Goal: Task Accomplishment & Management: Use online tool/utility

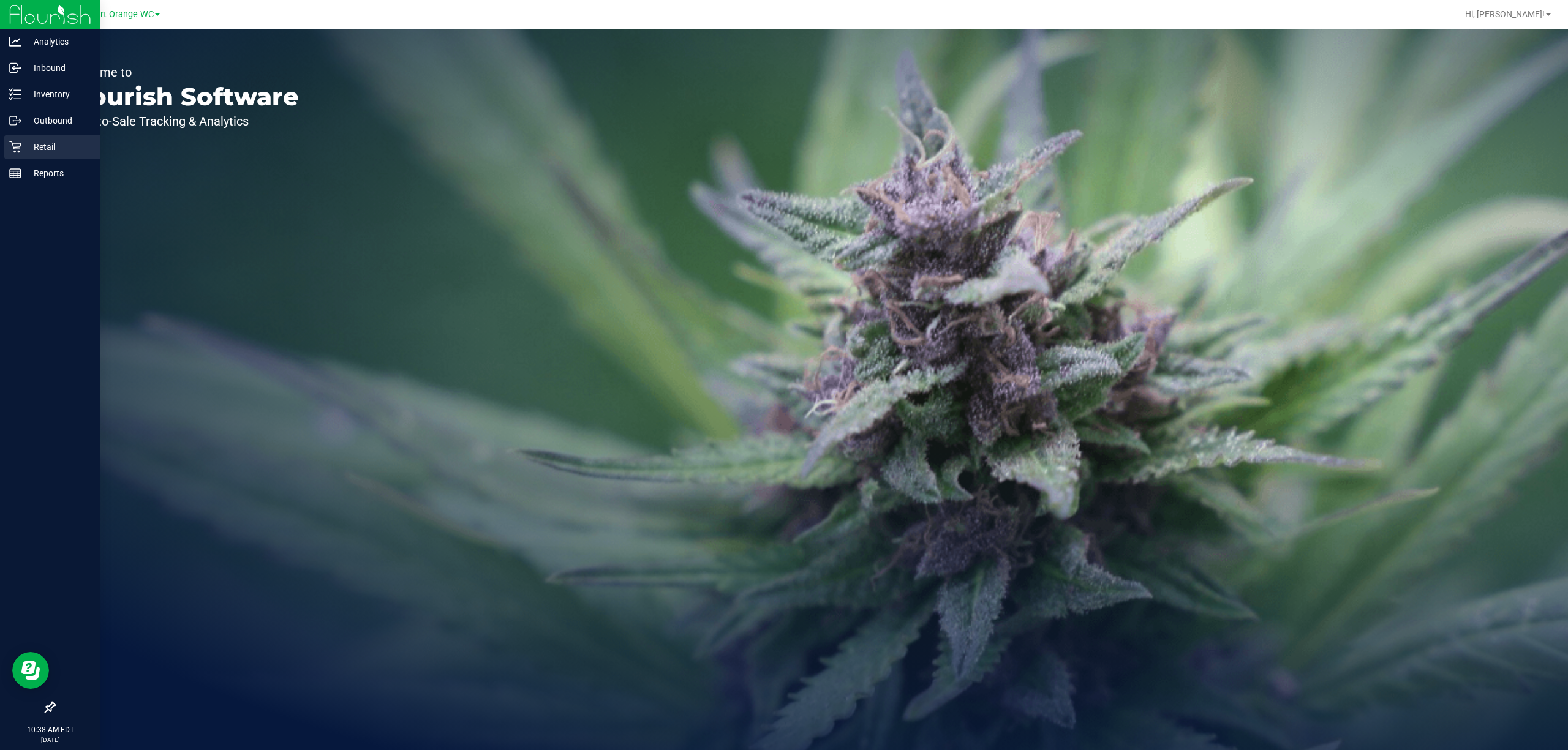
click at [46, 141] on p "Retail" at bounding box center [58, 146] width 73 height 15
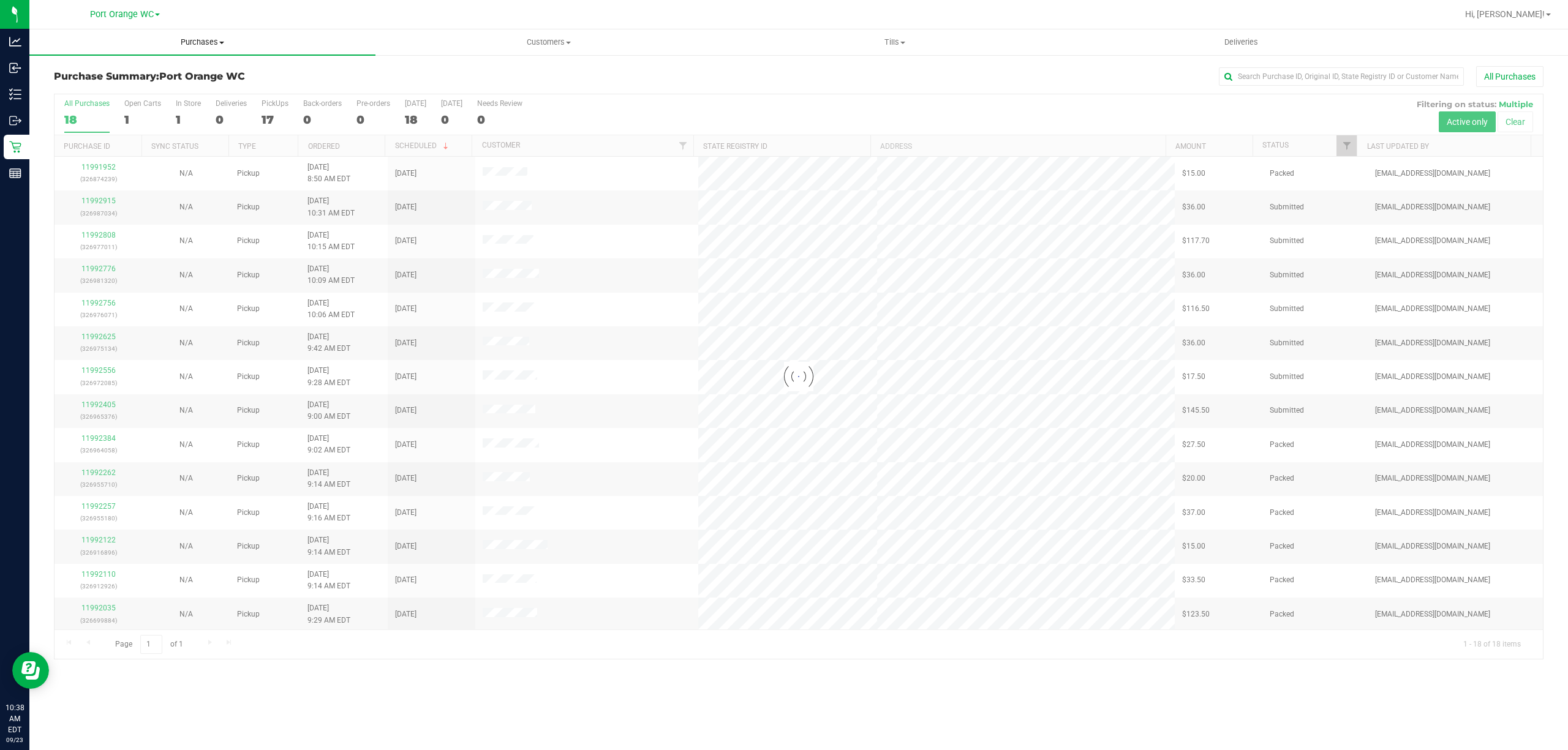
click at [217, 43] on span "Purchases" at bounding box center [203, 42] width 346 height 11
click at [77, 84] on span "Fulfillment" at bounding box center [67, 88] width 76 height 11
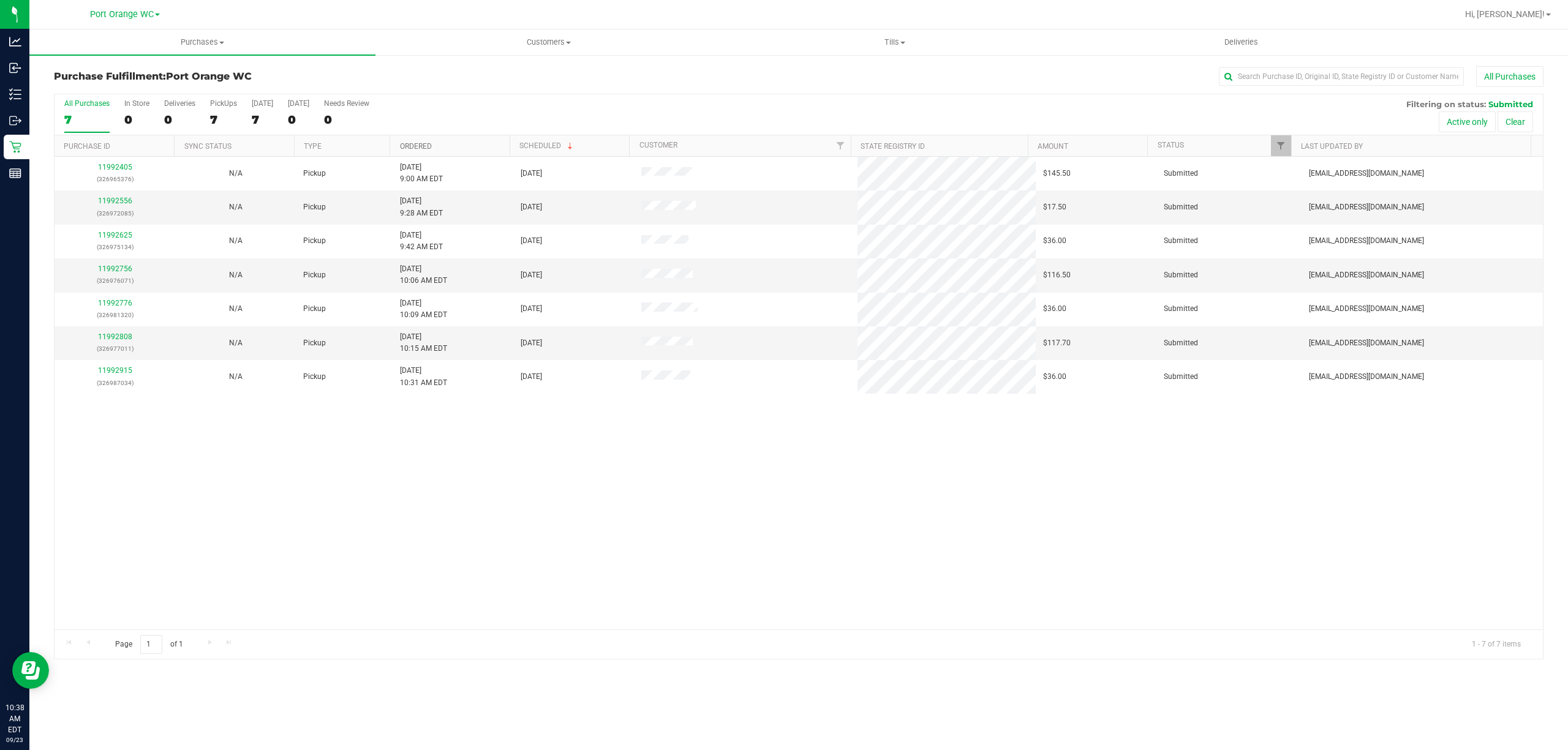
click at [410, 145] on link "Ordered" at bounding box center [415, 146] width 32 height 9
click at [113, 202] on link "11992556" at bounding box center [115, 201] width 35 height 9
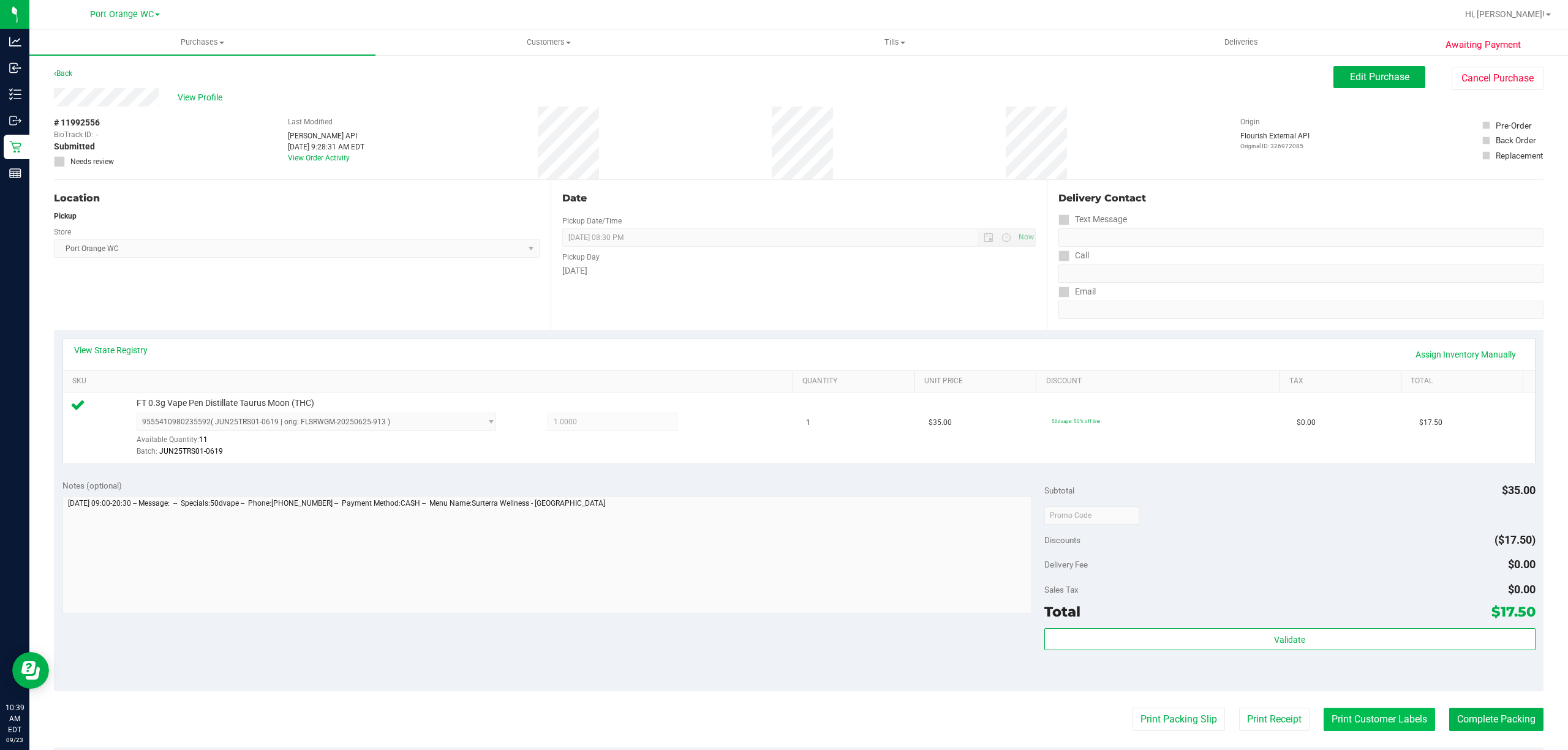
click at [1375, 731] on button "Print Customer Labels" at bounding box center [1379, 720] width 112 height 24
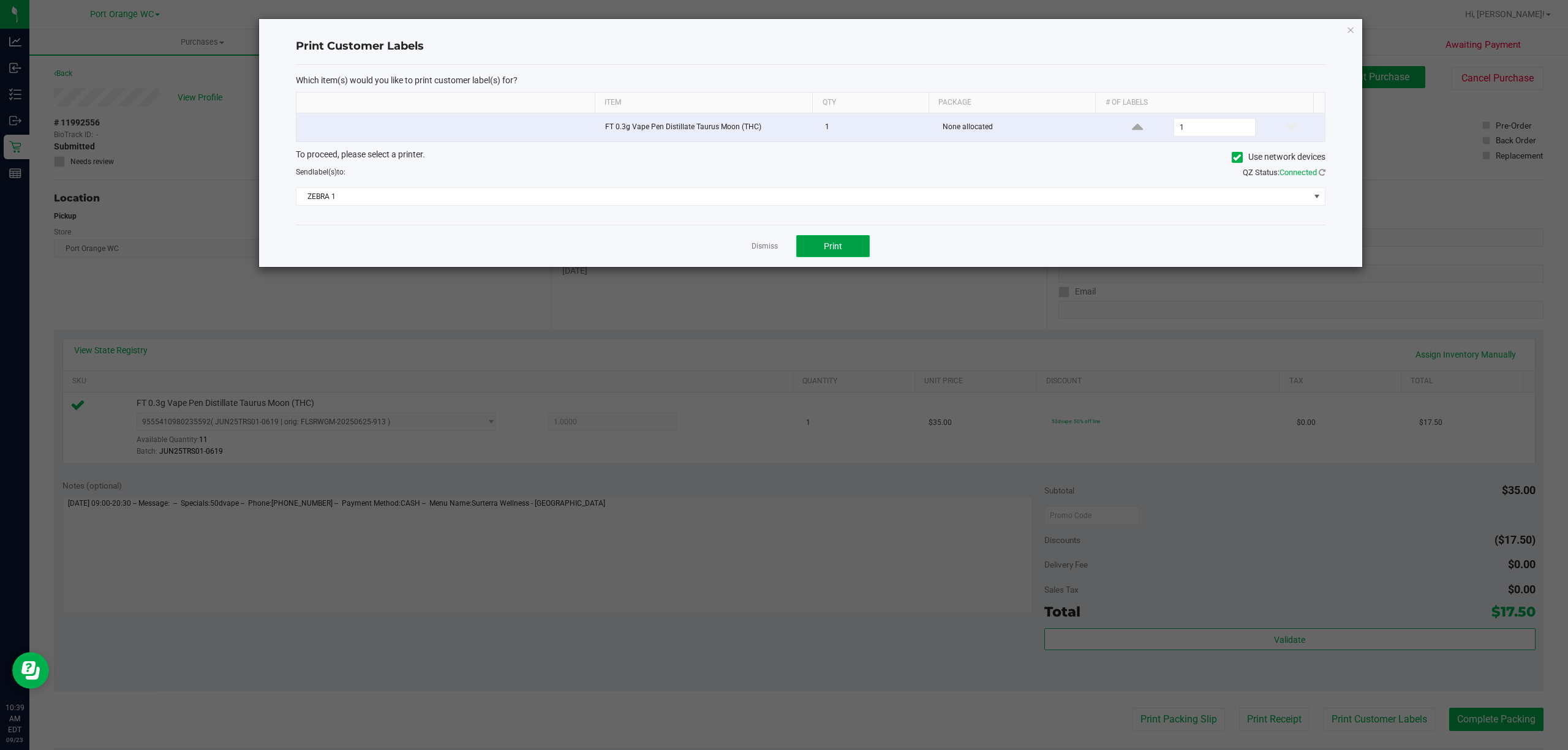
click at [840, 250] on span "Print" at bounding box center [833, 246] width 19 height 10
click at [599, 209] on div "Which item(s) would you like to print customer label(s) for? Item Qty Package #…" at bounding box center [810, 145] width 1030 height 160
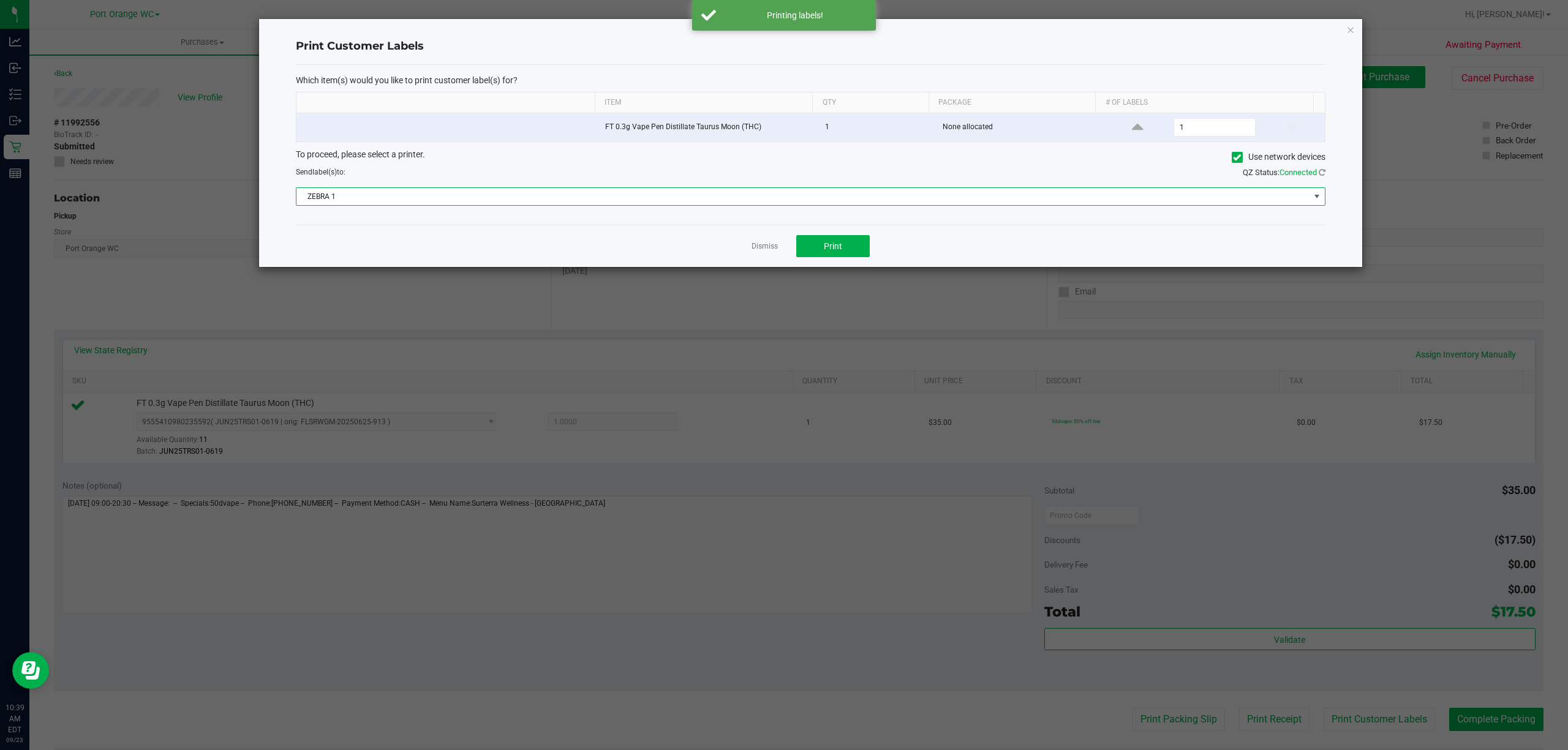
click at [602, 199] on span "ZEBRA 1" at bounding box center [803, 196] width 1013 height 17
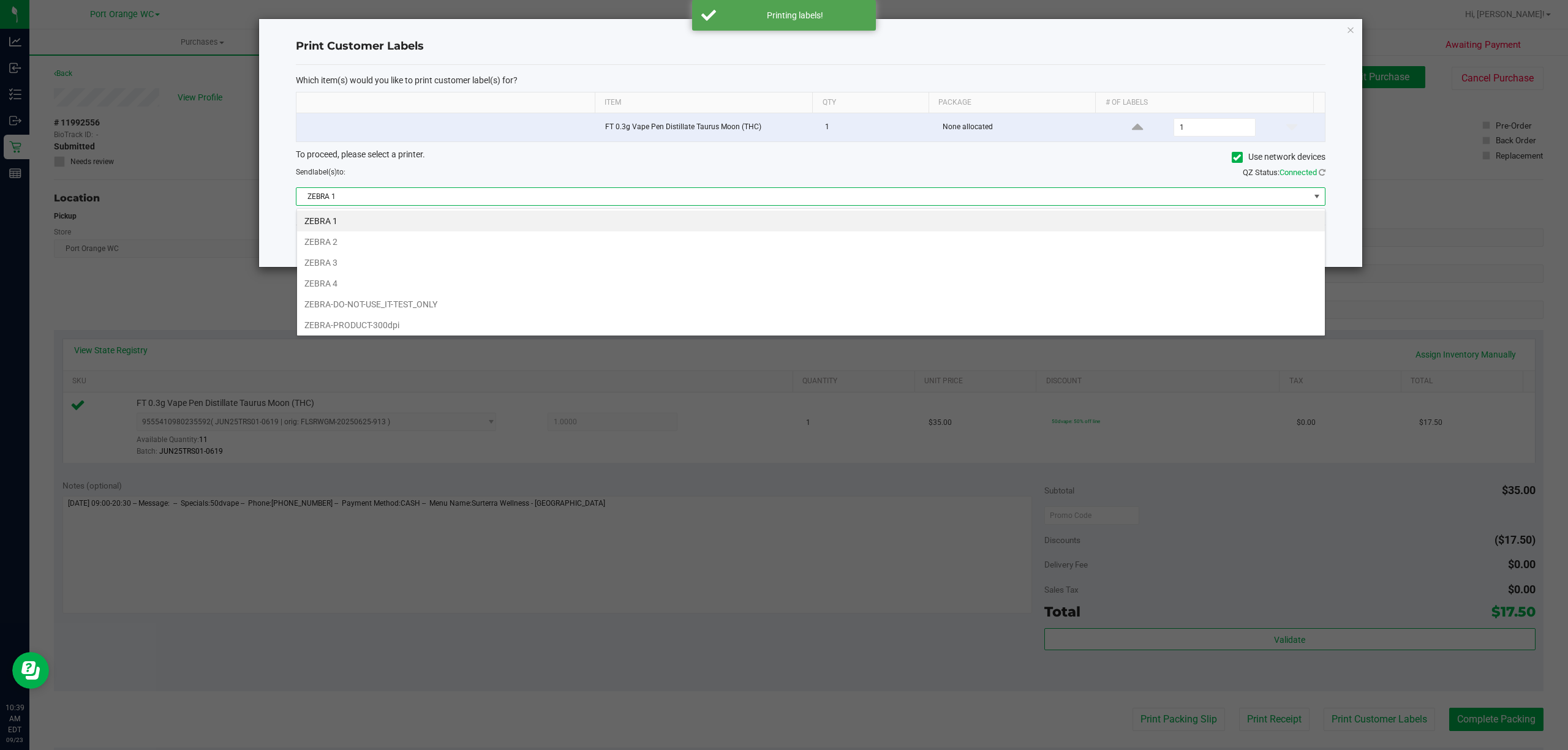
scroll to position [19, 1029]
click at [323, 238] on li "ZEBRA 2" at bounding box center [810, 241] width 1028 height 21
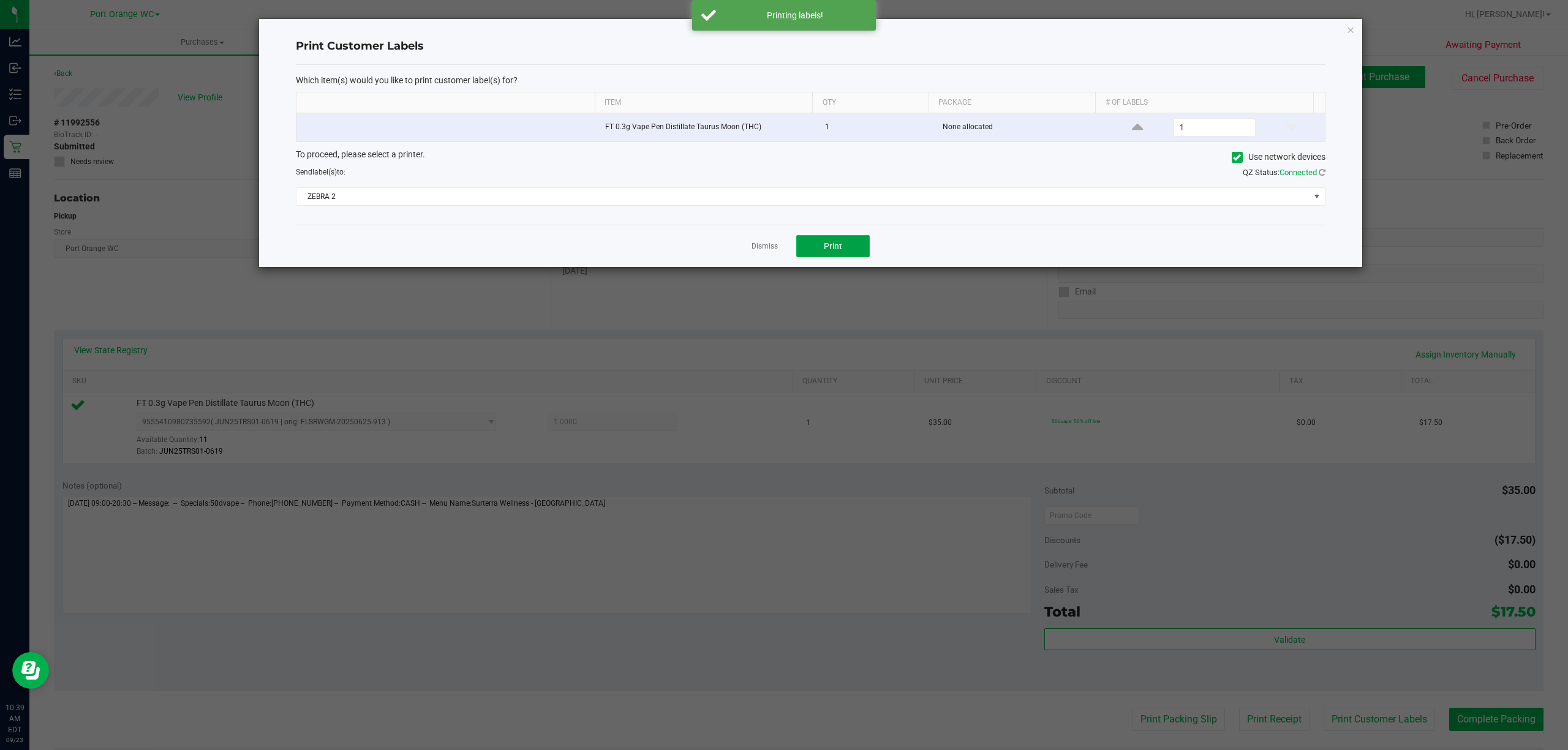
click at [843, 245] on button "Print" at bounding box center [833, 246] width 73 height 22
click at [758, 250] on link "Dismiss" at bounding box center [765, 246] width 27 height 11
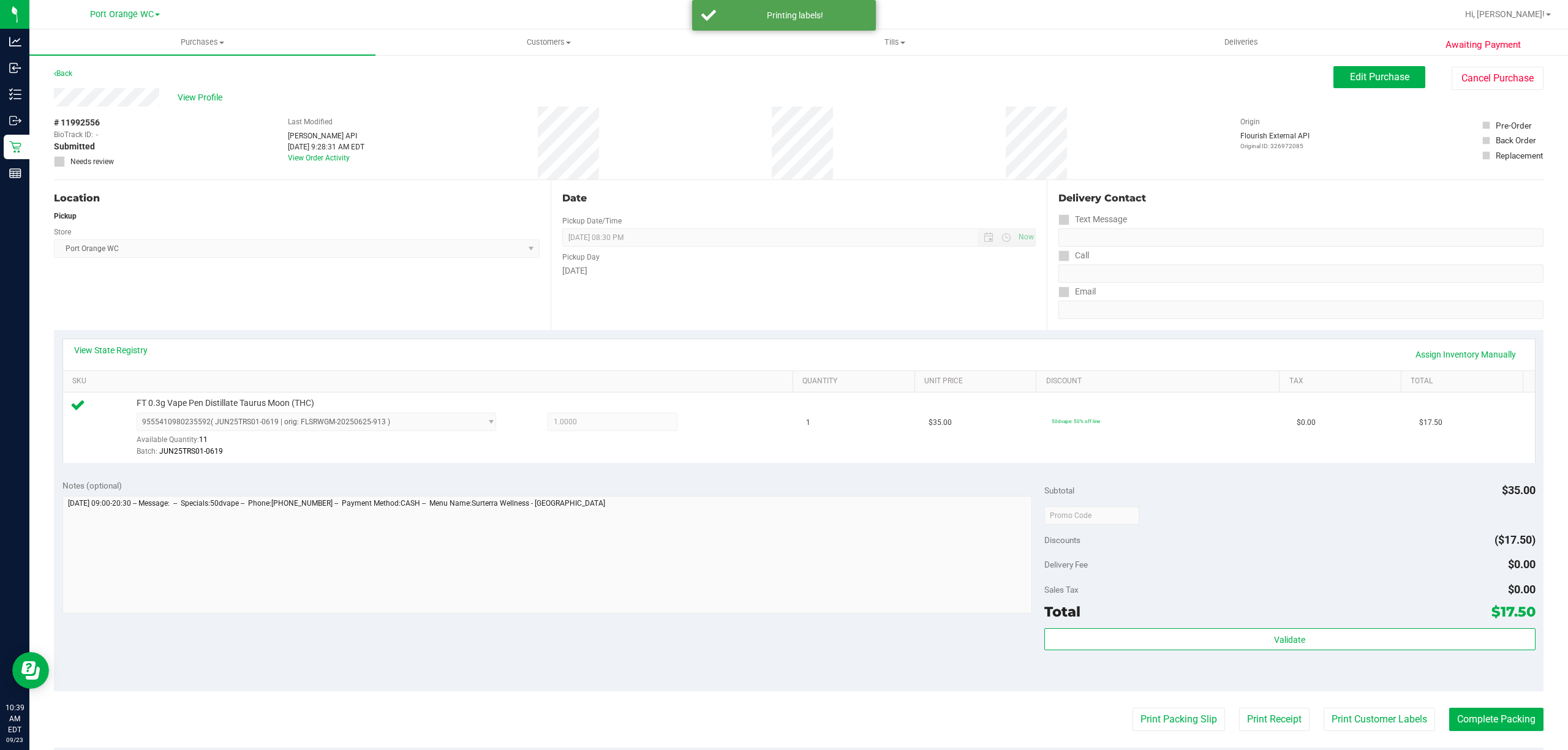
click at [1161, 735] on purchase-details "Back Edit Purchase Cancel Purchase View Profile # 11992556 BioTrack ID: - Submi…" at bounding box center [798, 521] width 1490 height 911
click at [1156, 724] on button "Print Packing Slip" at bounding box center [1178, 720] width 92 height 24
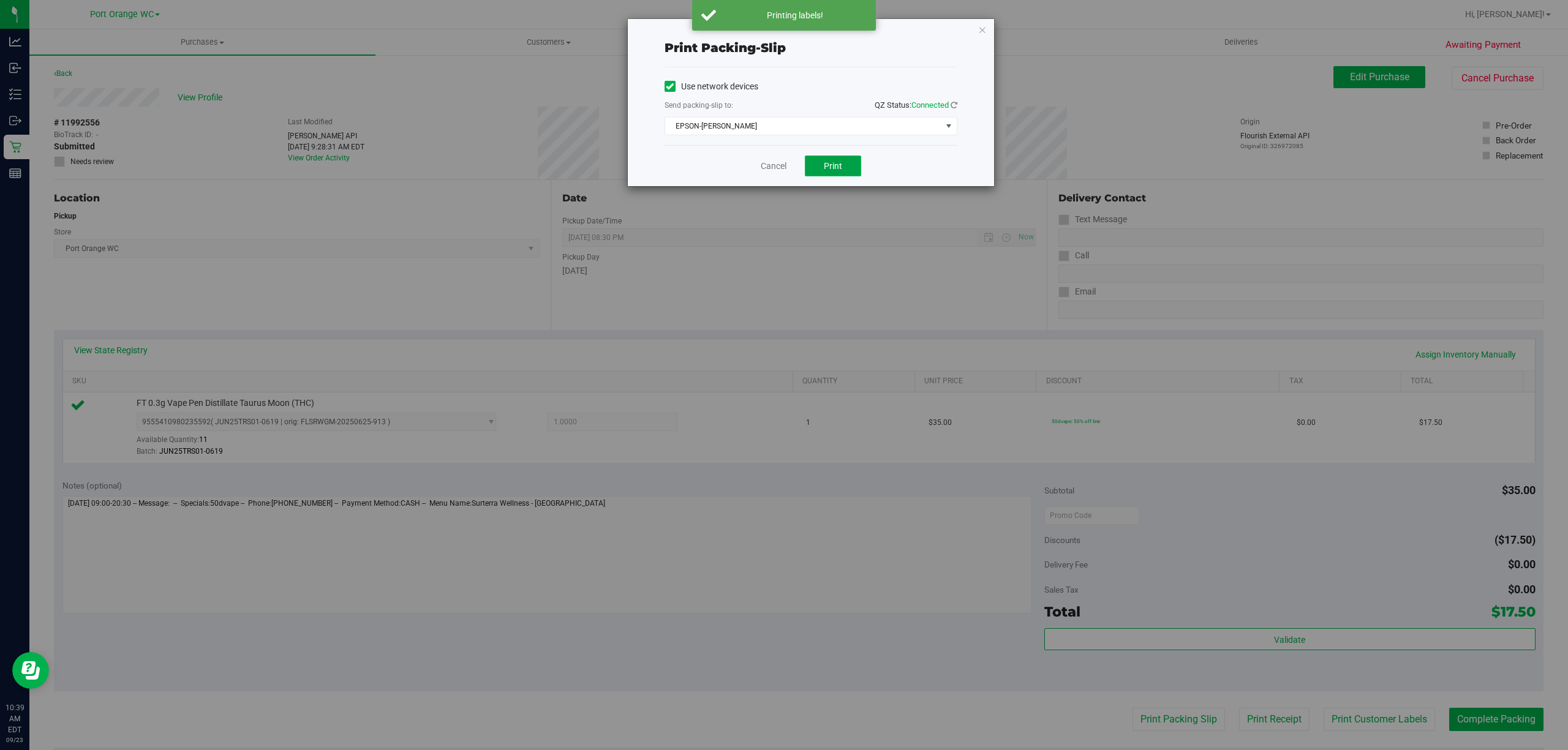
drag, startPoint x: 839, startPoint y: 169, endPoint x: 824, endPoint y: 174, distance: 15.8
click at [838, 171] on span "Print" at bounding box center [833, 166] width 19 height 10
click at [775, 123] on span "EPSON-[PERSON_NAME]" at bounding box center [802, 126] width 276 height 17
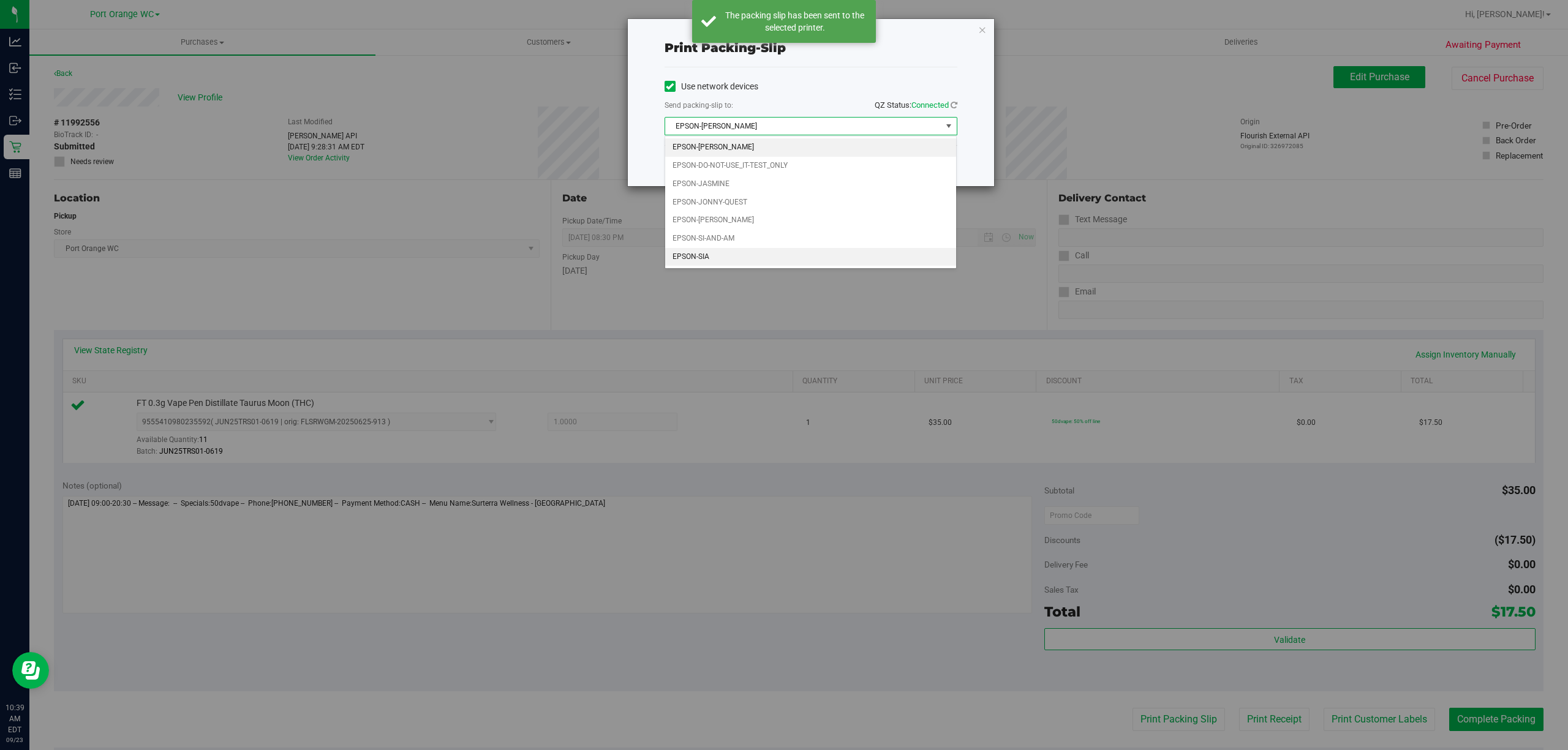
click at [693, 257] on li "EPSON-SIA" at bounding box center [810, 257] width 291 height 19
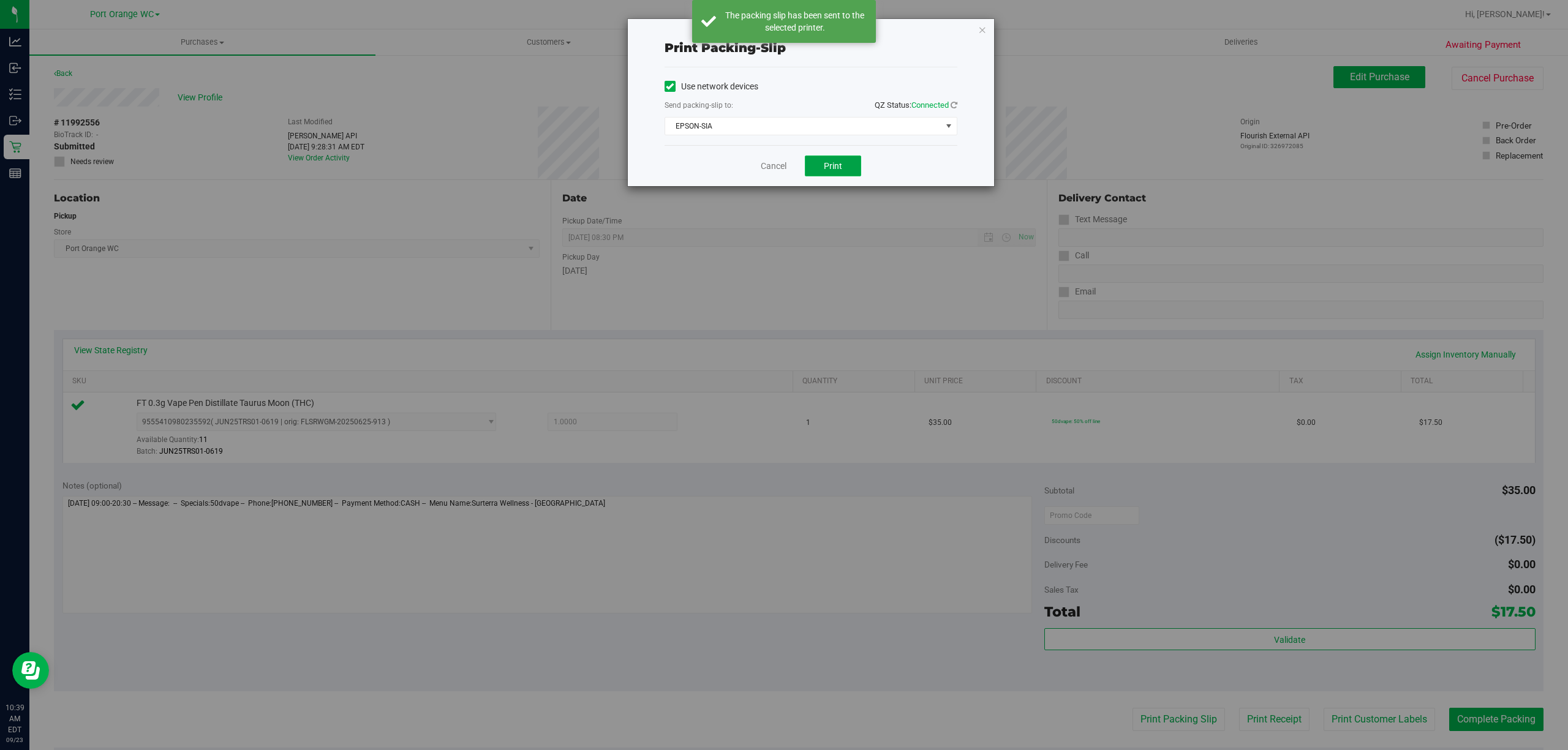
click at [836, 160] on button "Print" at bounding box center [832, 165] width 56 height 21
click at [770, 166] on link "Cancel" at bounding box center [774, 166] width 26 height 13
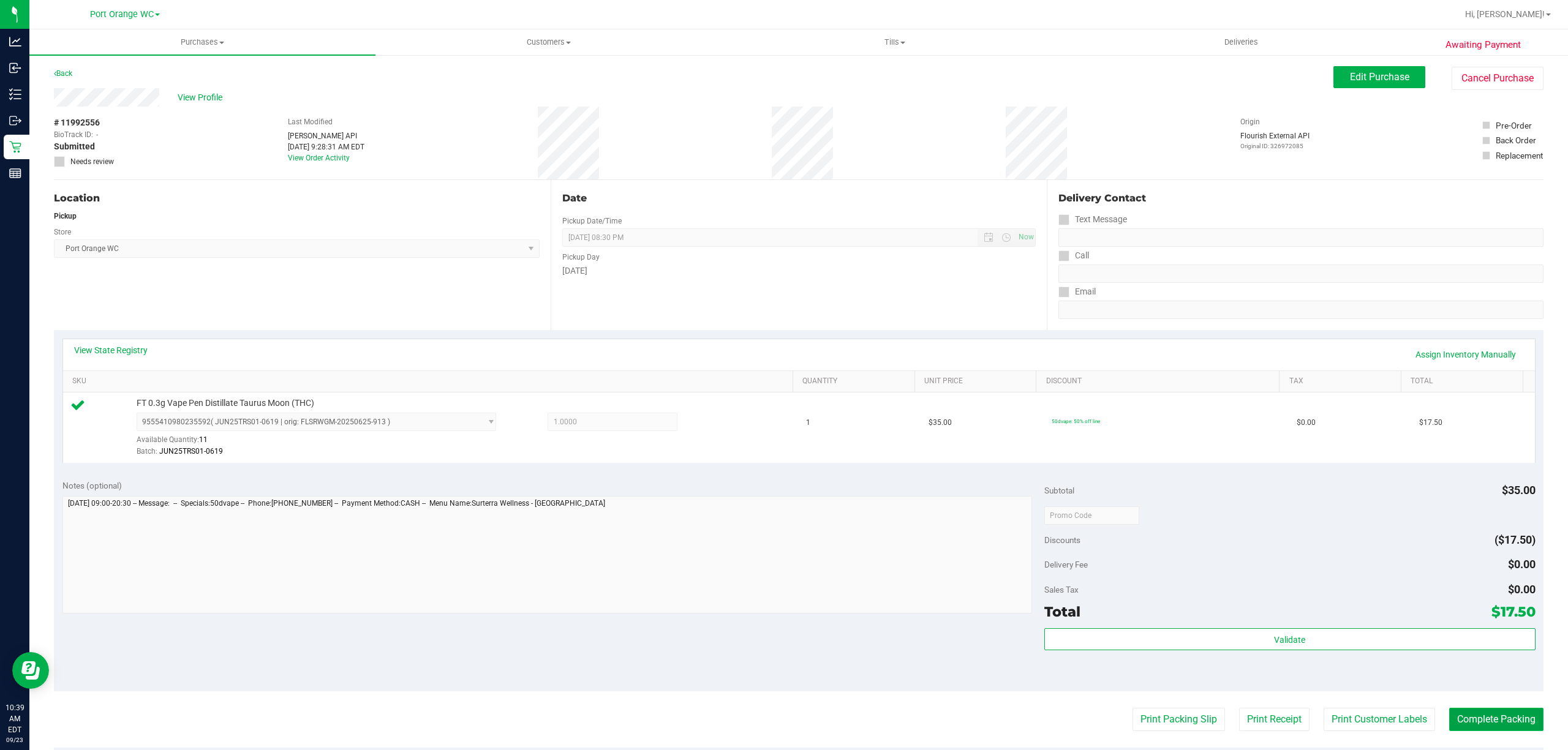
drag, startPoint x: 1483, startPoint y: 725, endPoint x: 1477, endPoint y: 721, distance: 7.2
click at [1480, 722] on button "Complete Packing" at bounding box center [1496, 720] width 94 height 24
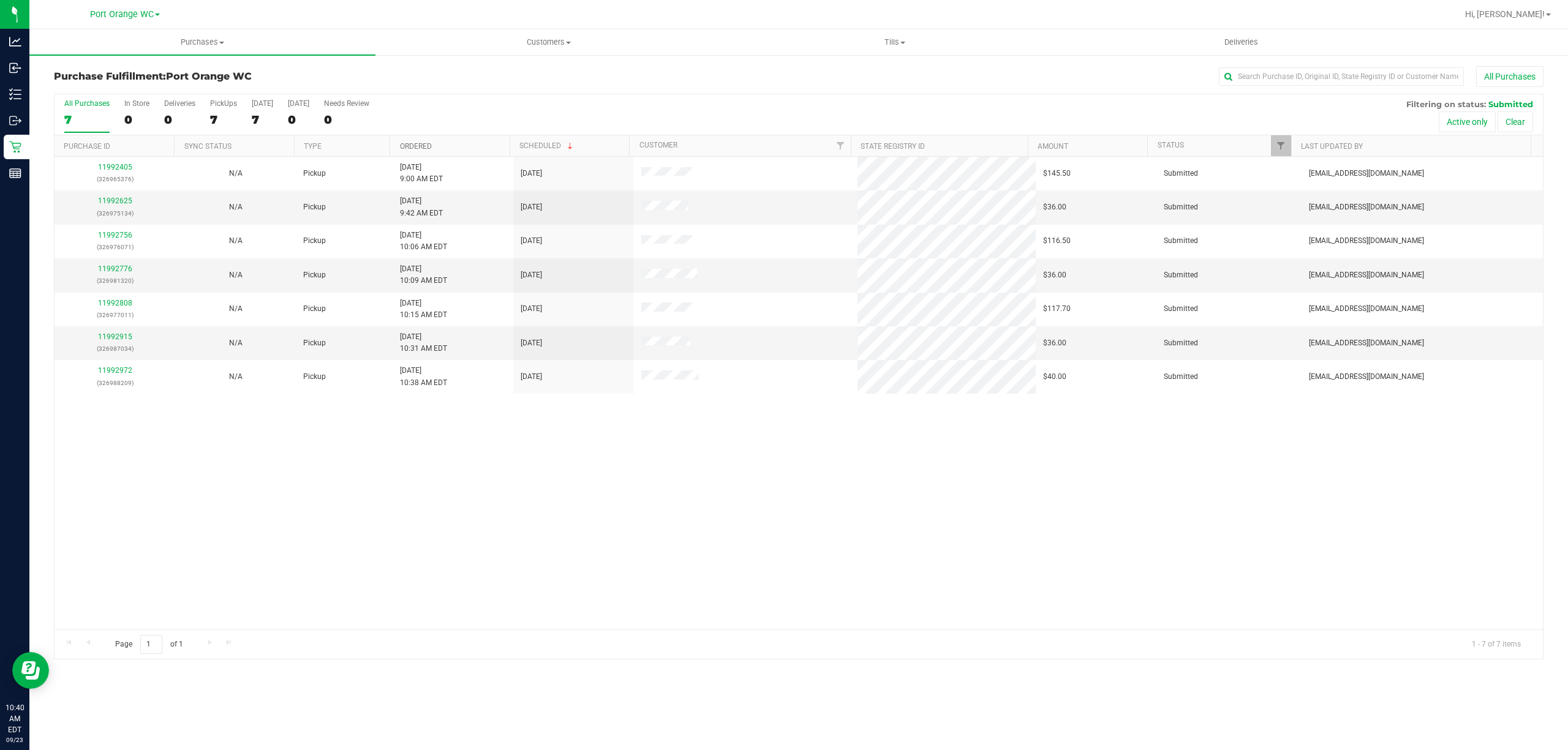
click at [415, 142] on link "Ordered" at bounding box center [415, 146] width 32 height 9
click at [118, 202] on link "11992625" at bounding box center [115, 201] width 35 height 9
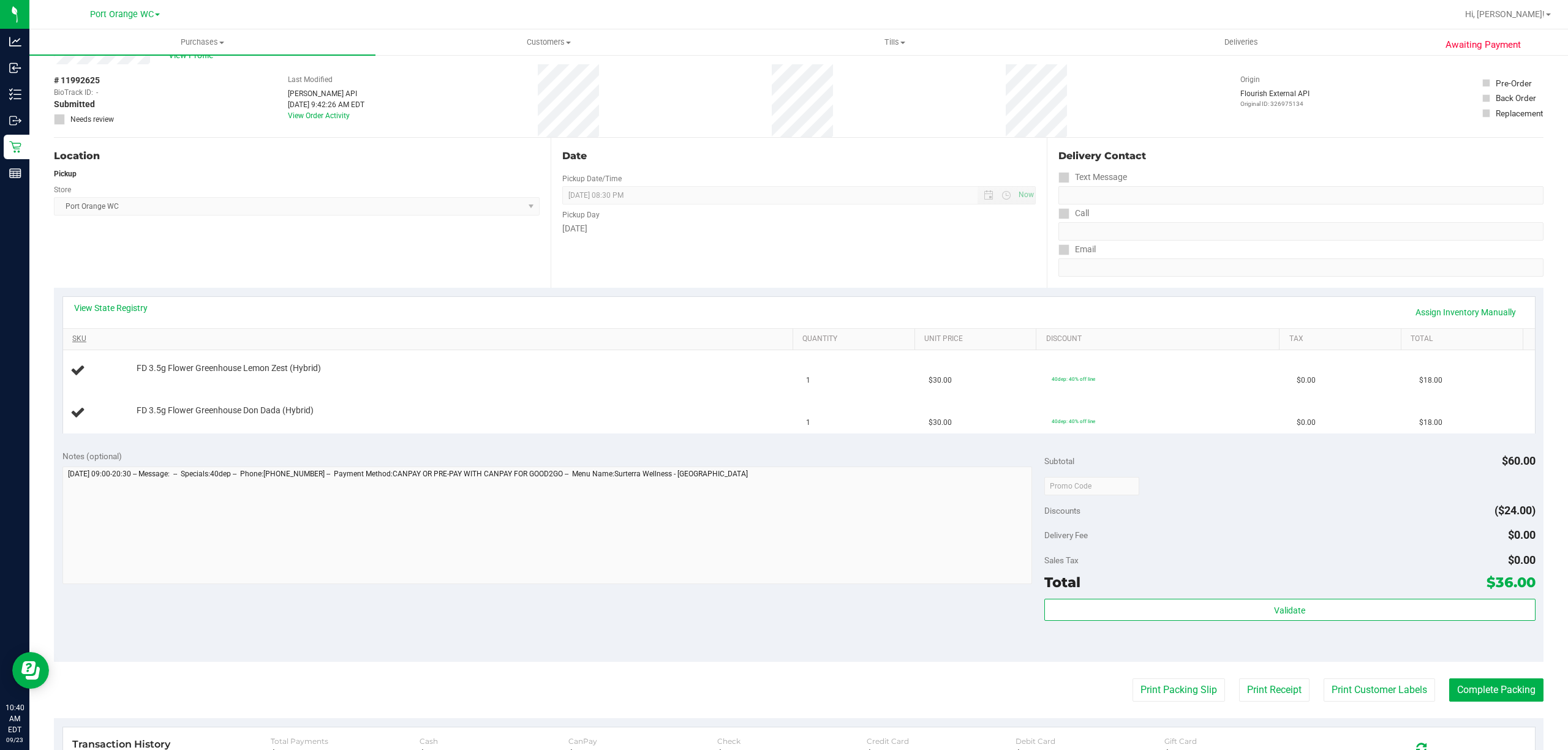
scroll to position [81, 0]
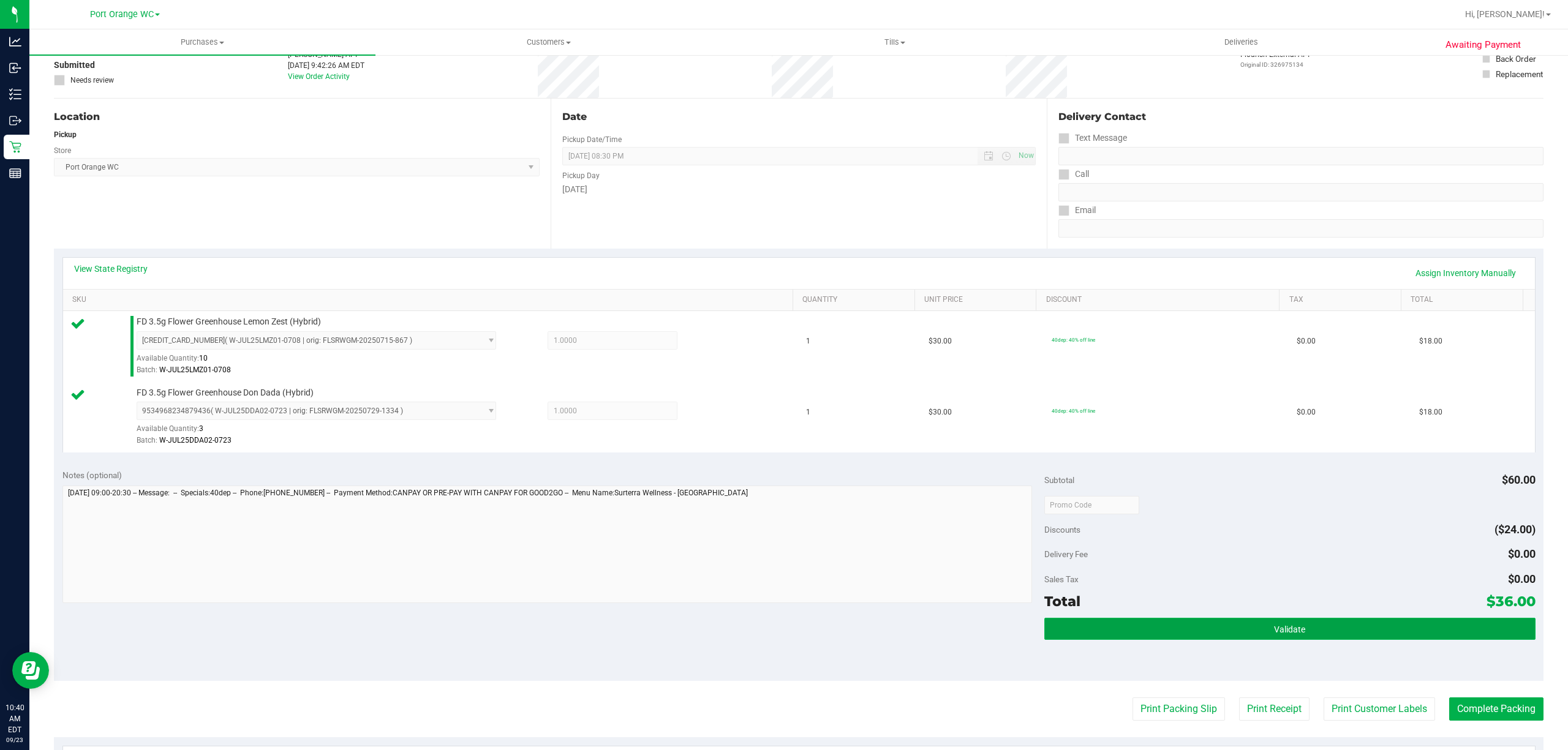
click at [1311, 628] on button "Validate" at bounding box center [1289, 629] width 491 height 22
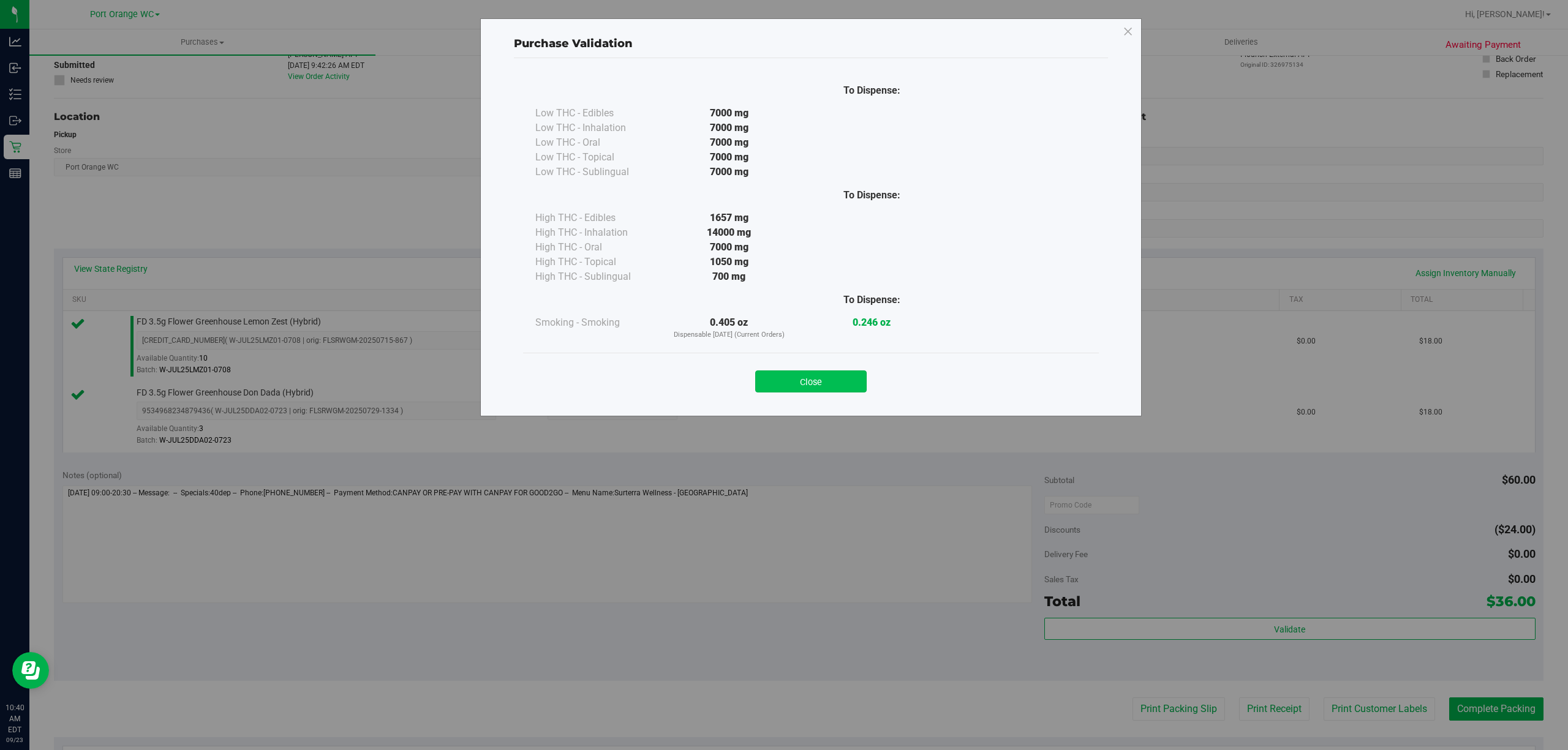
click at [834, 380] on button "Close" at bounding box center [810, 382] width 112 height 22
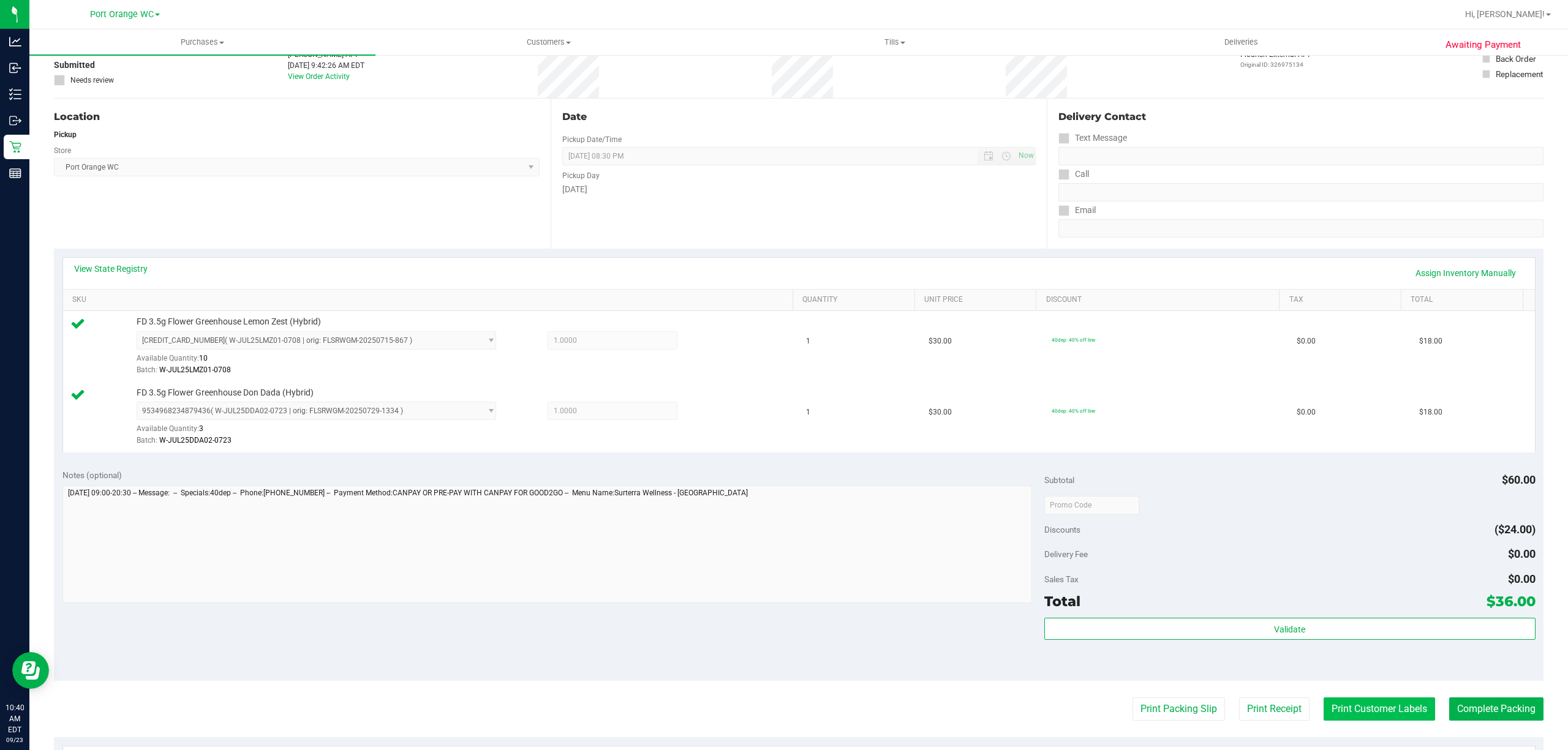
click at [1359, 718] on button "Print Customer Labels" at bounding box center [1379, 709] width 112 height 24
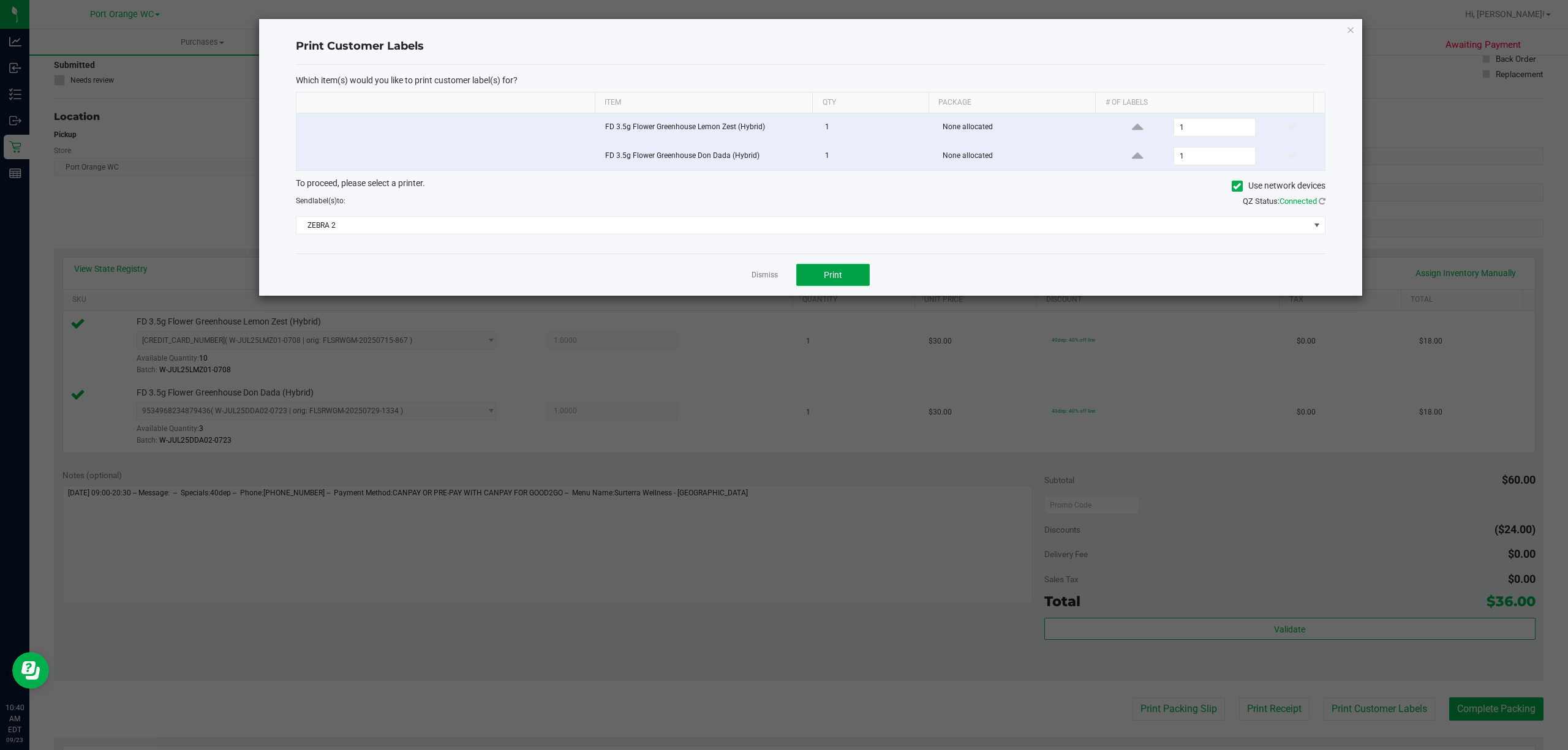
click at [833, 277] on span "Print" at bounding box center [833, 275] width 19 height 10
click at [770, 275] on link "Dismiss" at bounding box center [765, 275] width 27 height 11
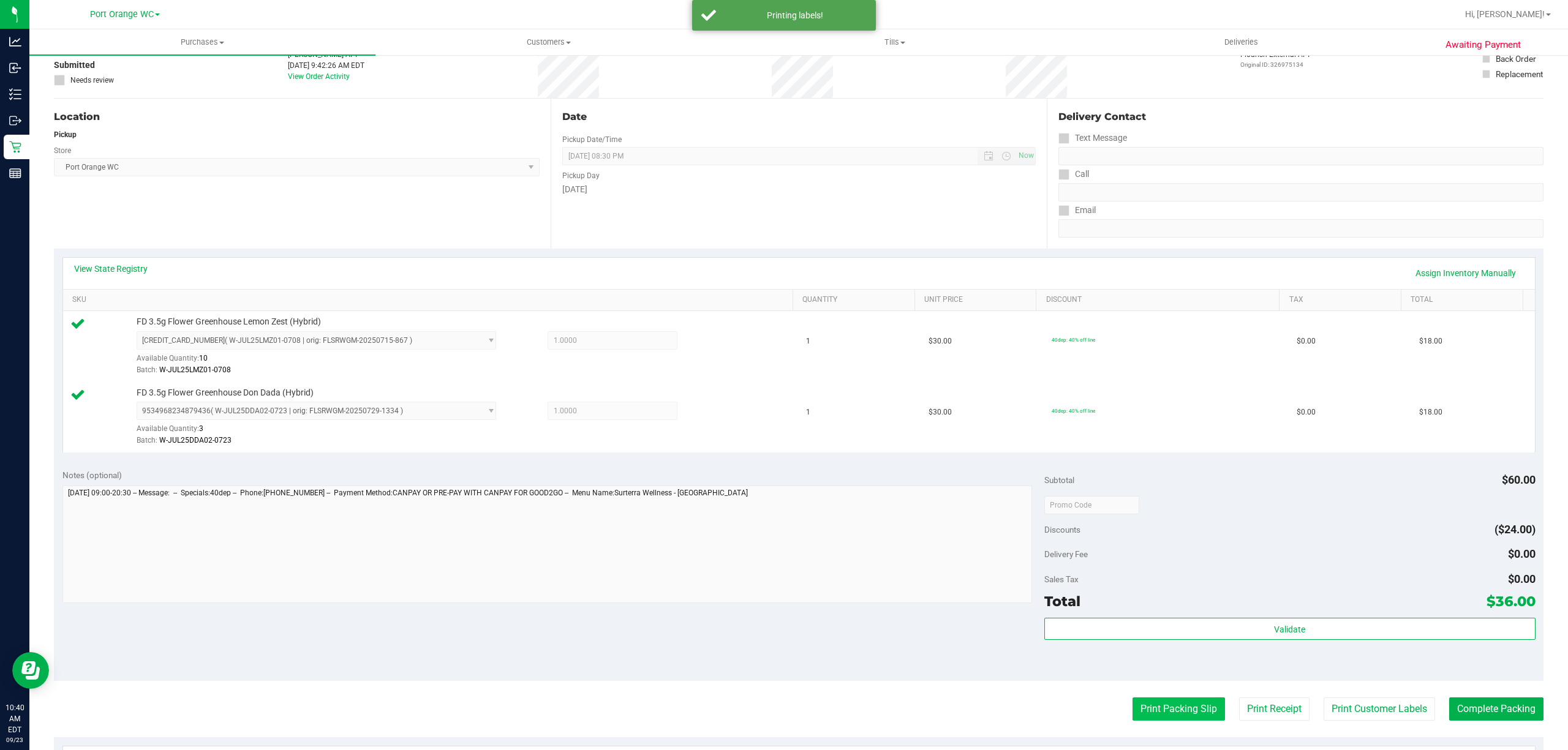
click at [1158, 708] on button "Print Packing Slip" at bounding box center [1178, 709] width 92 height 24
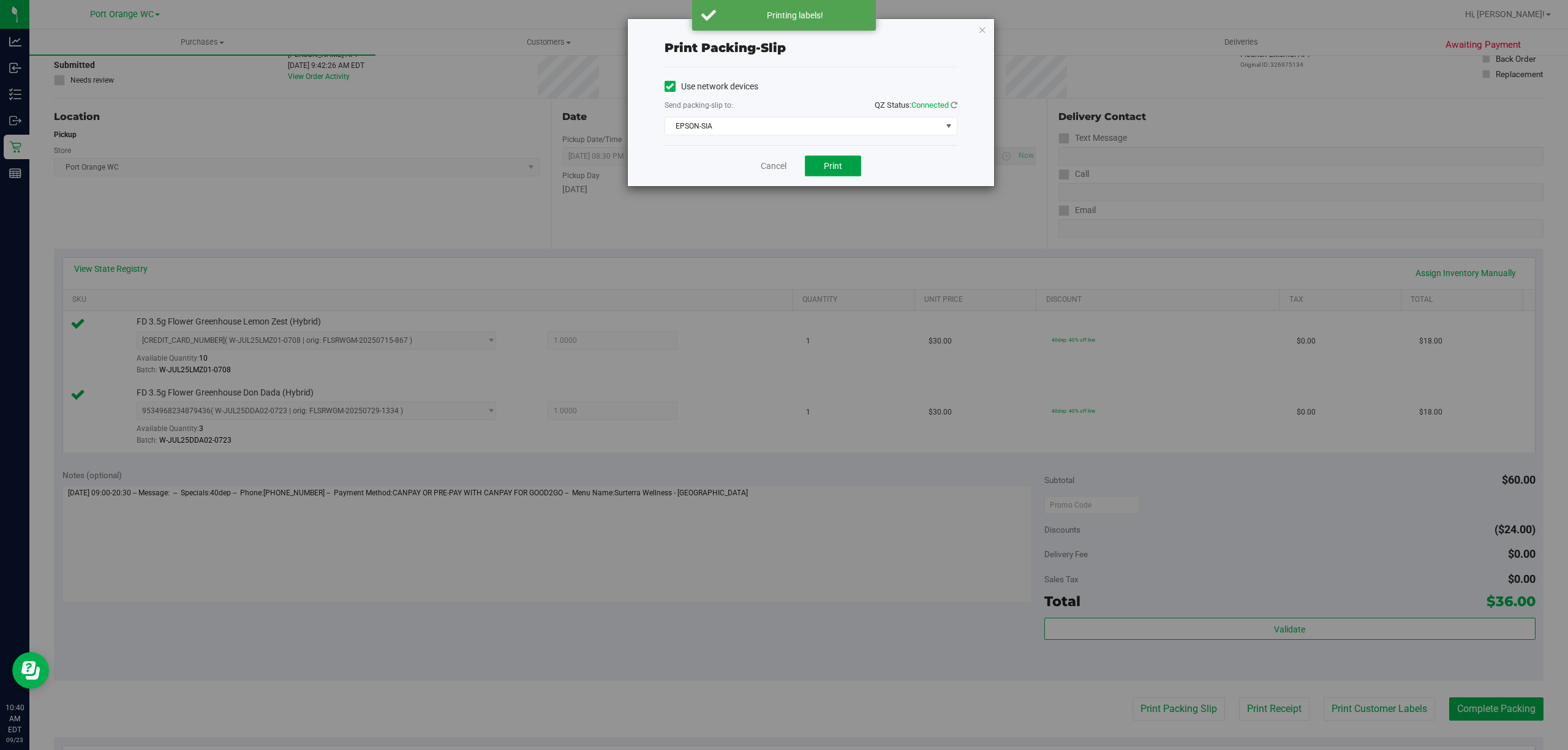
drag, startPoint x: 839, startPoint y: 165, endPoint x: 829, endPoint y: 167, distance: 10.2
click at [838, 166] on span "Print" at bounding box center [833, 166] width 19 height 10
click at [773, 165] on link "Cancel" at bounding box center [774, 166] width 26 height 13
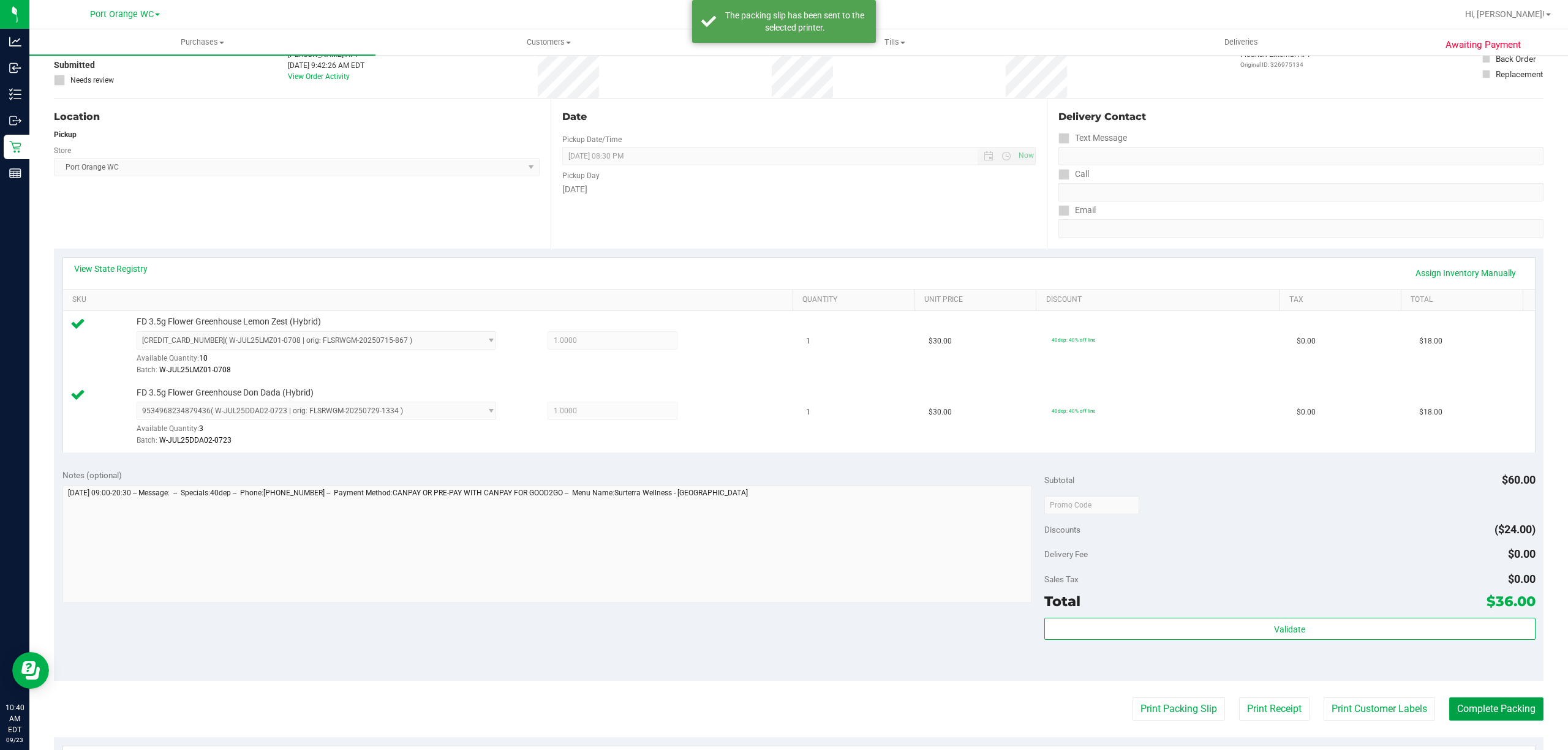
click at [1498, 711] on button "Complete Packing" at bounding box center [1496, 709] width 94 height 24
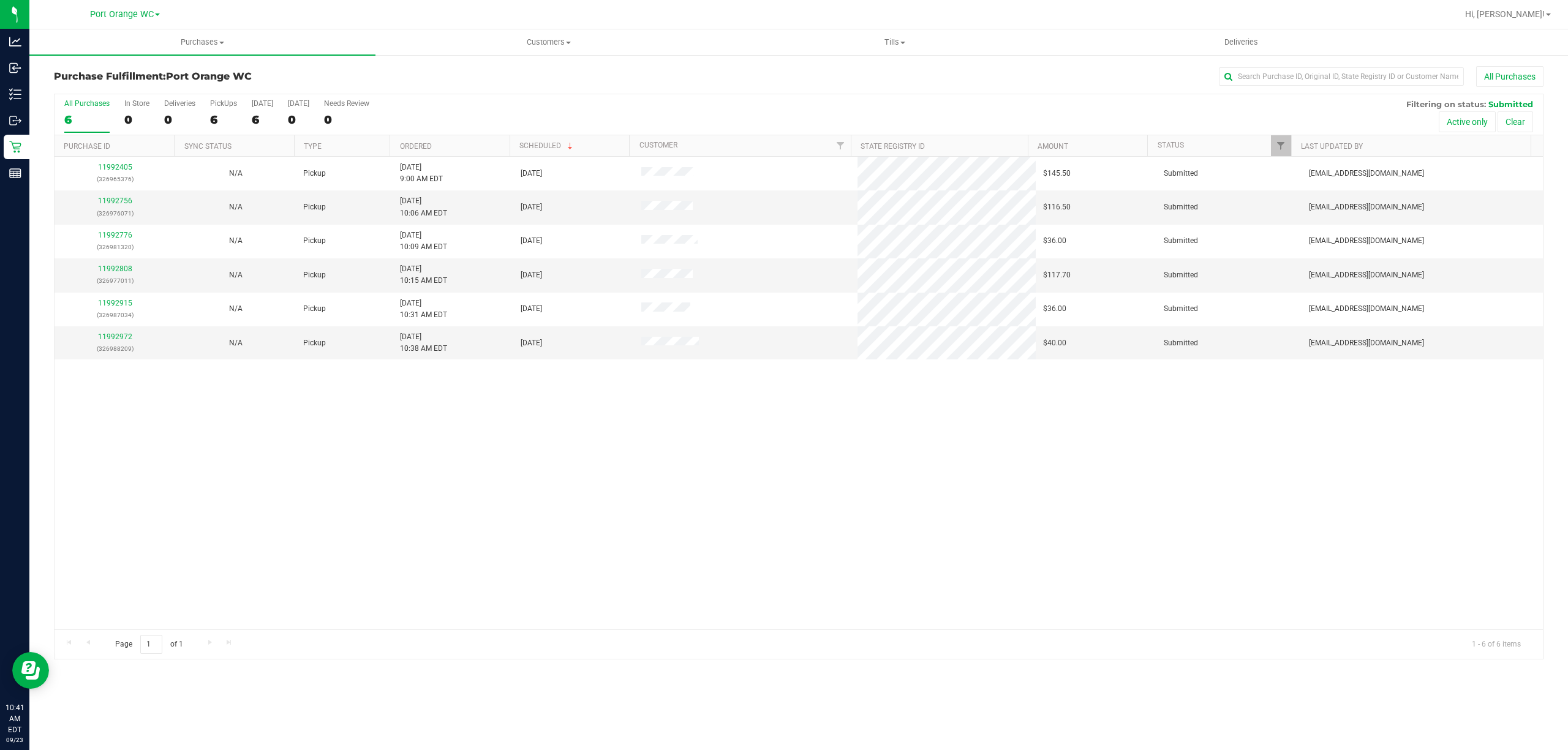
click at [426, 139] on th "Ordered" at bounding box center [449, 146] width 120 height 22
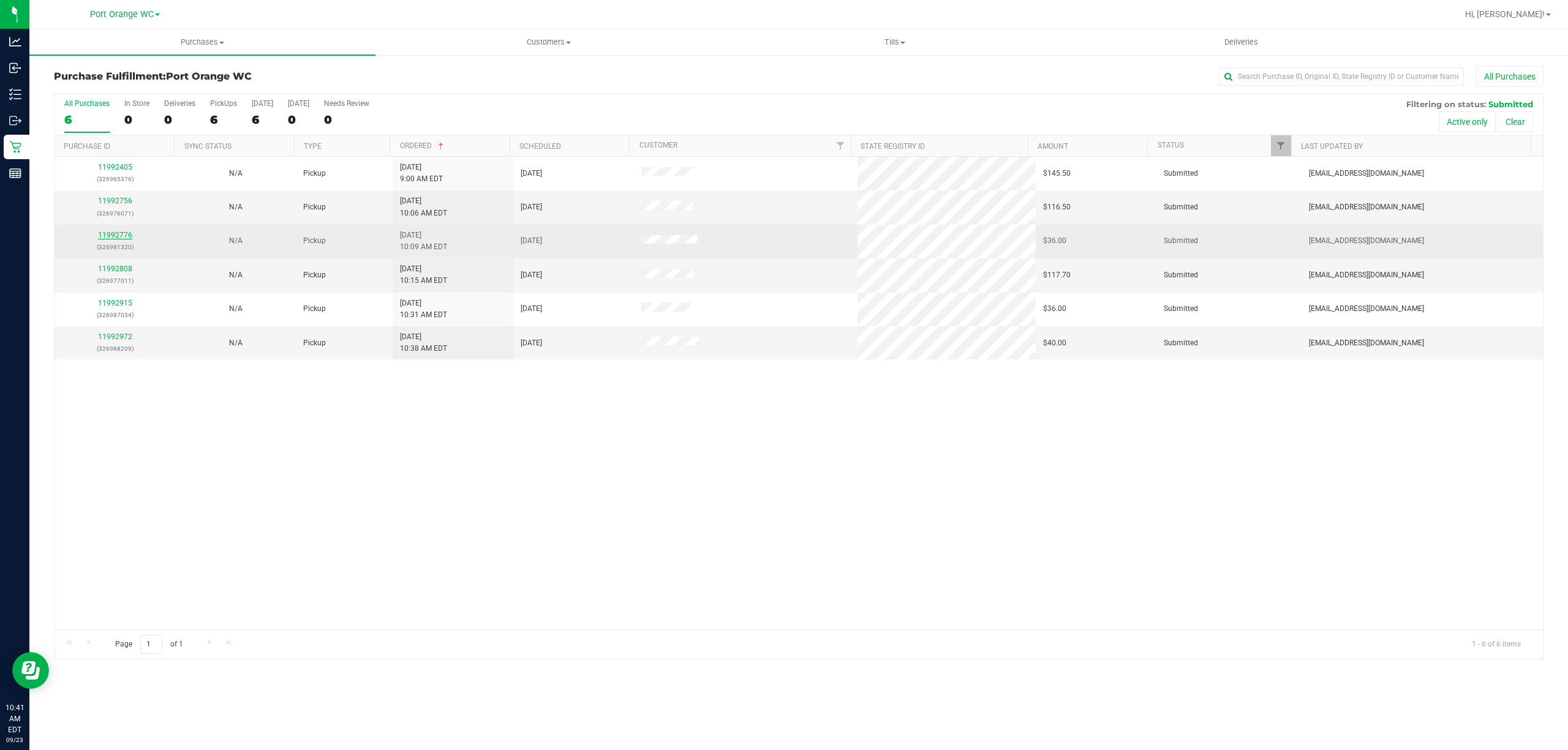
click at [129, 234] on link "11992776" at bounding box center [115, 234] width 35 height 9
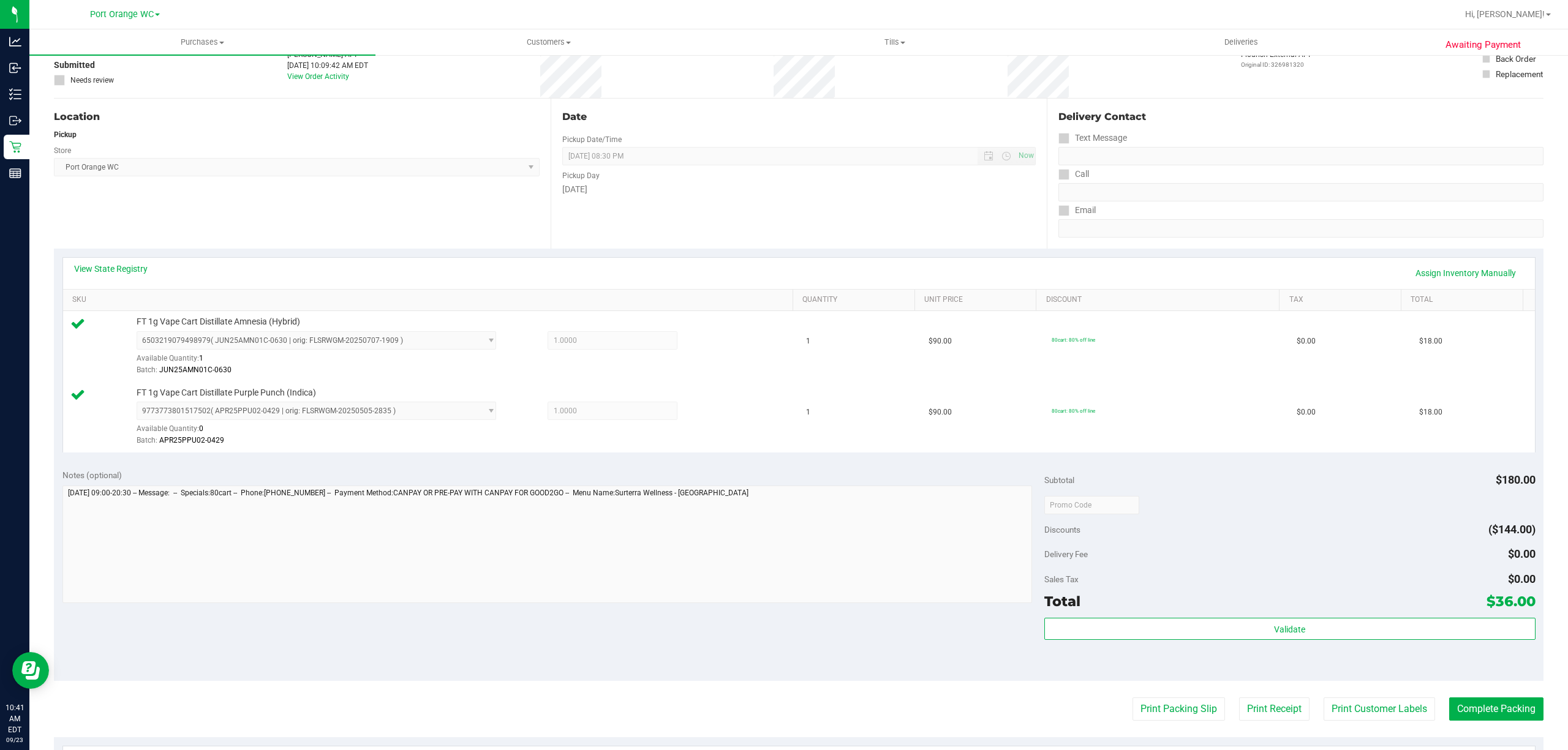
scroll to position [245, 0]
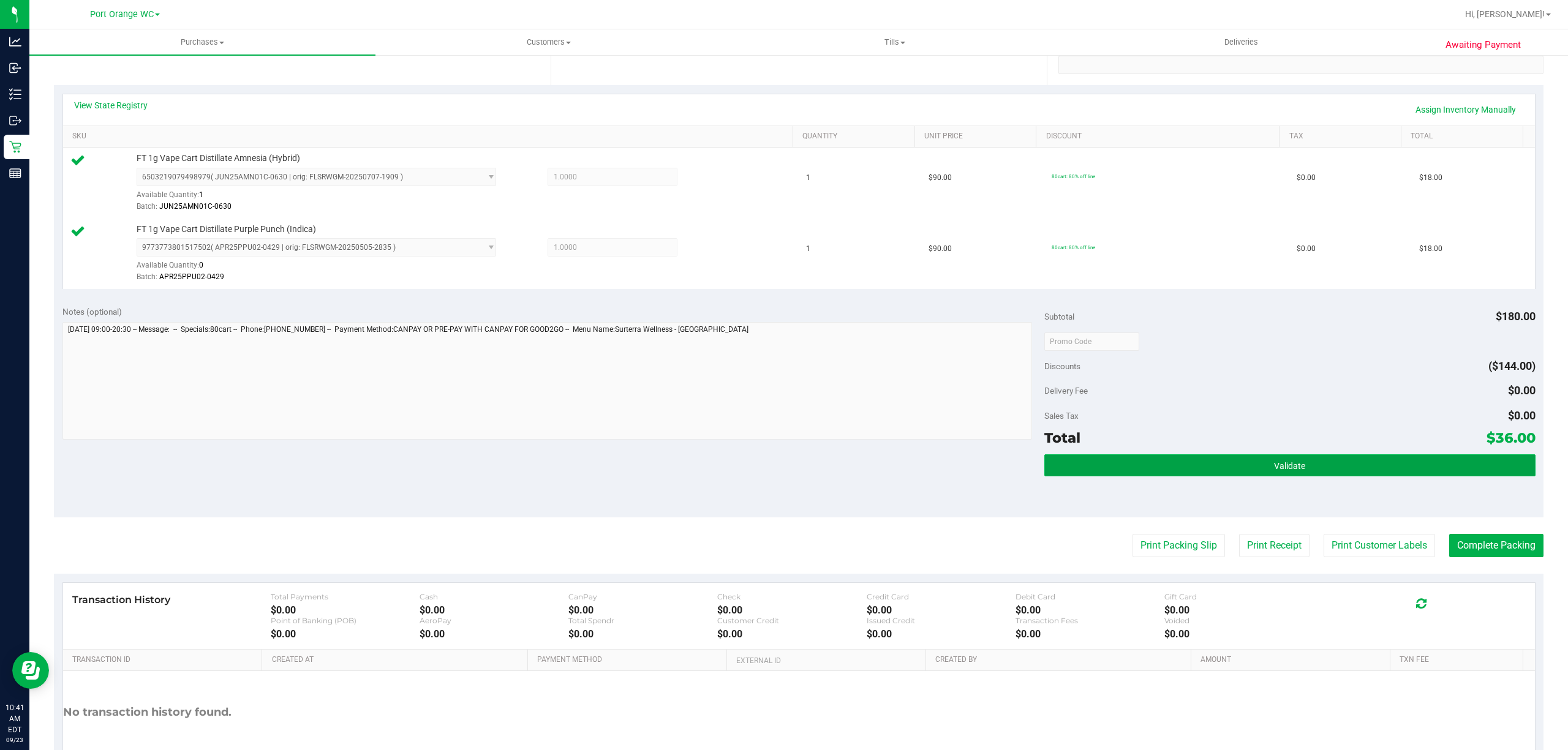
click at [1224, 464] on button "Validate" at bounding box center [1289, 465] width 491 height 22
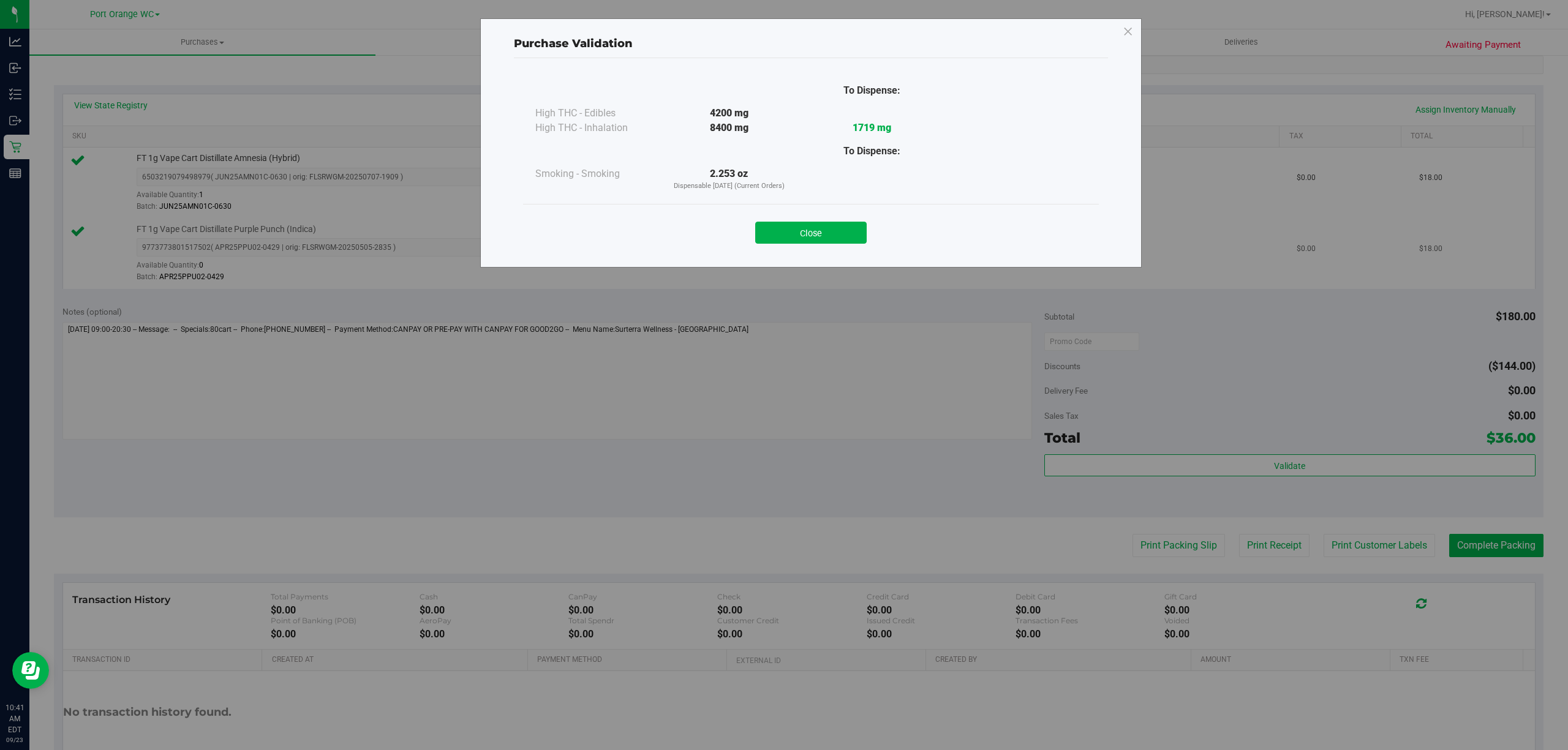
drag, startPoint x: 847, startPoint y: 228, endPoint x: 866, endPoint y: 255, distance: 33.0
click at [846, 229] on button "Close" at bounding box center [810, 233] width 112 height 22
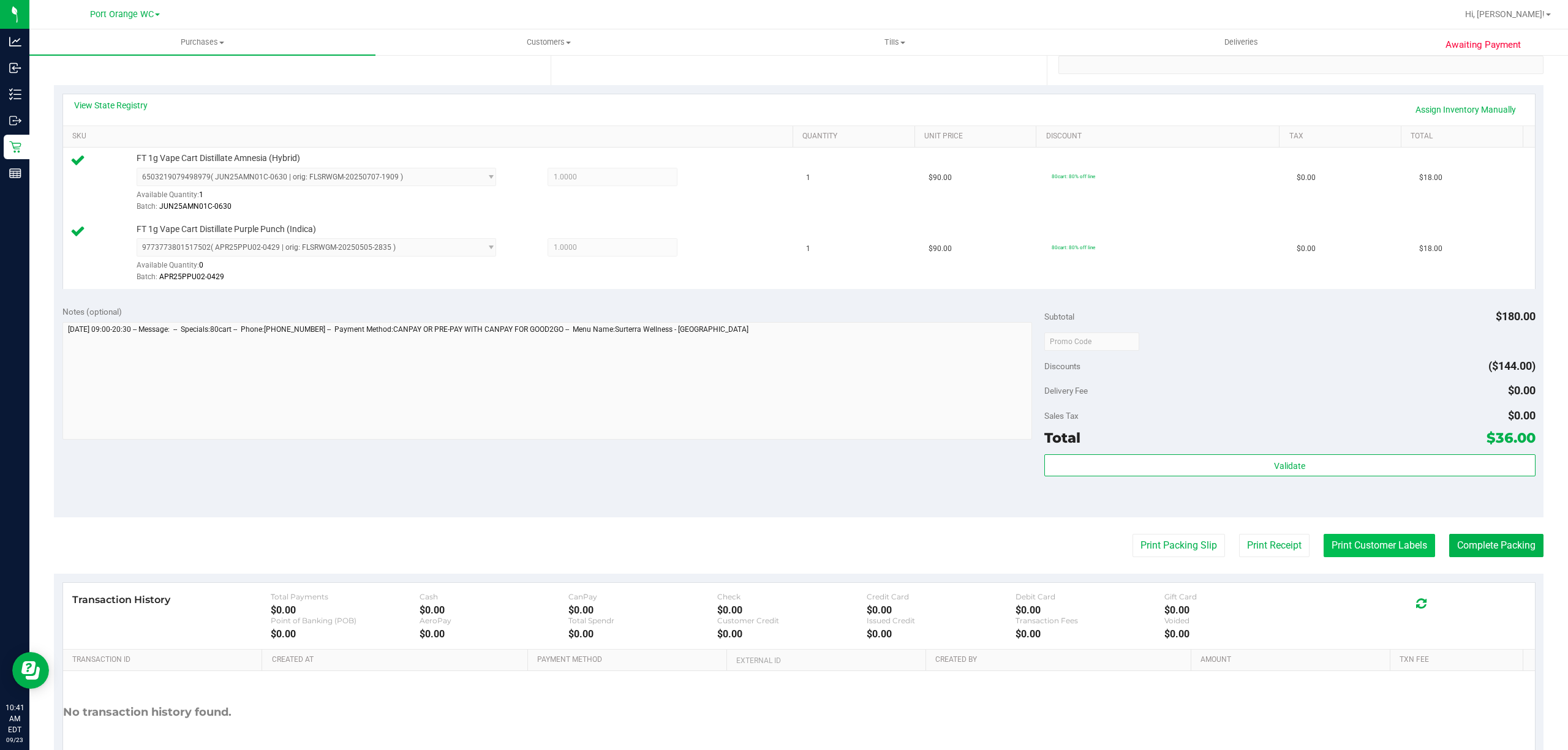
click at [1362, 550] on button "Print Customer Labels" at bounding box center [1379, 546] width 112 height 24
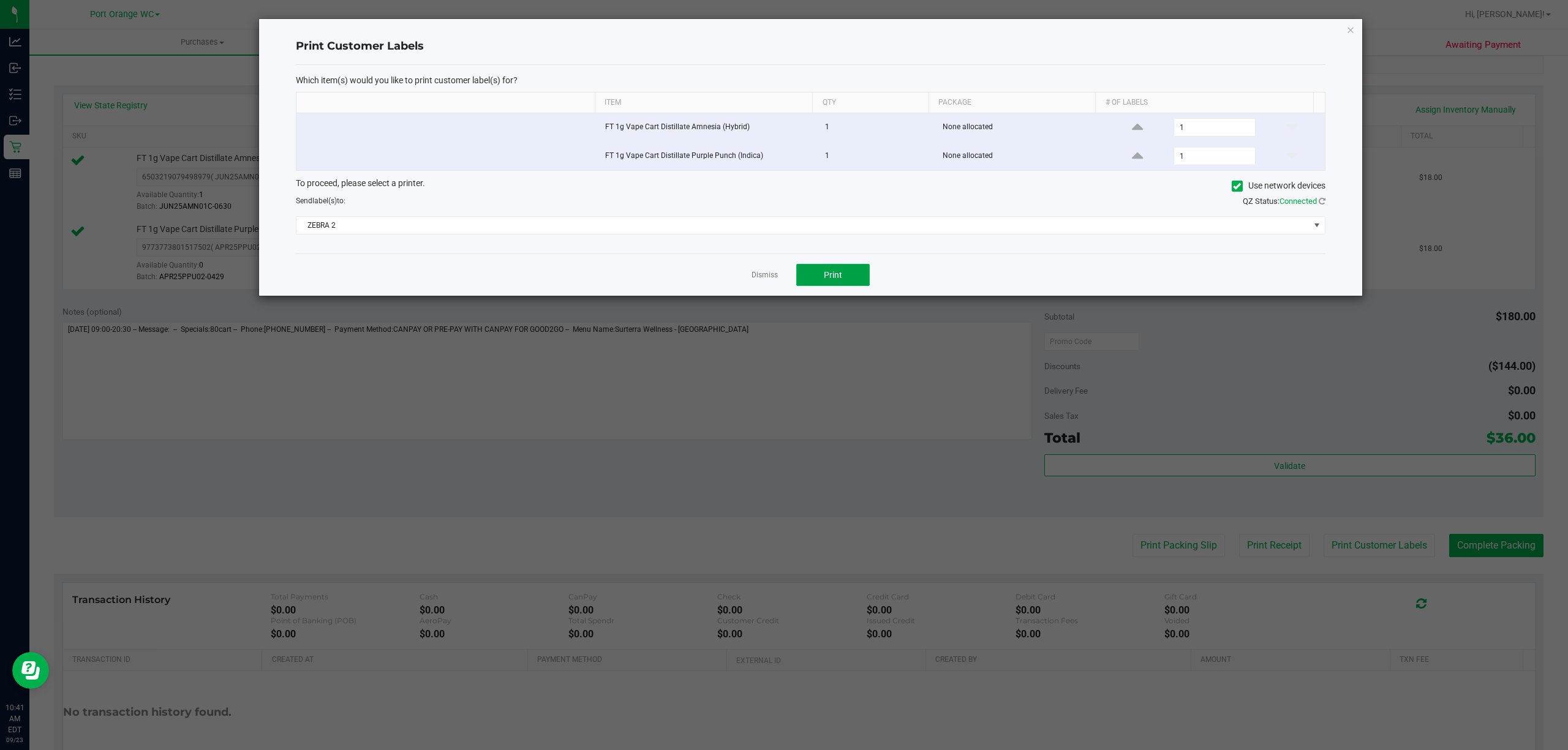
click at [829, 284] on button "Print" at bounding box center [833, 275] width 73 height 22
click at [763, 281] on link "Dismiss" at bounding box center [765, 275] width 27 height 11
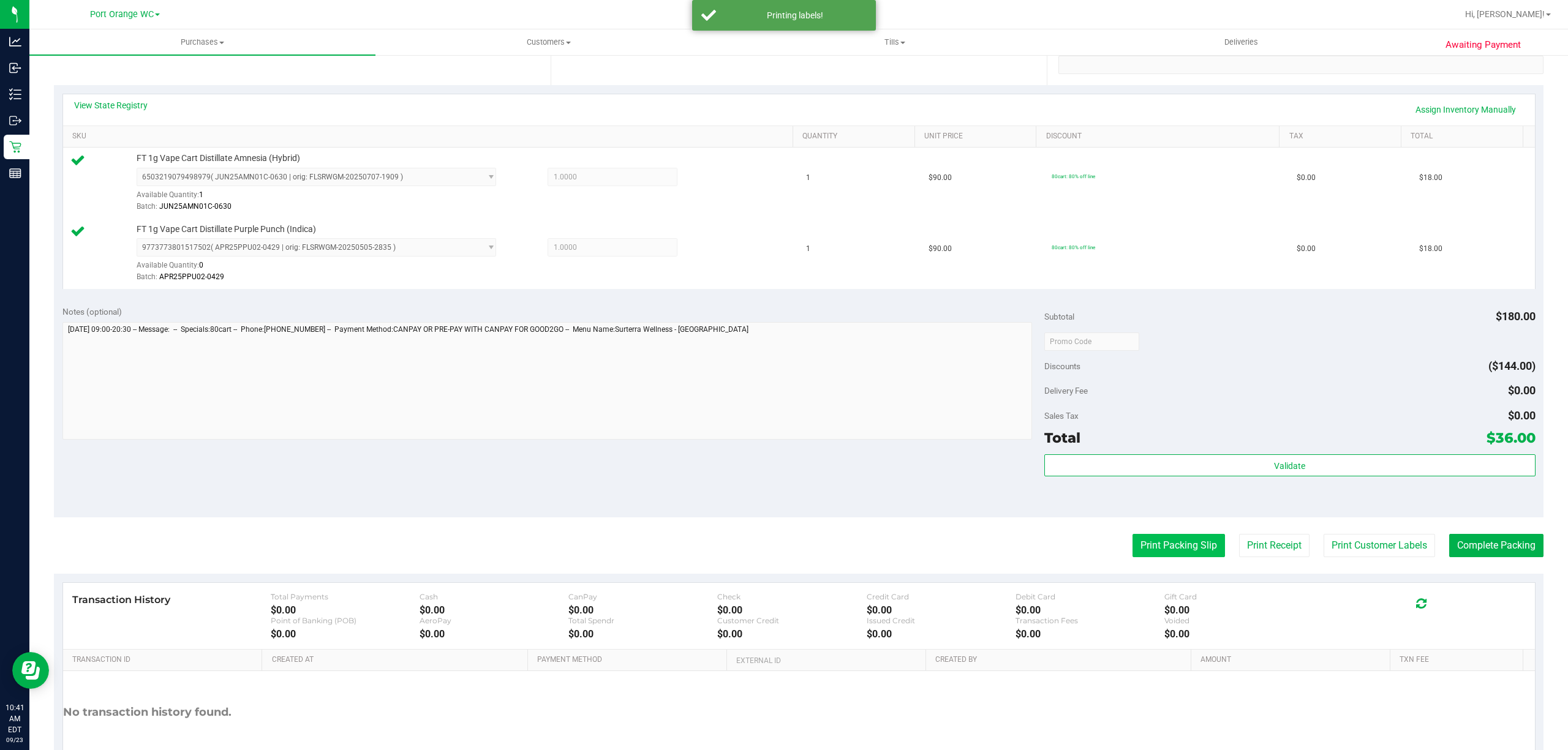
click at [1156, 557] on button "Print Packing Slip" at bounding box center [1178, 546] width 92 height 24
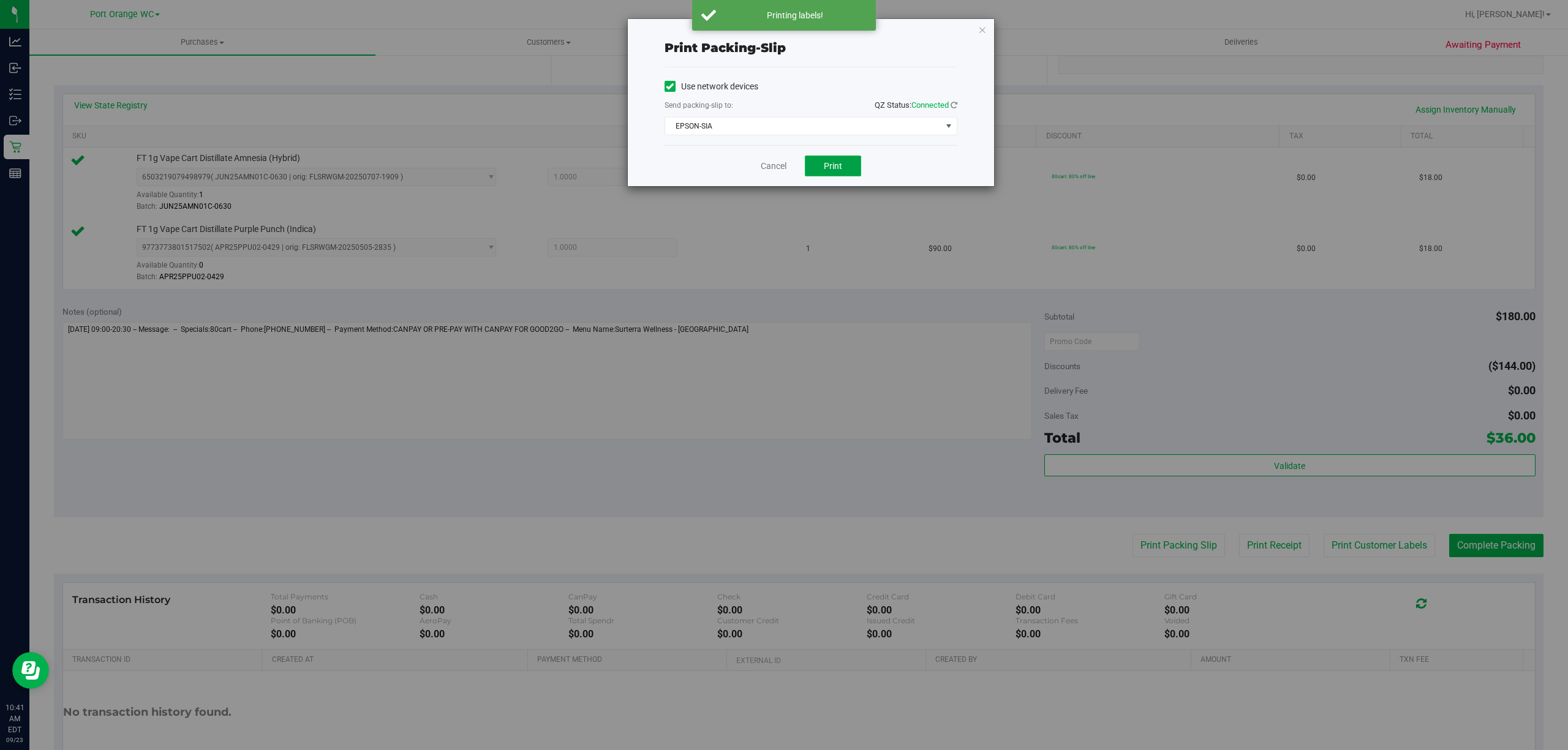
click at [822, 164] on button "Print" at bounding box center [832, 165] width 56 height 21
click at [765, 164] on link "Cancel" at bounding box center [774, 166] width 26 height 13
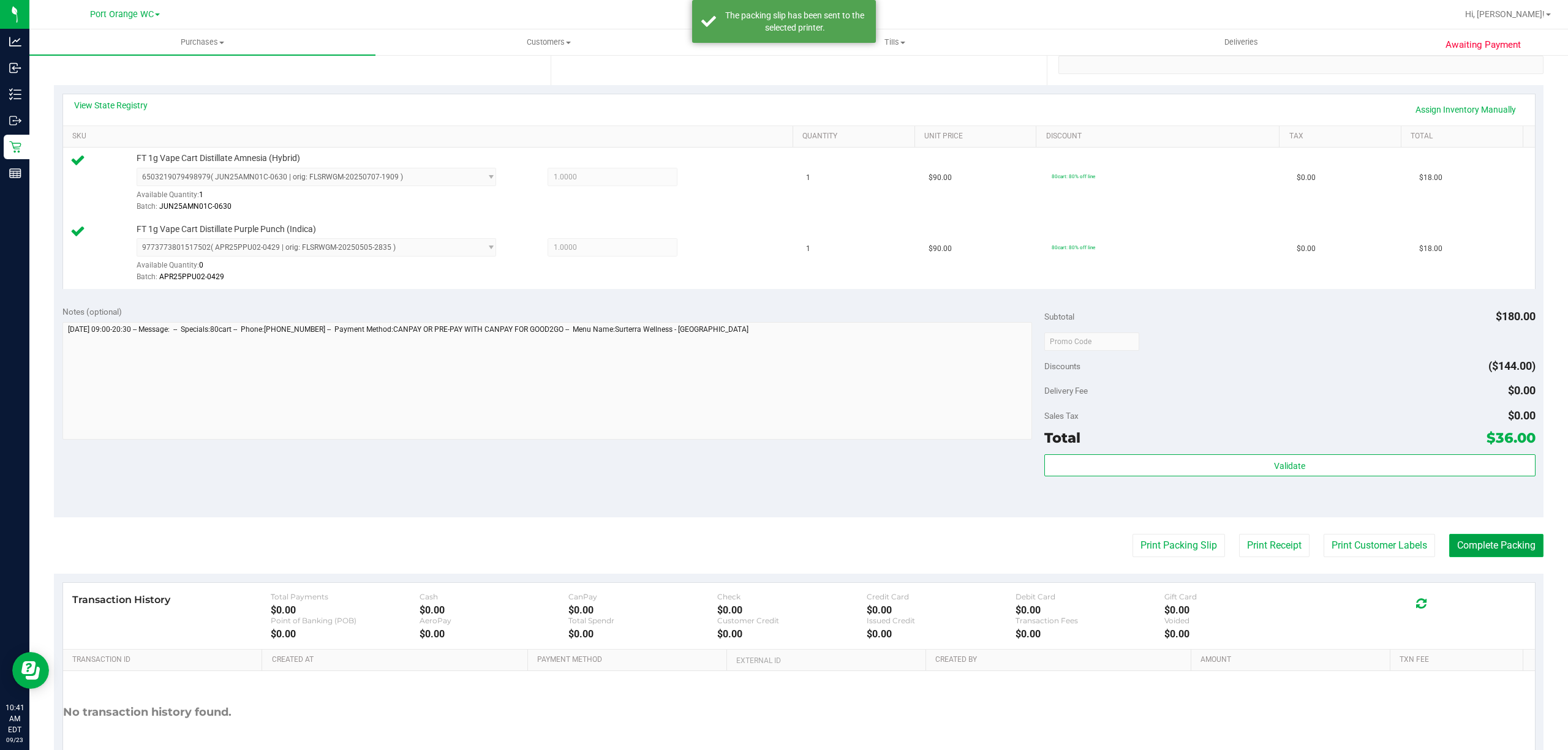
click at [1501, 554] on button "Complete Packing" at bounding box center [1496, 546] width 94 height 24
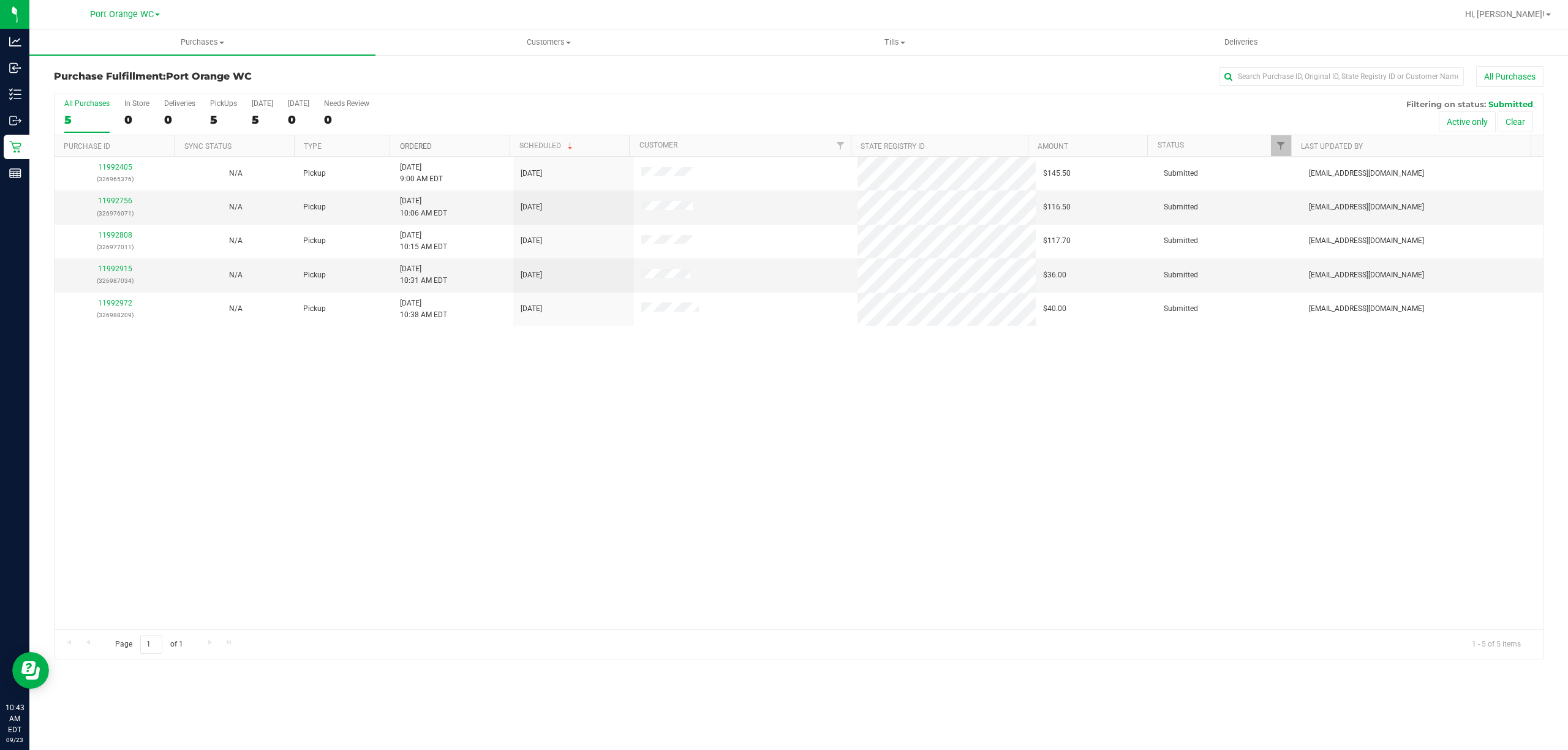
click at [419, 147] on link "Ordered" at bounding box center [415, 146] width 32 height 9
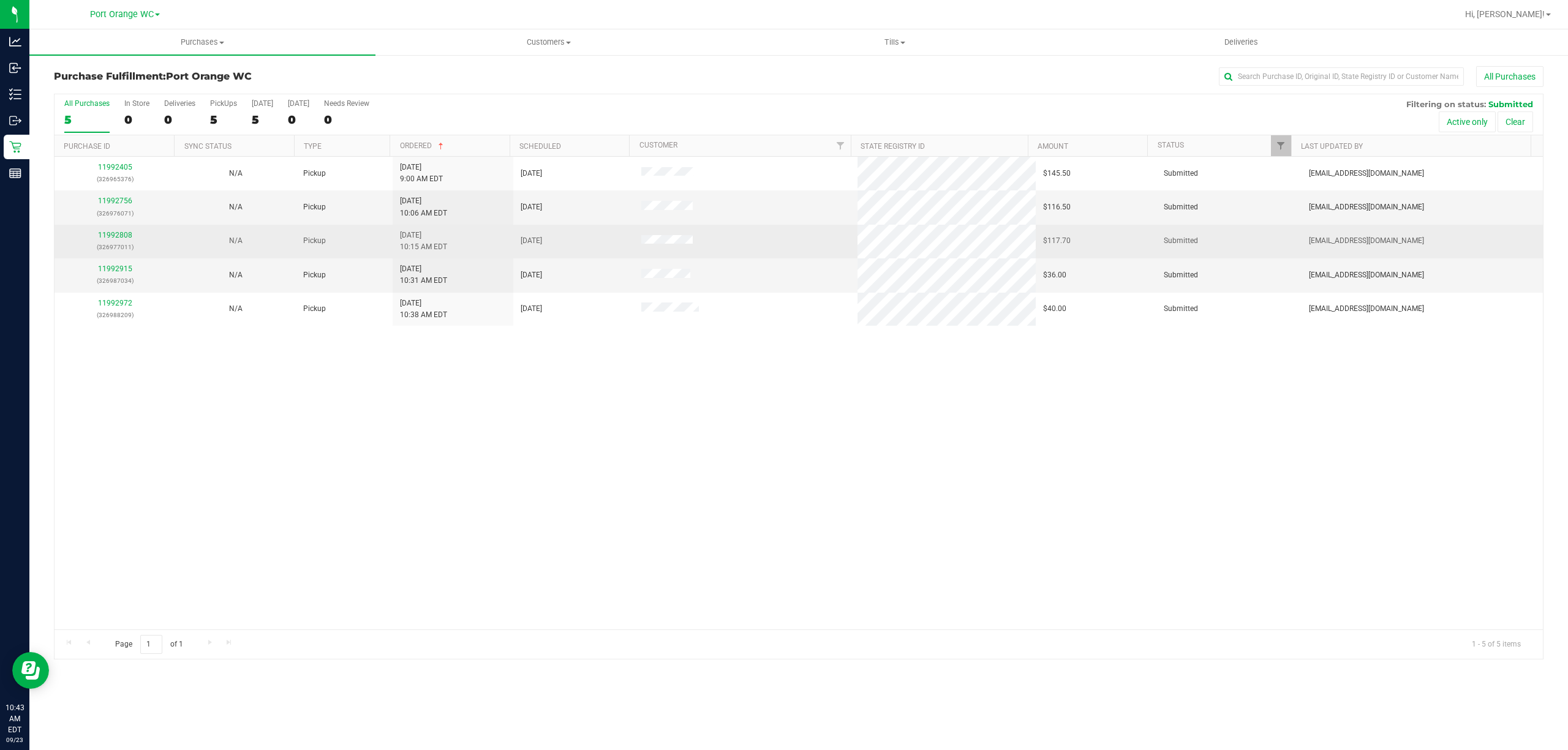
click at [108, 253] on p "(326977011)" at bounding box center [115, 247] width 106 height 12
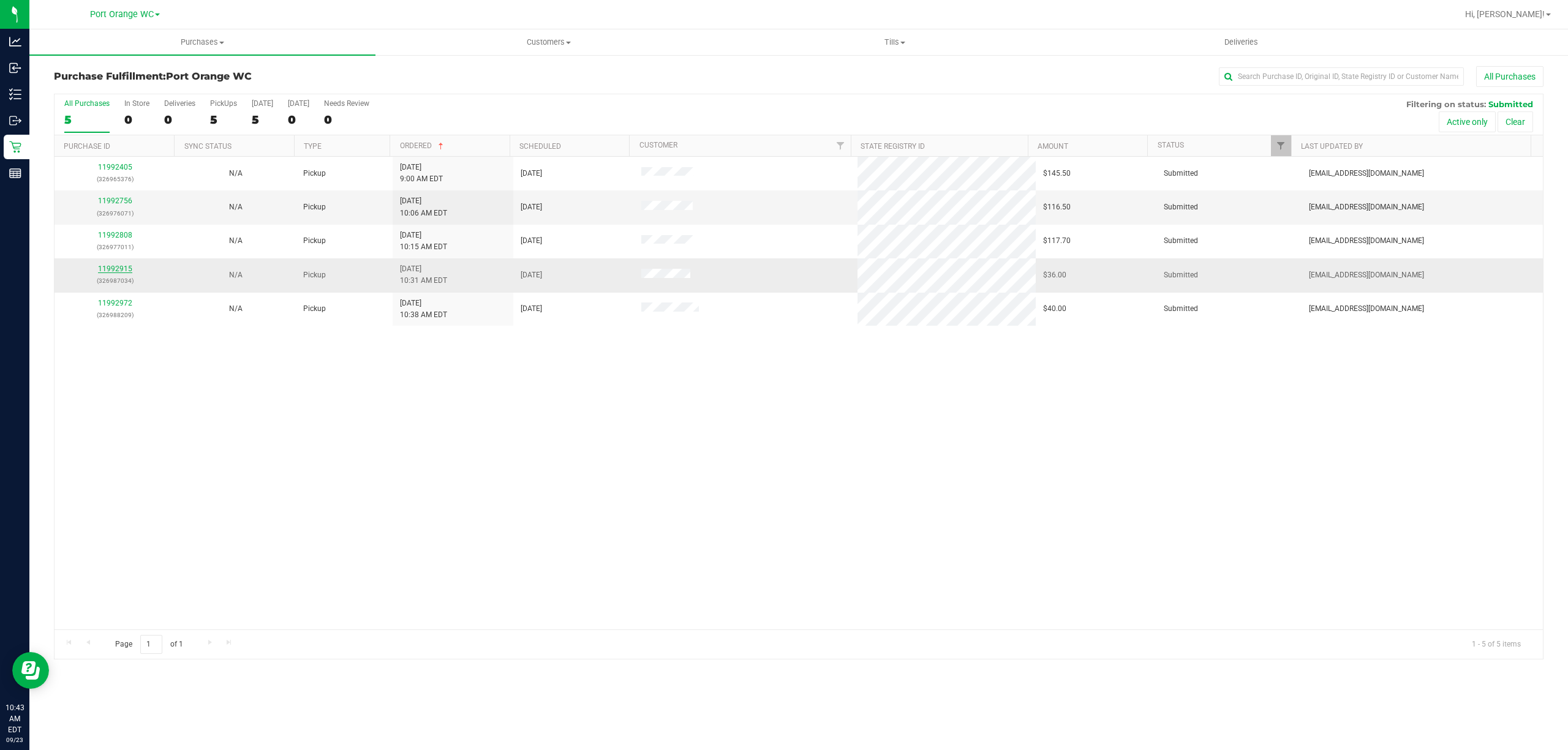
click at [108, 268] on link "11992915" at bounding box center [115, 268] width 35 height 9
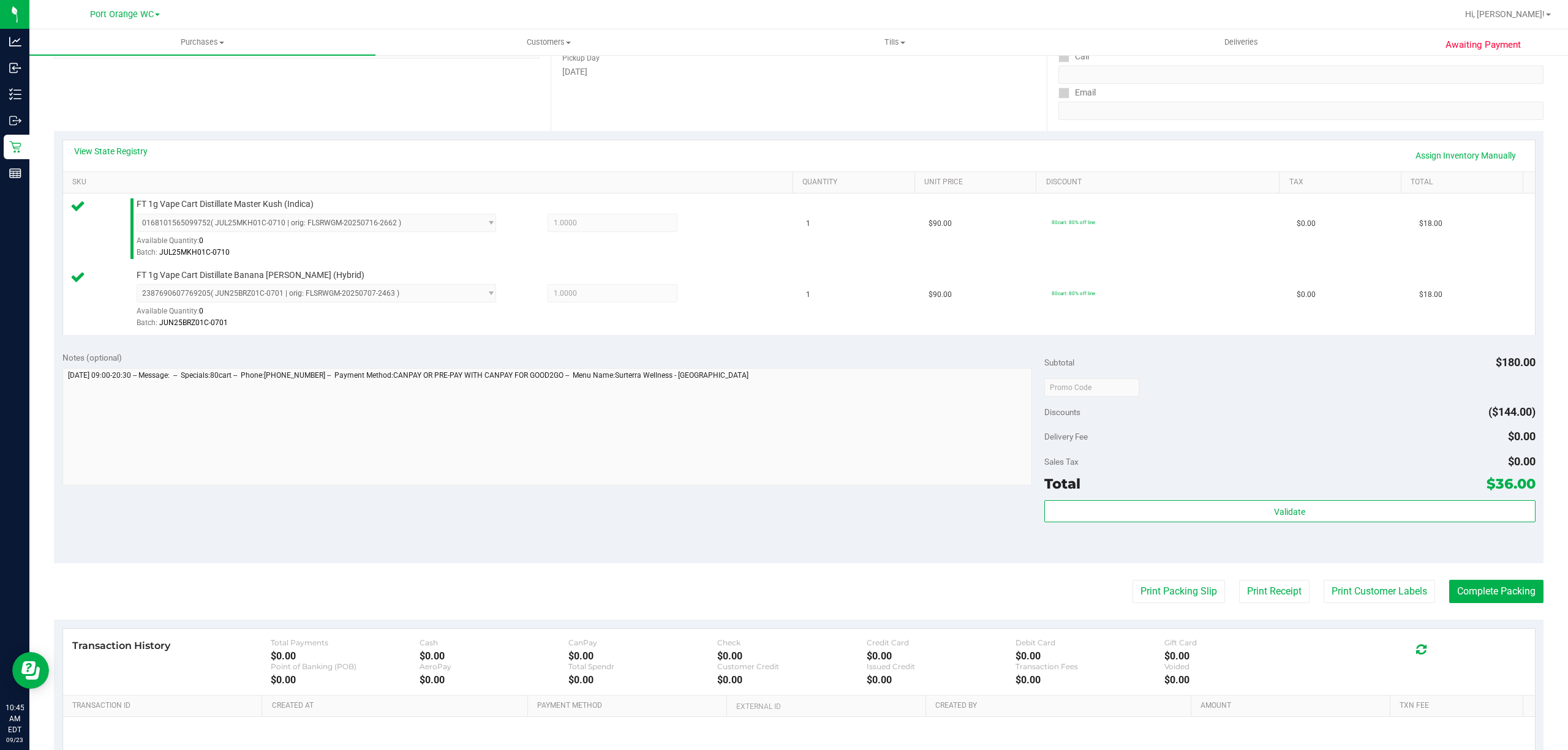
scroll to position [324, 0]
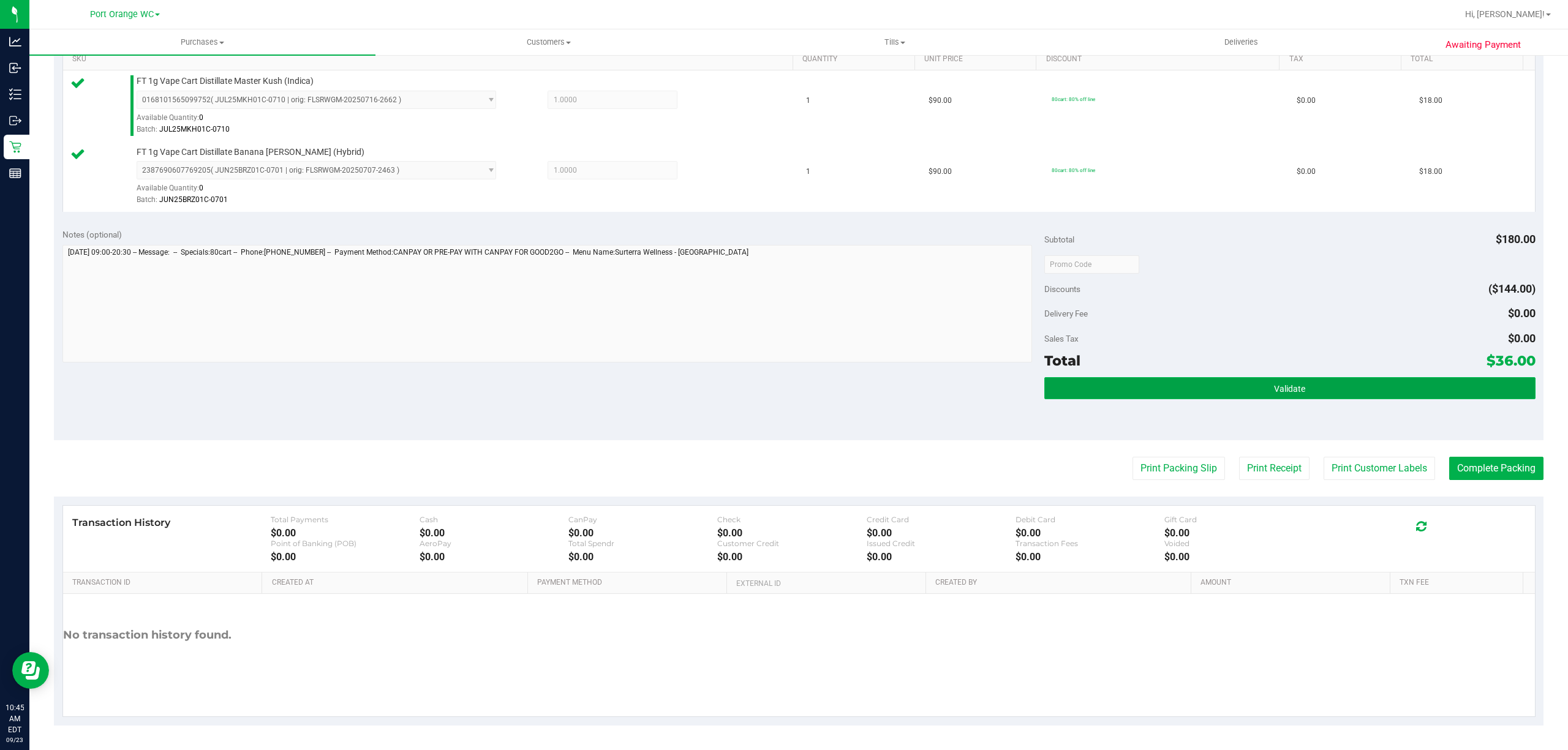
click at [1300, 382] on button "Validate" at bounding box center [1289, 388] width 491 height 22
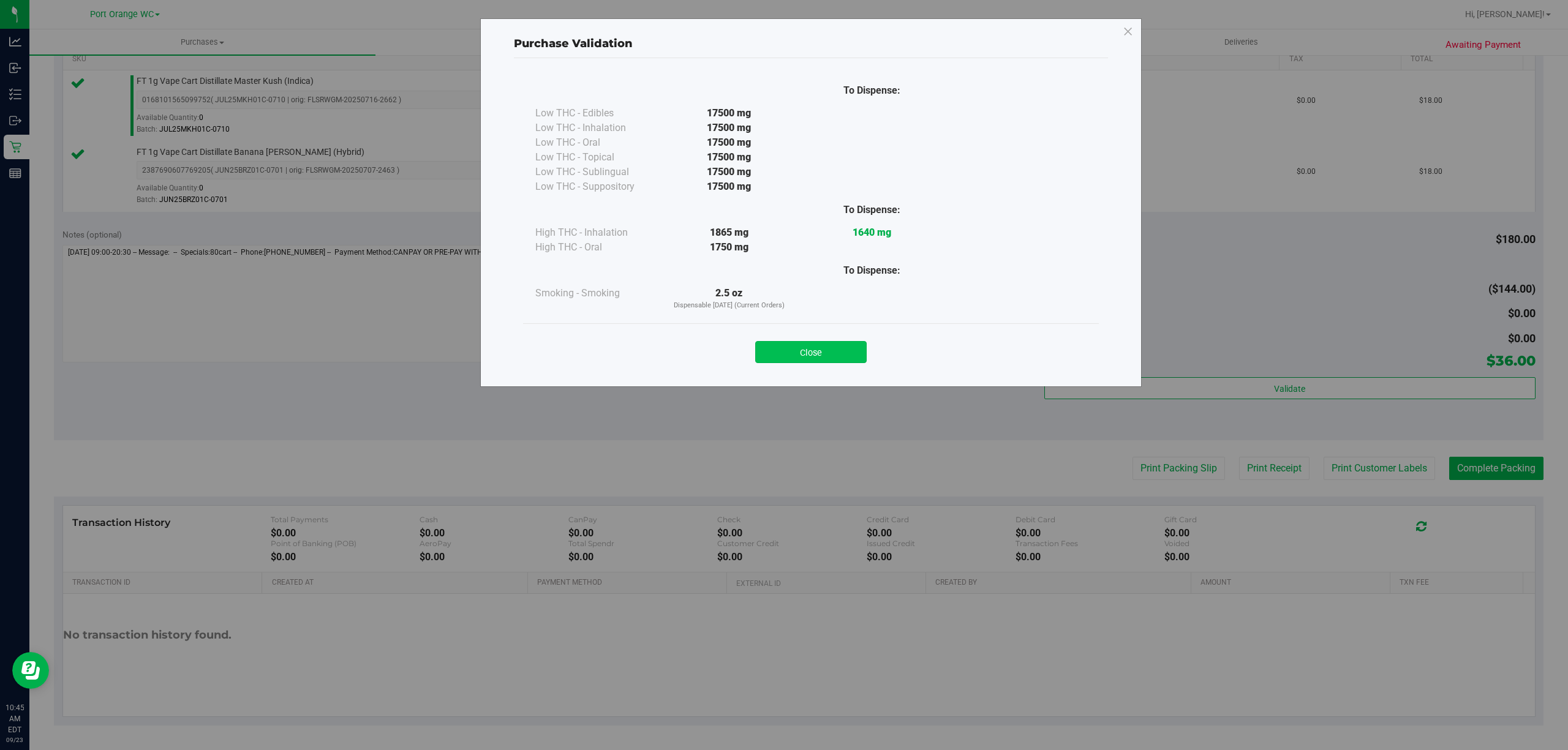
click at [838, 349] on button "Close" at bounding box center [810, 352] width 112 height 22
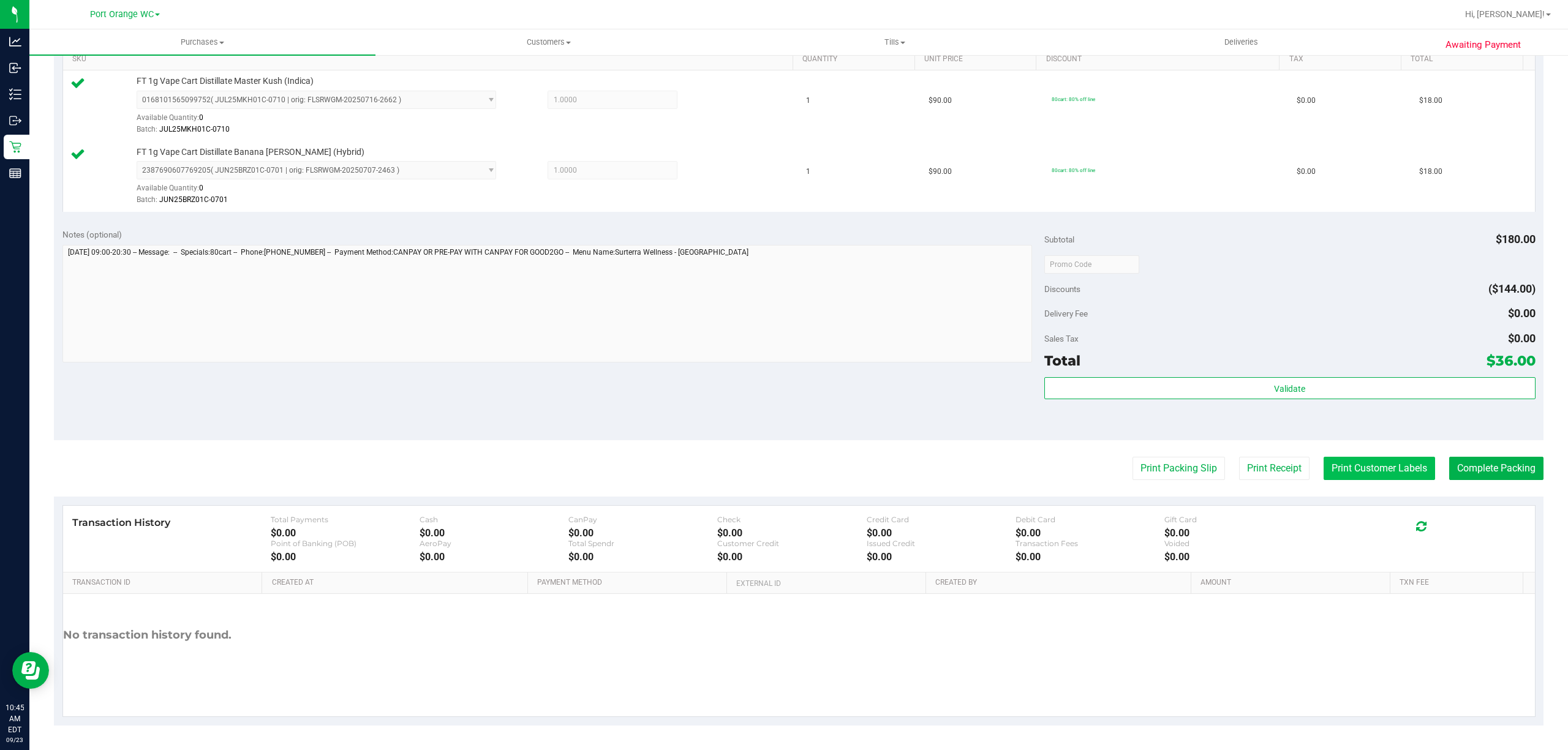
click at [1389, 468] on button "Print Customer Labels" at bounding box center [1379, 469] width 112 height 24
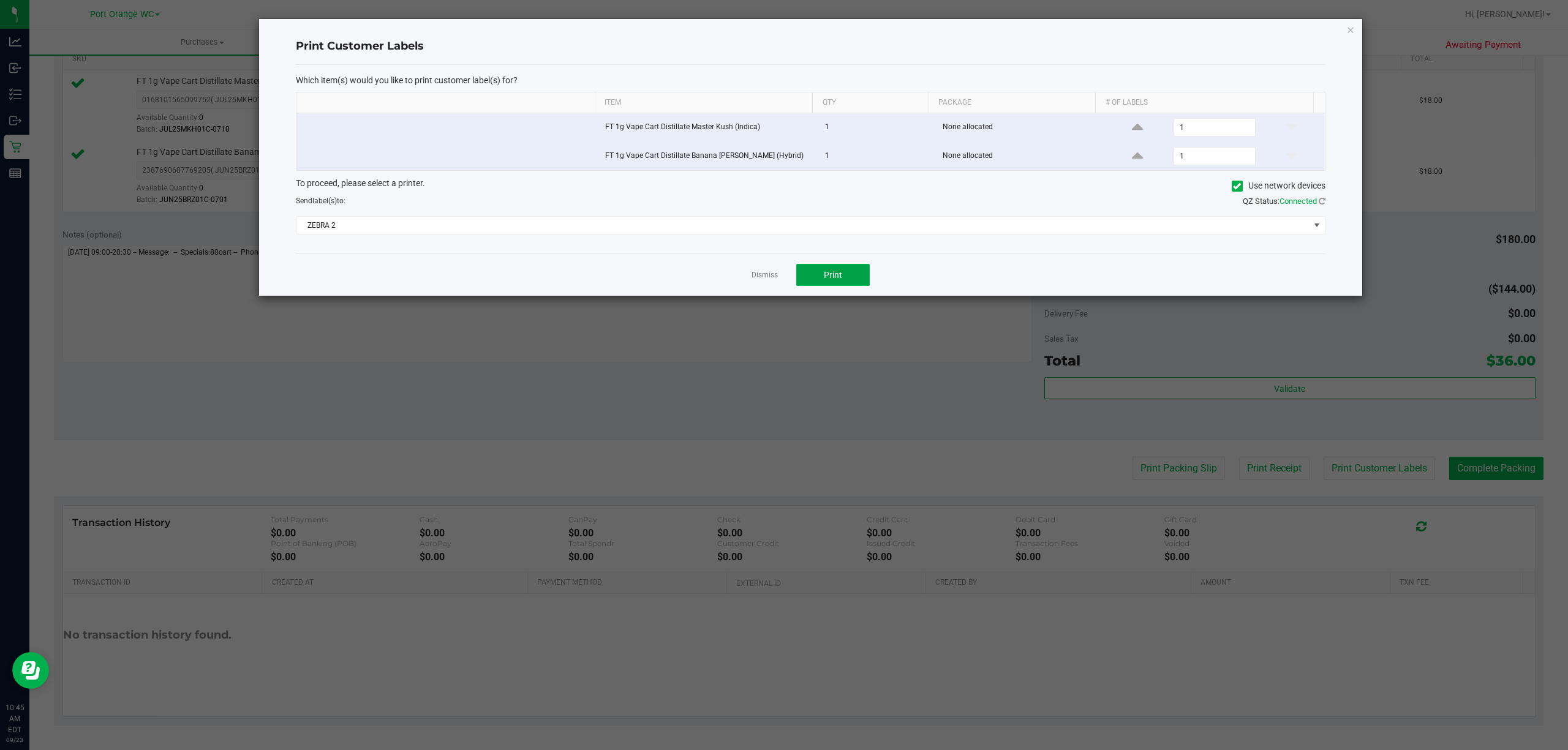
click at [863, 272] on button "Print" at bounding box center [833, 275] width 73 height 22
click at [765, 281] on link "Dismiss" at bounding box center [765, 275] width 27 height 11
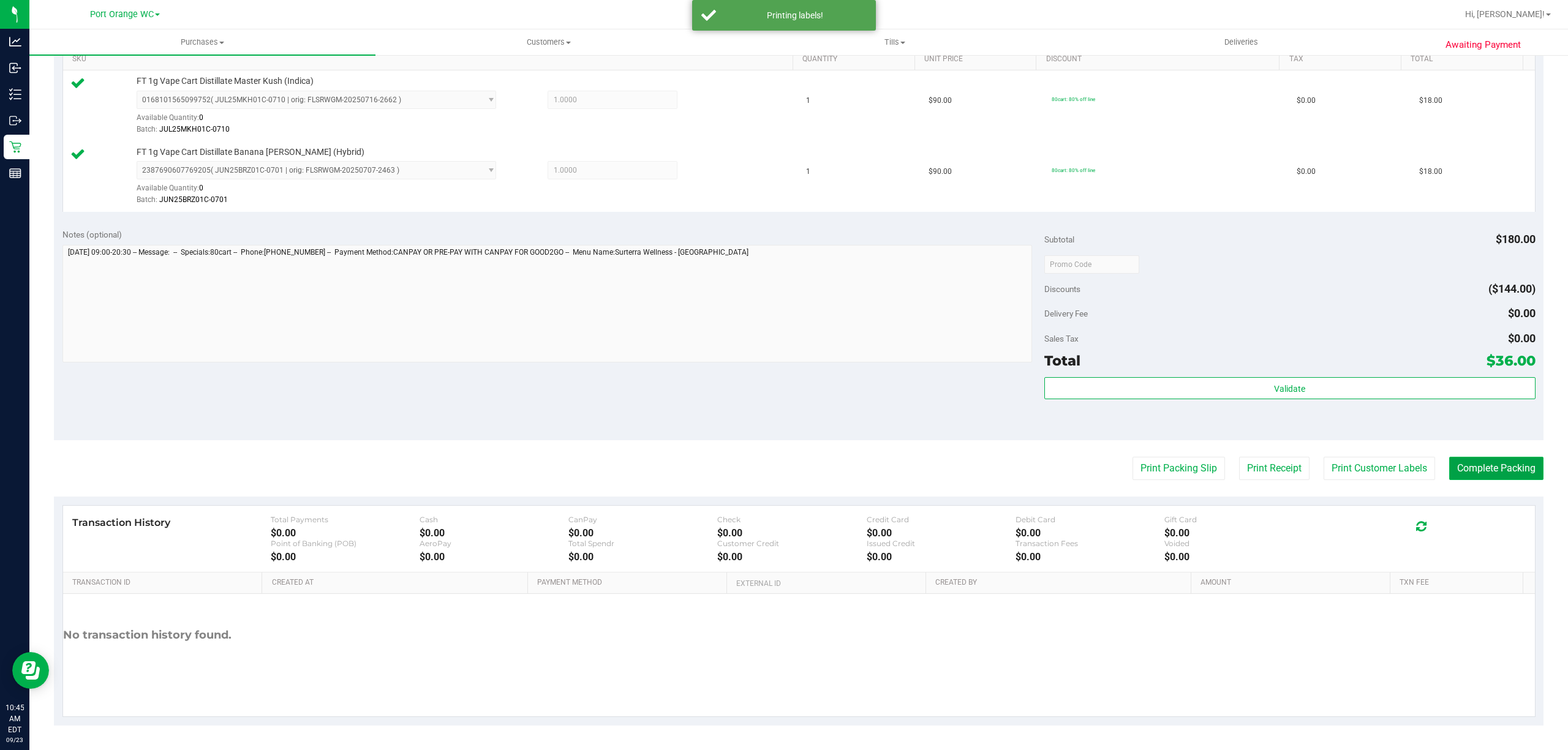
click at [1495, 477] on button "Complete Packing" at bounding box center [1496, 469] width 94 height 24
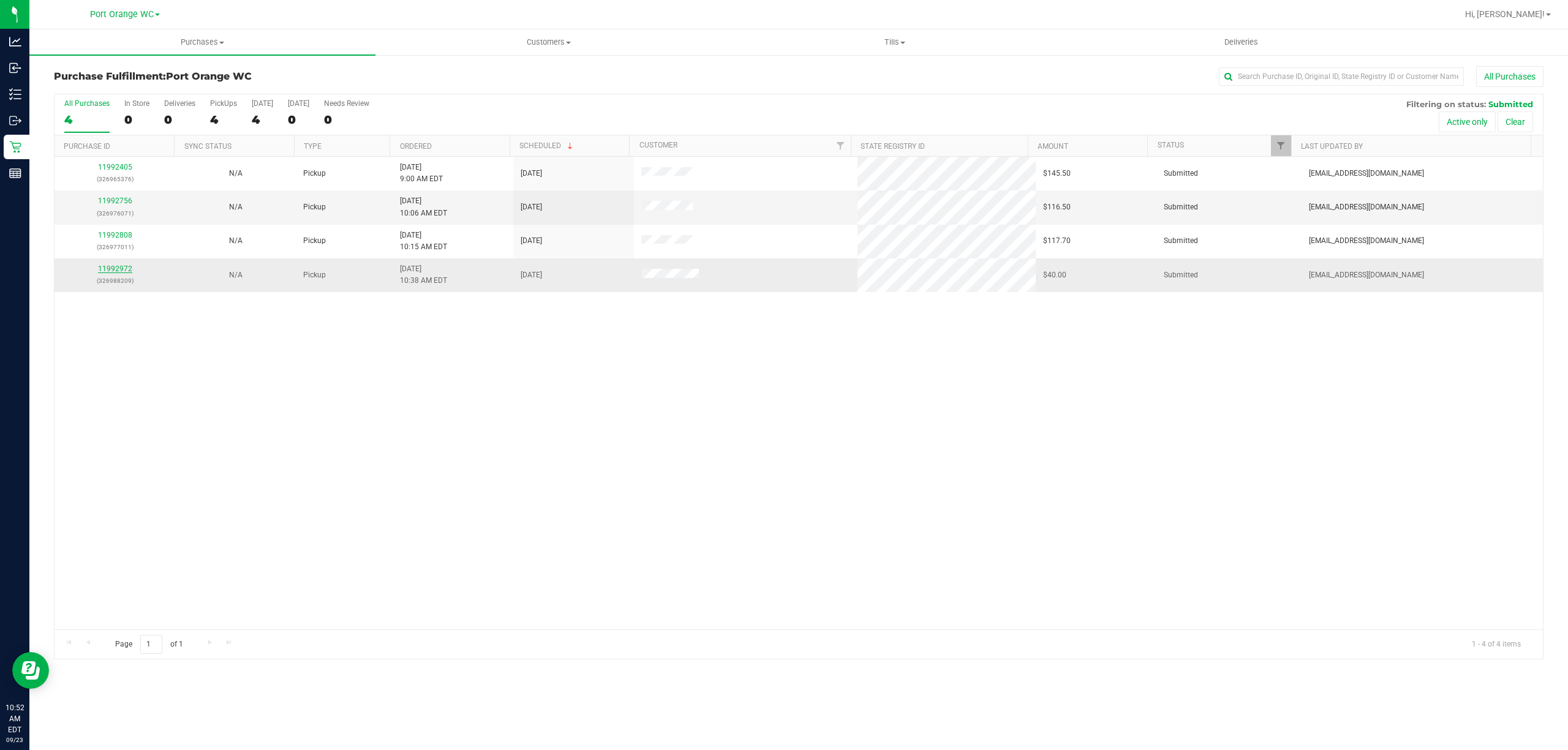
click at [117, 272] on link "11992972" at bounding box center [115, 268] width 35 height 9
click at [110, 274] on div "11992972 (326988209)" at bounding box center [115, 275] width 106 height 24
click at [117, 271] on link "11992972" at bounding box center [115, 268] width 35 height 9
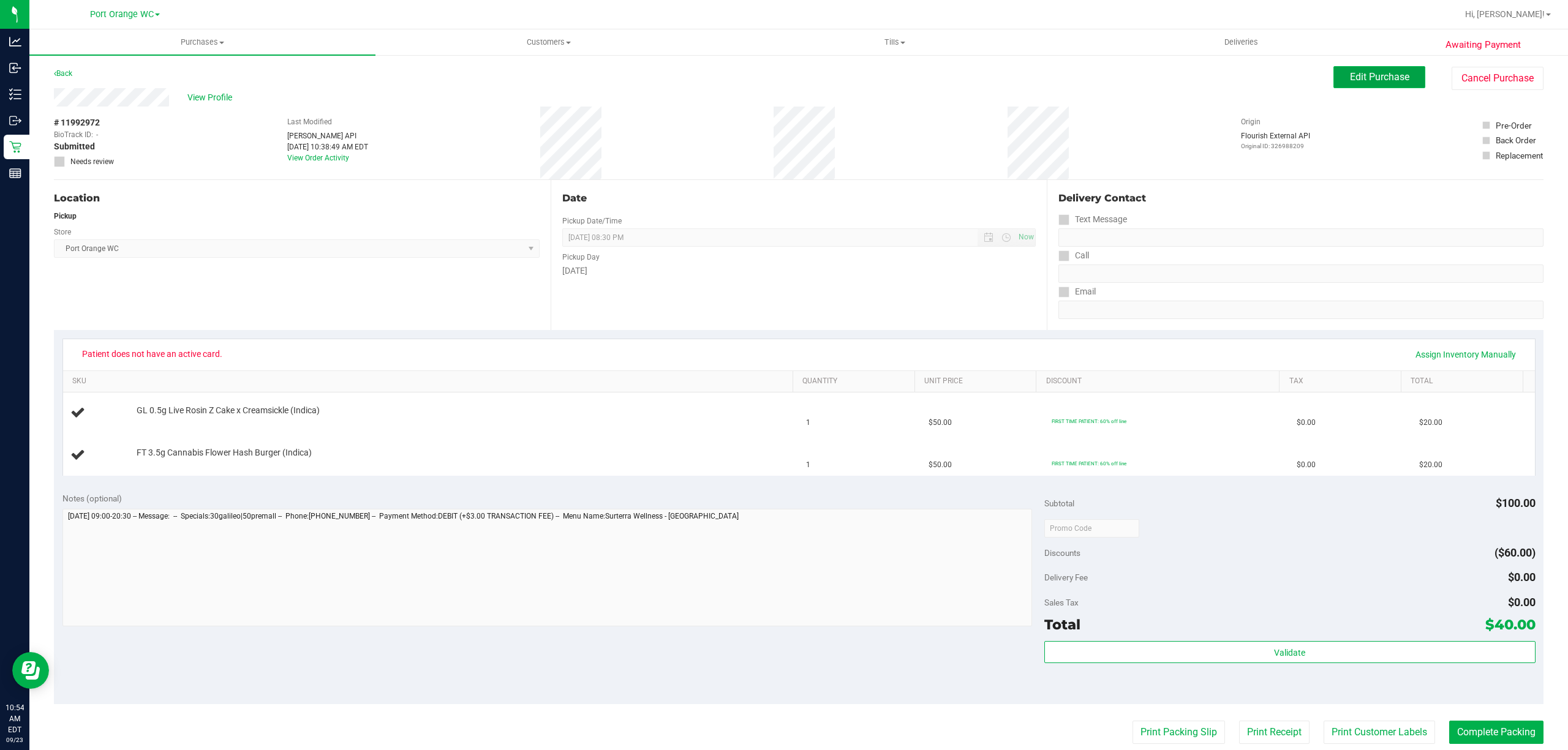
click at [1393, 76] on span "Edit Purchase" at bounding box center [1379, 77] width 59 height 12
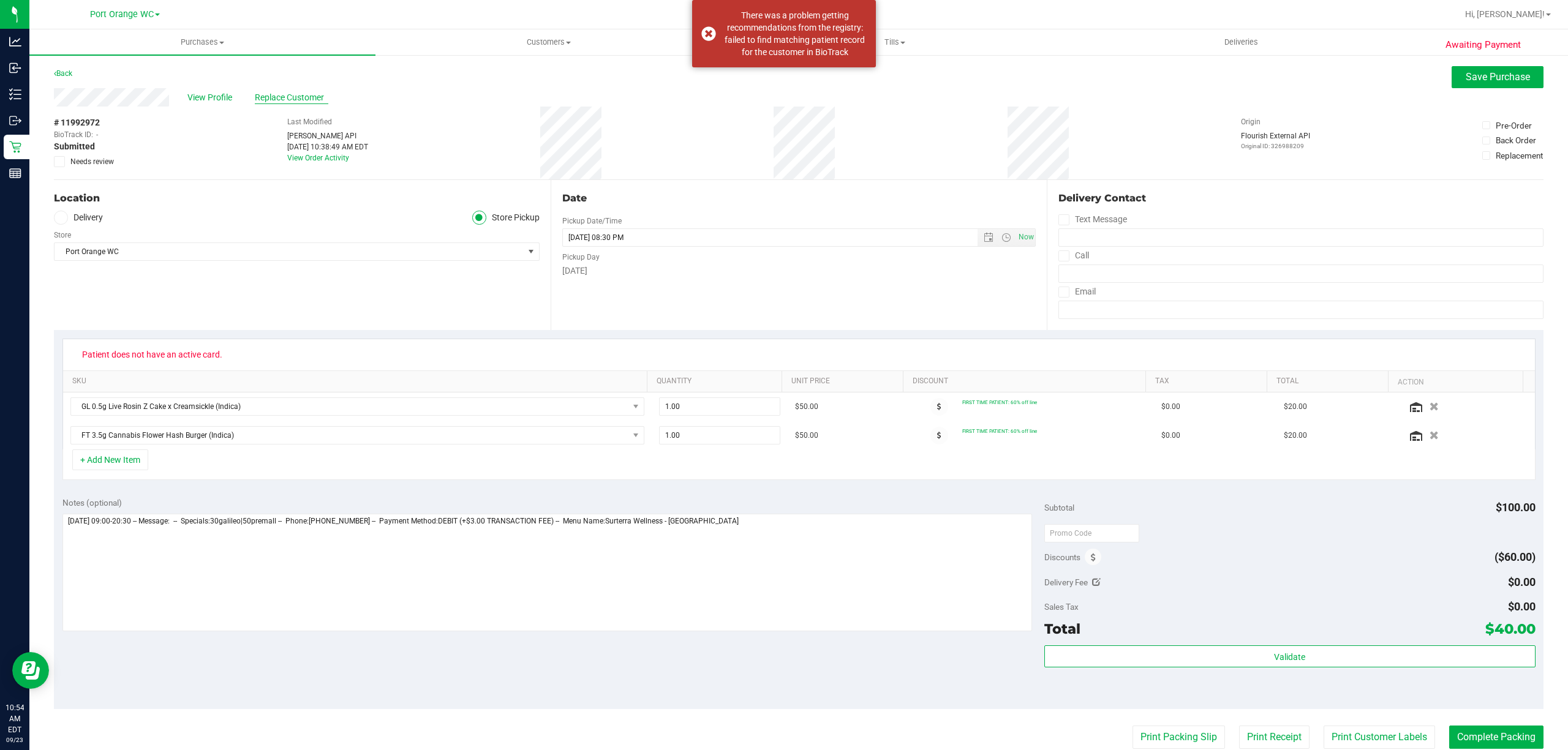
click at [289, 96] on span "Replace Customer" at bounding box center [292, 97] width 73 height 13
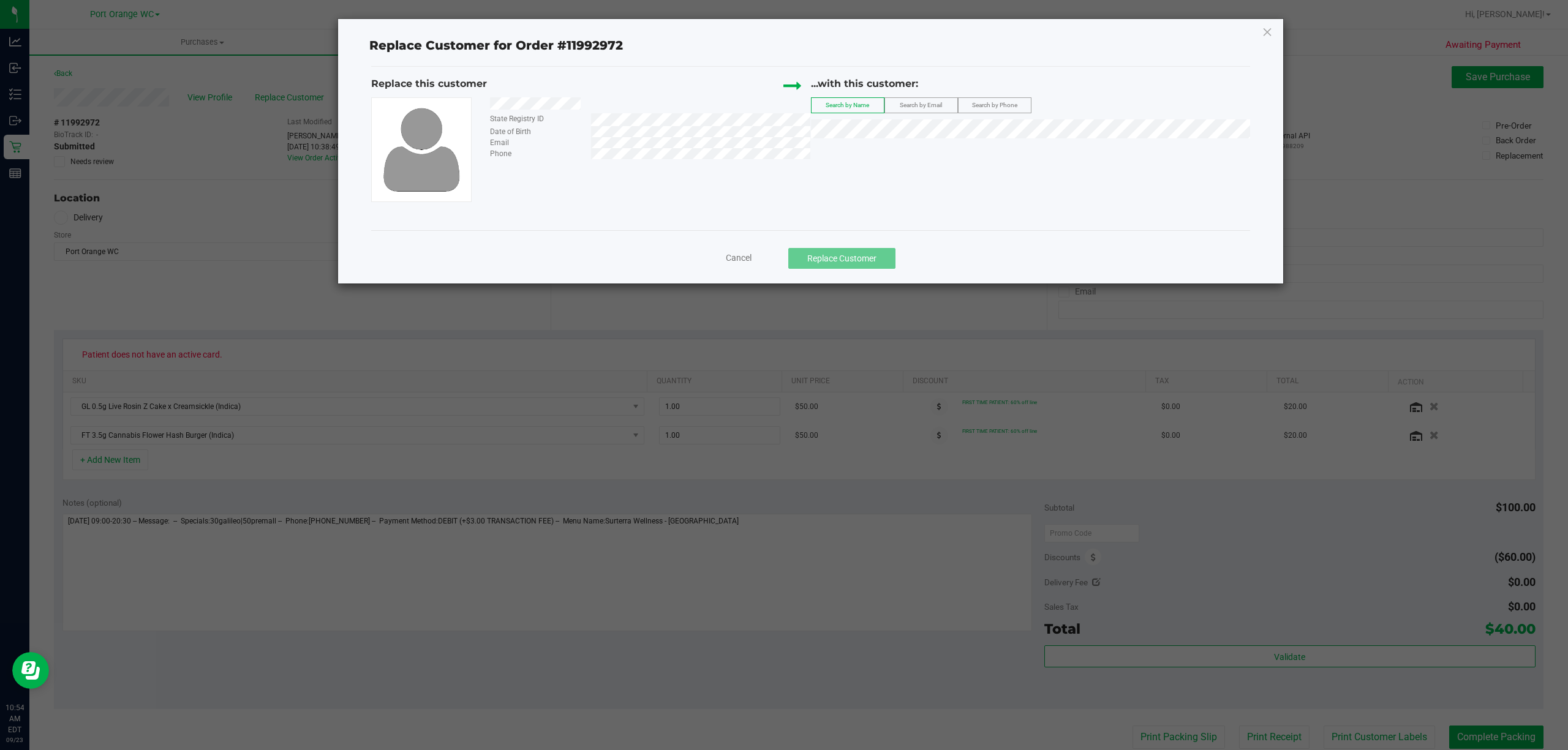
click at [925, 105] on span "Search by Email" at bounding box center [920, 105] width 43 height 7
click at [875, 147] on span "[PERSON_NAME]" at bounding box center [852, 152] width 65 height 10
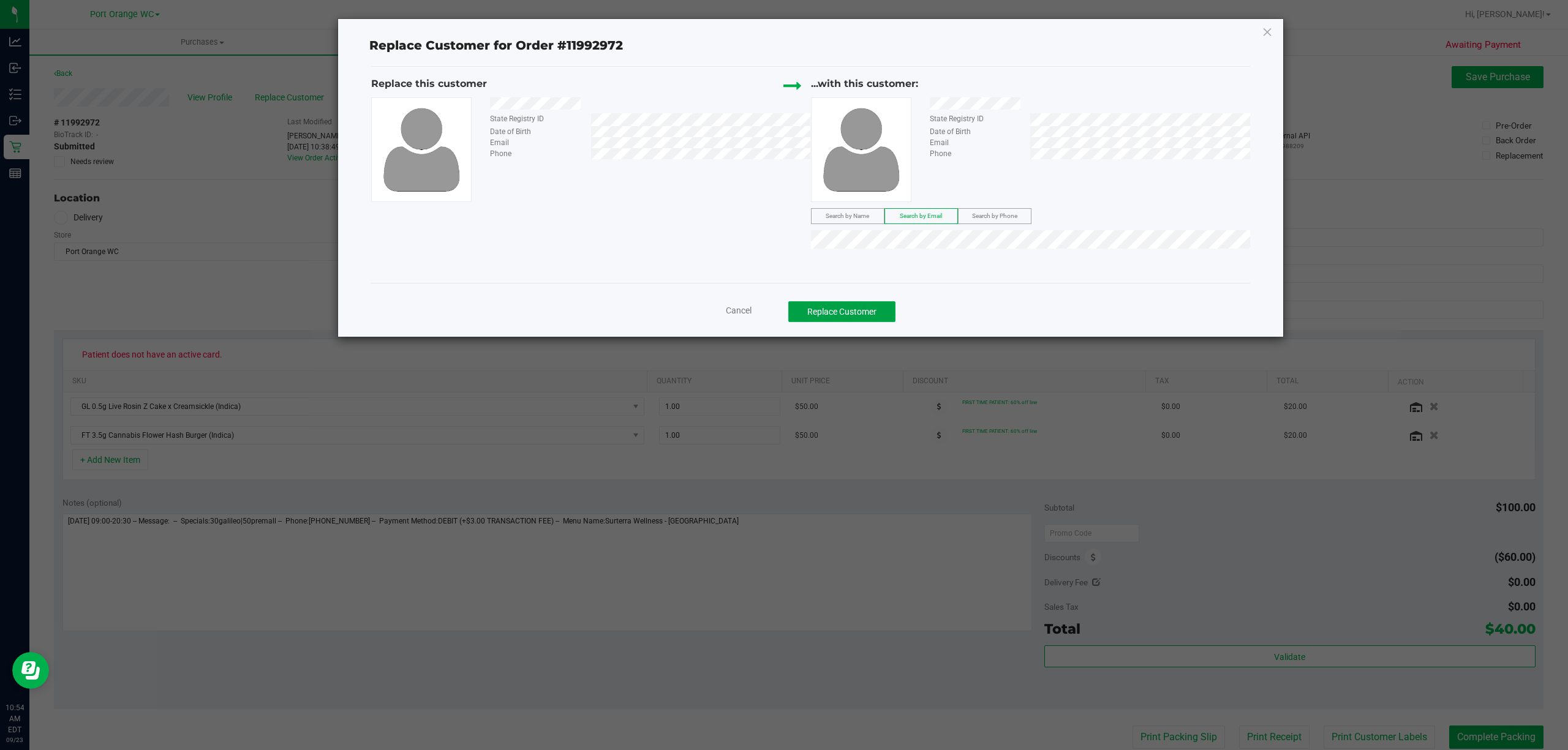
click at [838, 317] on button "Replace Customer" at bounding box center [842, 312] width 107 height 21
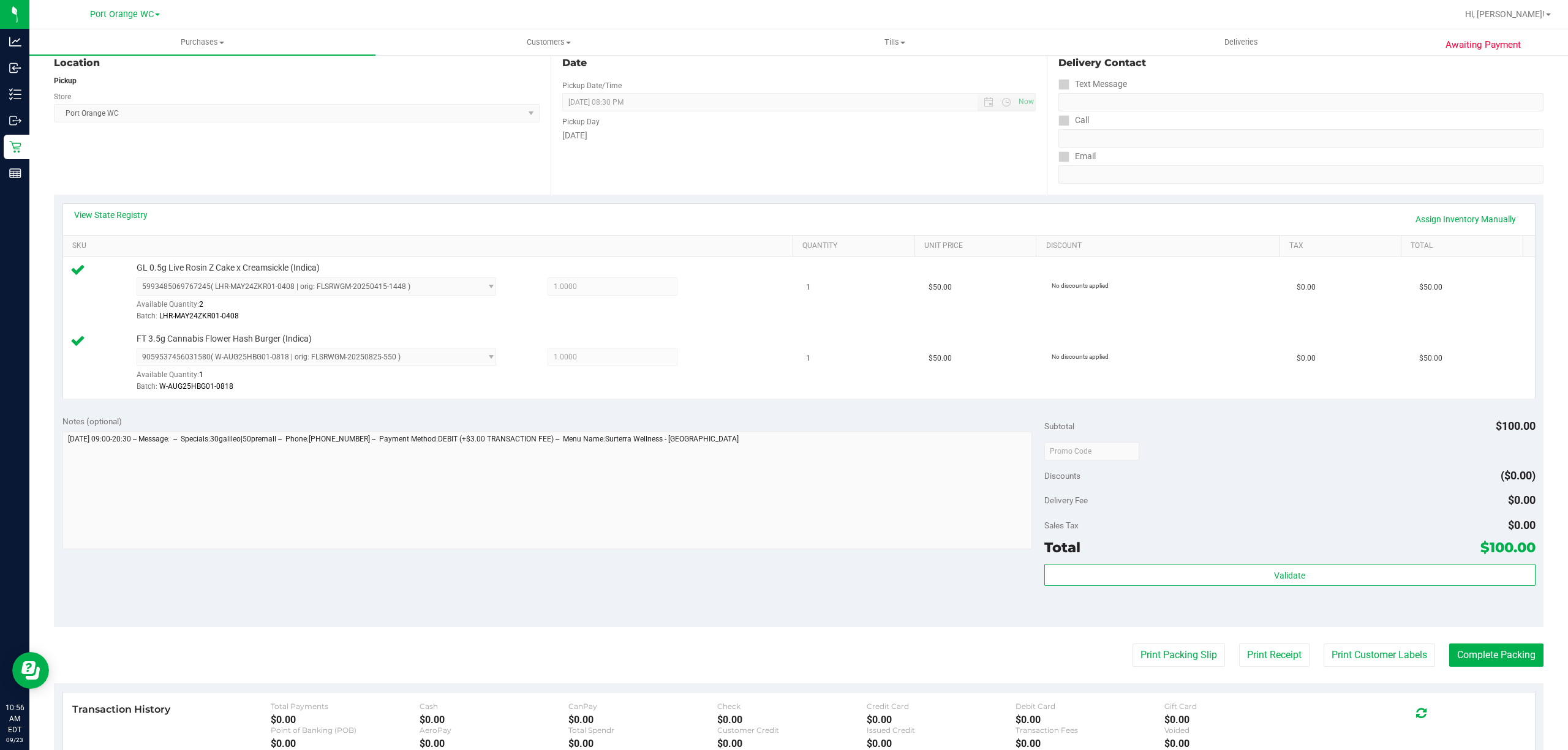
scroll to position [324, 0]
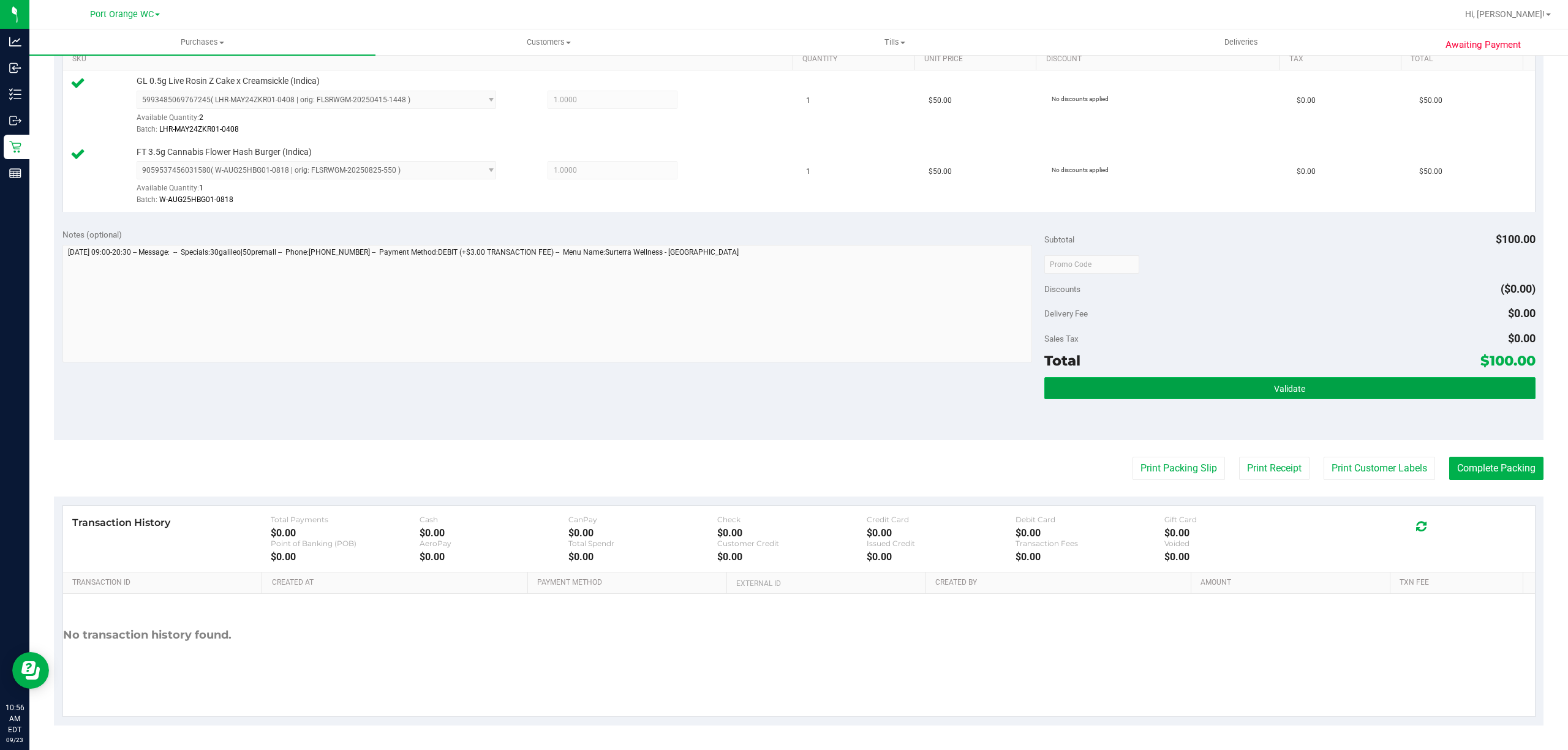
click at [1292, 384] on span "Validate" at bounding box center [1290, 389] width 32 height 10
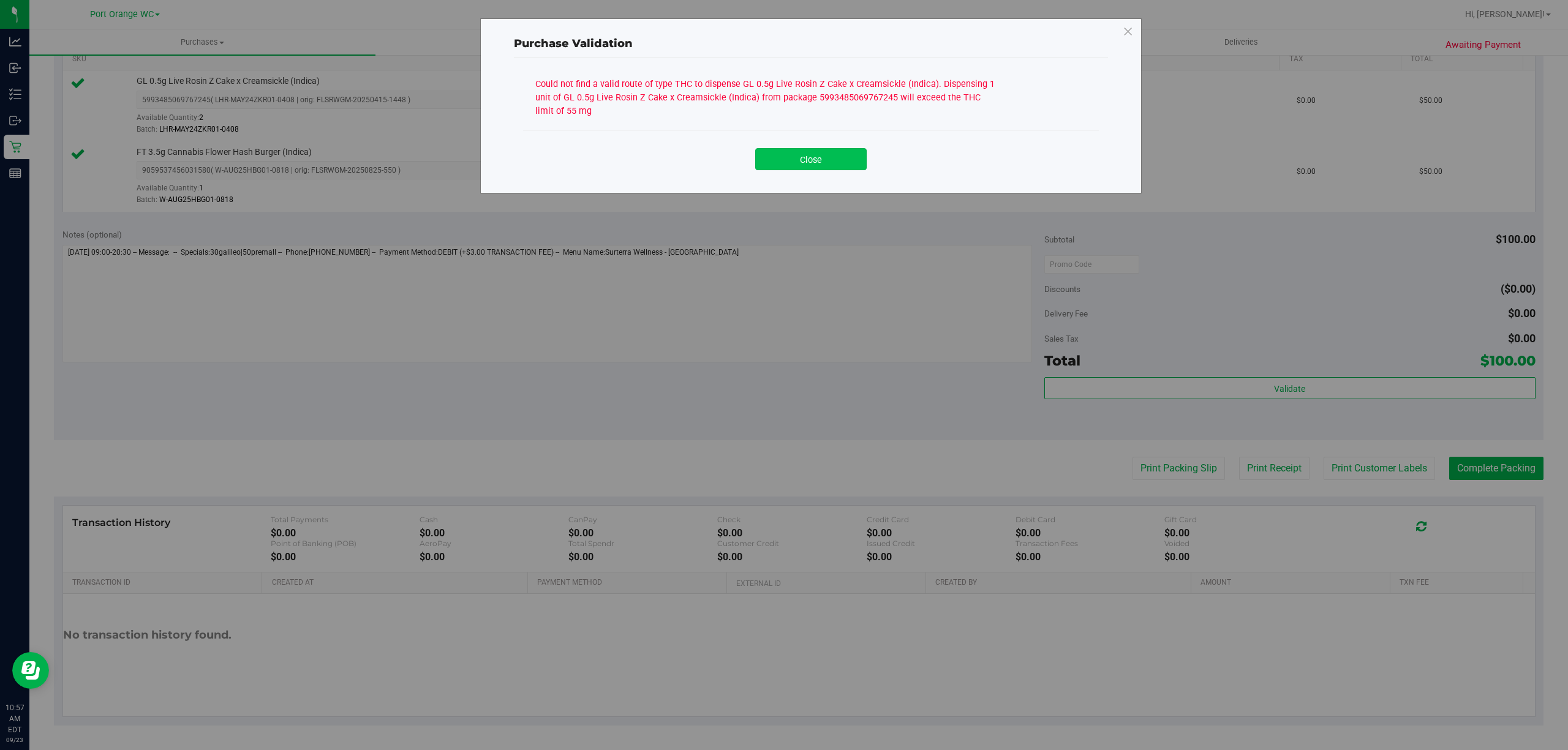
click at [816, 154] on button "Close" at bounding box center [810, 159] width 112 height 22
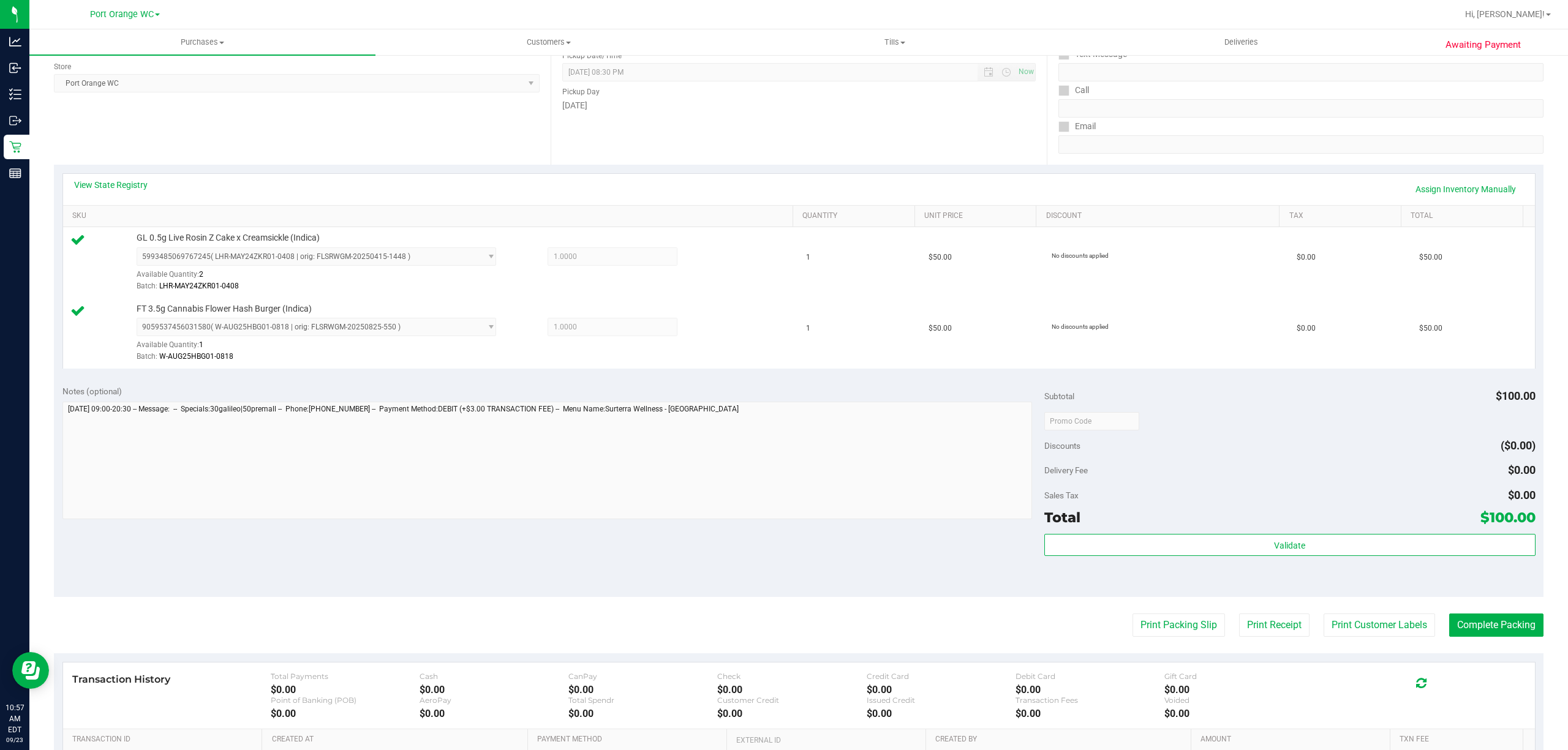
scroll to position [0, 0]
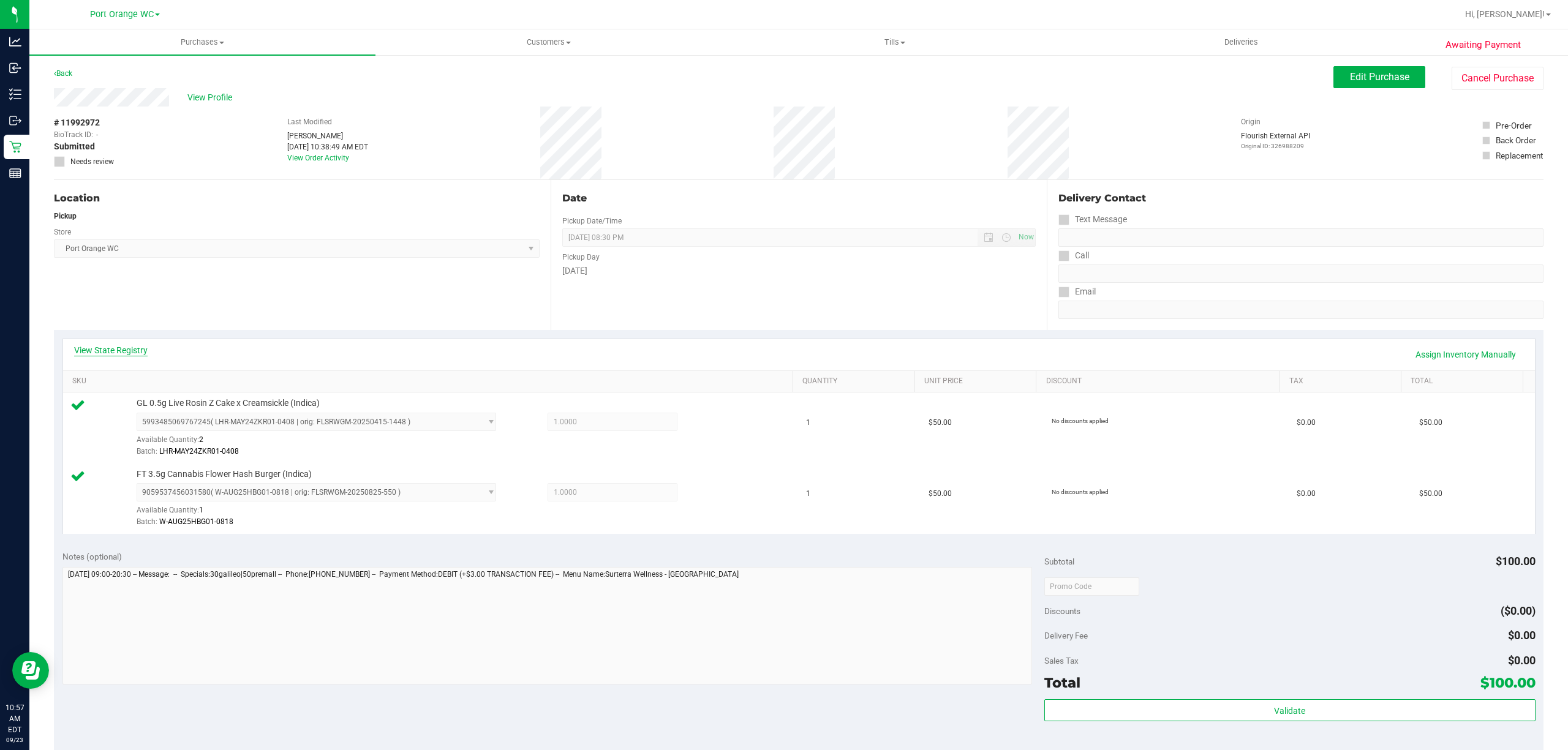
click at [118, 353] on link "View State Registry" at bounding box center [111, 350] width 73 height 12
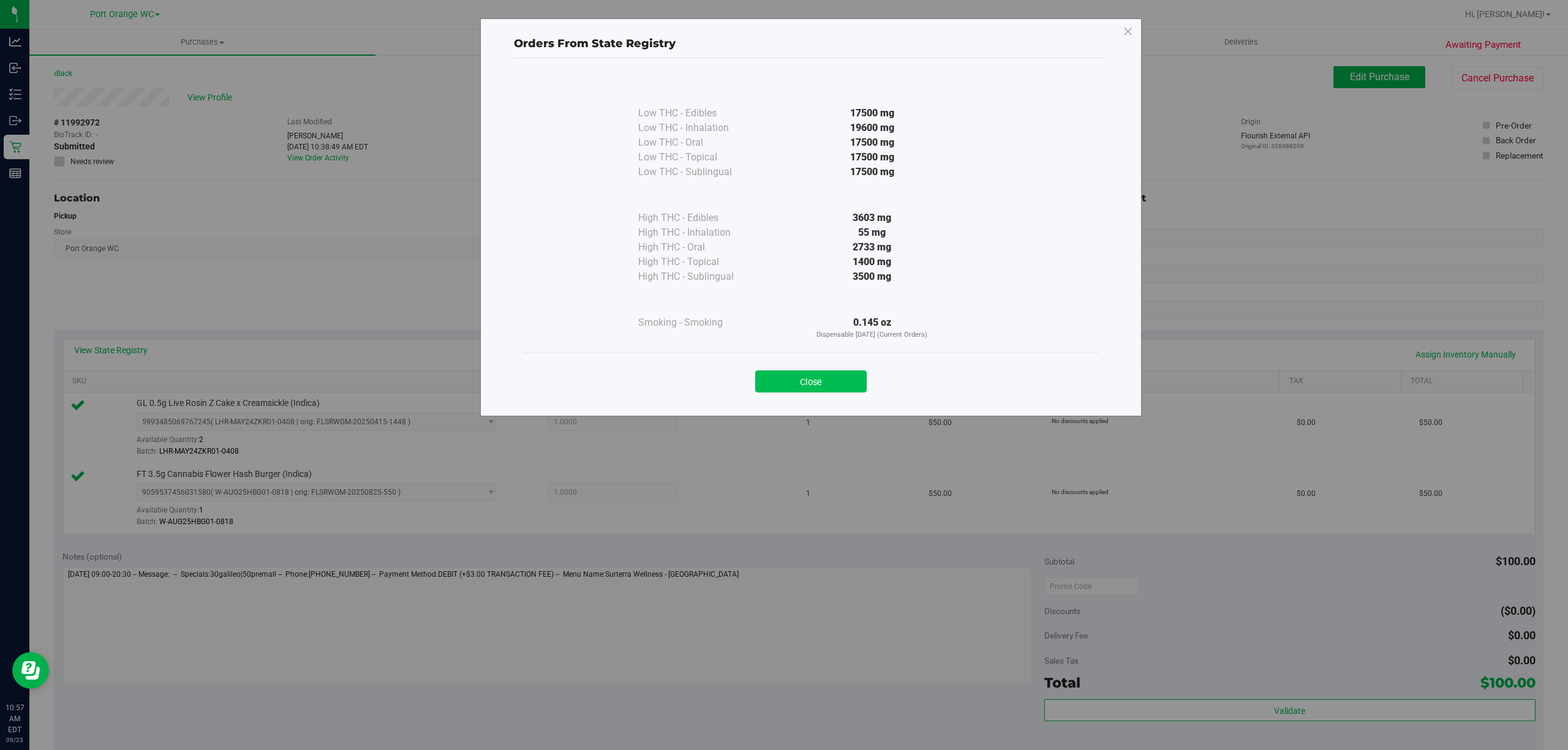
click at [812, 377] on button "Close" at bounding box center [810, 382] width 112 height 22
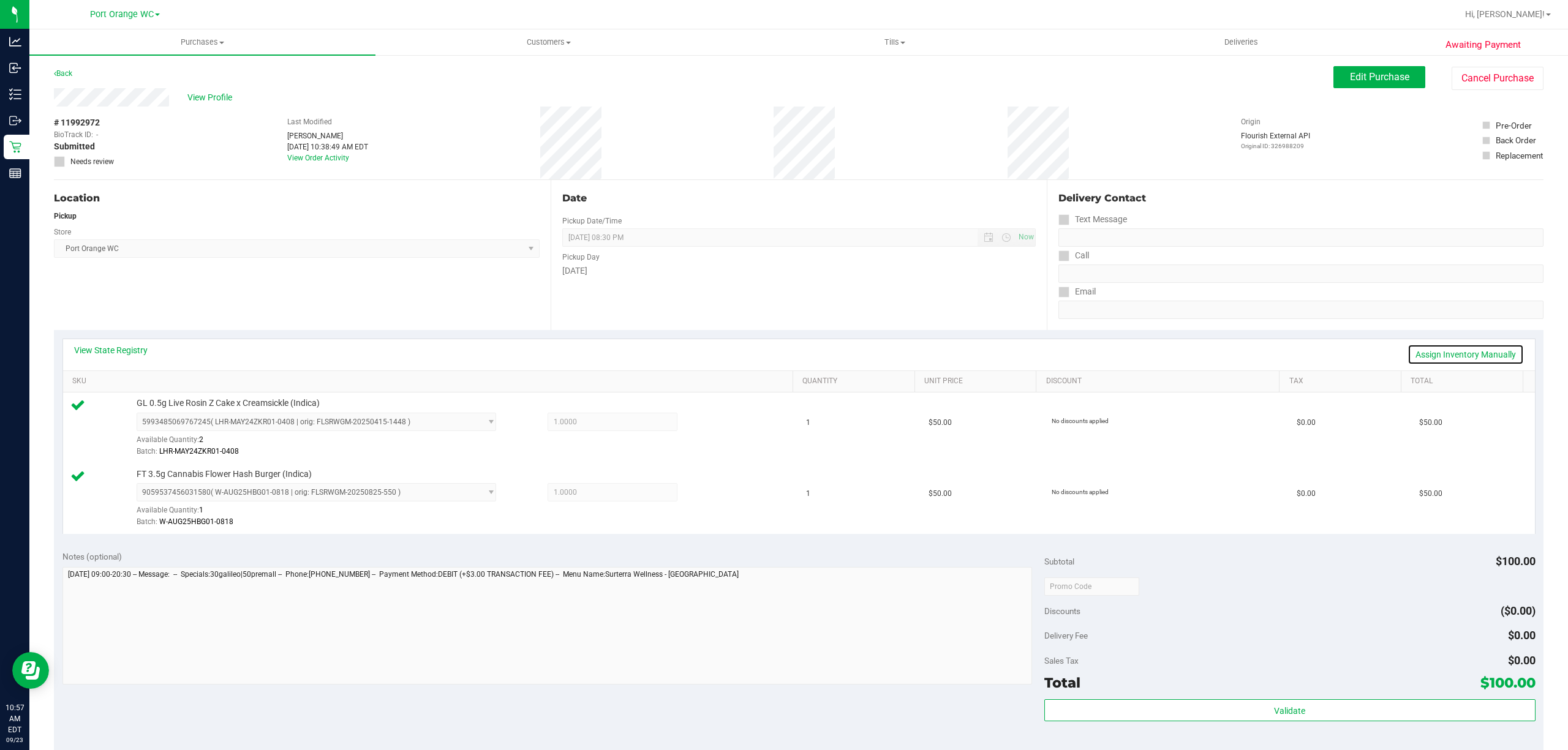
click at [1429, 349] on link "Assign Inventory Manually" at bounding box center [1466, 354] width 117 height 21
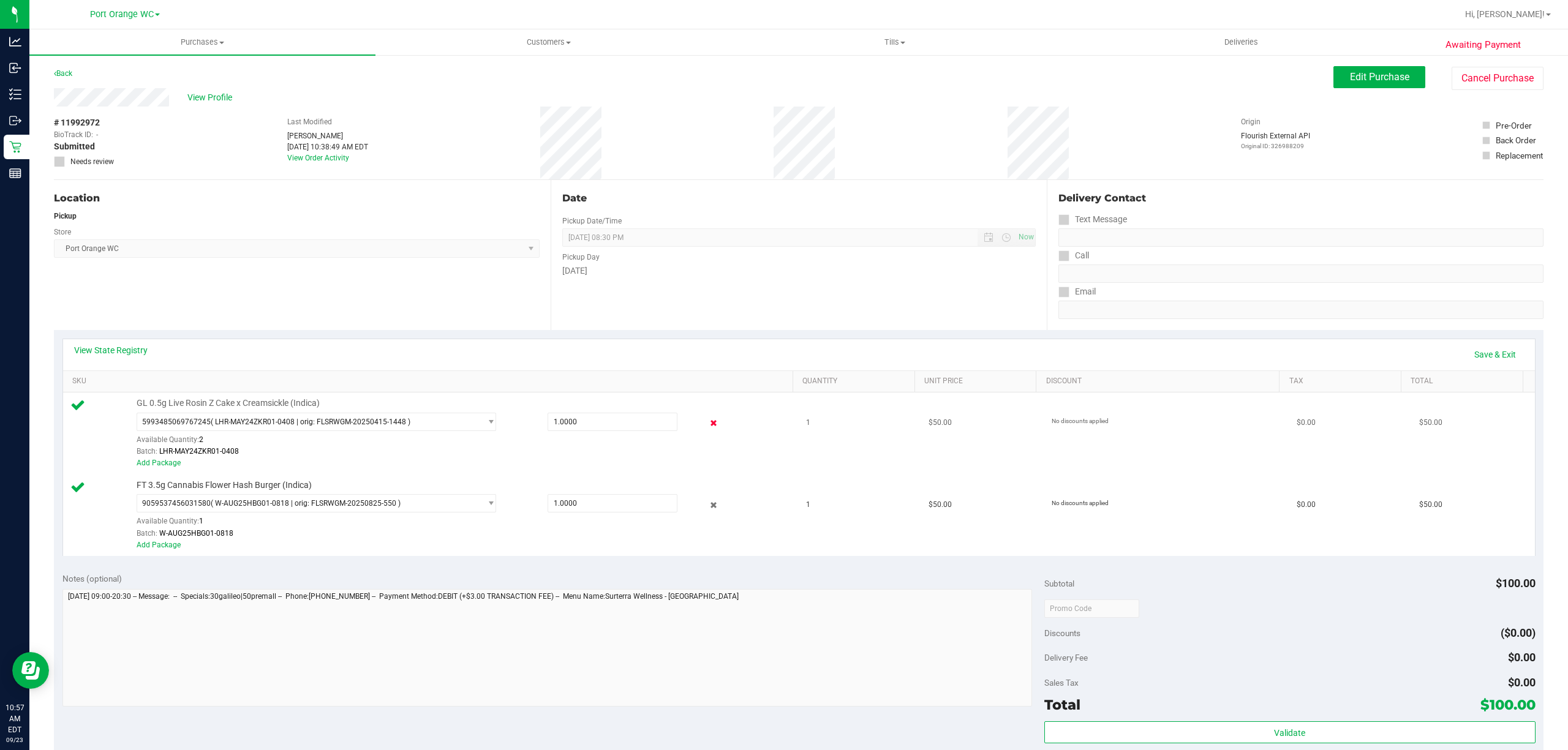
click at [706, 418] on icon at bounding box center [712, 423] width 13 height 14
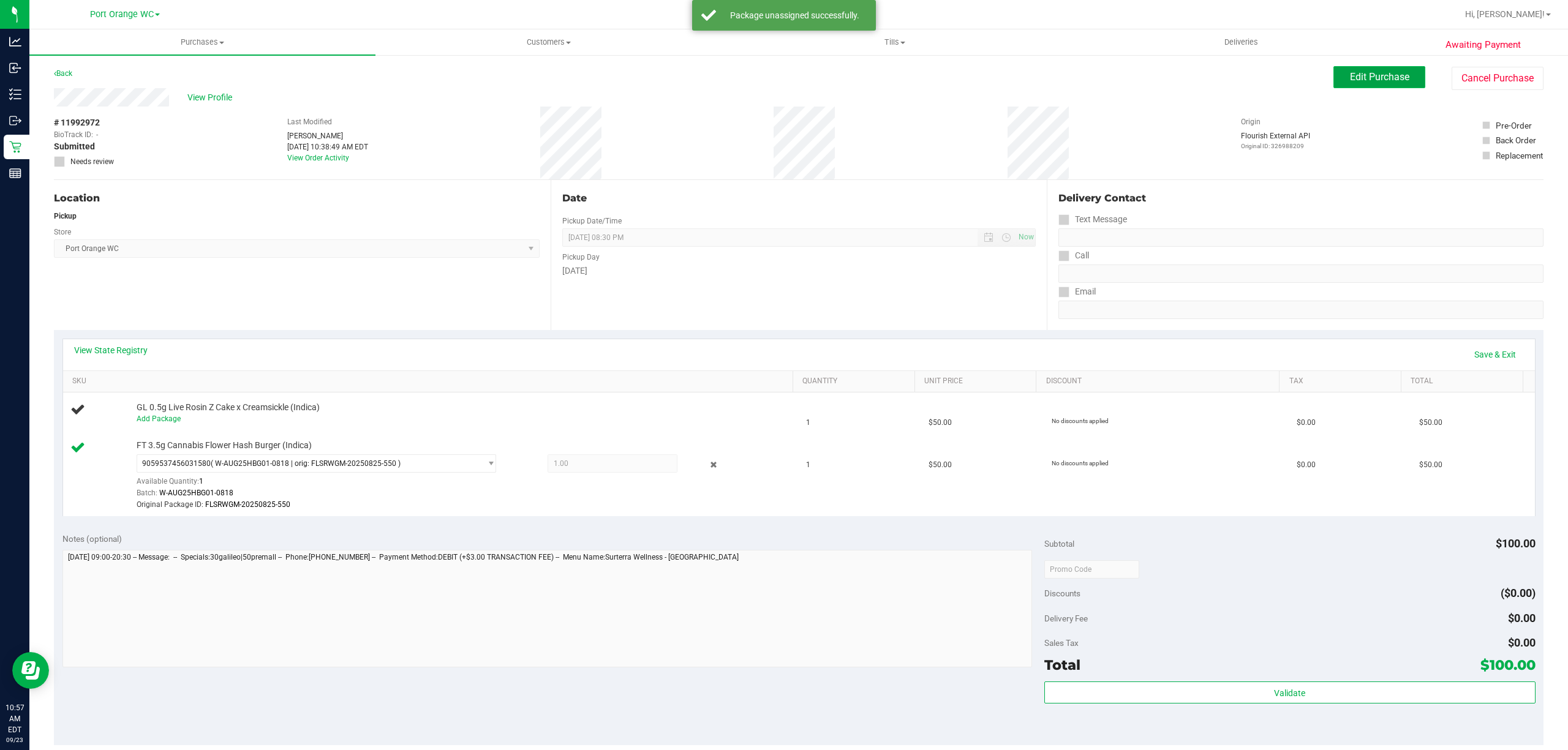
click at [1382, 76] on span "Edit Purchase" at bounding box center [1379, 77] width 59 height 12
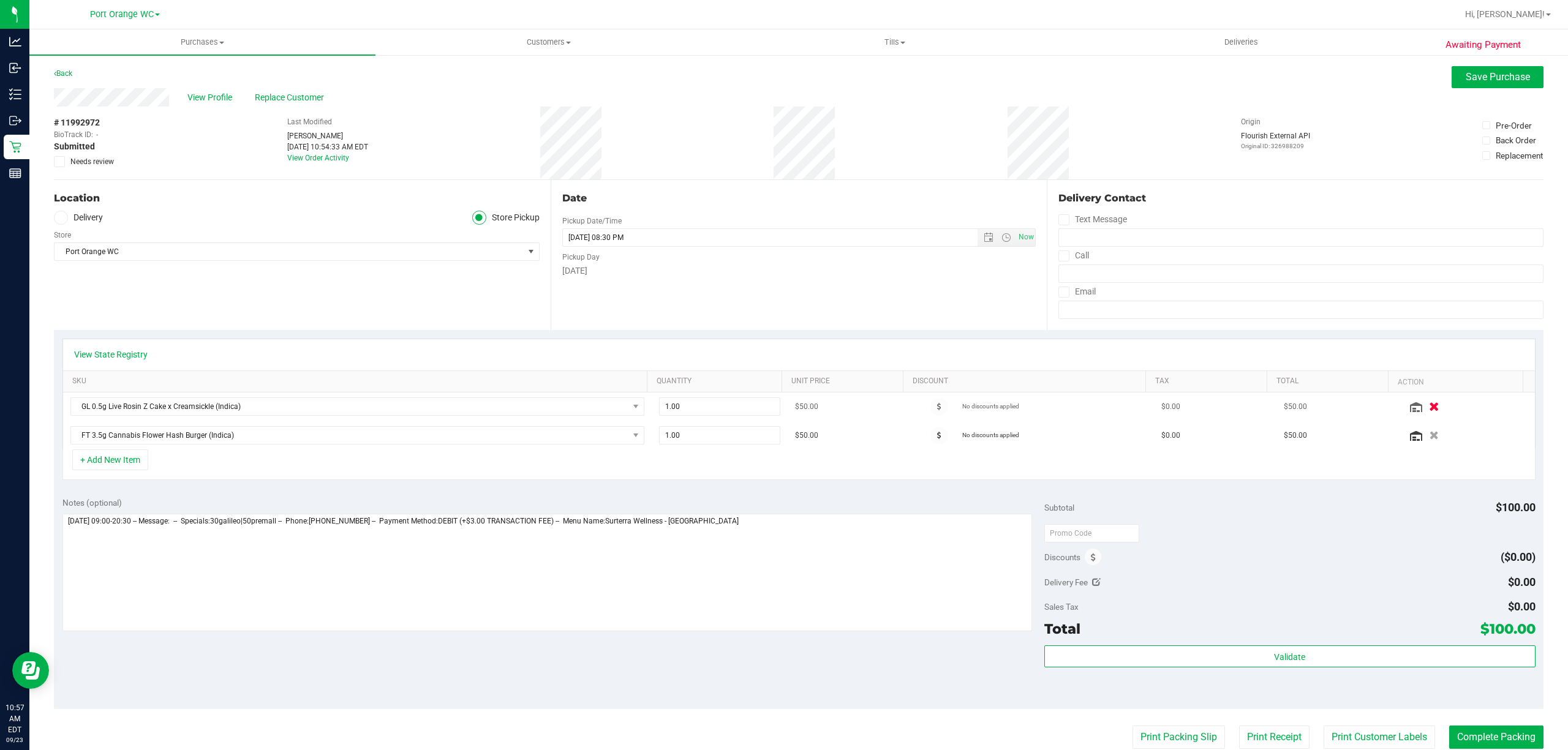
click at [1429, 407] on icon "button" at bounding box center [1433, 407] width 11 height 9
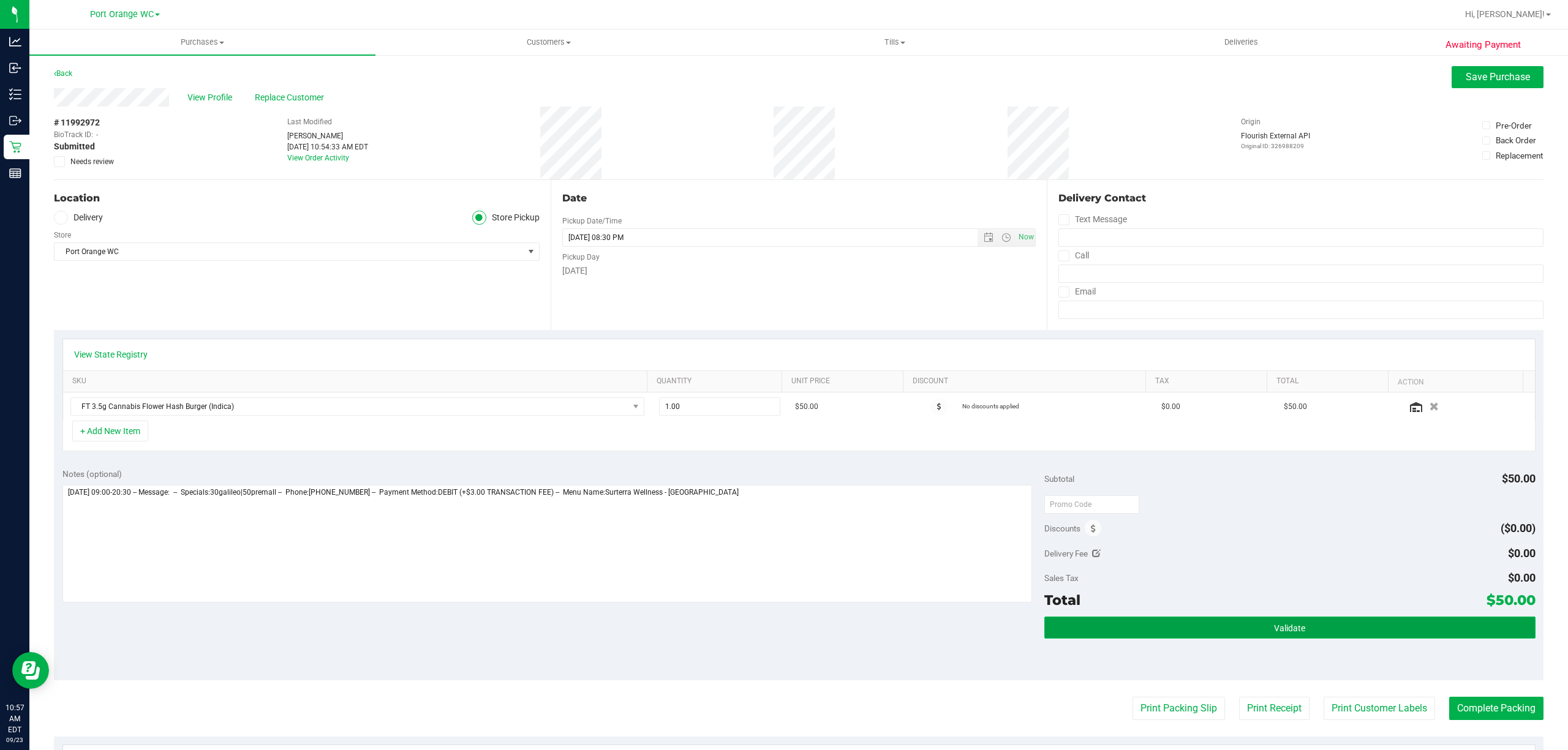
click at [1274, 628] on span "Validate" at bounding box center [1290, 628] width 32 height 10
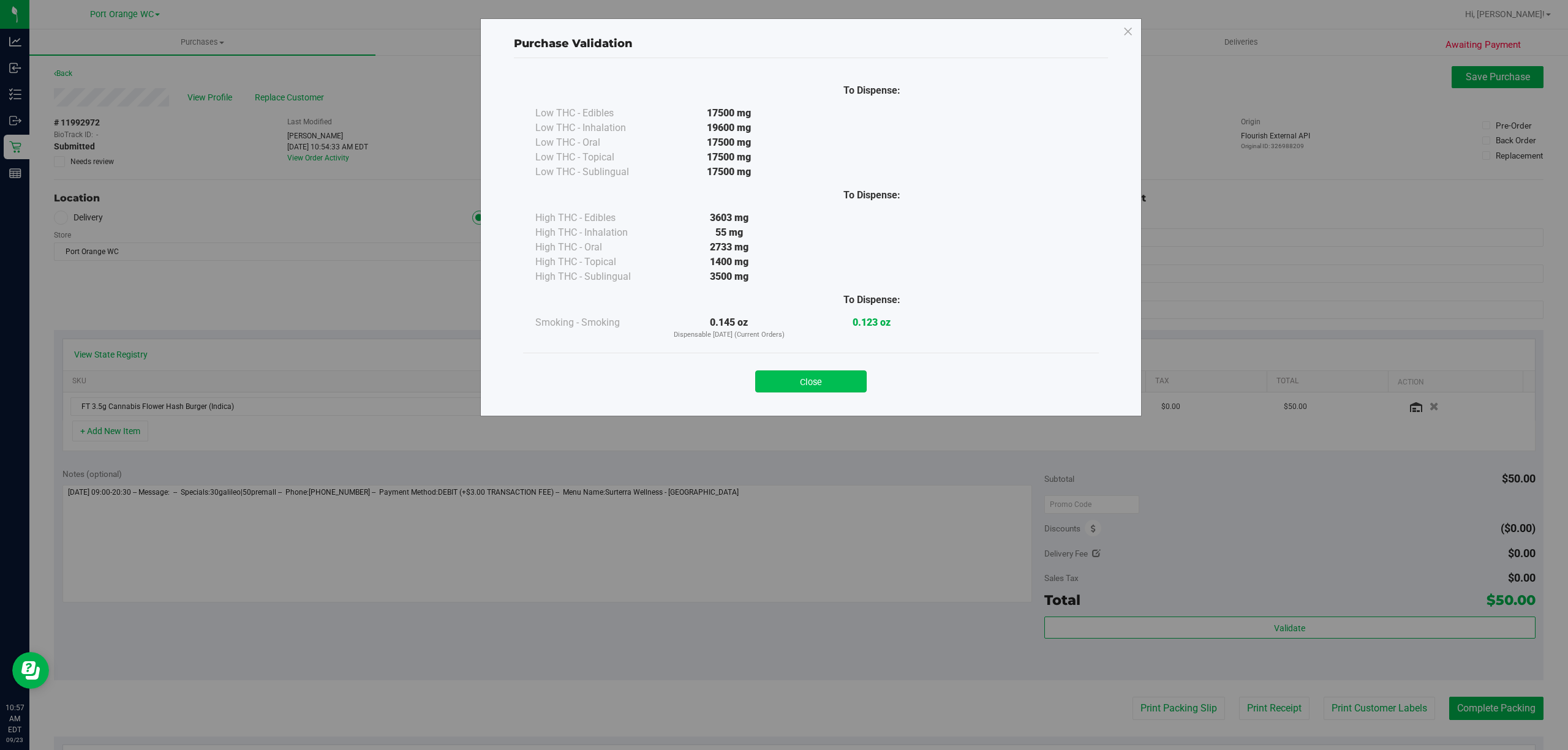
click at [846, 378] on button "Close" at bounding box center [810, 382] width 112 height 22
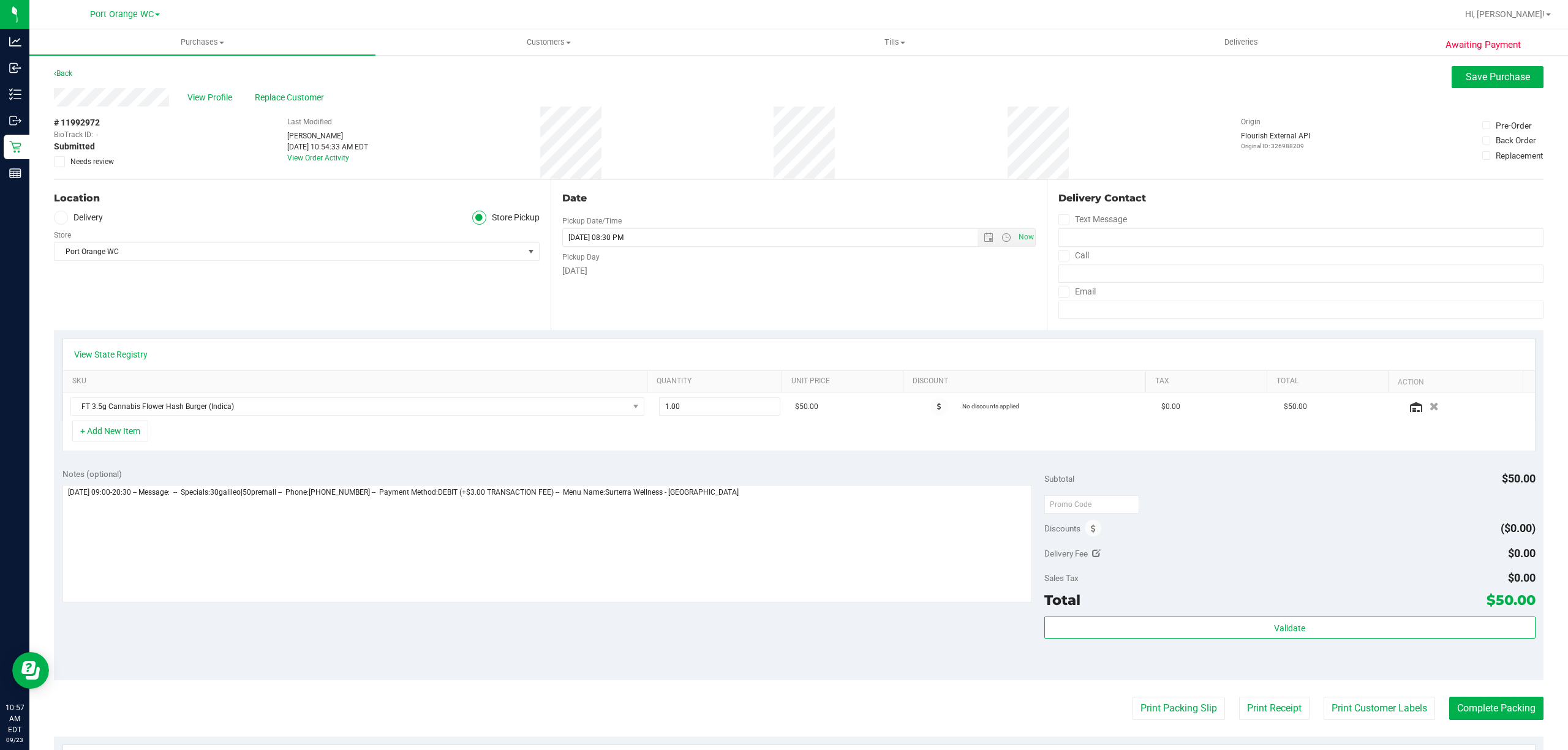
click at [1343, 724] on purchase-details "Back Save Purchase View Profile Replace Customer # 11992972 BioTrack ID: - Subm…" at bounding box center [798, 516] width 1490 height 899
click at [1345, 708] on button "Print Customer Labels" at bounding box center [1379, 708] width 112 height 24
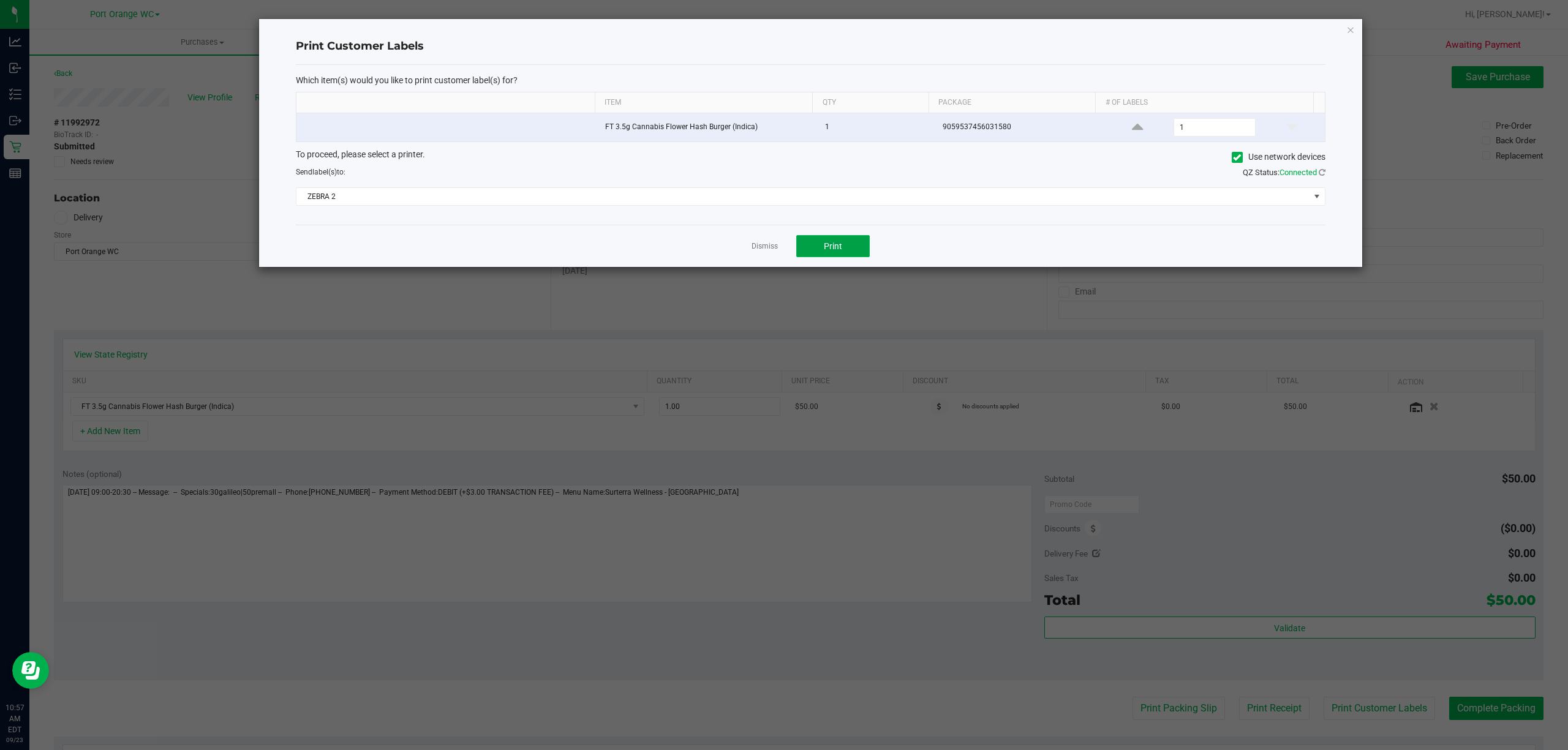
click at [826, 250] on span "Print" at bounding box center [833, 246] width 19 height 10
click at [768, 247] on link "Dismiss" at bounding box center [765, 246] width 27 height 11
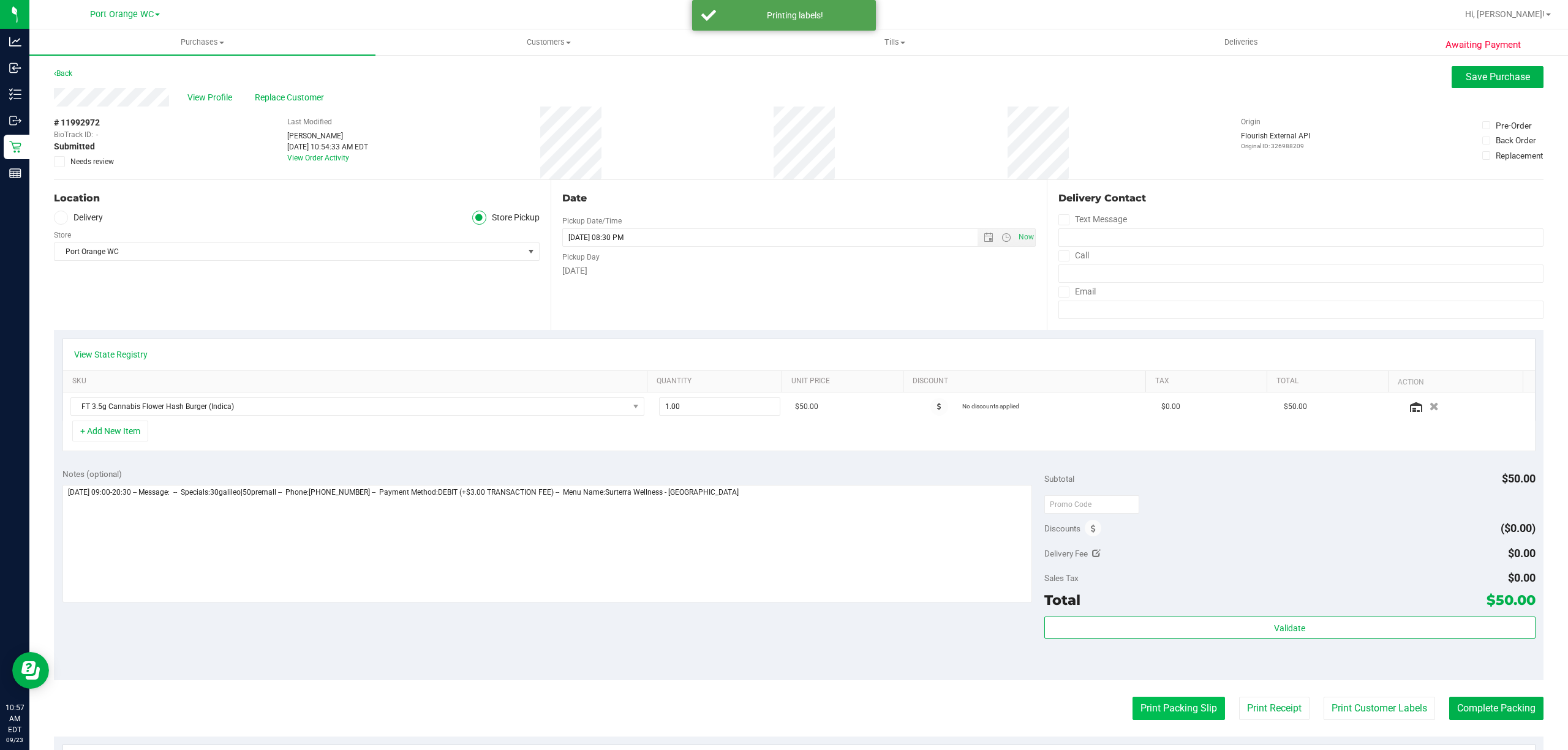
click at [1169, 716] on button "Print Packing Slip" at bounding box center [1178, 708] width 92 height 24
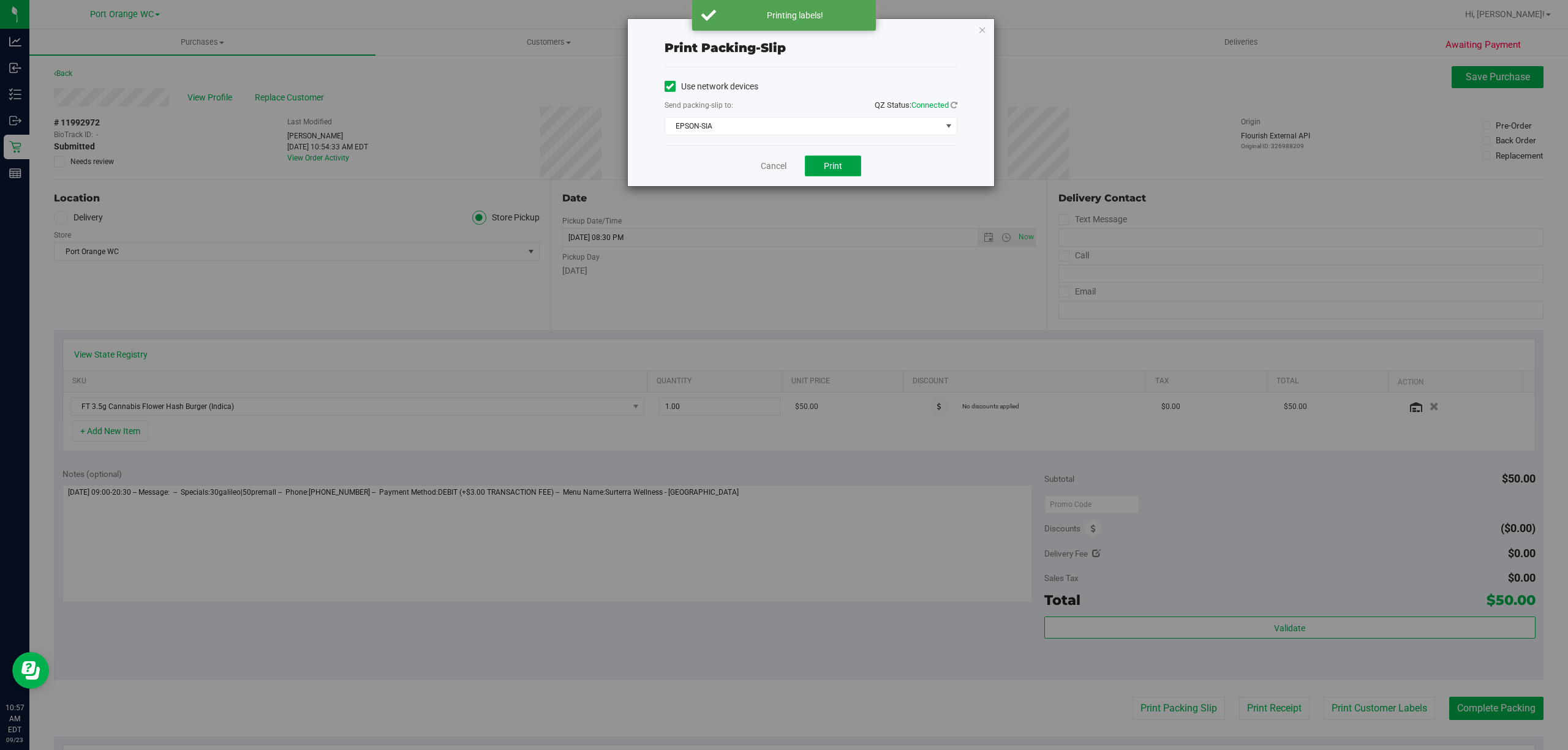
click at [819, 176] on button "Print" at bounding box center [832, 165] width 56 height 21
click at [770, 165] on link "Cancel" at bounding box center [774, 166] width 26 height 13
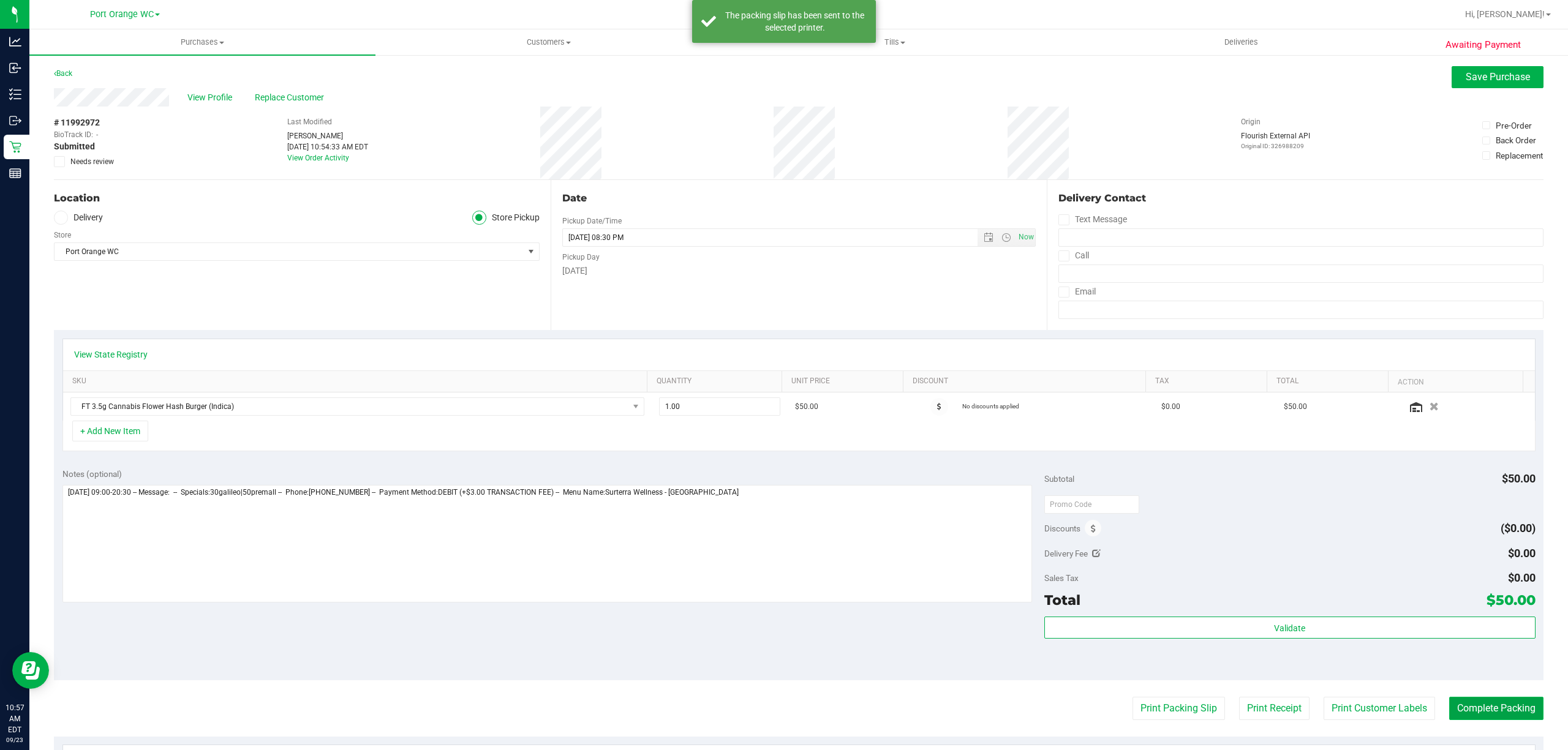
click at [1504, 715] on button "Complete Packing" at bounding box center [1496, 708] width 94 height 24
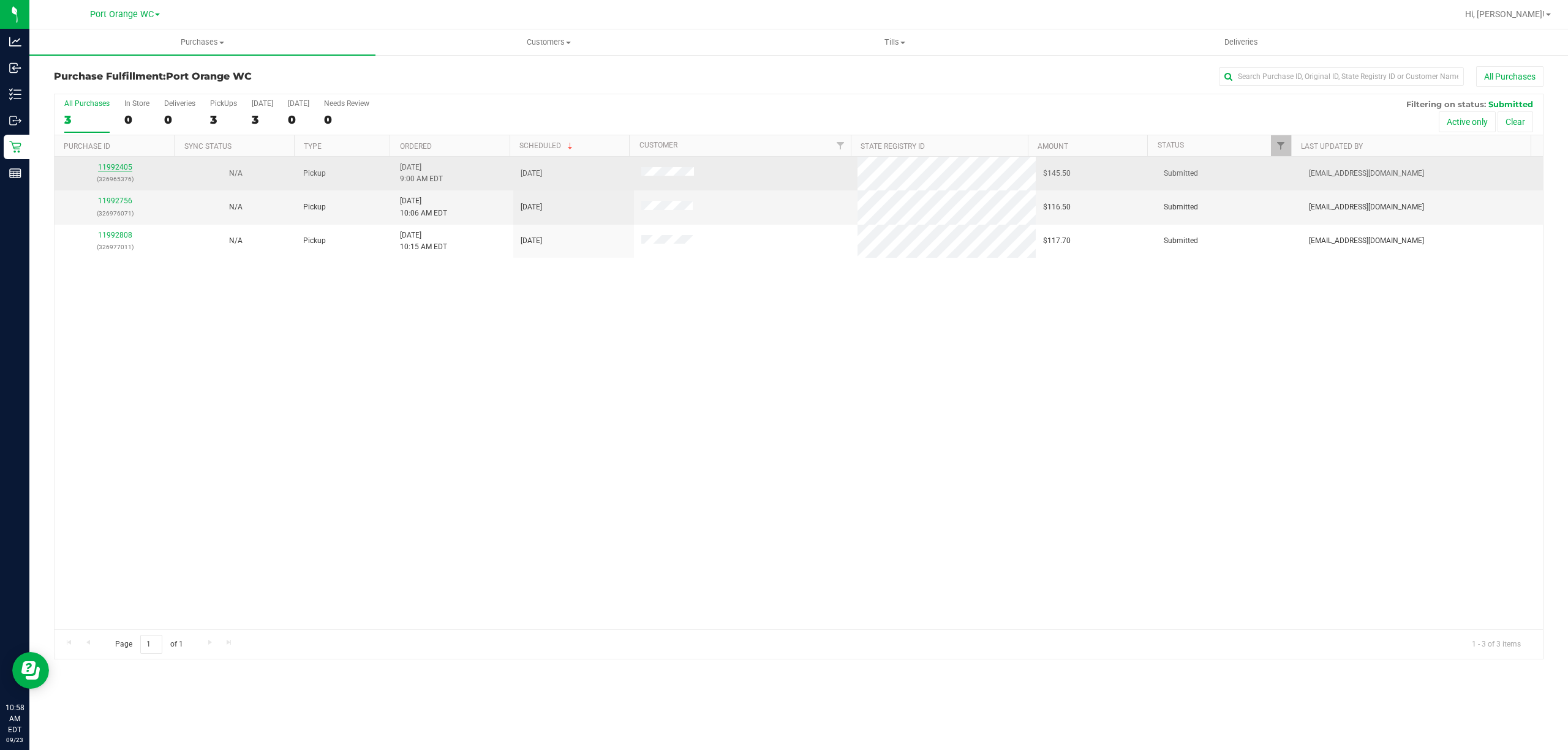
click at [111, 169] on link "11992405" at bounding box center [115, 167] width 35 height 9
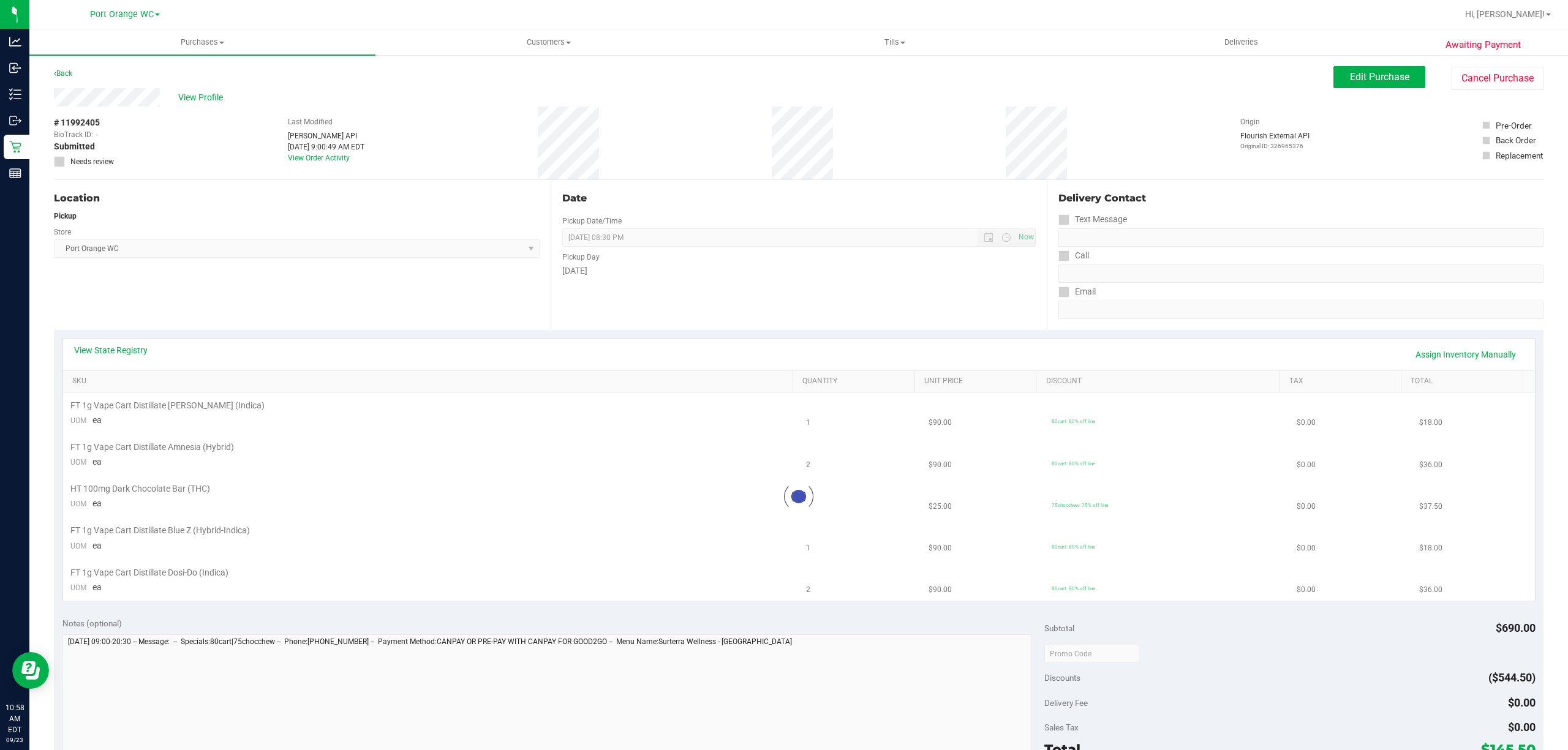
scroll to position [81, 0]
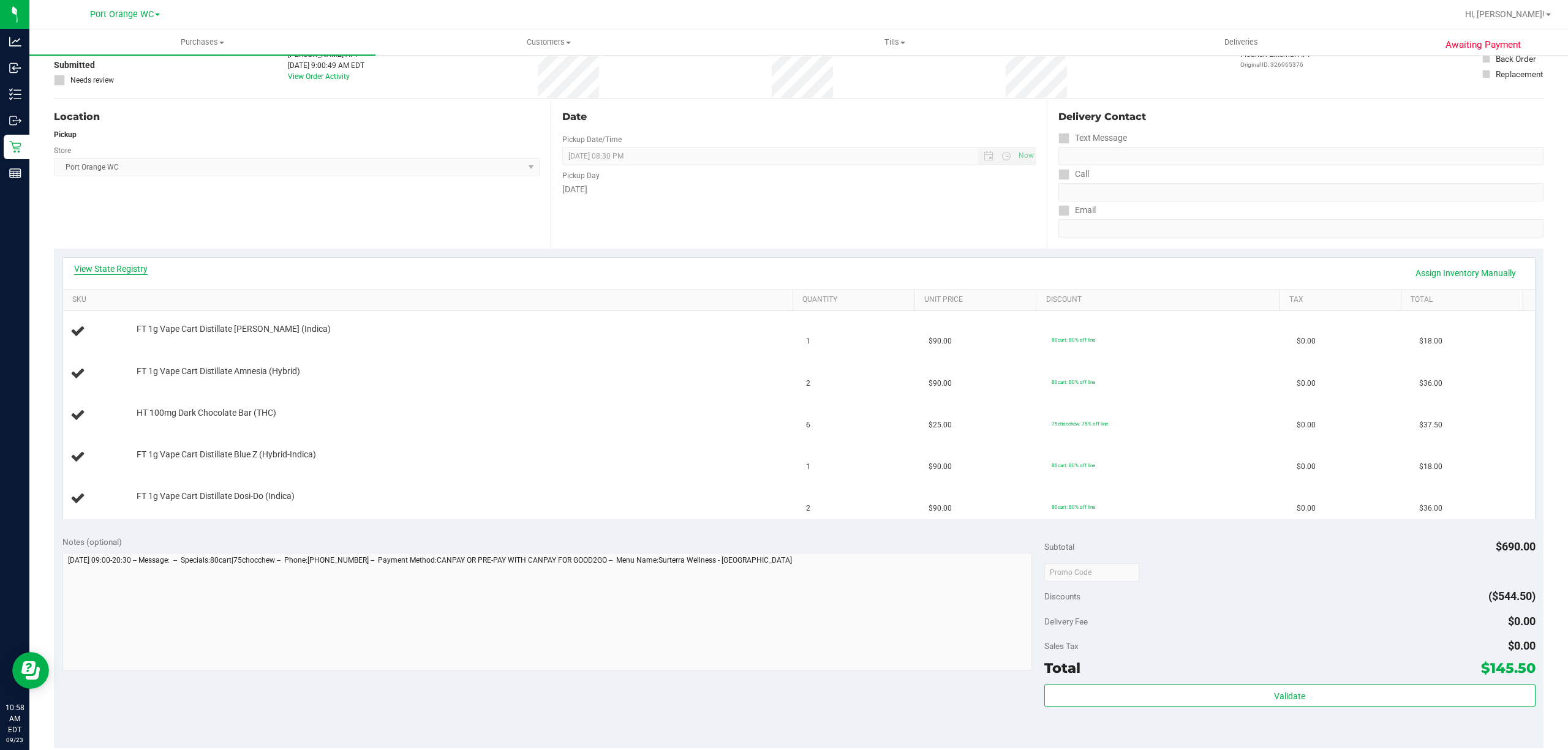
click at [136, 270] on link "View State Registry" at bounding box center [111, 269] width 73 height 12
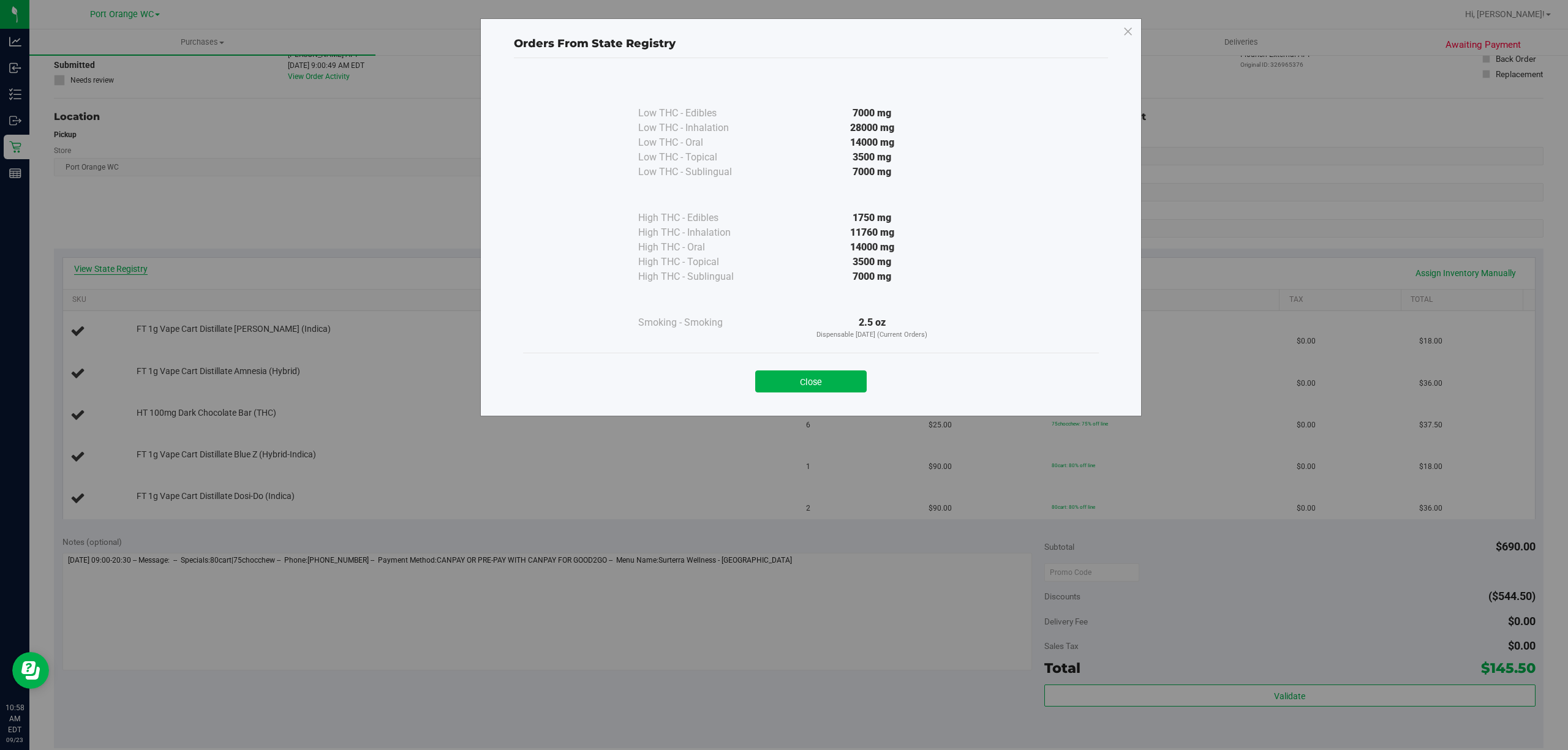
click at [136, 270] on div "Orders From State Registry Low THC - Edibles 7000 mg" at bounding box center [788, 375] width 1577 height 750
drag, startPoint x: 851, startPoint y: 383, endPoint x: 789, endPoint y: 367, distance: 64.0
click at [851, 377] on button "Close" at bounding box center [810, 382] width 112 height 22
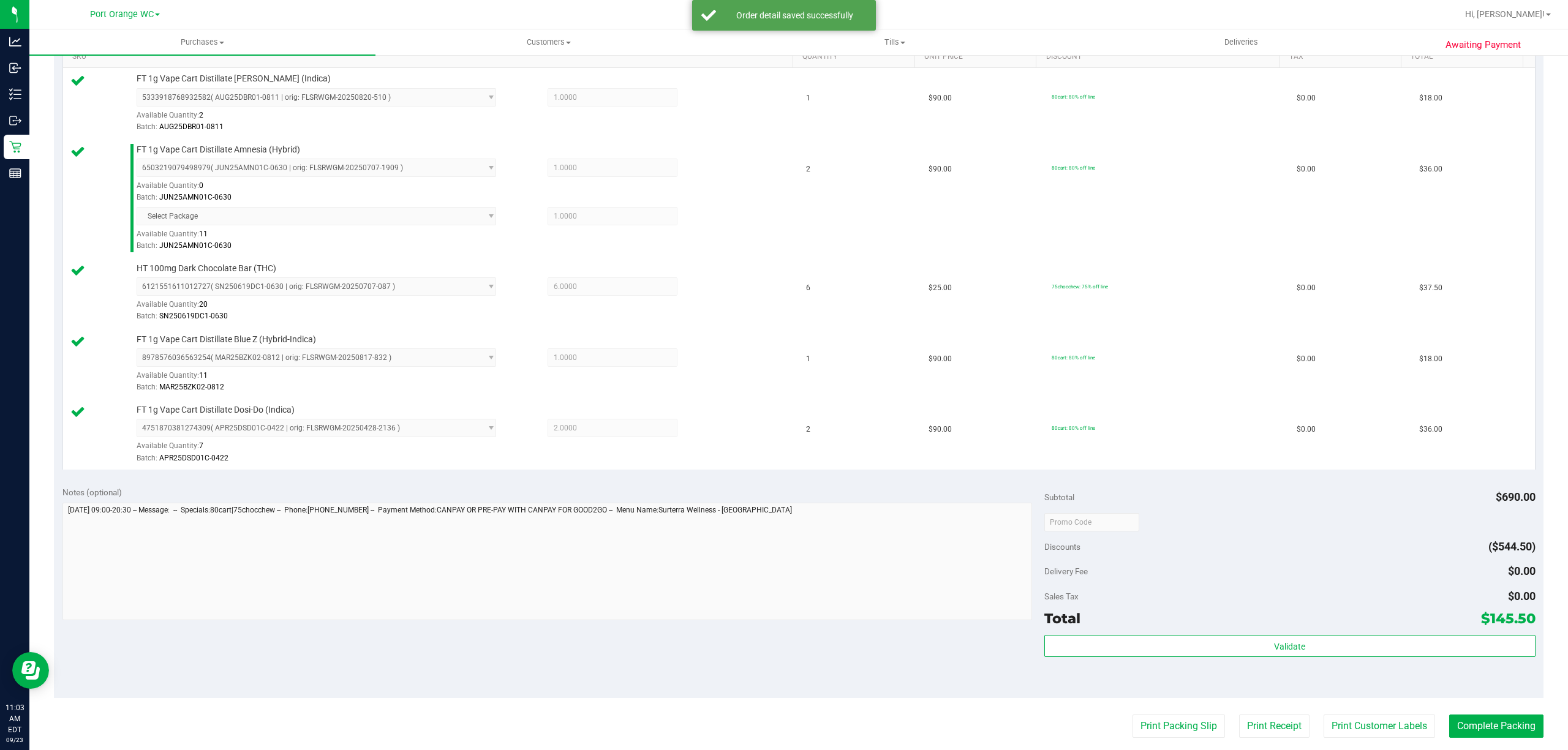
scroll to position [587, 0]
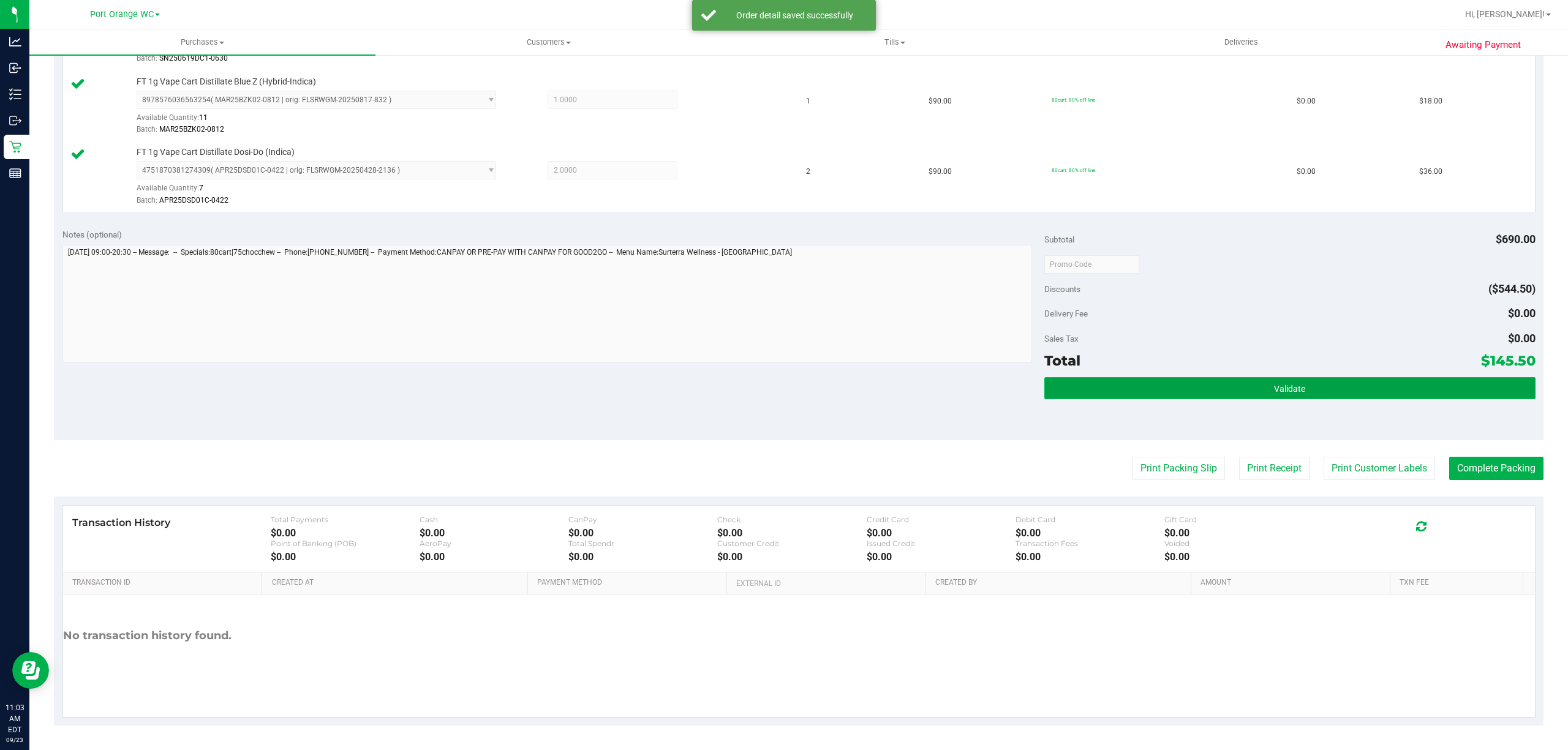
click at [1350, 383] on button "Validate" at bounding box center [1289, 388] width 491 height 22
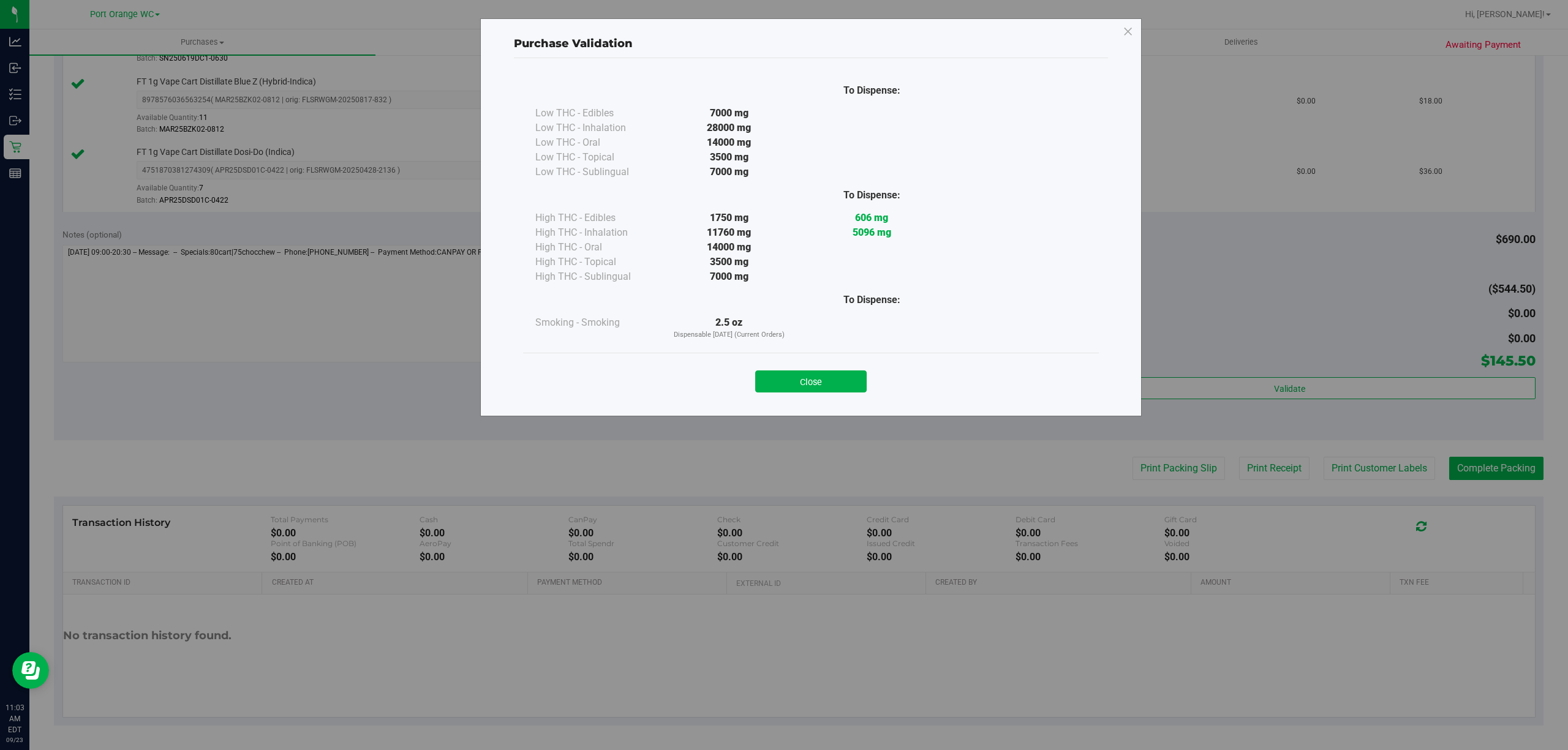
click at [816, 388] on button "Close" at bounding box center [810, 382] width 112 height 22
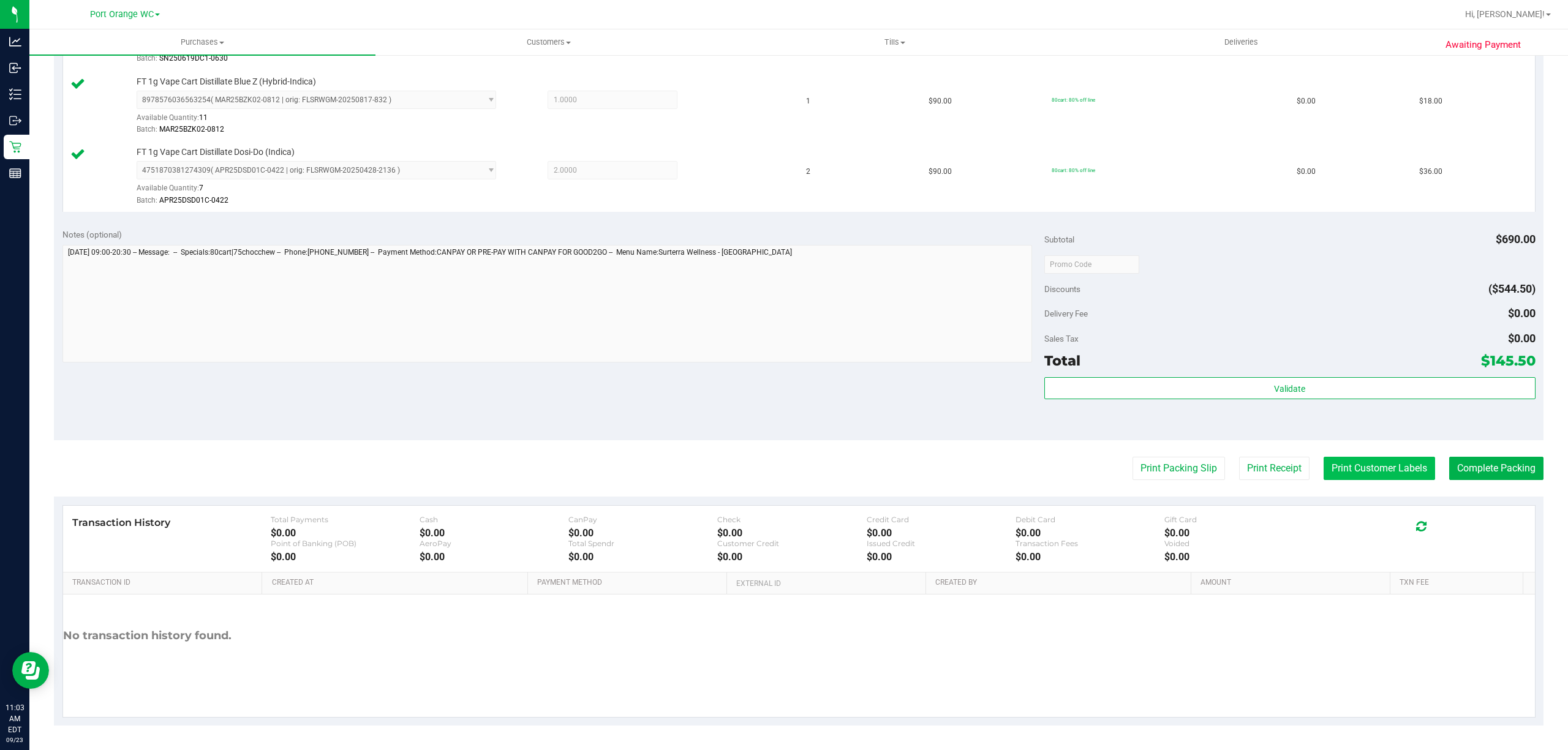
click at [1344, 464] on button "Print Customer Labels" at bounding box center [1379, 469] width 112 height 24
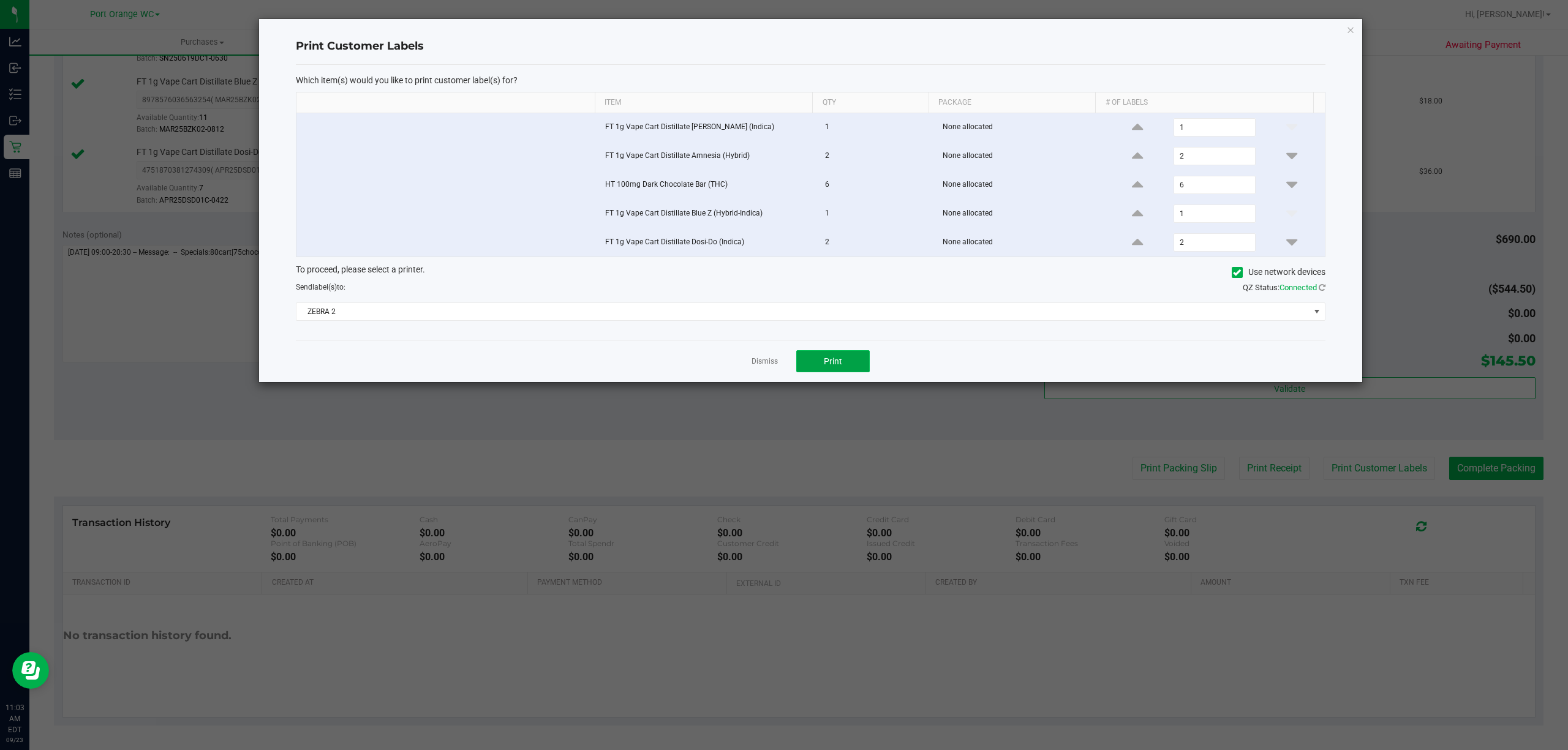
click at [824, 365] on span "Print" at bounding box center [833, 361] width 19 height 10
click at [761, 367] on link "Dismiss" at bounding box center [765, 361] width 27 height 11
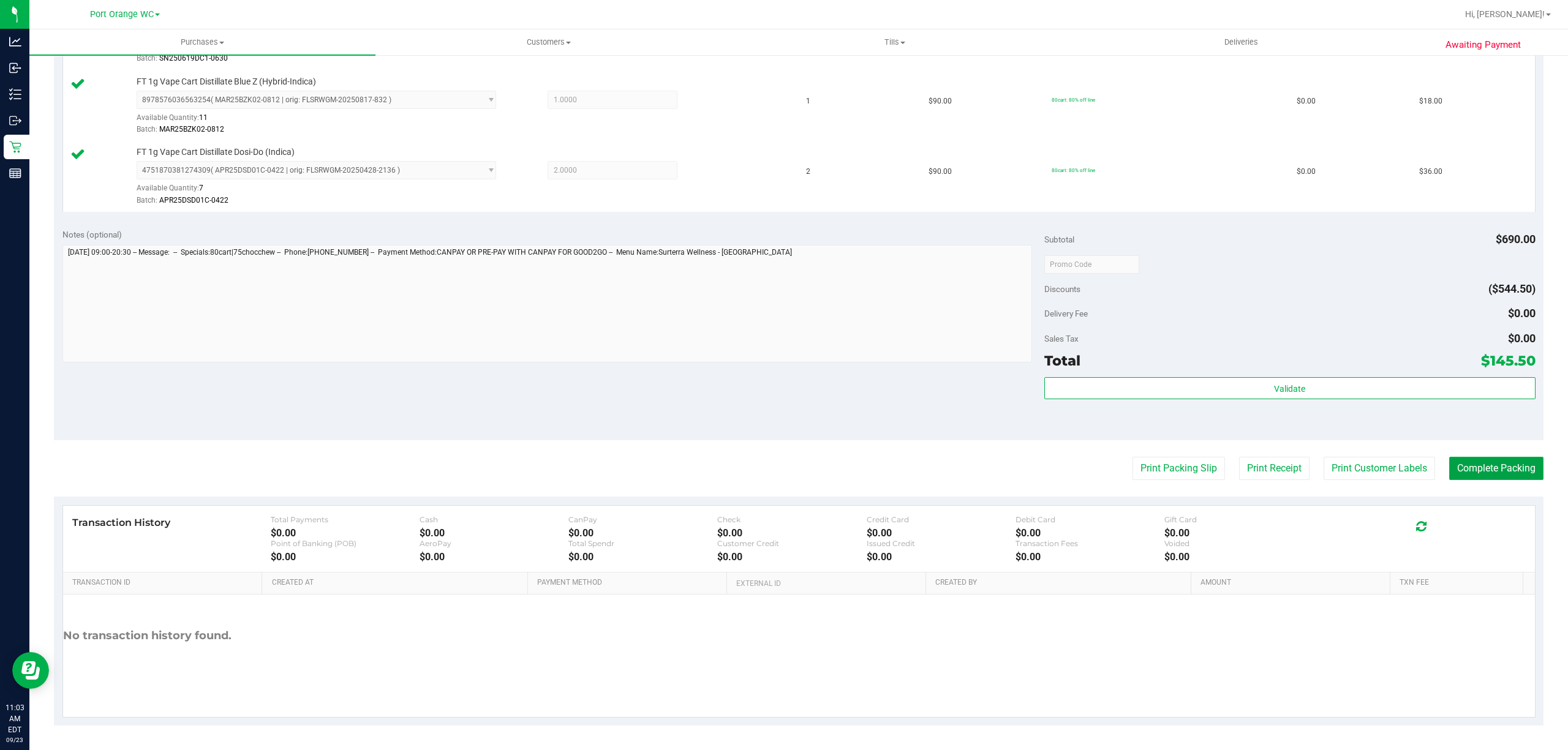
click at [1503, 470] on button "Complete Packing" at bounding box center [1496, 469] width 94 height 24
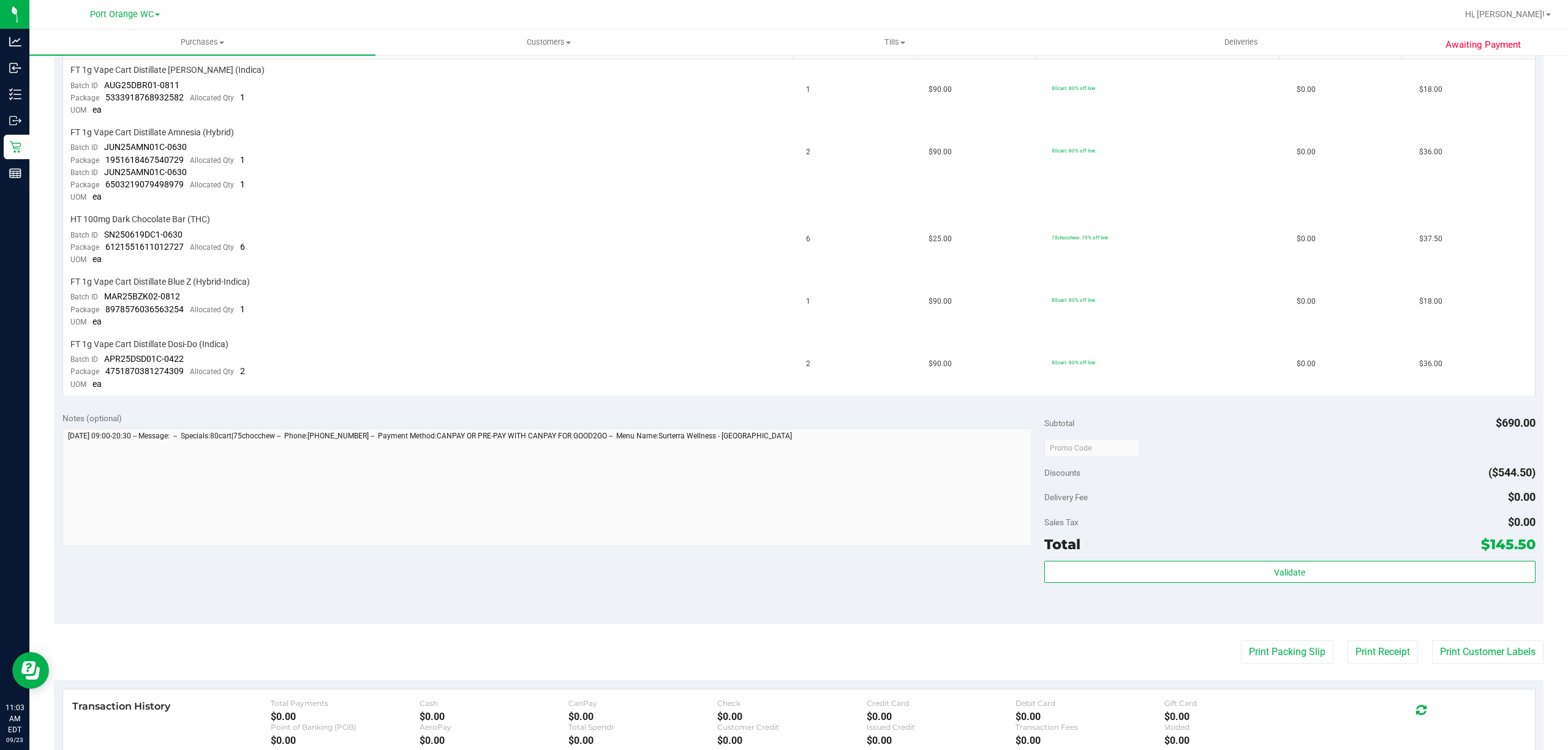
scroll to position [490, 0]
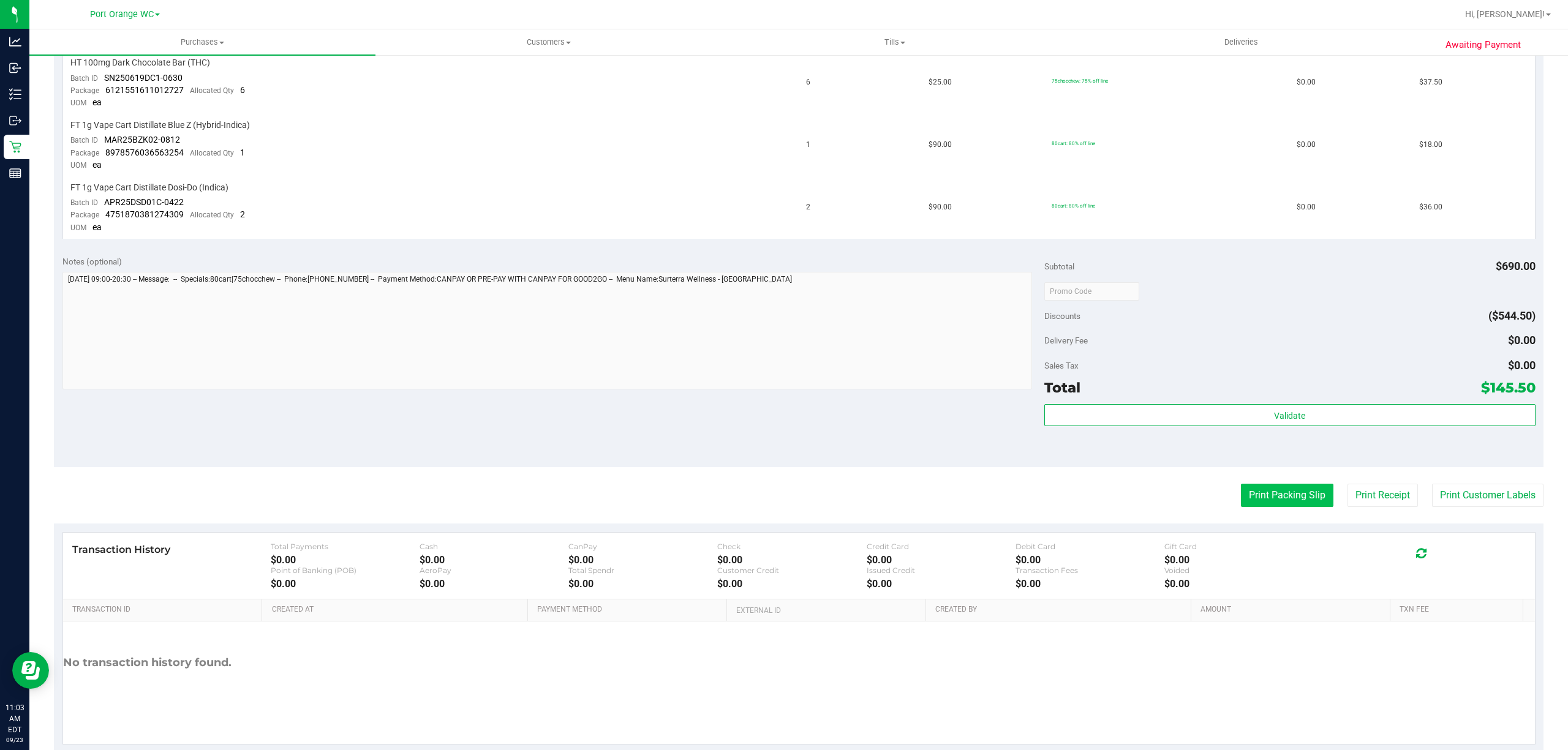
click at [1274, 487] on button "Print Packing Slip" at bounding box center [1286, 496] width 92 height 24
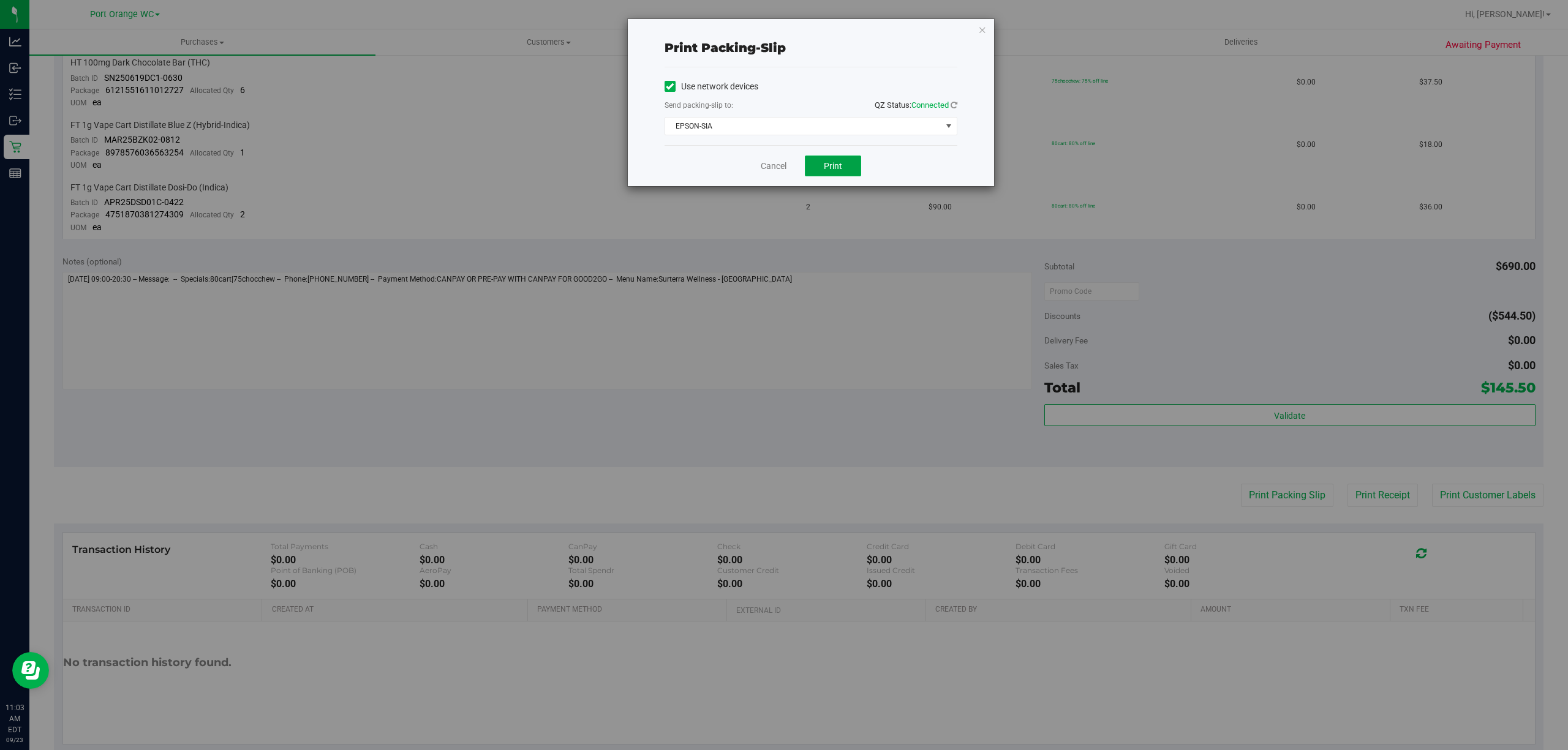
click at [836, 158] on button "Print" at bounding box center [832, 165] width 56 height 21
click at [776, 163] on link "Cancel" at bounding box center [774, 166] width 26 height 13
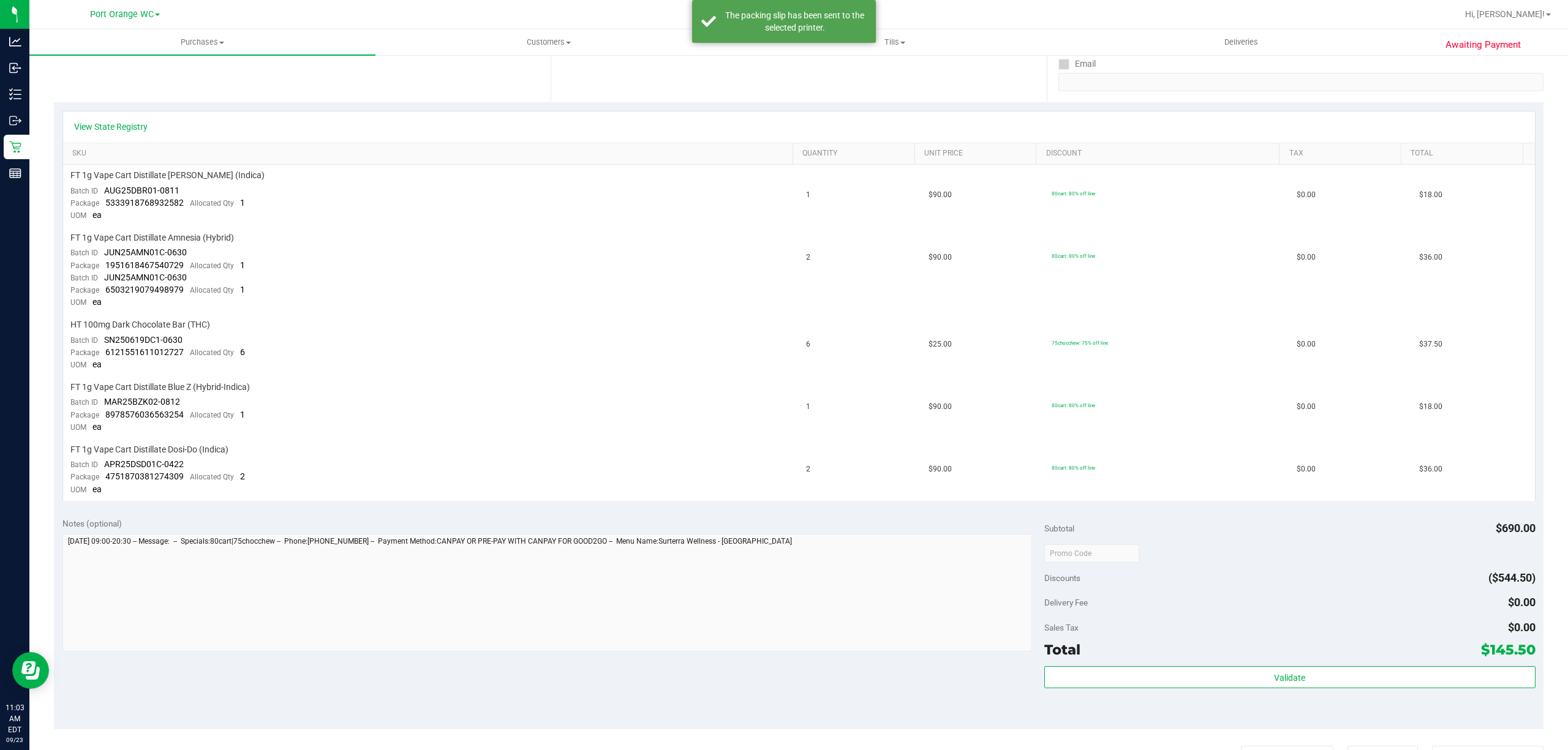
scroll to position [0, 0]
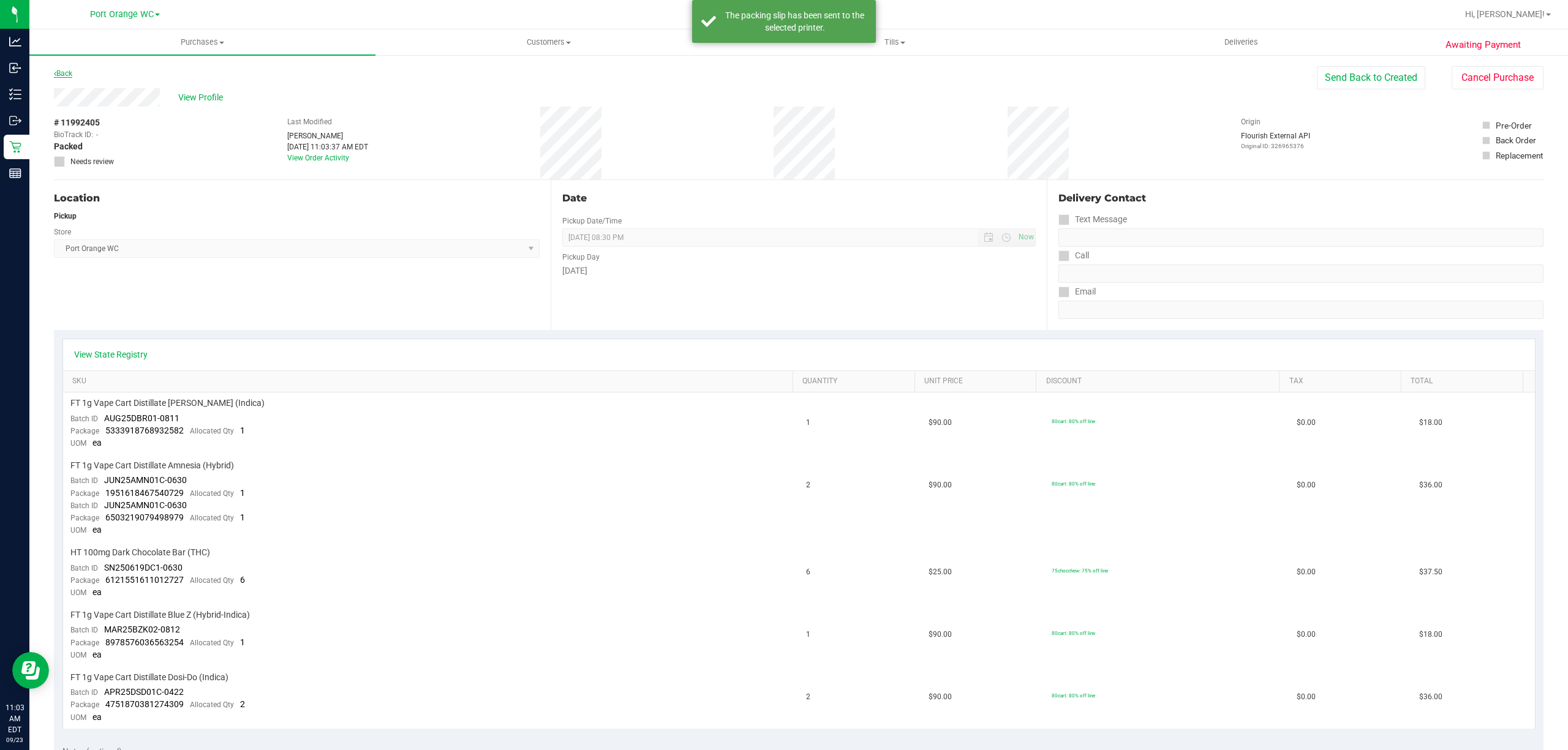
click at [68, 69] on link "Back" at bounding box center [62, 73] width 19 height 9
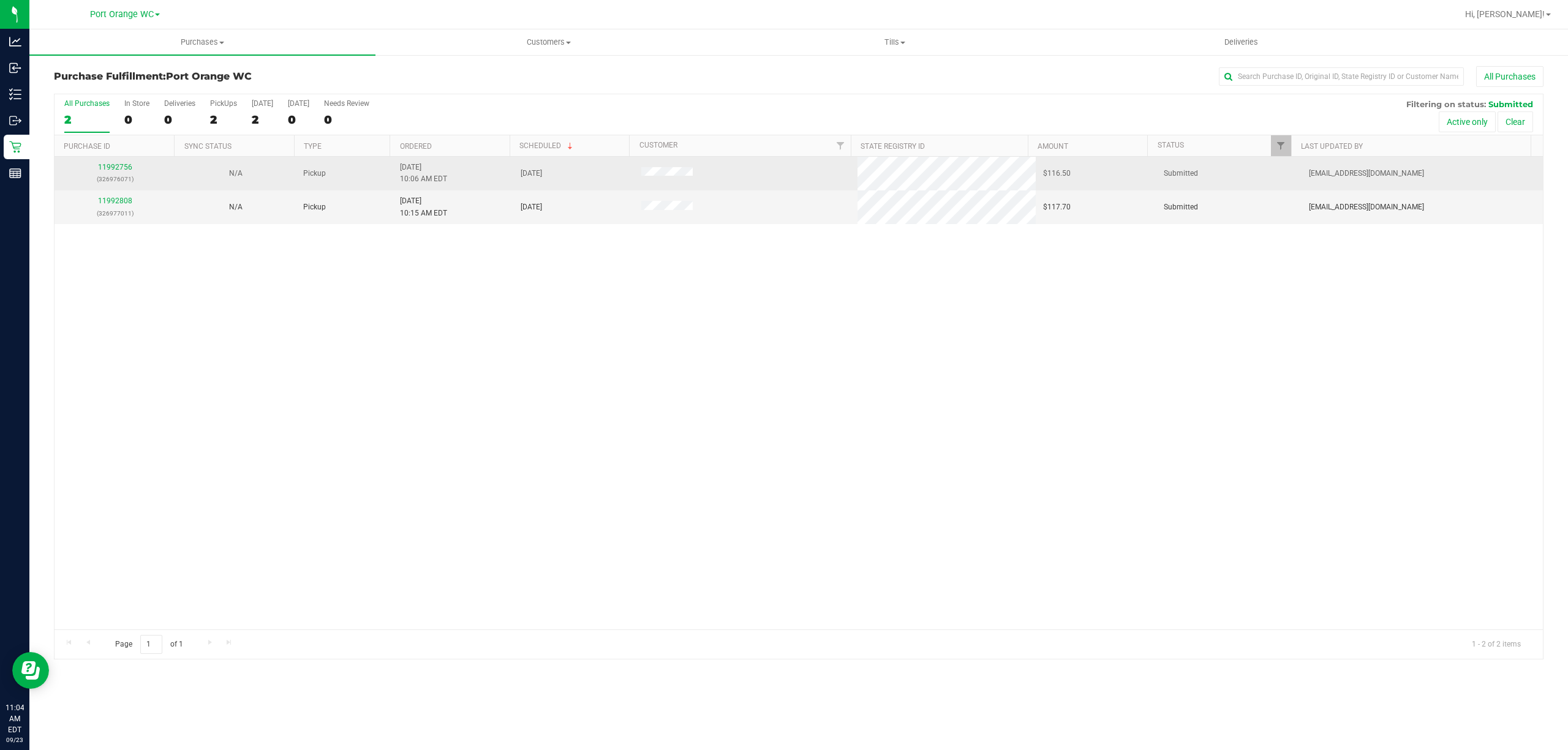
click at [123, 175] on p "(326976071)" at bounding box center [115, 179] width 106 height 12
click at [123, 165] on link "11992756" at bounding box center [115, 167] width 35 height 9
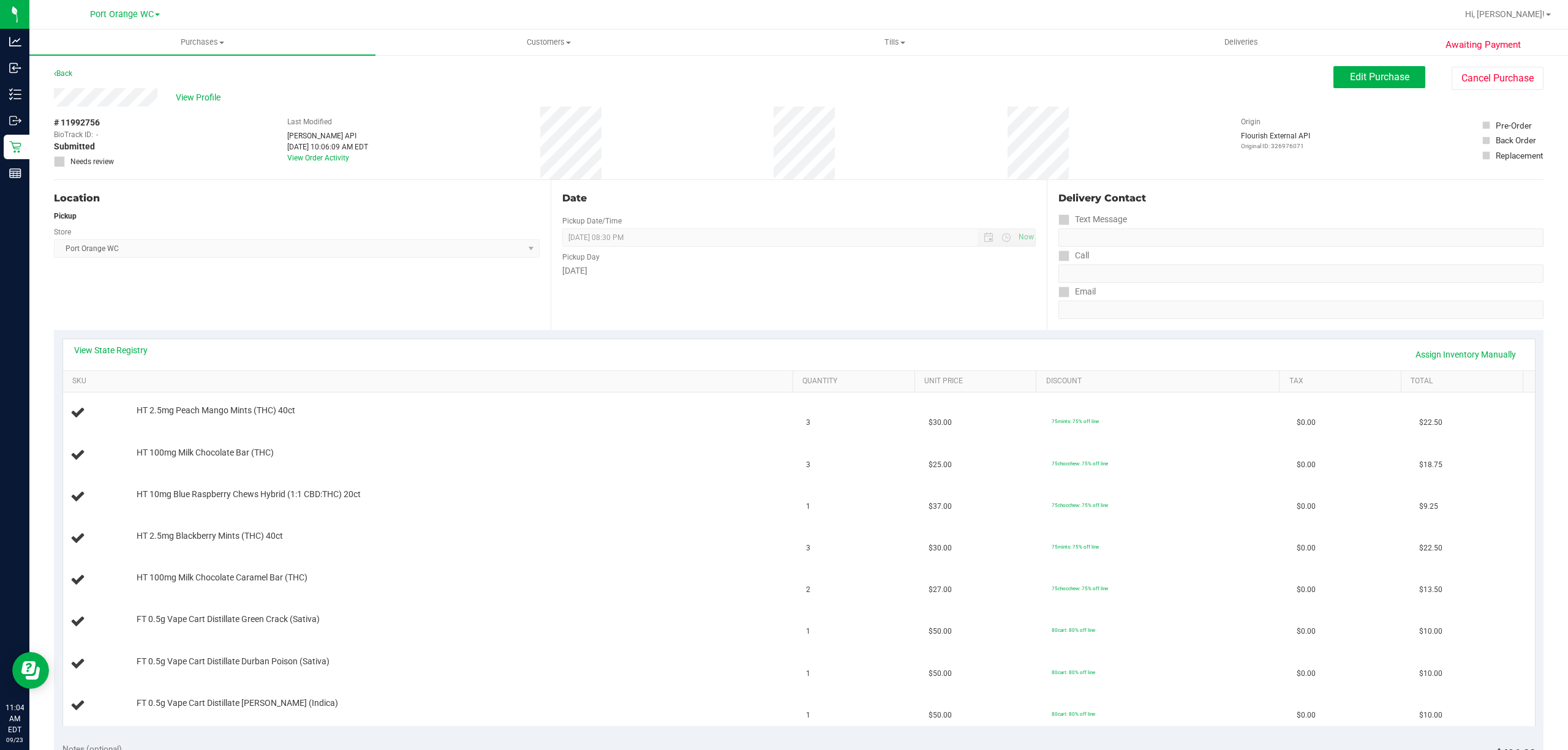
click at [72, 66] on div "Back" at bounding box center [62, 73] width 19 height 15
click at [67, 75] on link "Back" at bounding box center [62, 73] width 19 height 9
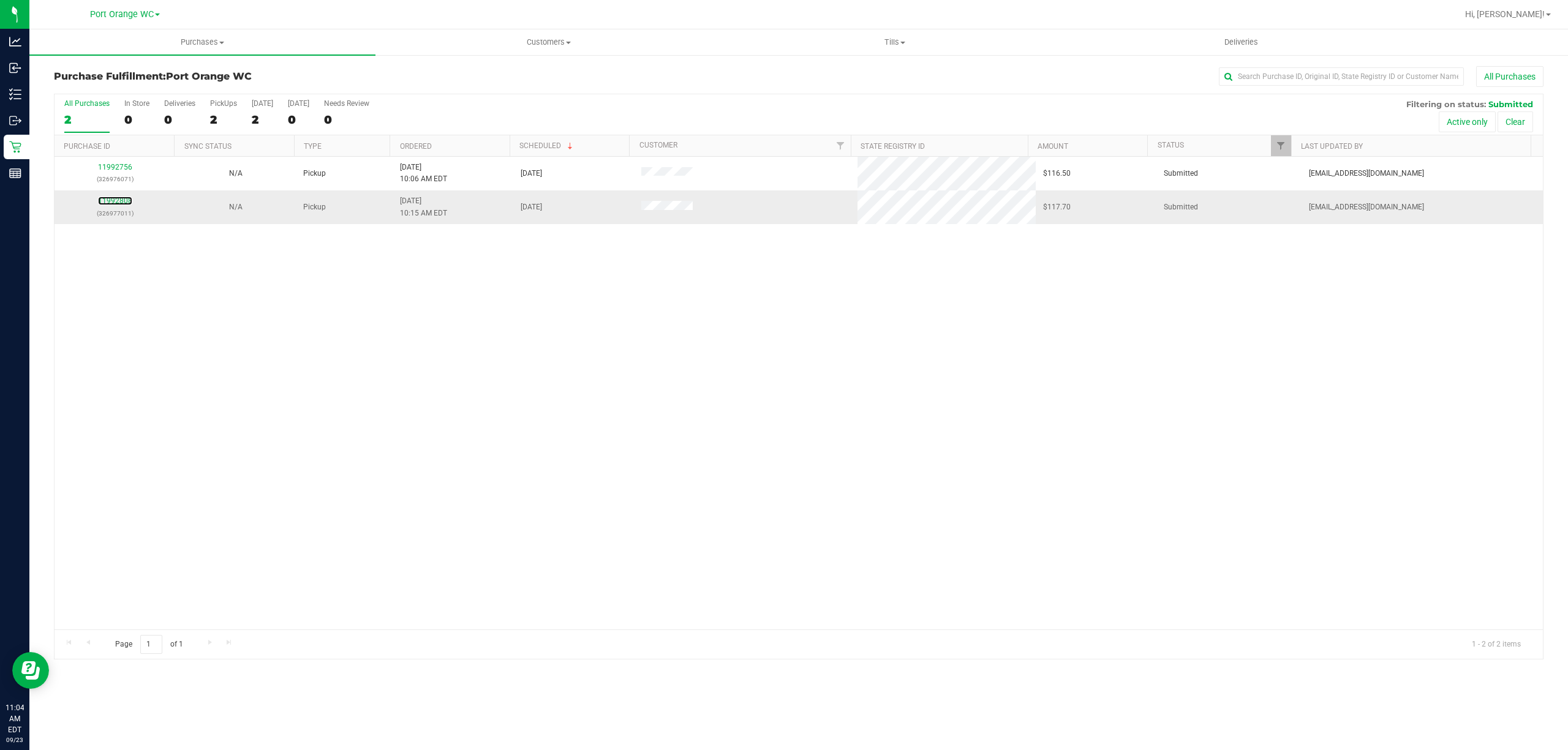
click at [112, 207] on div "11992808 (326977011)" at bounding box center [115, 207] width 106 height 24
click at [118, 204] on link "11992808" at bounding box center [115, 201] width 35 height 9
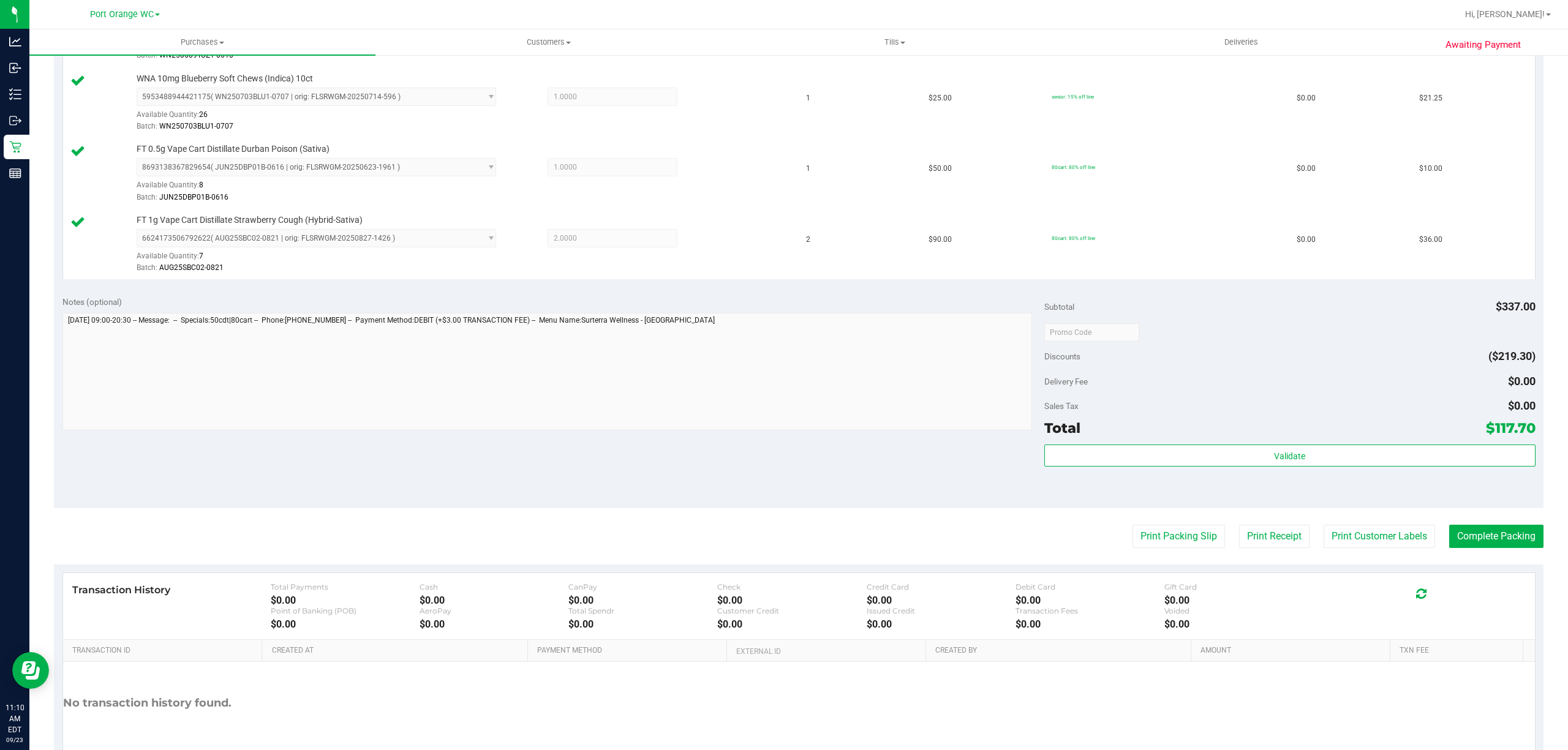
scroll to position [539, 0]
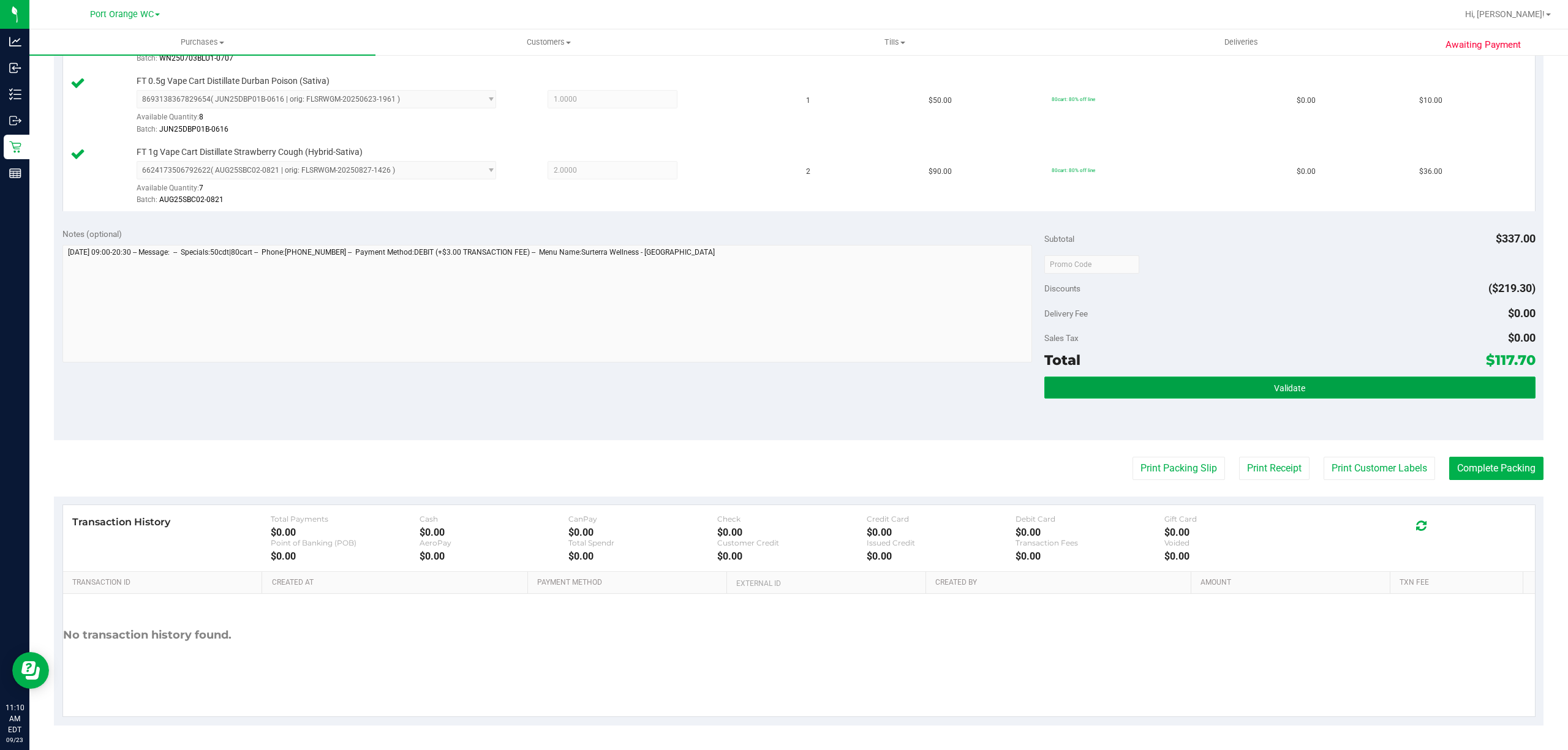
click at [1337, 388] on button "Validate" at bounding box center [1289, 388] width 491 height 22
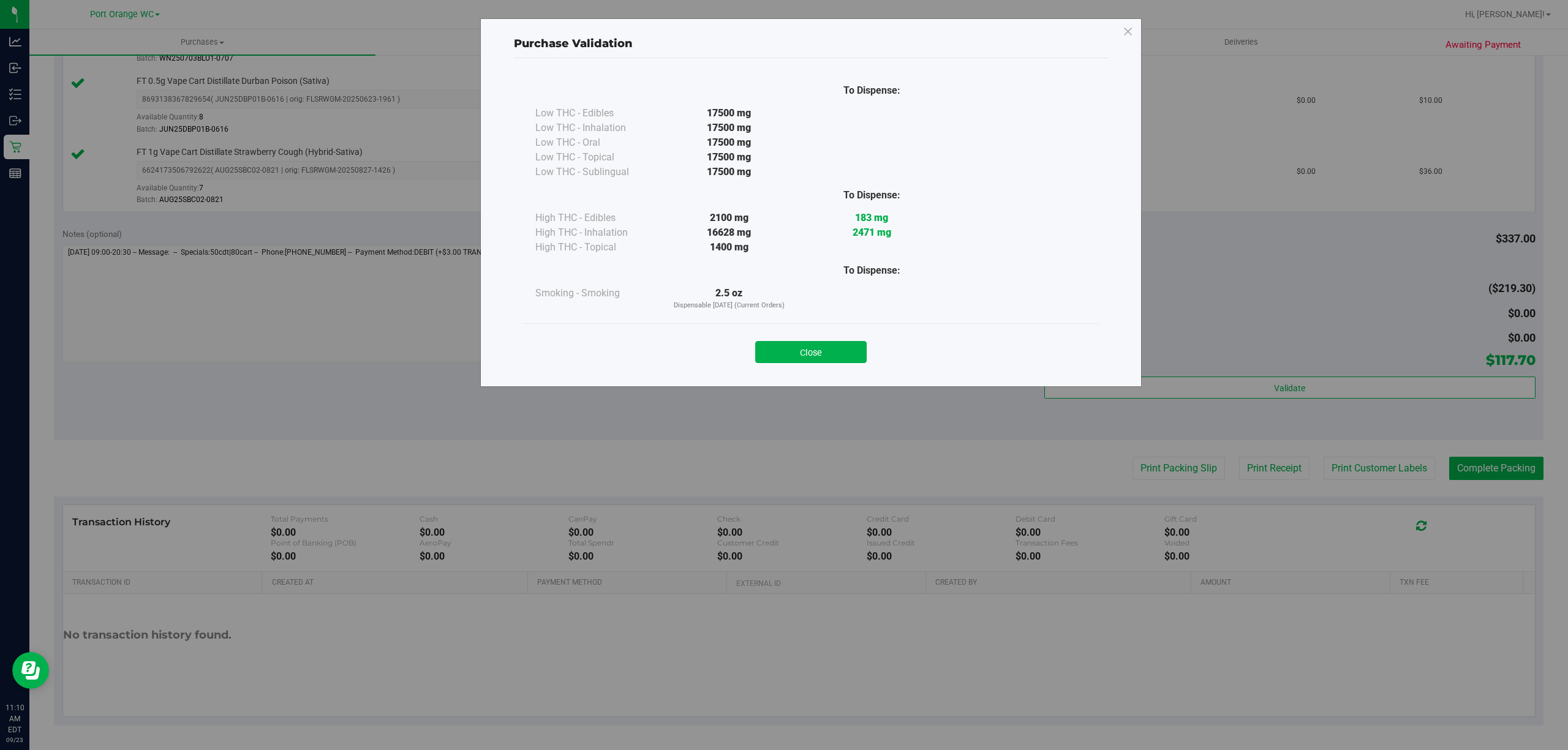
click at [808, 353] on button "Close" at bounding box center [810, 352] width 112 height 22
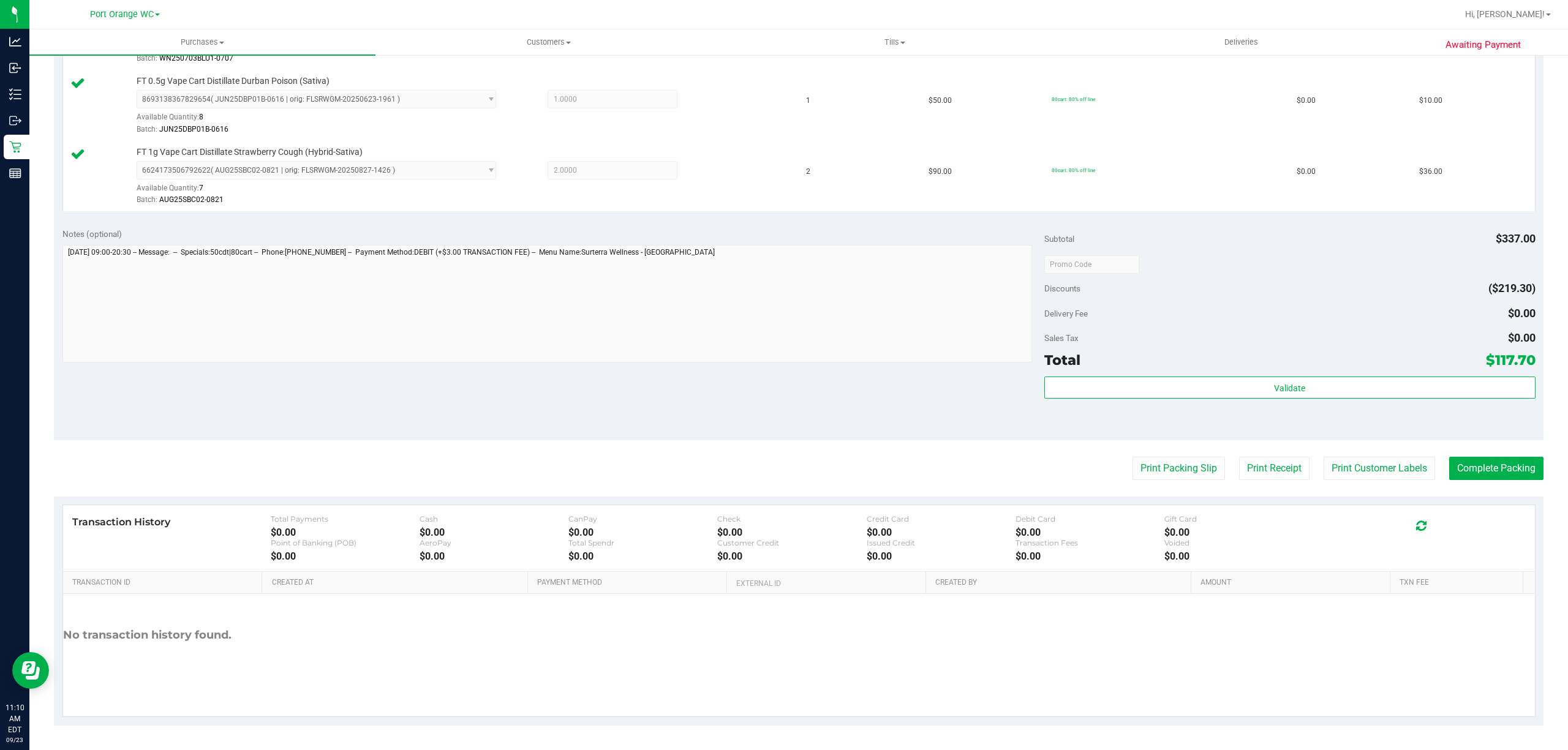
click at [1374, 448] on purchase-details "Back Edit Purchase Cancel Purchase View Profile # 11992808 BioTrack ID: - Submi…" at bounding box center [798, 128] width 1490 height 1194
click at [1375, 475] on button "Print Customer Labels" at bounding box center [1379, 469] width 112 height 24
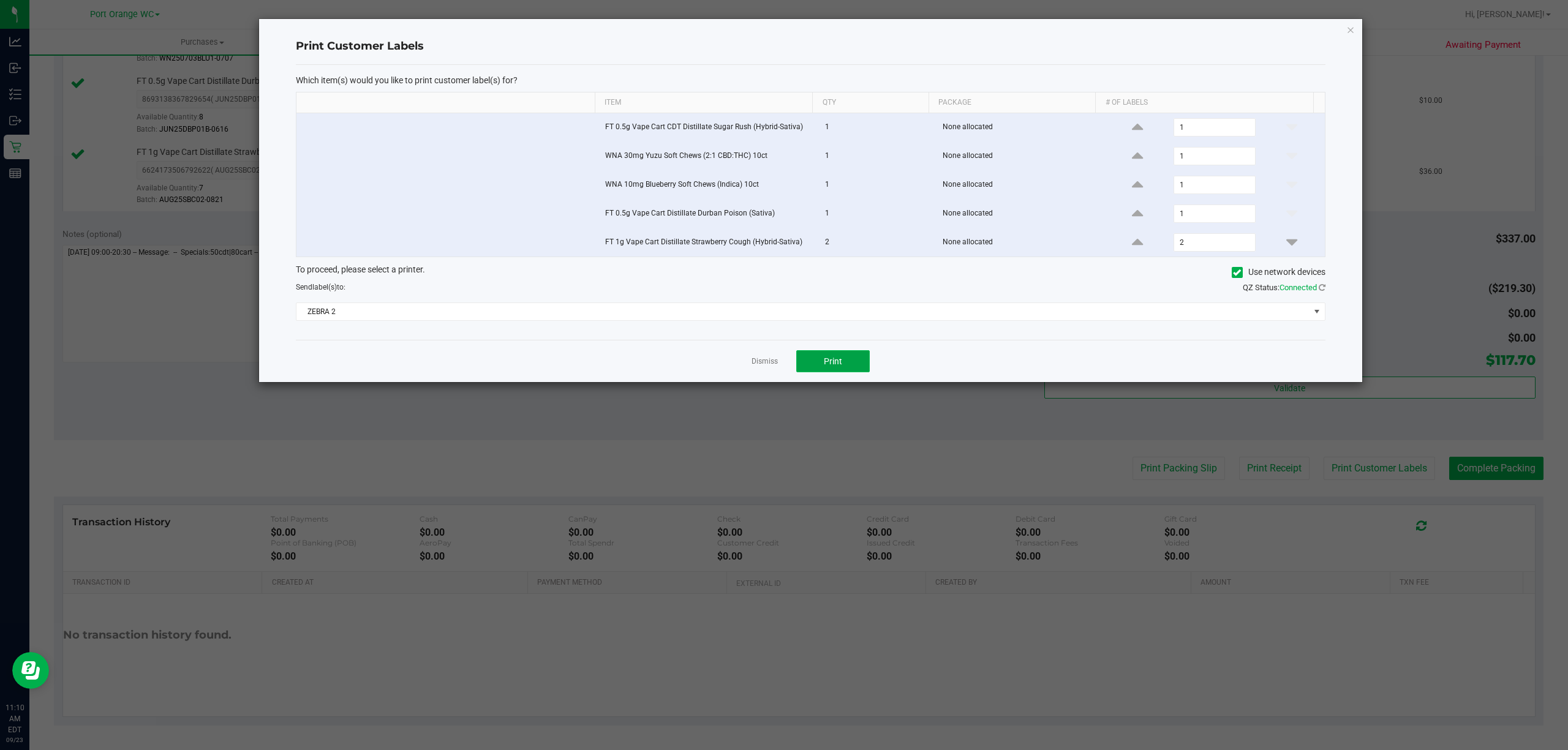
click at [824, 366] on span "Print" at bounding box center [833, 361] width 19 height 10
click at [768, 361] on link "Dismiss" at bounding box center [765, 361] width 27 height 11
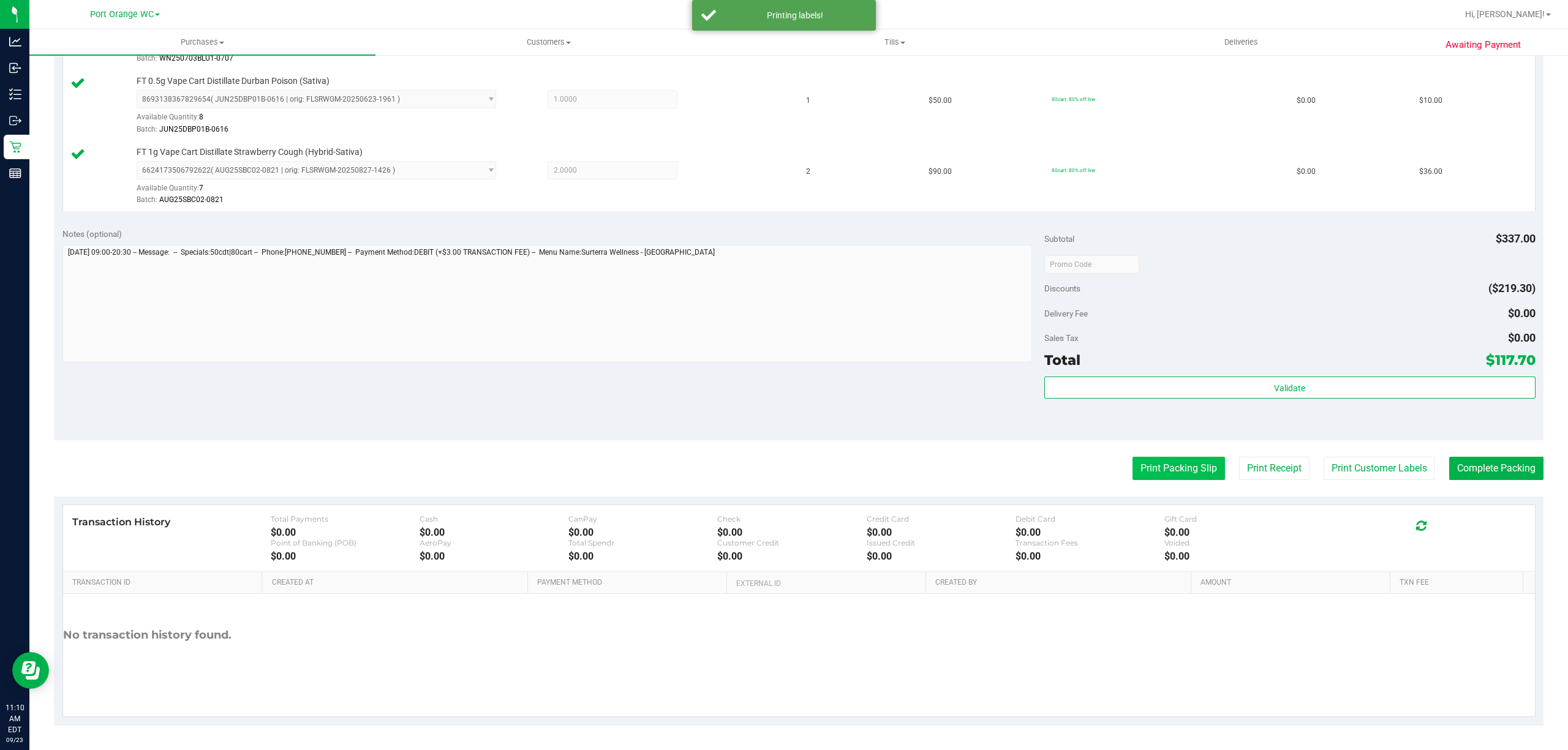
click at [1166, 469] on button "Print Packing Slip" at bounding box center [1178, 469] width 92 height 24
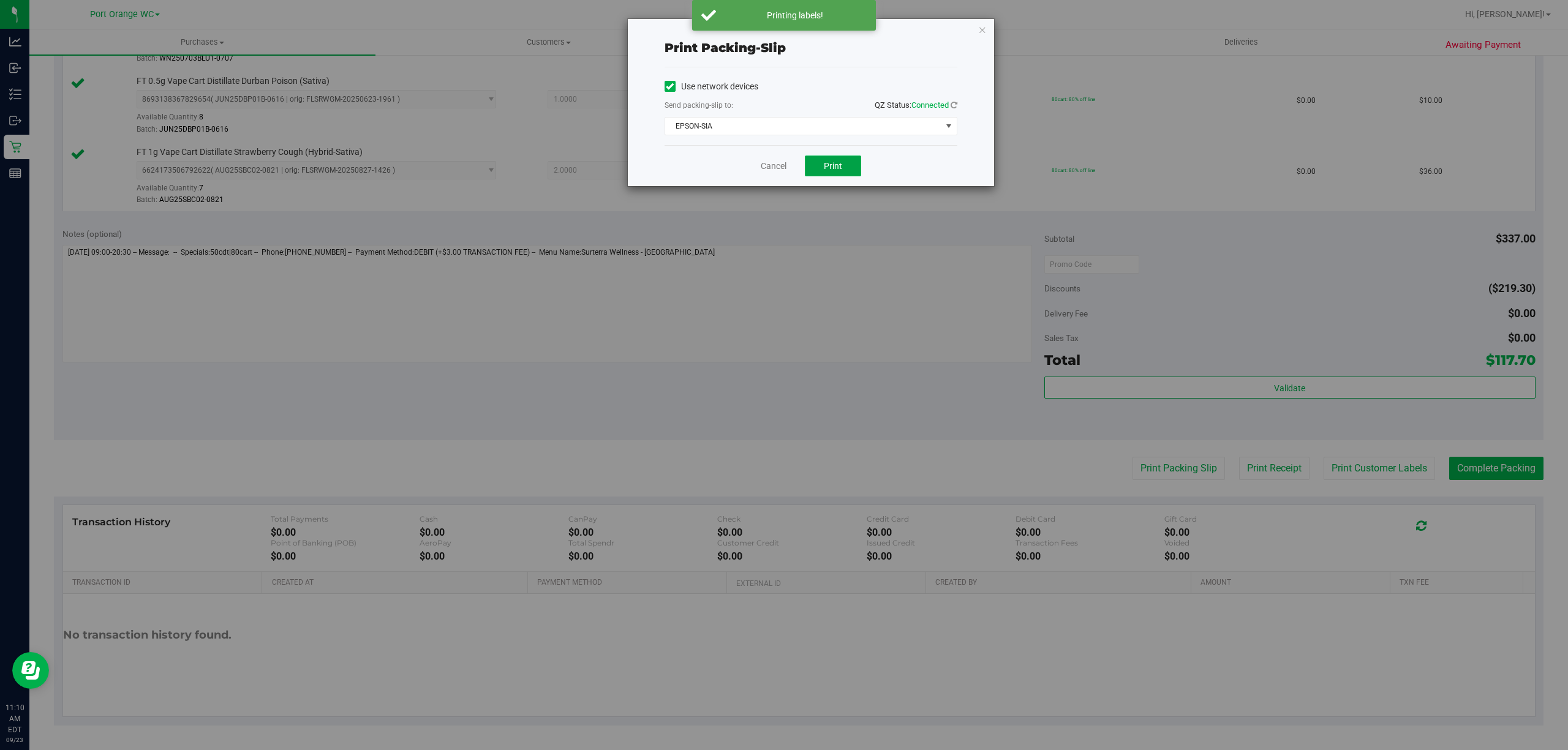
click at [843, 165] on button "Print" at bounding box center [832, 165] width 56 height 21
drag, startPoint x: 770, startPoint y: 162, endPoint x: 781, endPoint y: 160, distance: 11.2
click at [771, 161] on link "Cancel" at bounding box center [774, 166] width 26 height 13
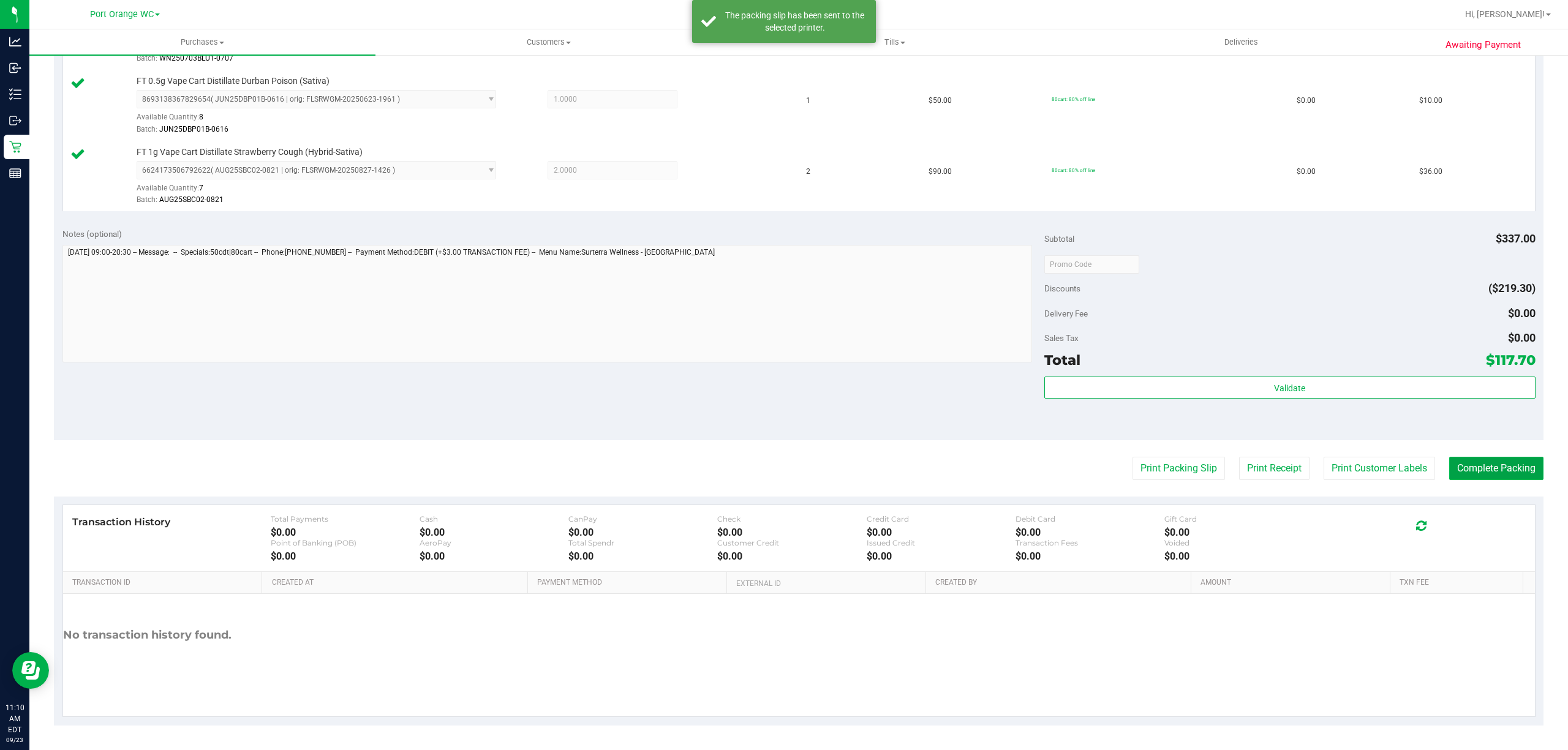
click at [1466, 475] on button "Complete Packing" at bounding box center [1496, 469] width 94 height 24
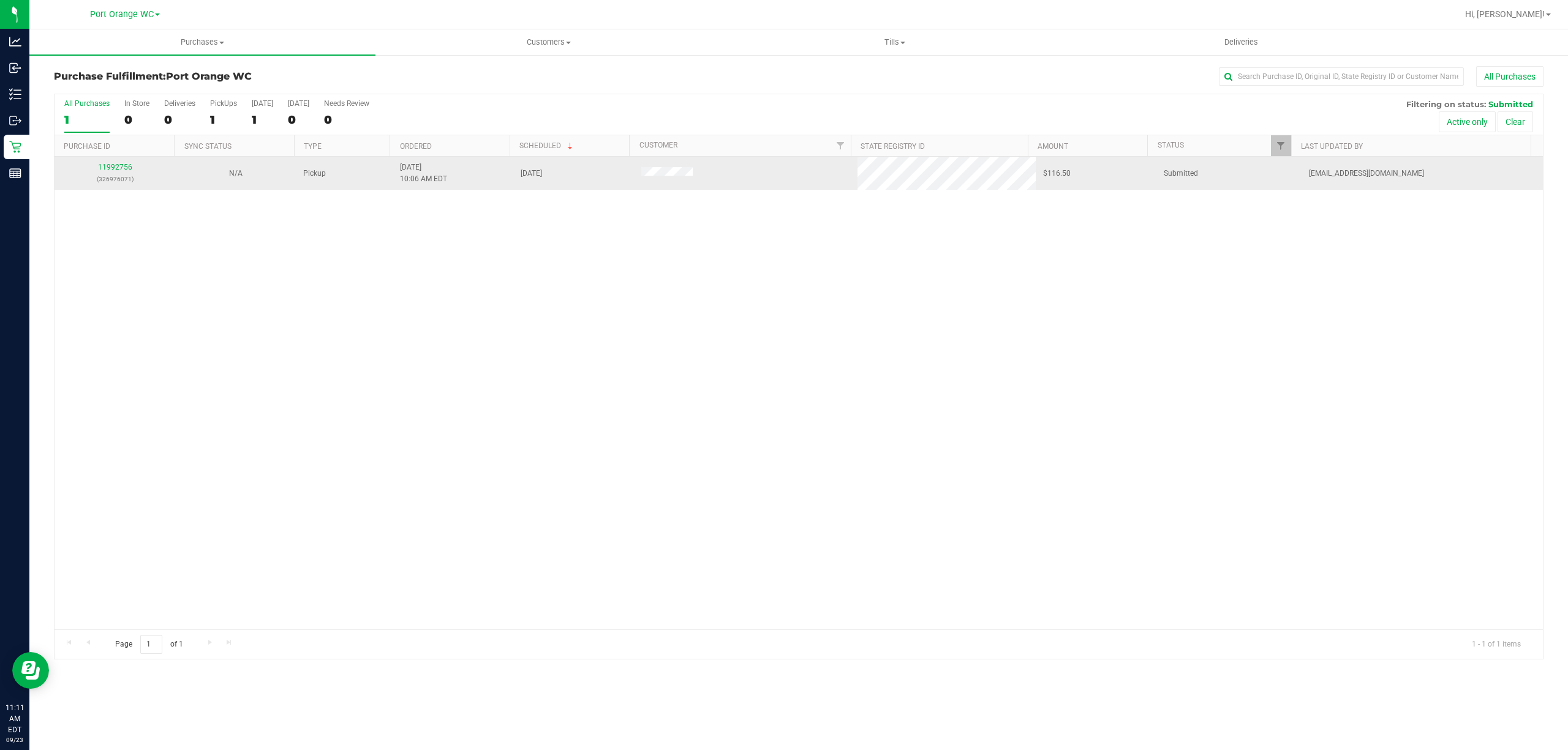
click at [114, 160] on td "11992756 (326976071)" at bounding box center [115, 172] width 121 height 33
click at [114, 165] on link "11992756" at bounding box center [115, 167] width 35 height 9
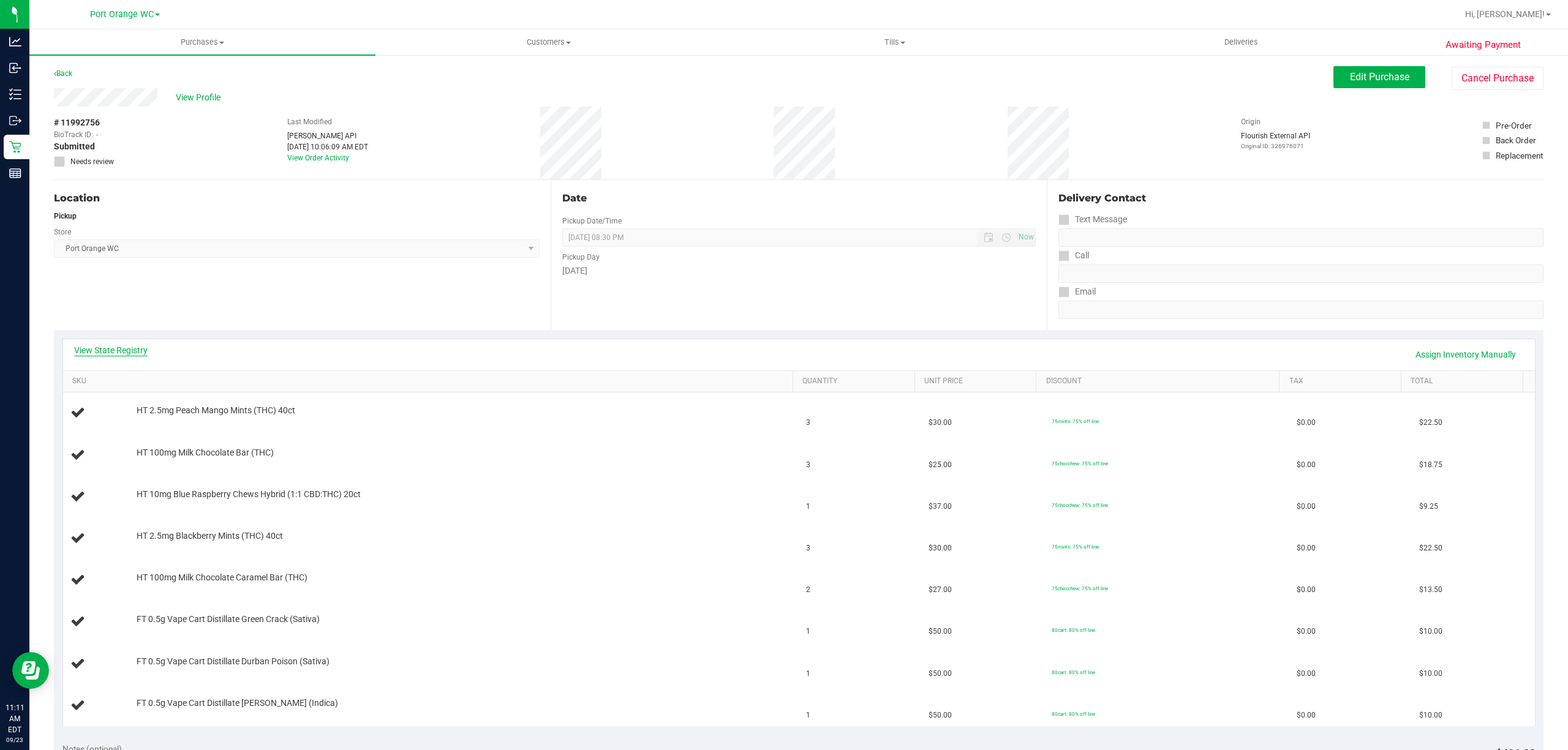
click at [138, 348] on link "View State Registry" at bounding box center [111, 350] width 73 height 12
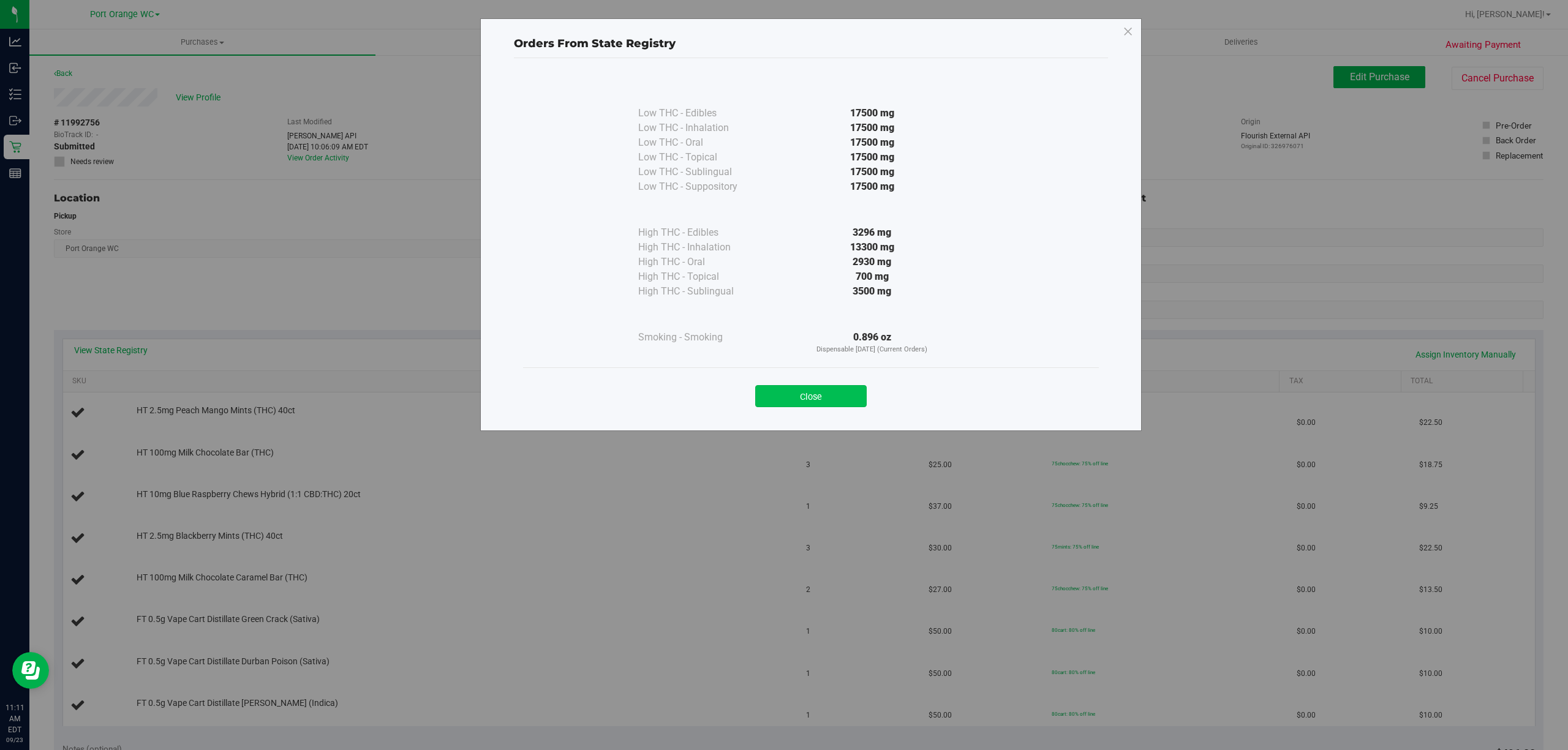
click at [809, 402] on button "Close" at bounding box center [810, 396] width 112 height 22
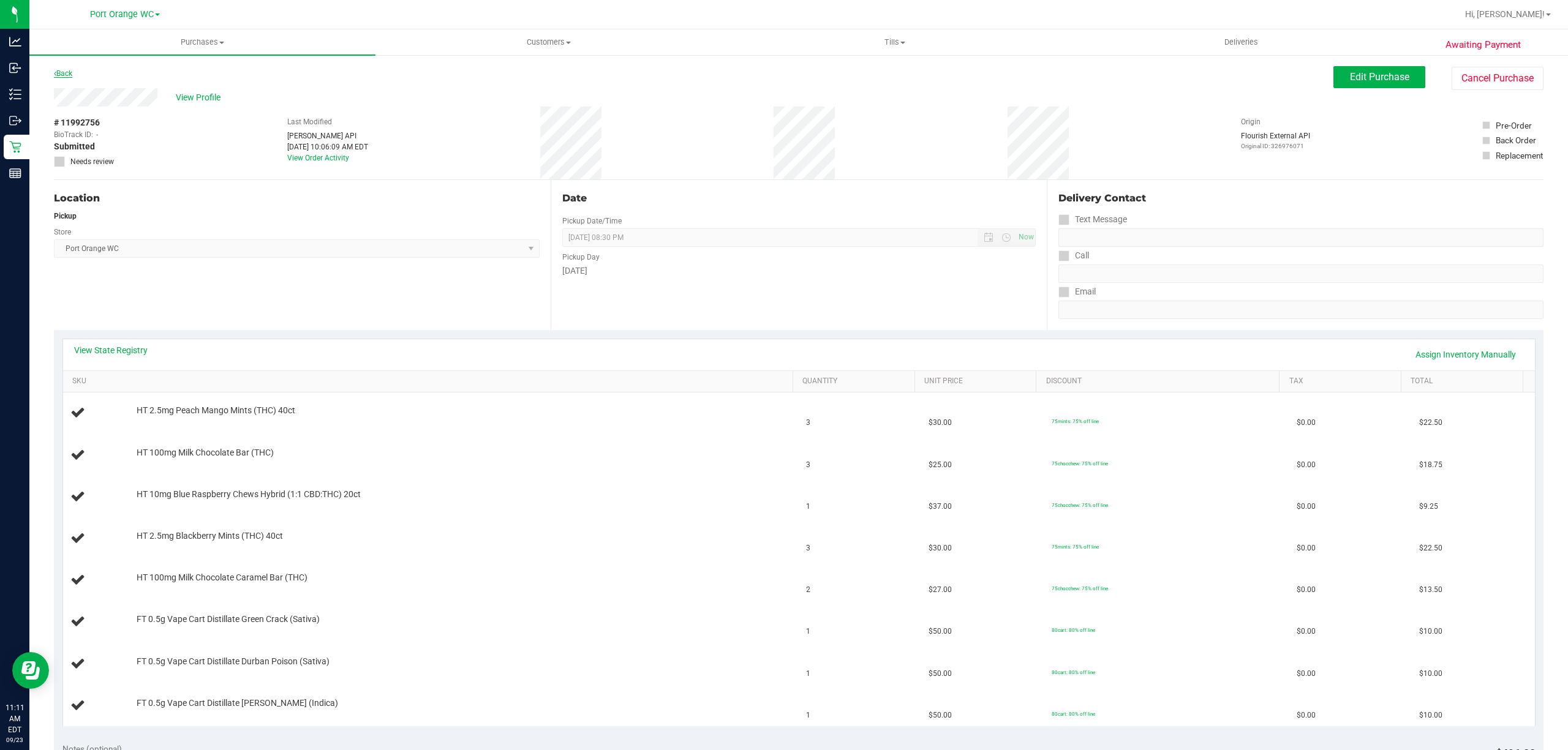
click at [70, 71] on link "Back" at bounding box center [62, 73] width 19 height 9
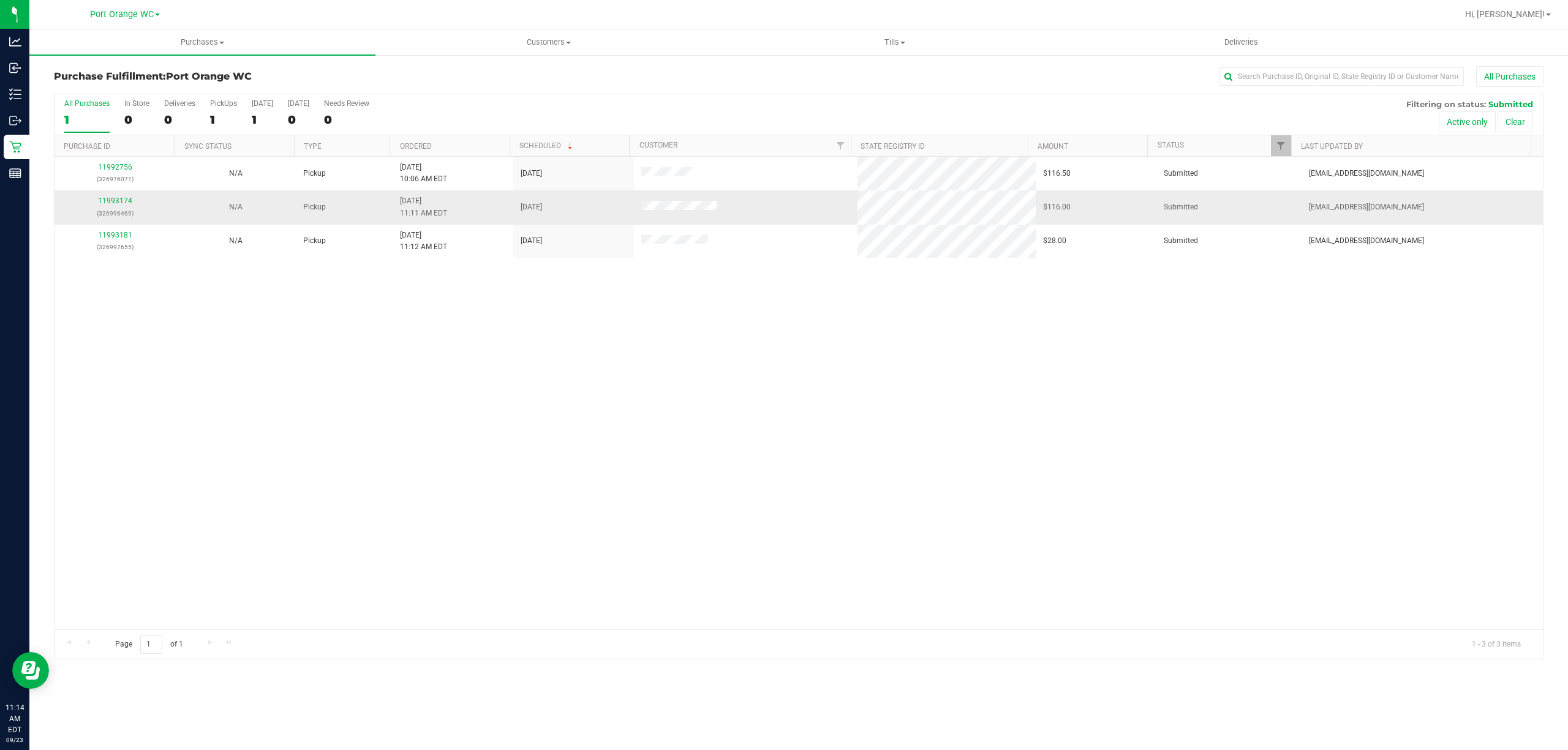
click at [118, 196] on div "11993174 (326996469)" at bounding box center [115, 207] width 106 height 24
click at [113, 204] on link "11993174" at bounding box center [115, 201] width 35 height 9
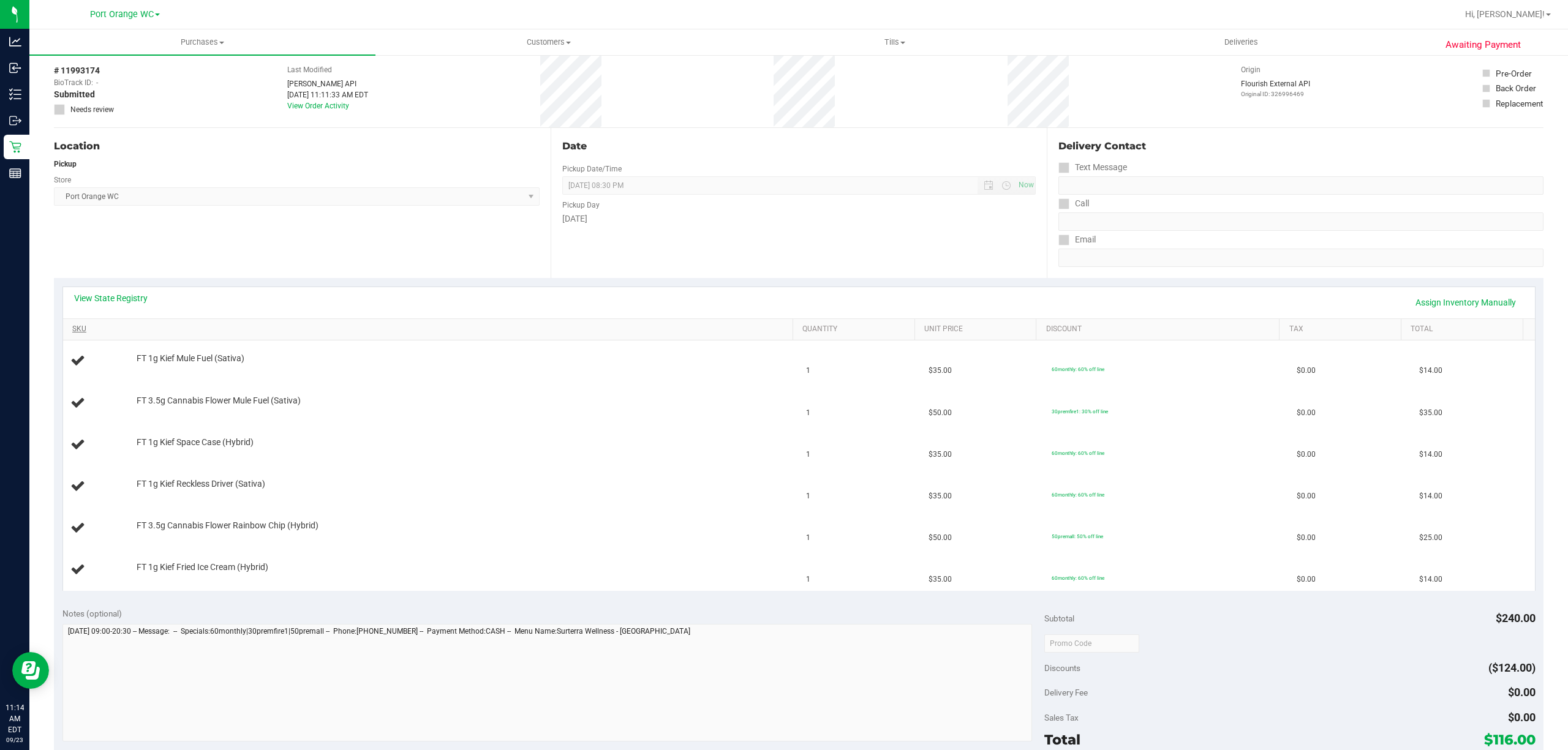
scroll to position [81, 0]
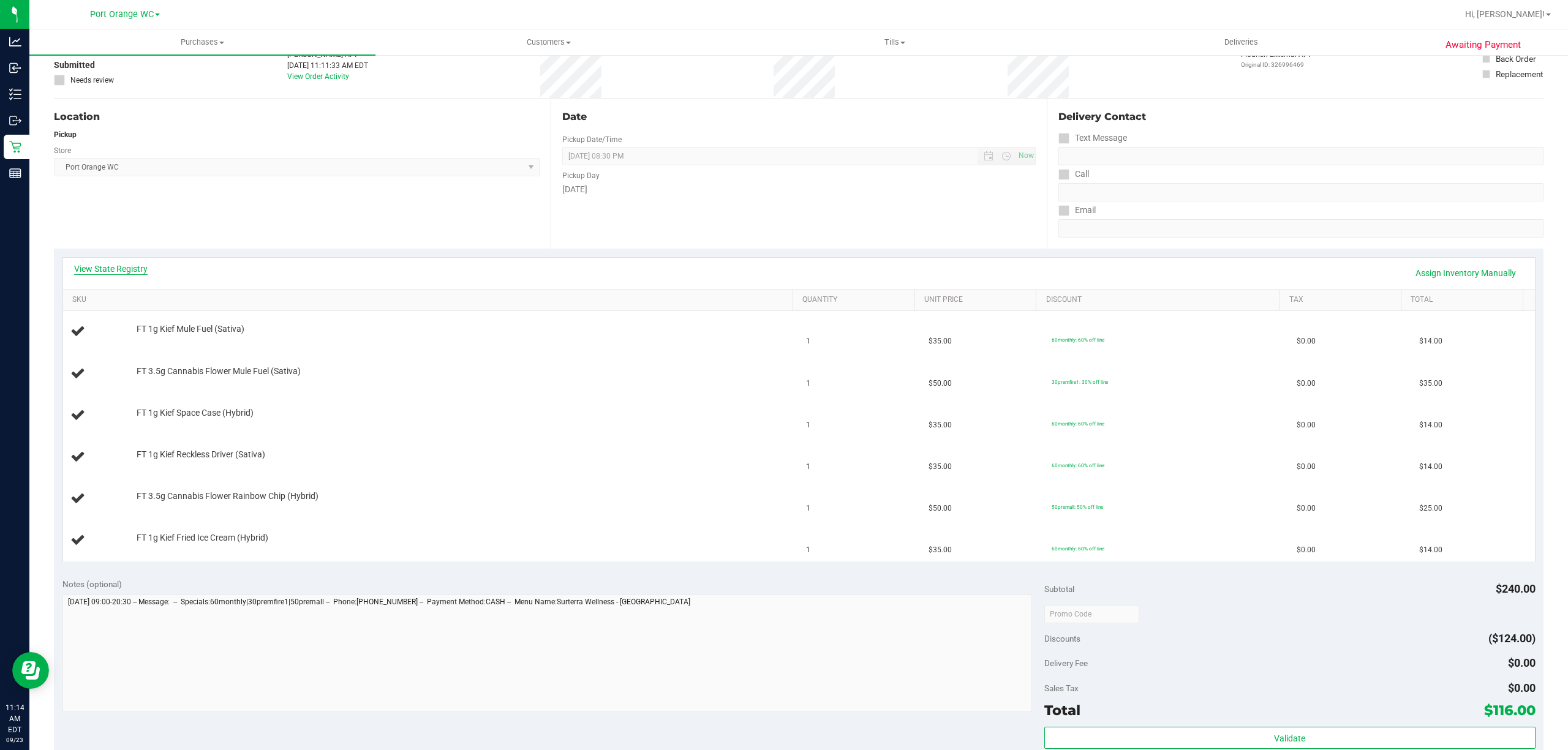
click at [108, 268] on link "View State Registry" at bounding box center [111, 269] width 73 height 12
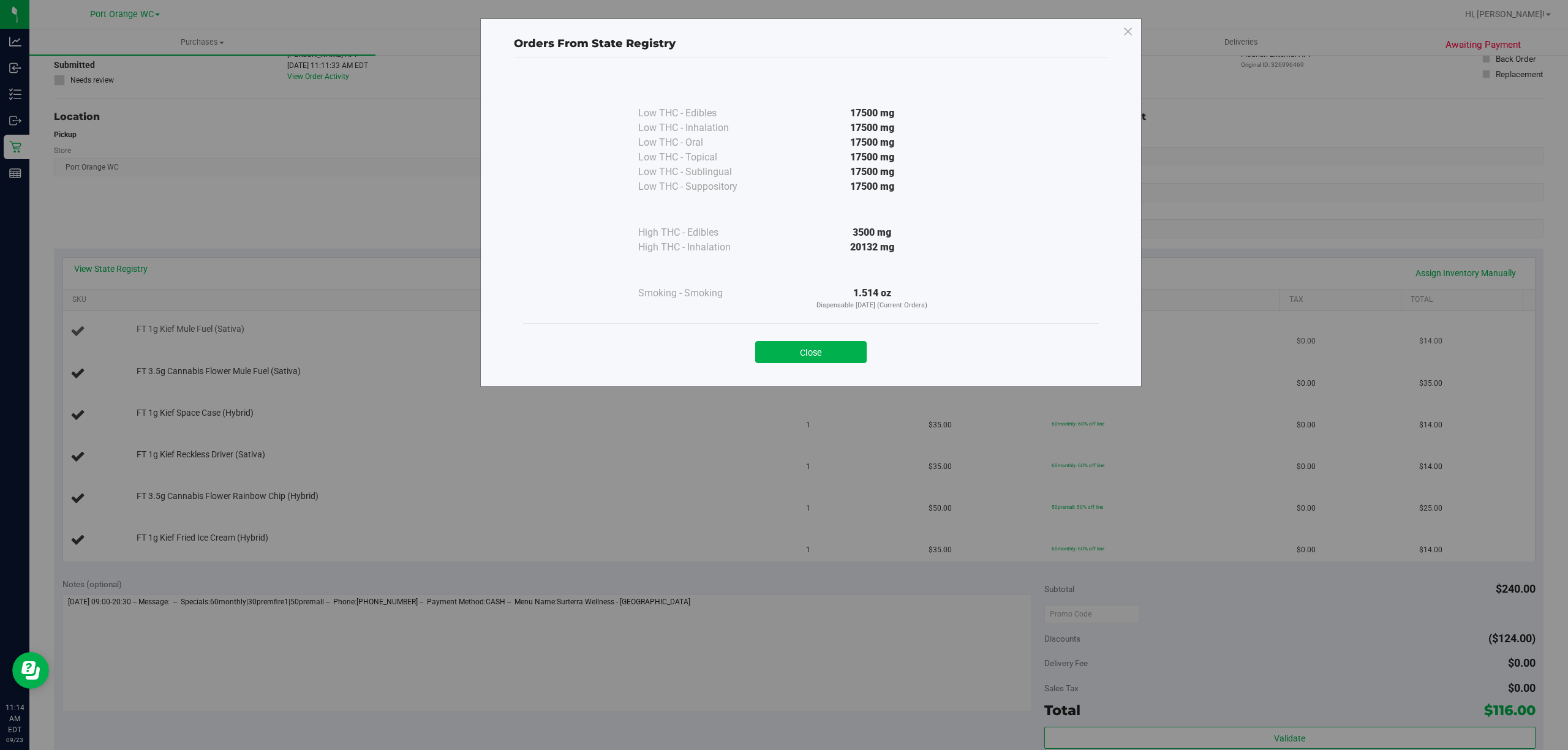
drag, startPoint x: 811, startPoint y: 362, endPoint x: 804, endPoint y: 346, distance: 17.5
click at [807, 351] on button "Close" at bounding box center [810, 352] width 112 height 22
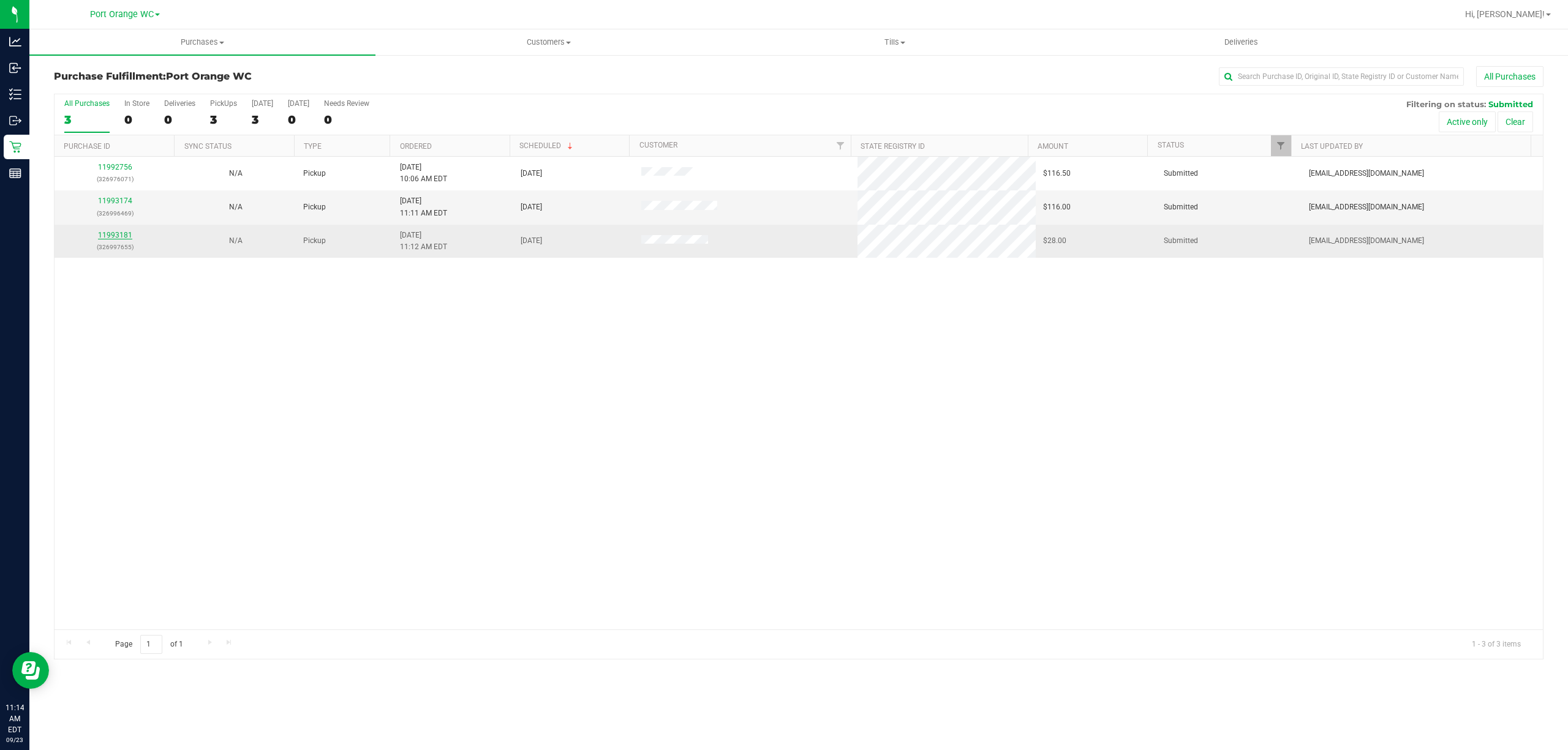
click at [128, 233] on link "11993181" at bounding box center [115, 234] width 35 height 9
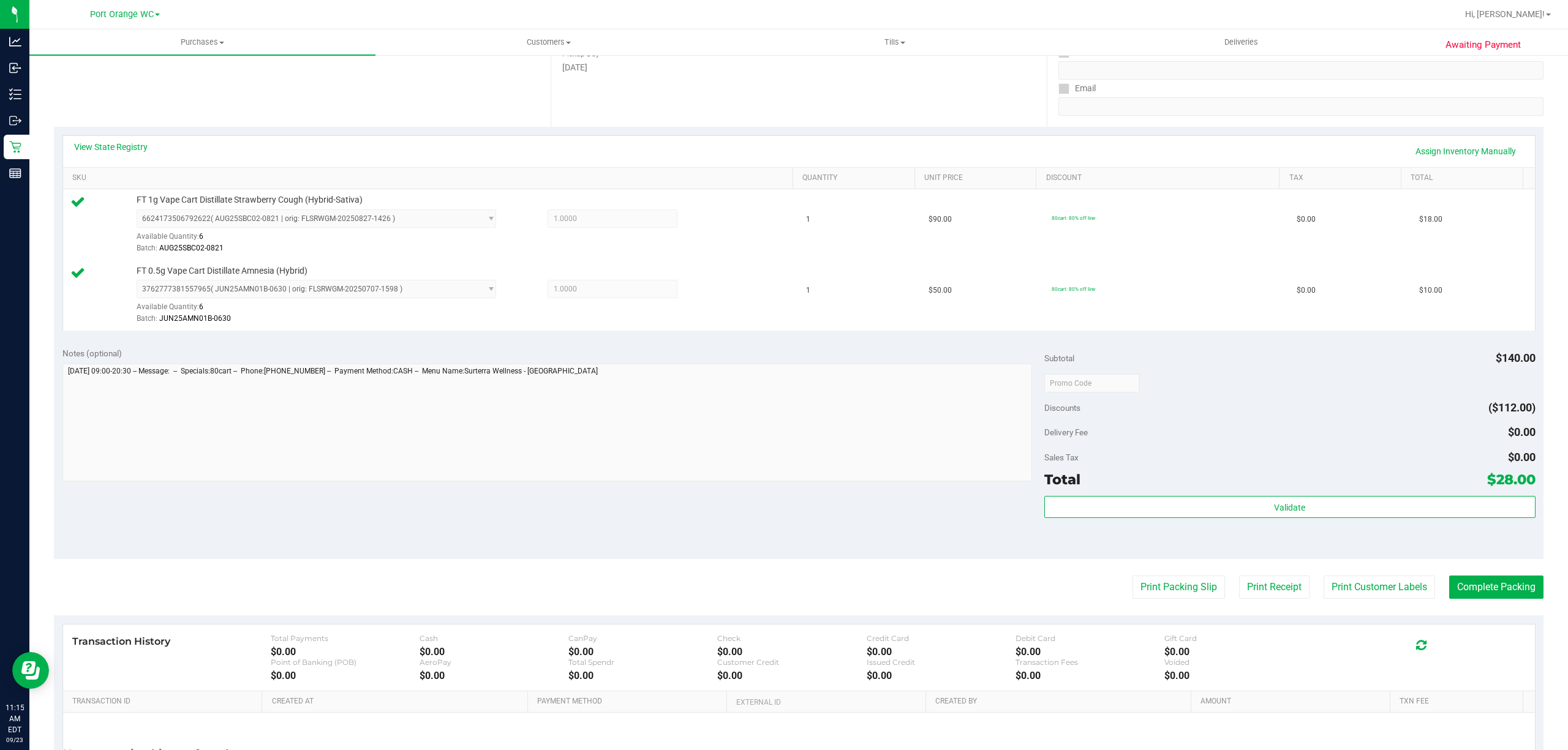
scroll to position [324, 0]
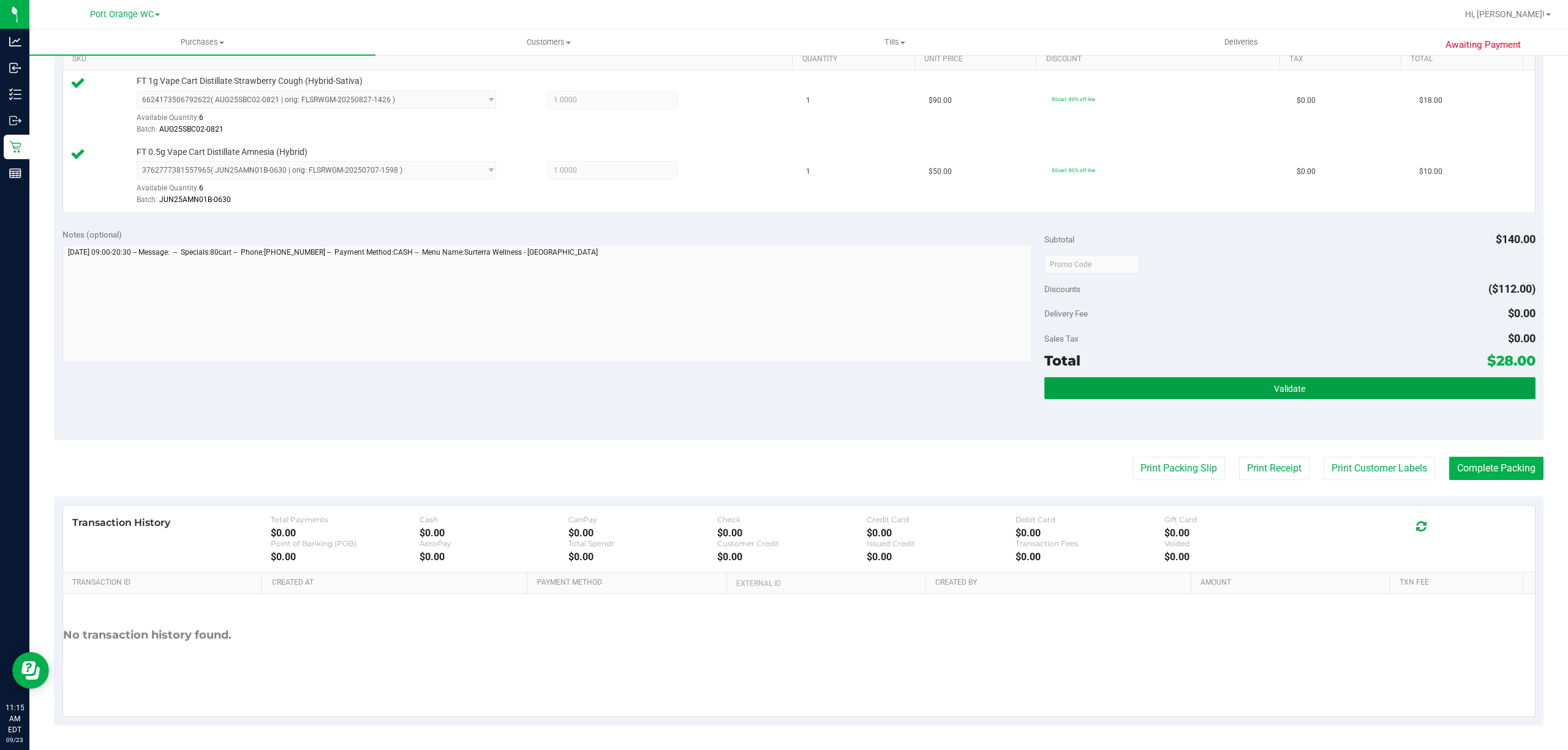
click at [1282, 379] on button "Validate" at bounding box center [1289, 388] width 491 height 22
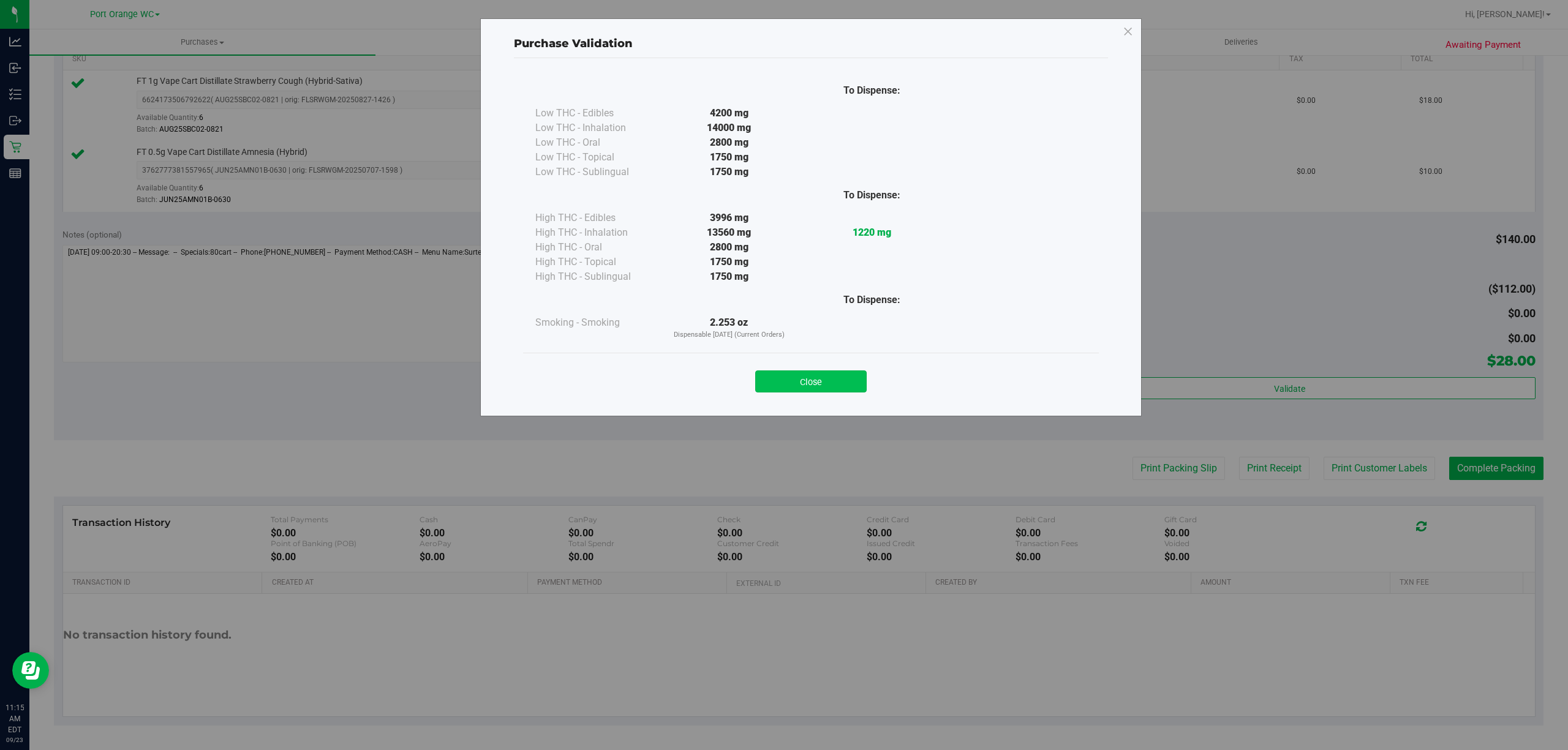
click at [842, 375] on button "Close" at bounding box center [810, 382] width 112 height 22
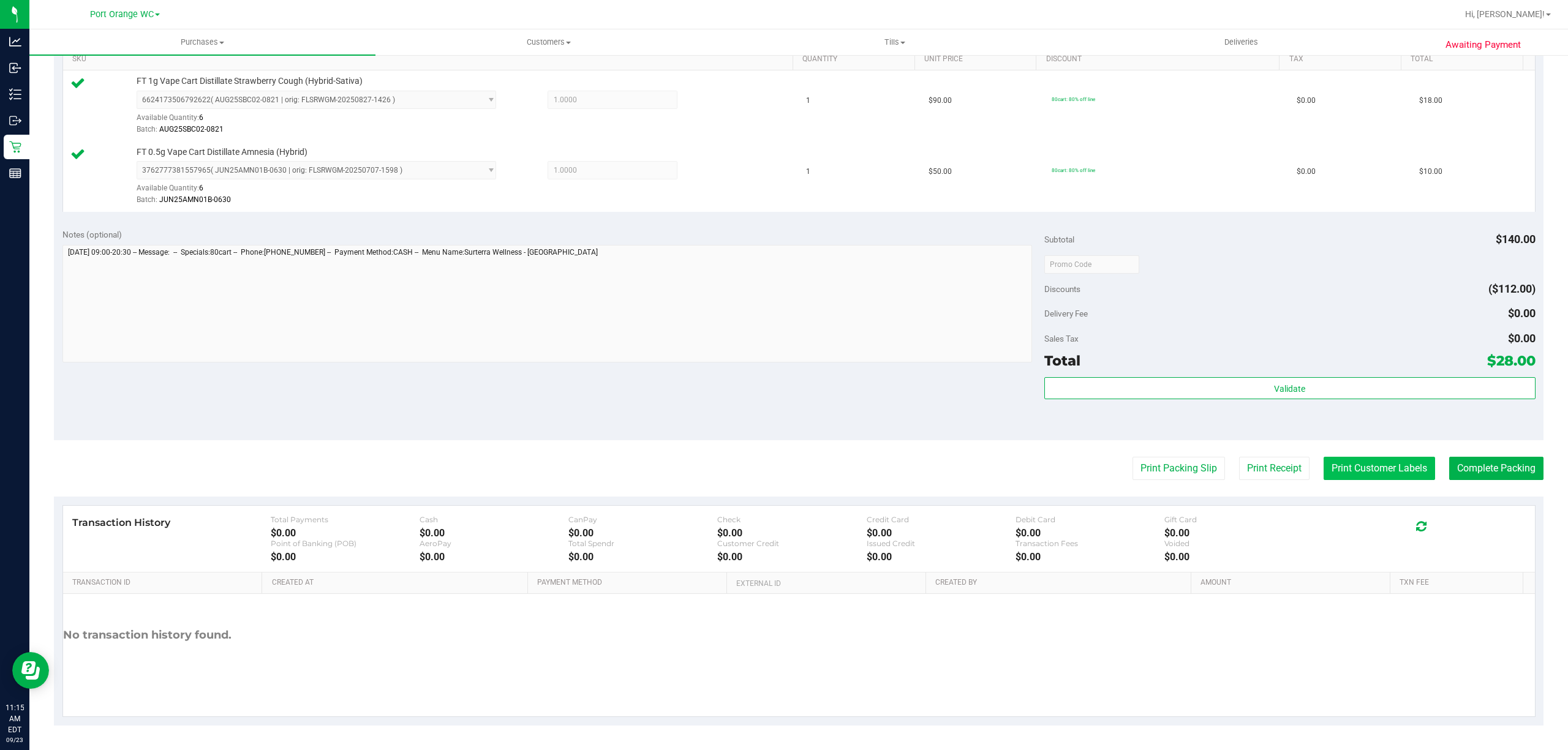
click at [1369, 464] on button "Print Customer Labels" at bounding box center [1379, 469] width 112 height 24
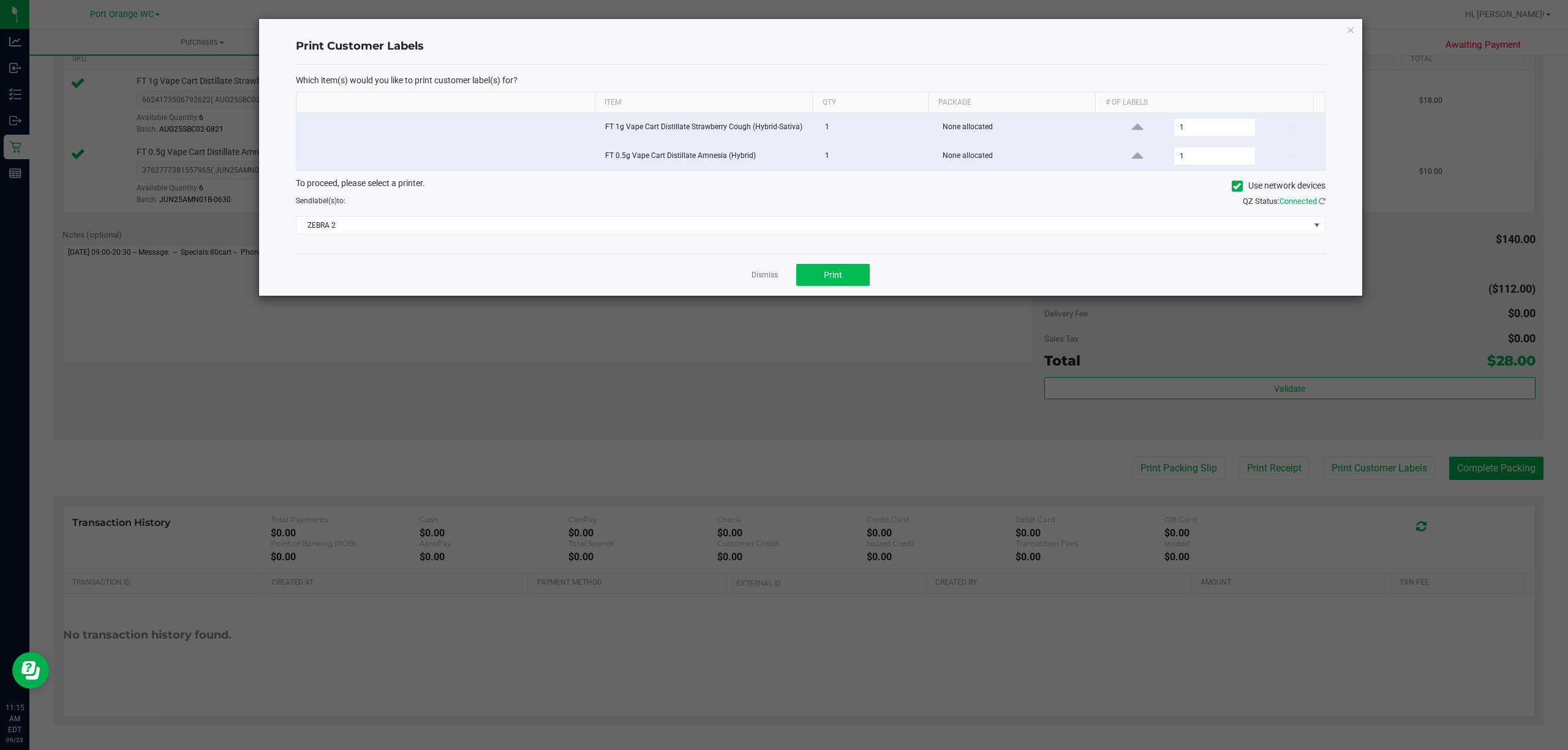
drag, startPoint x: 854, startPoint y: 258, endPoint x: 845, endPoint y: 268, distance: 13.5
click at [848, 263] on div "Dismiss Print" at bounding box center [810, 274] width 1030 height 43
click at [842, 274] on button "Print" at bounding box center [833, 275] width 73 height 22
click at [771, 277] on link "Dismiss" at bounding box center [765, 275] width 27 height 11
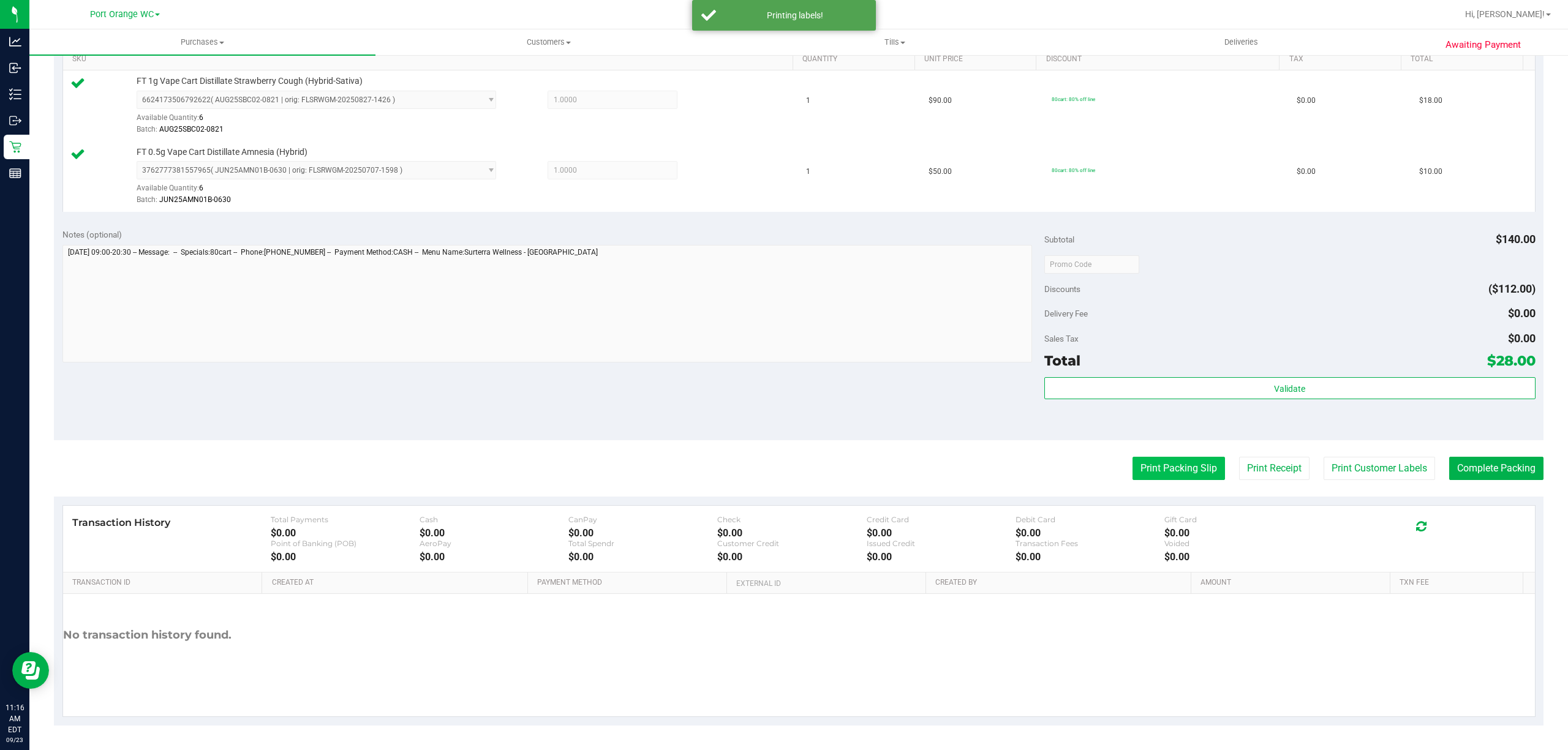
click at [1155, 464] on button "Print Packing Slip" at bounding box center [1178, 469] width 92 height 24
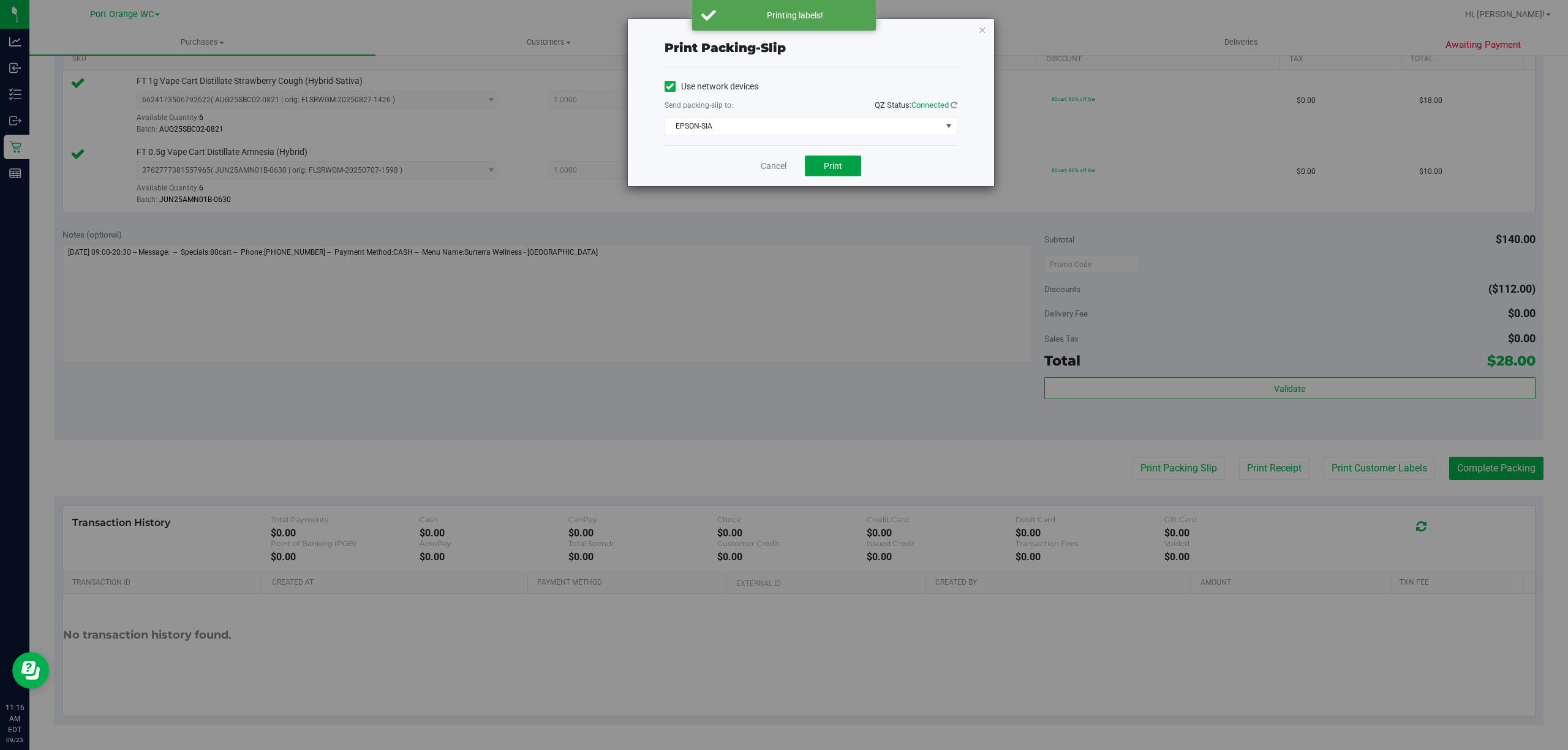
drag, startPoint x: 827, startPoint y: 166, endPoint x: 804, endPoint y: 176, distance: 25.1
click at [825, 169] on span "Print" at bounding box center [833, 166] width 19 height 10
click at [771, 168] on link "Cancel" at bounding box center [774, 166] width 26 height 13
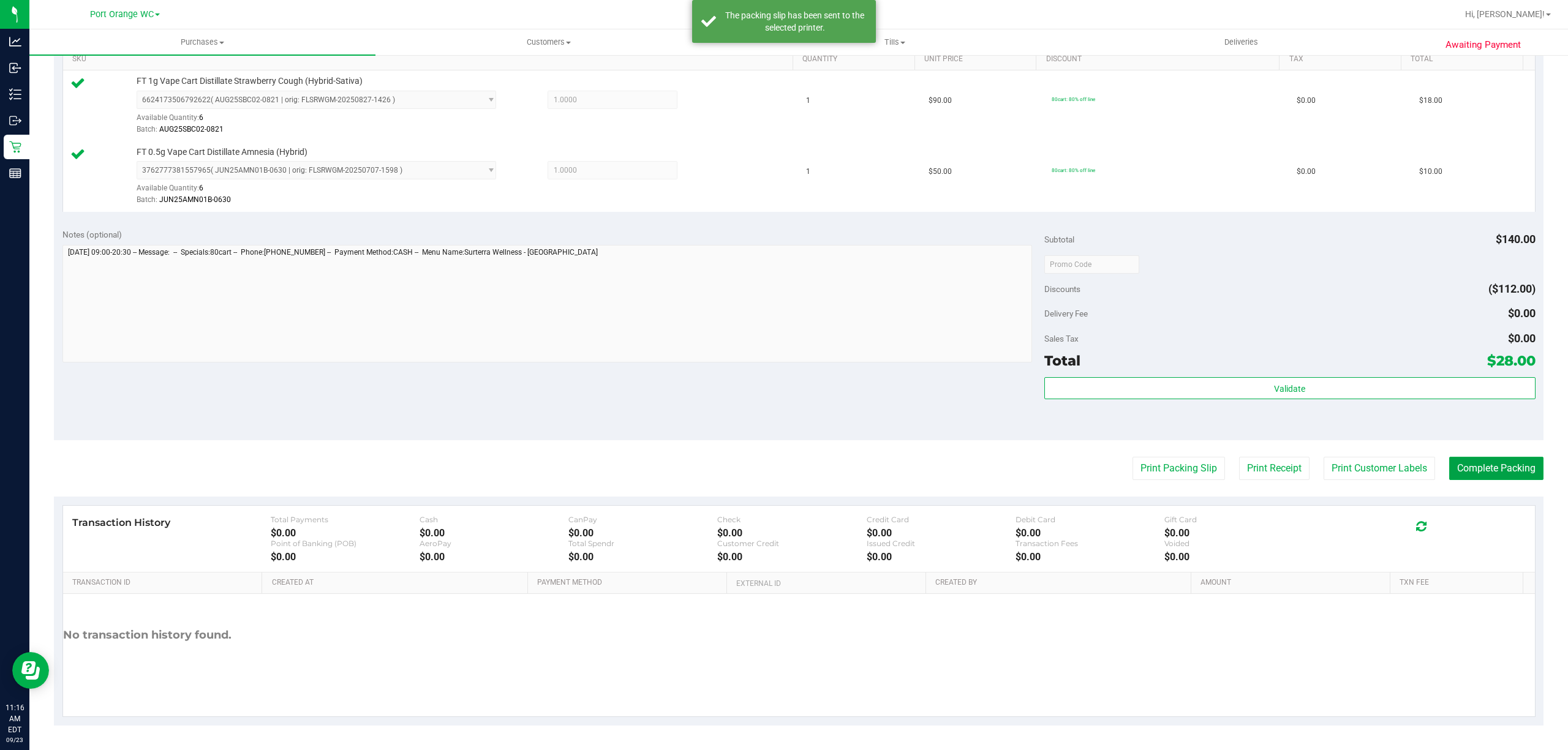
drag, startPoint x: 1490, startPoint y: 464, endPoint x: 777, endPoint y: 414, distance: 714.8
click at [1488, 464] on button "Complete Packing" at bounding box center [1496, 469] width 94 height 24
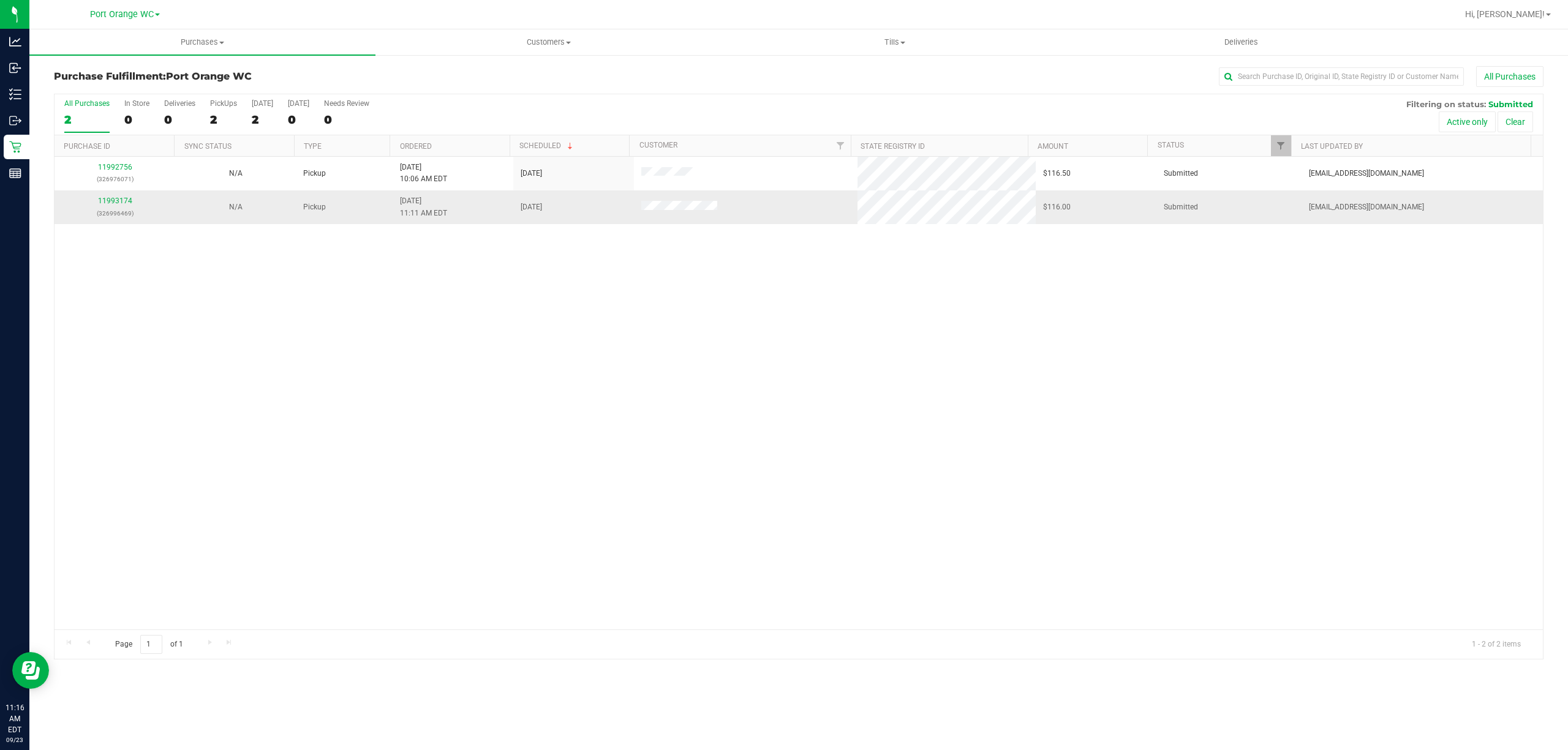
click at [113, 196] on div "11993174 (326996469)" at bounding box center [115, 207] width 106 height 24
click at [114, 199] on link "11993174" at bounding box center [115, 201] width 35 height 9
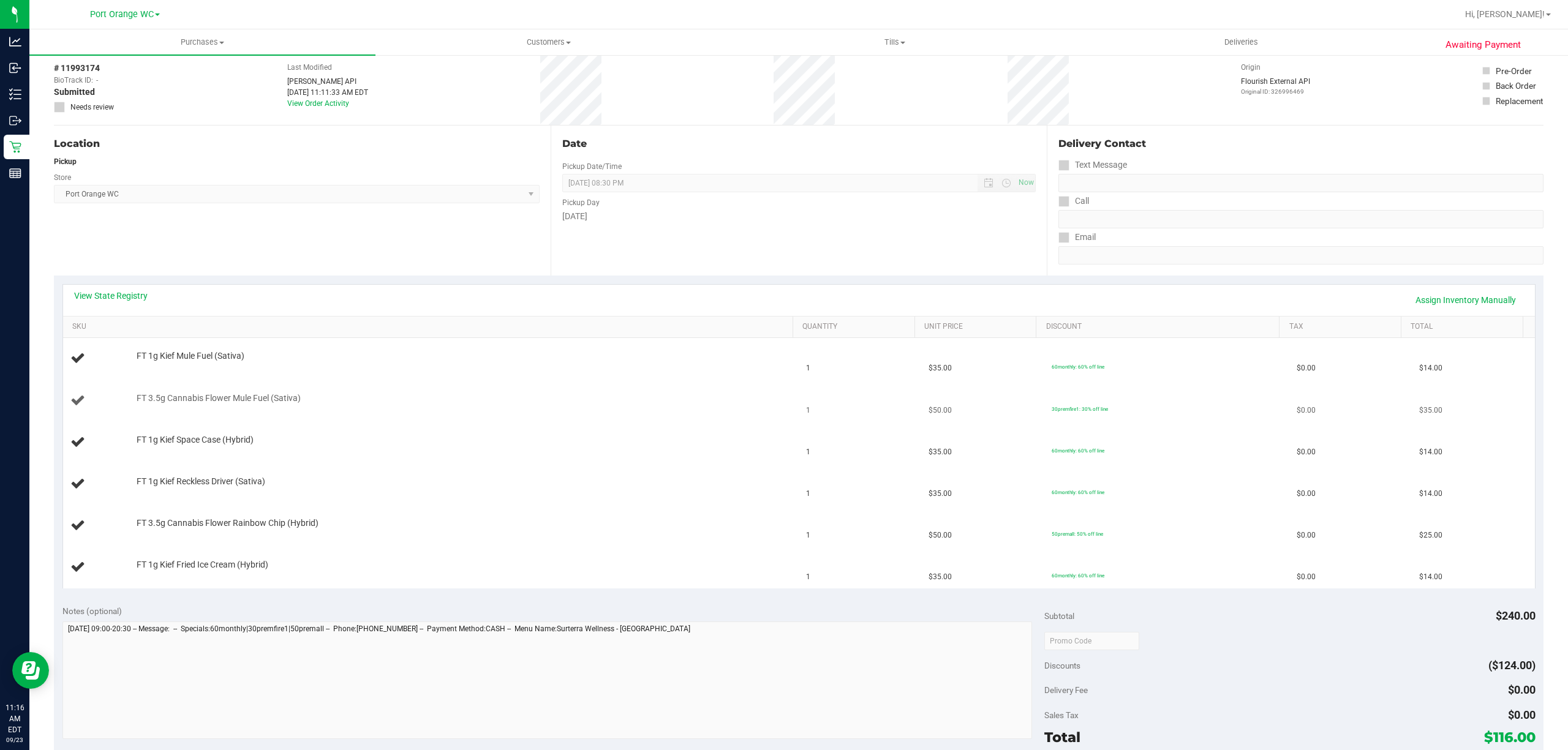
scroll to position [81, 0]
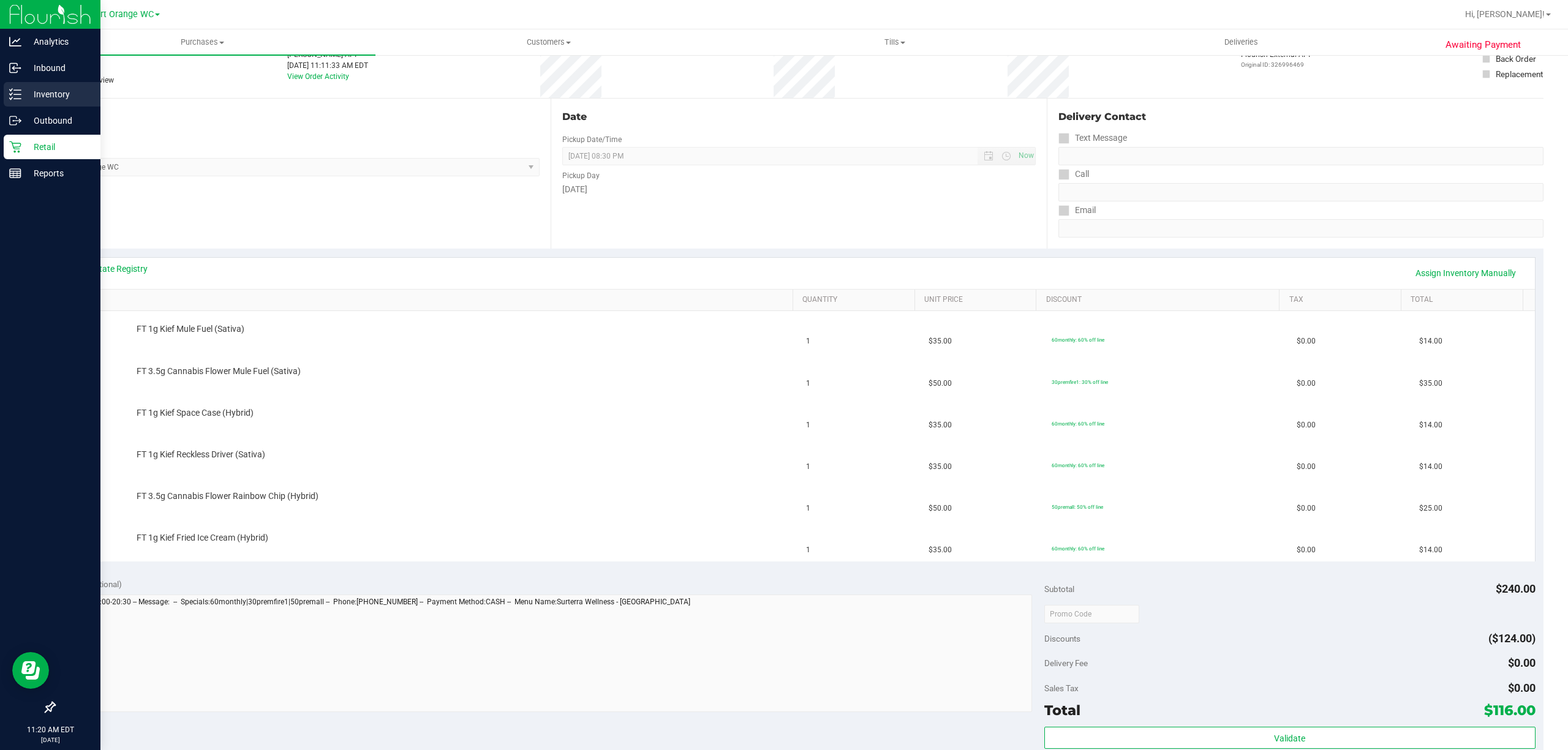
click at [56, 98] on p "Inventory" at bounding box center [58, 94] width 73 height 15
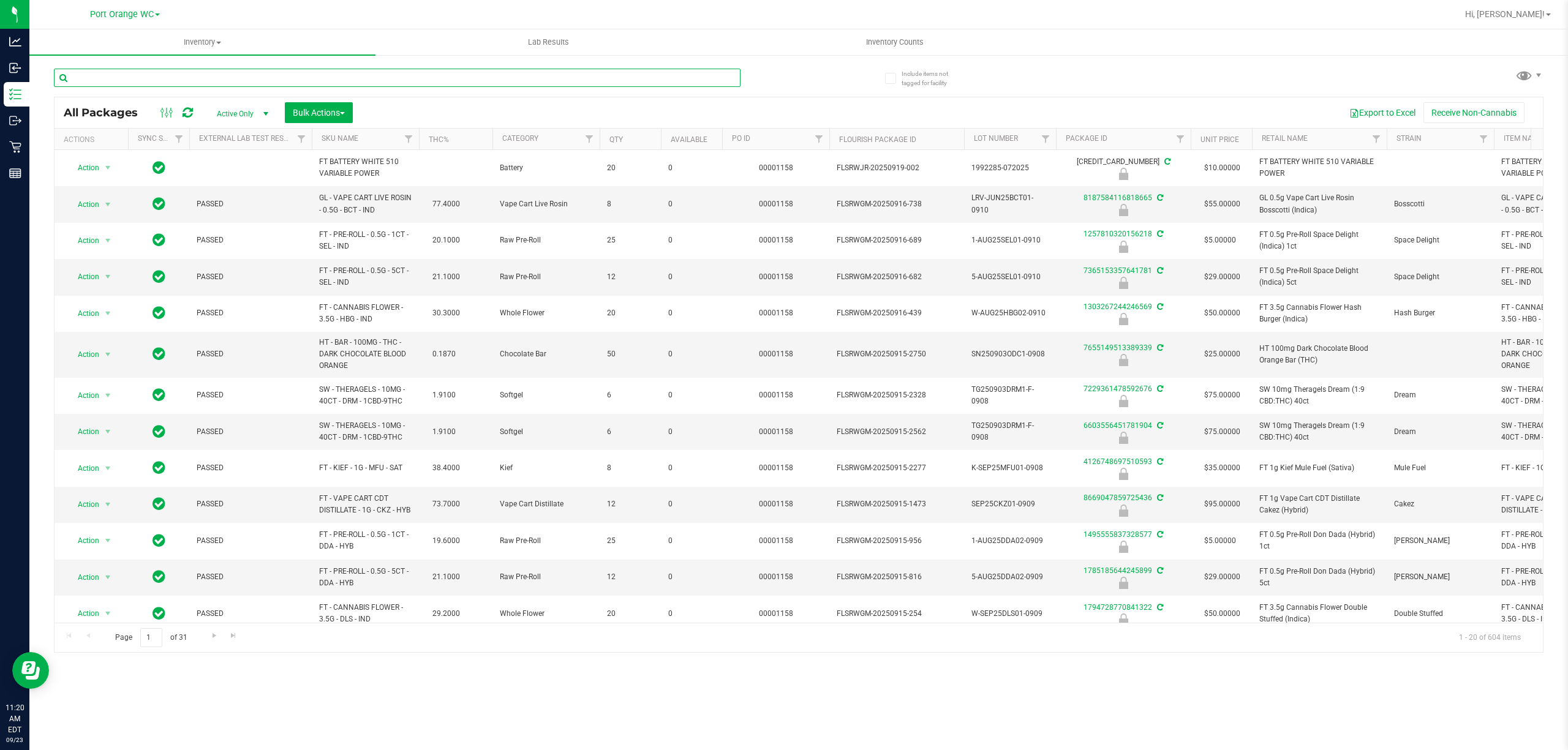
click at [261, 77] on input "text" at bounding box center [397, 77] width 687 height 19
type input "4126748697510593"
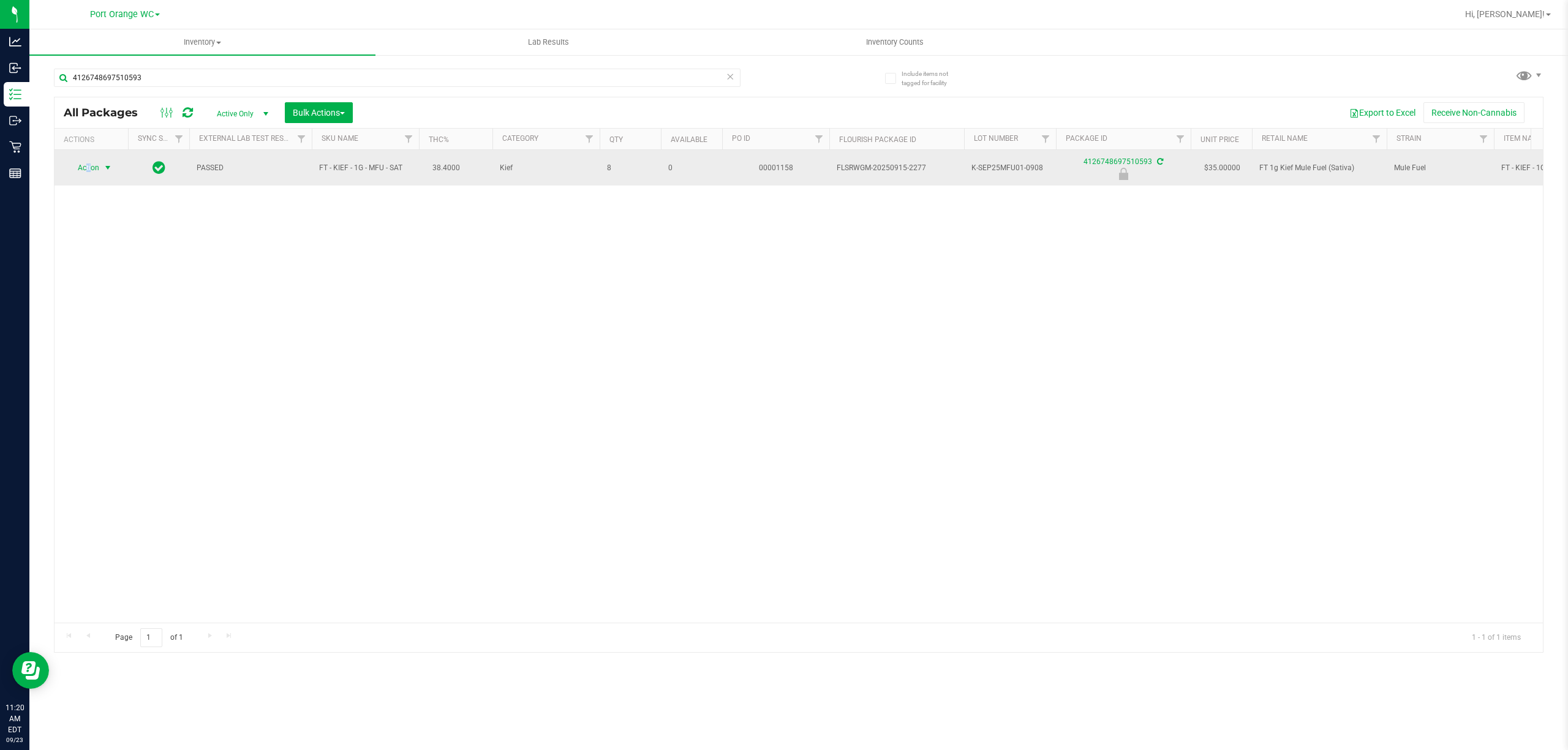
click at [87, 173] on span "Action" at bounding box center [82, 167] width 33 height 17
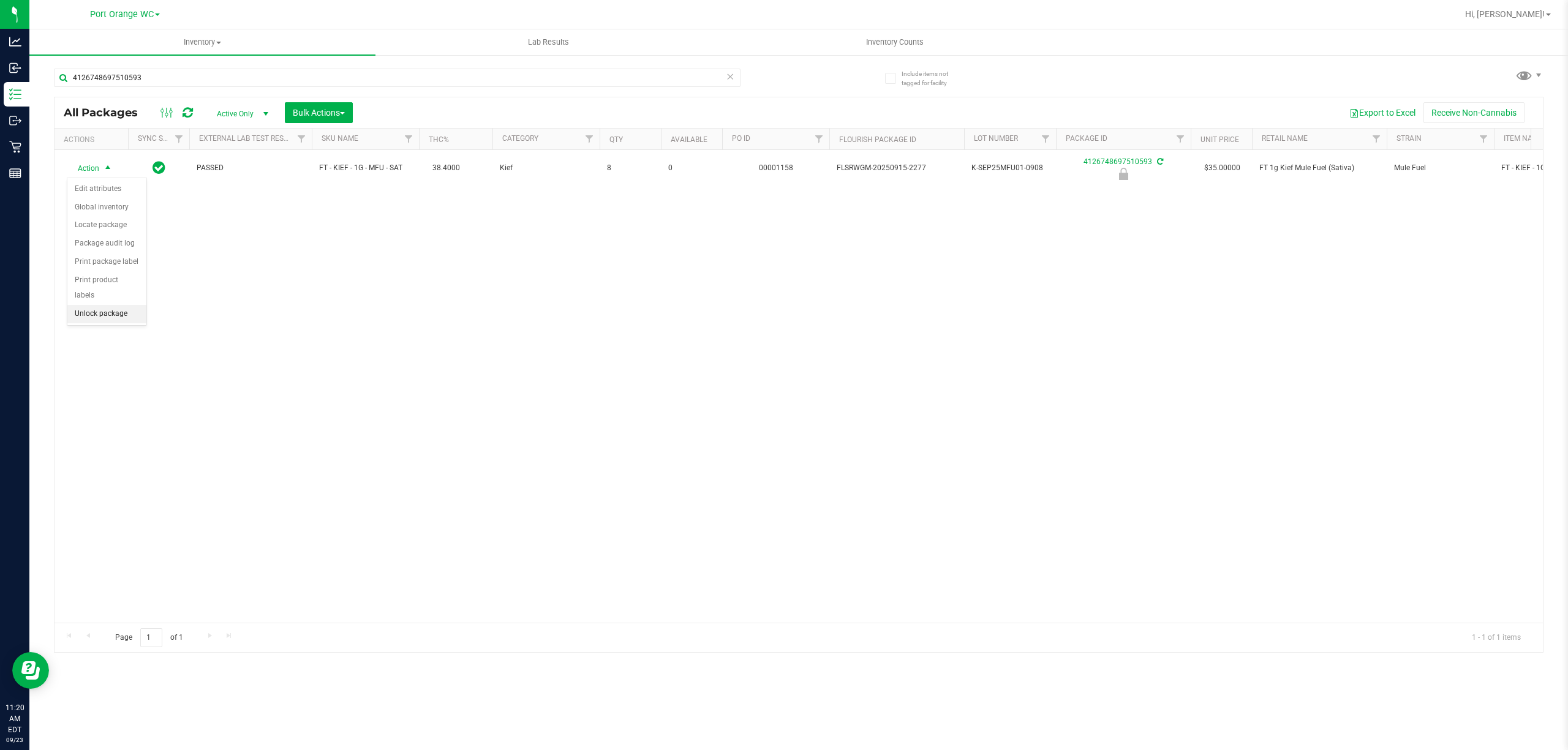
click at [105, 316] on li "Unlock package" at bounding box center [107, 314] width 79 height 19
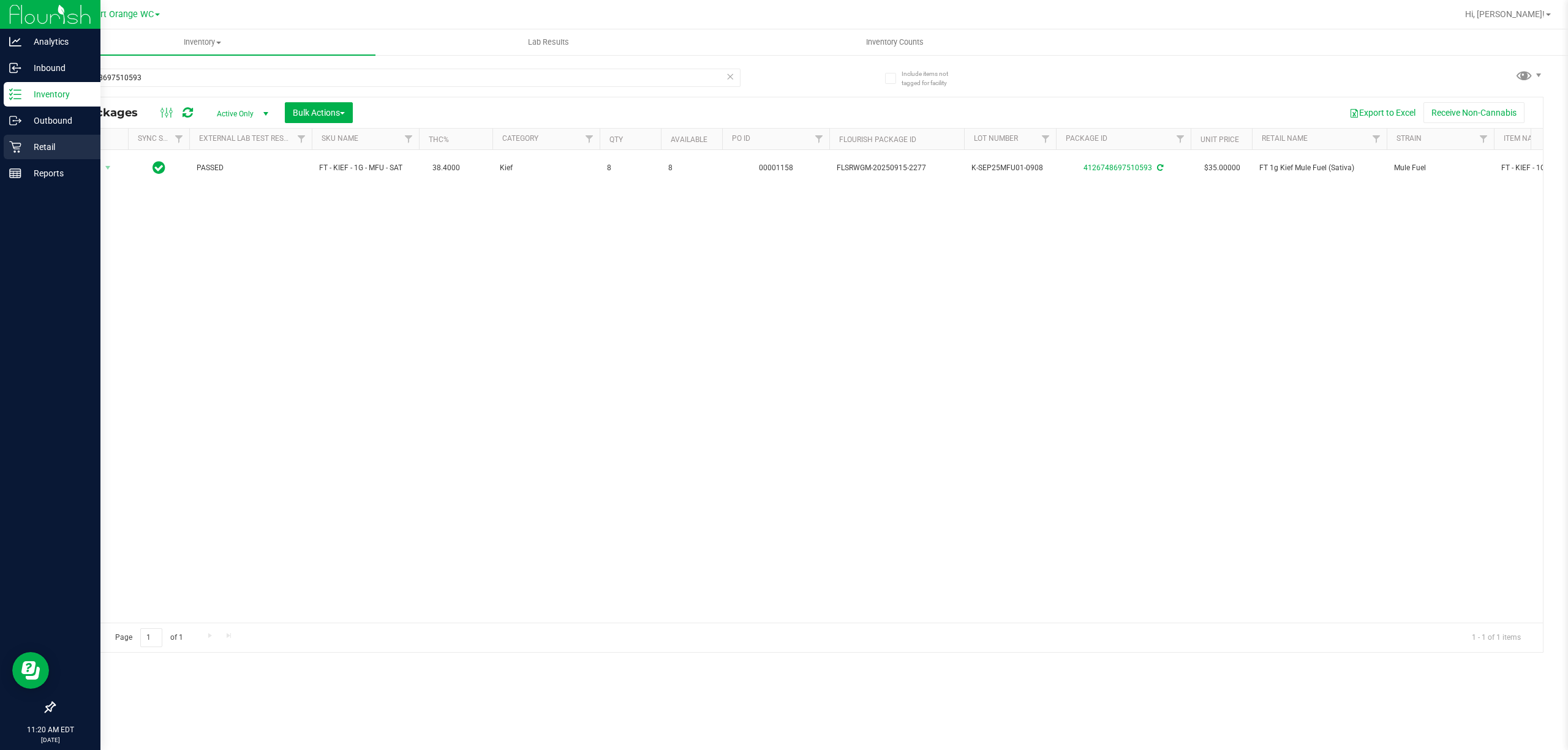
click at [37, 150] on p "Retail" at bounding box center [58, 146] width 73 height 15
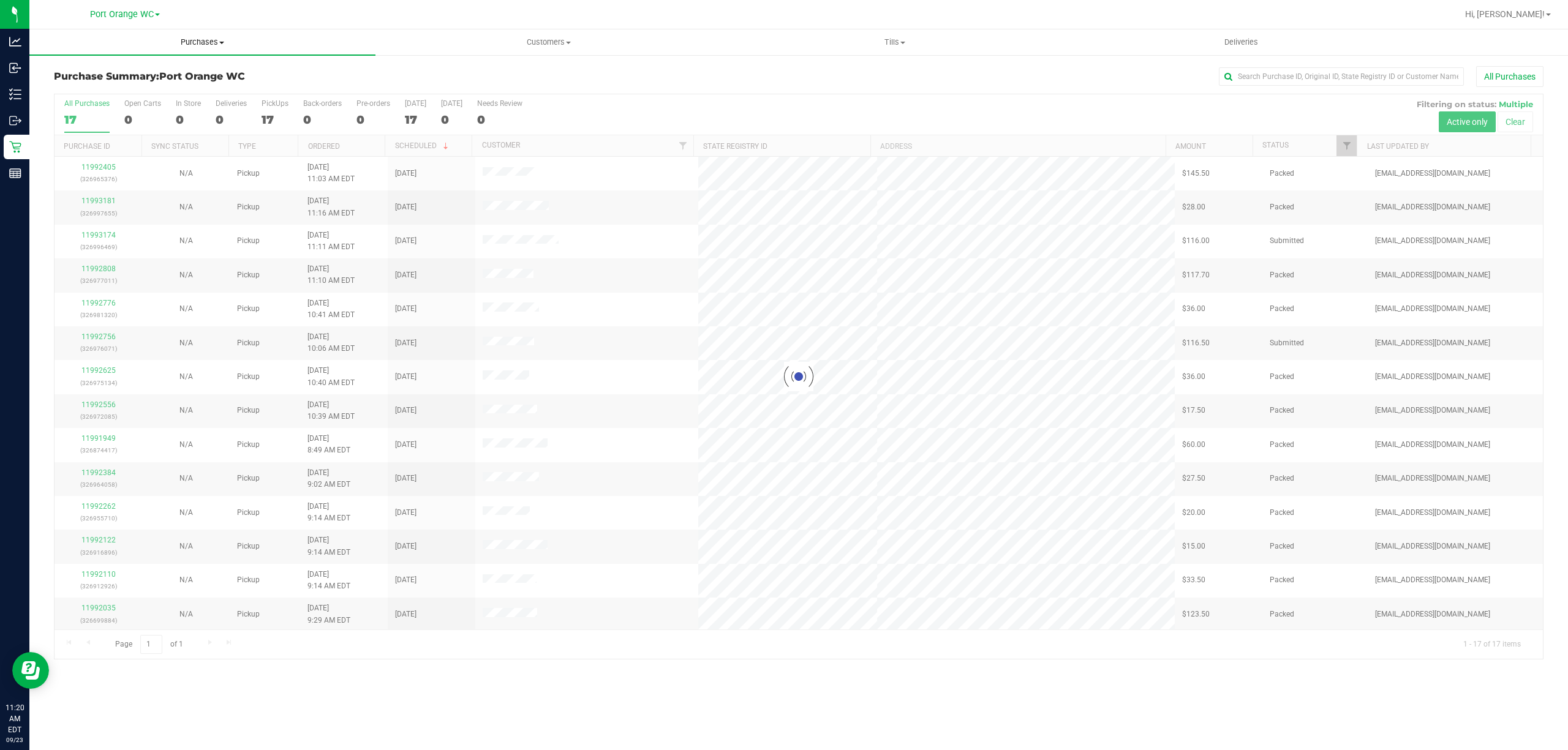
click at [201, 43] on span "Purchases" at bounding box center [203, 42] width 346 height 11
click at [76, 81] on li "Fulfillment" at bounding box center [203, 88] width 346 height 15
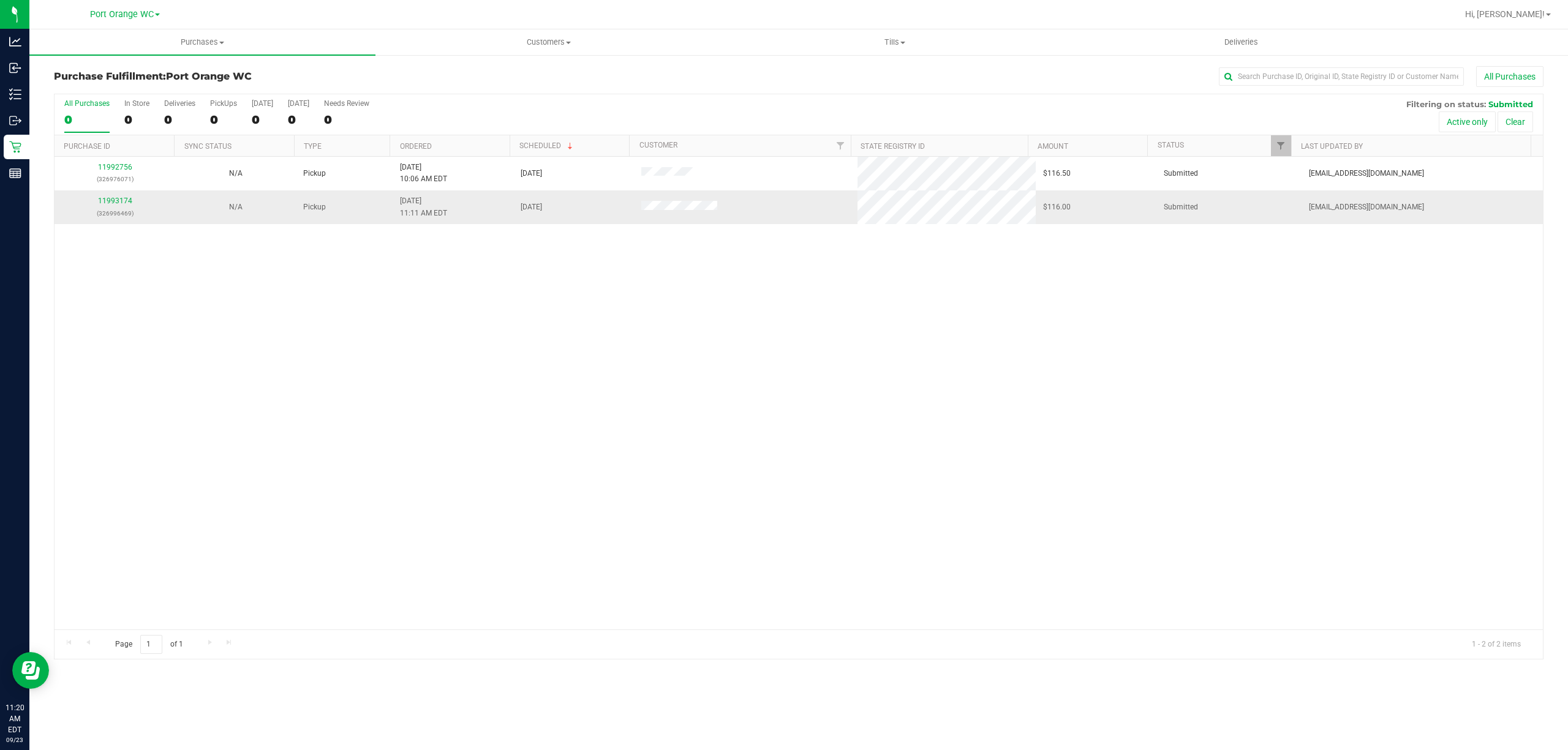
click at [97, 214] on p "(326996469)" at bounding box center [115, 214] width 106 height 12
click at [123, 196] on div "11993174 (326996469)" at bounding box center [115, 207] width 106 height 24
click at [117, 205] on link "11993174" at bounding box center [115, 201] width 35 height 9
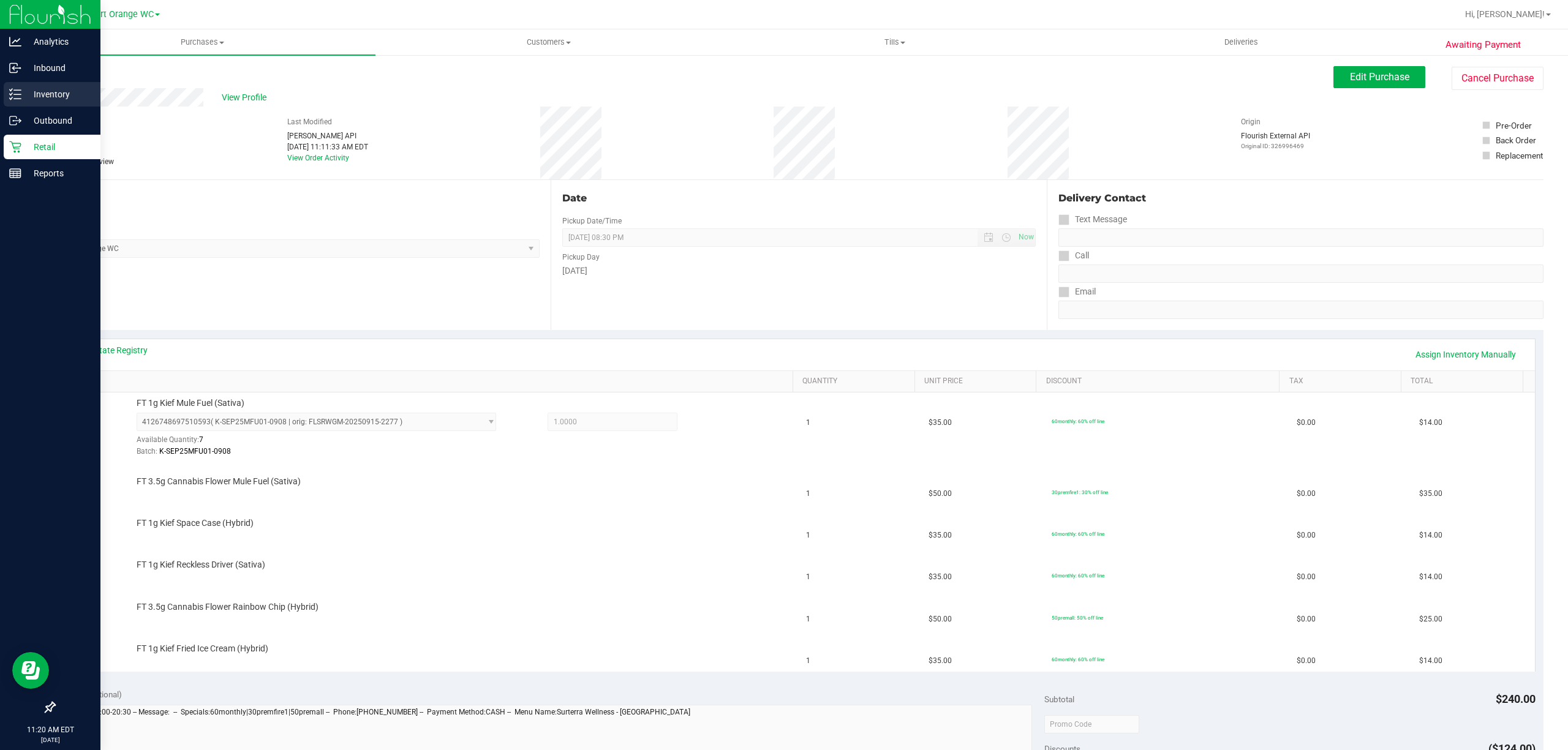
click at [53, 91] on p "Inventory" at bounding box center [58, 94] width 73 height 15
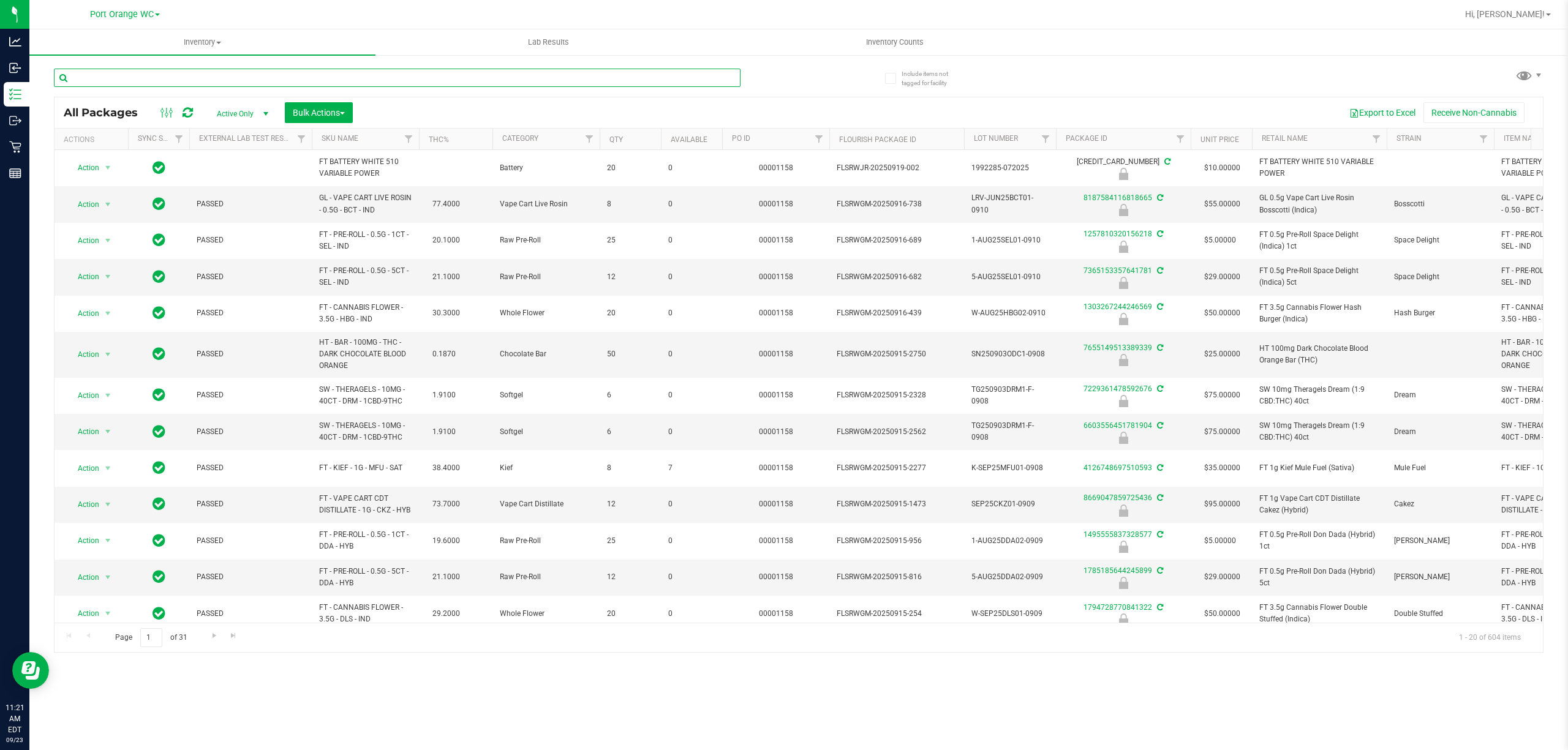
click at [199, 75] on input "text" at bounding box center [397, 77] width 687 height 19
type input "0672284815527538"
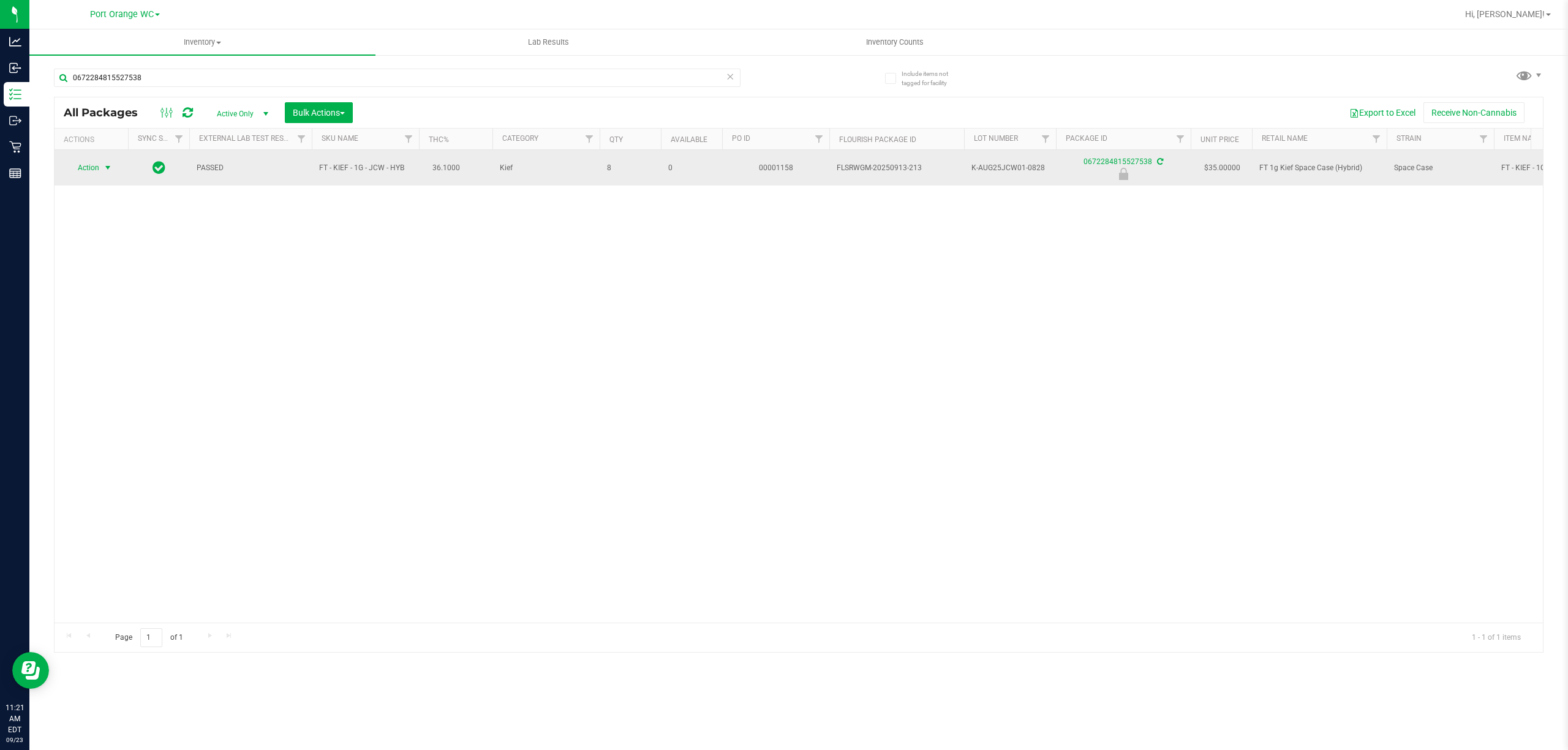
drag, startPoint x: 101, startPoint y: 165, endPoint x: 92, endPoint y: 171, distance: 10.8
click at [97, 166] on span "Action" at bounding box center [91, 167] width 49 height 17
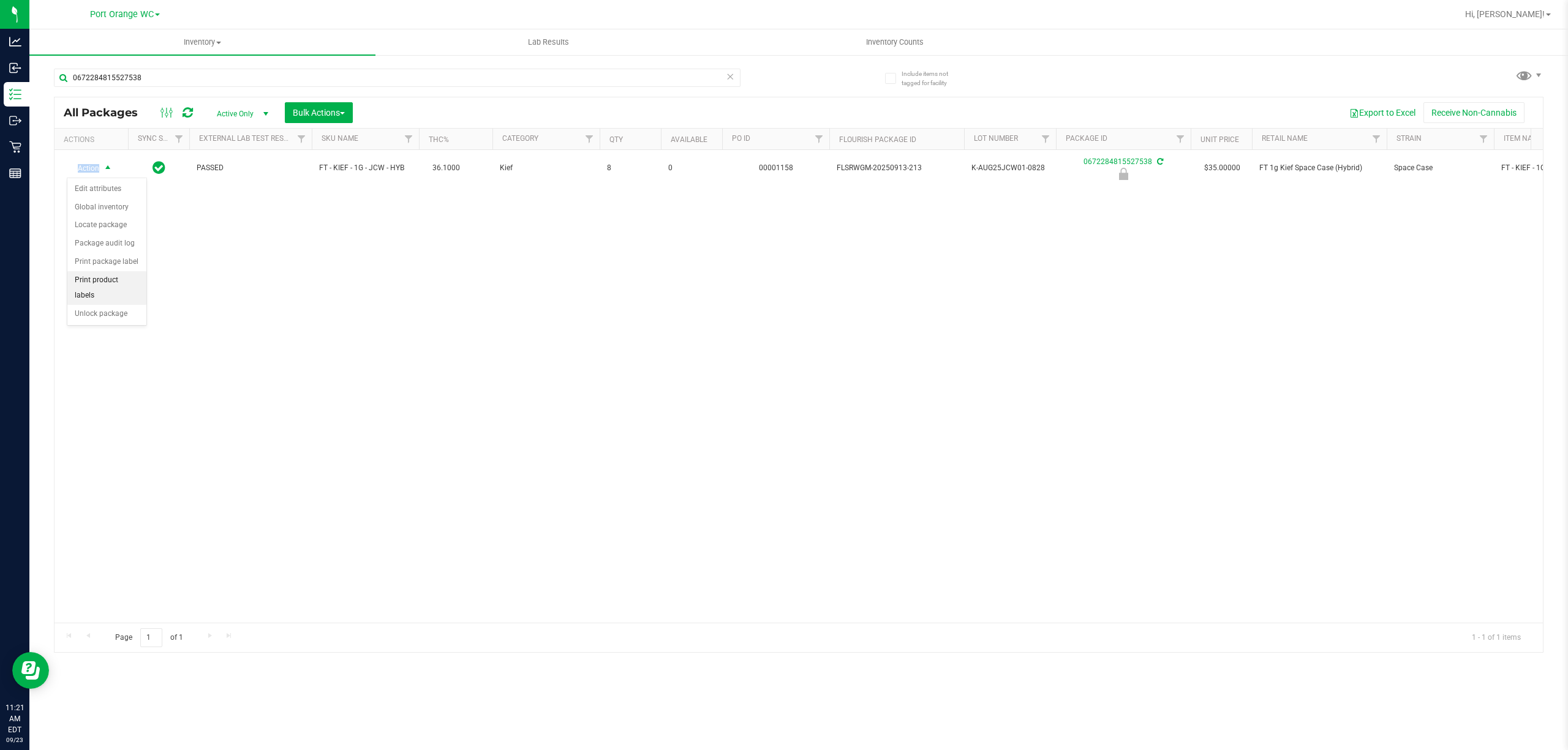
click at [130, 292] on li "Print product labels" at bounding box center [107, 288] width 79 height 34
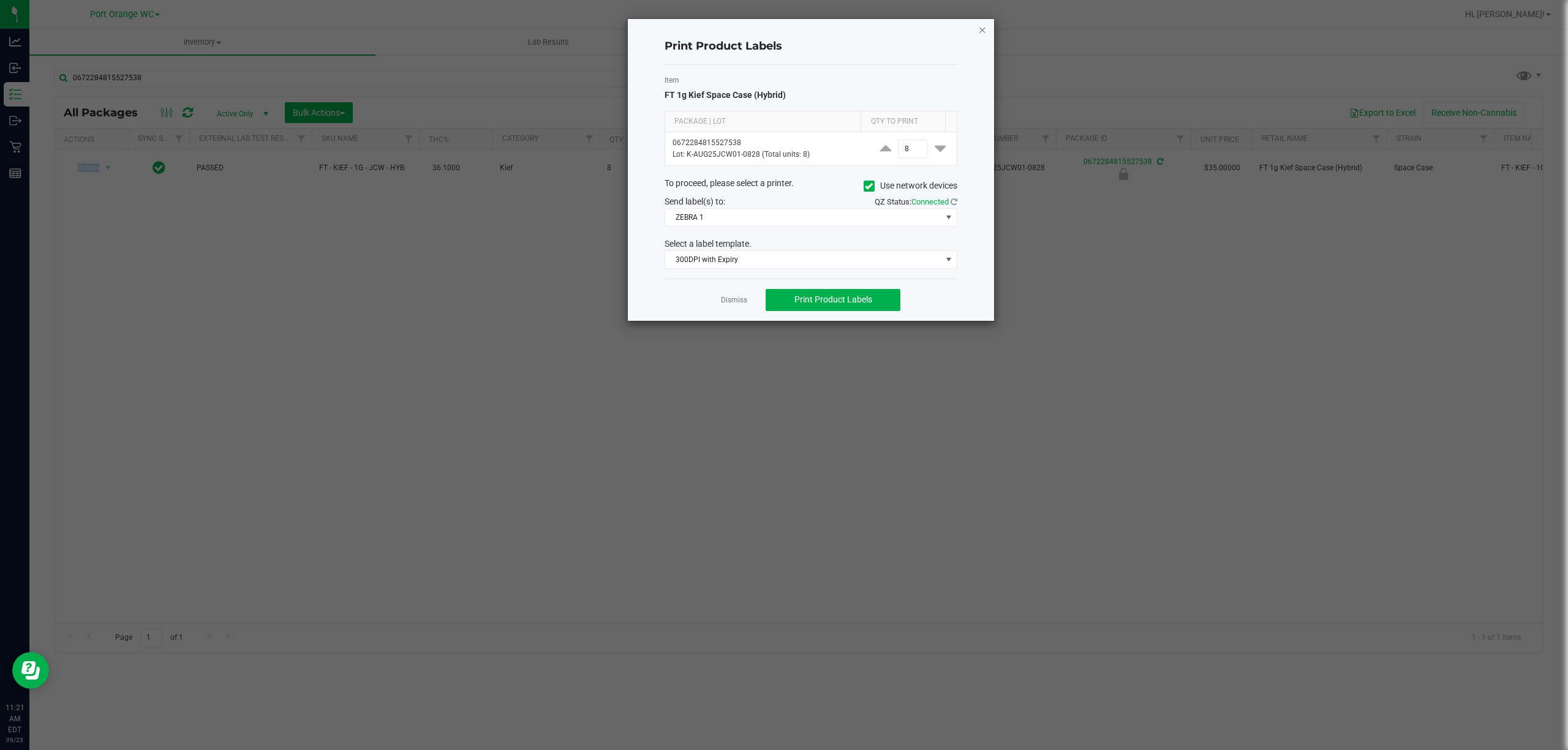
click at [983, 25] on icon "button" at bounding box center [982, 29] width 9 height 15
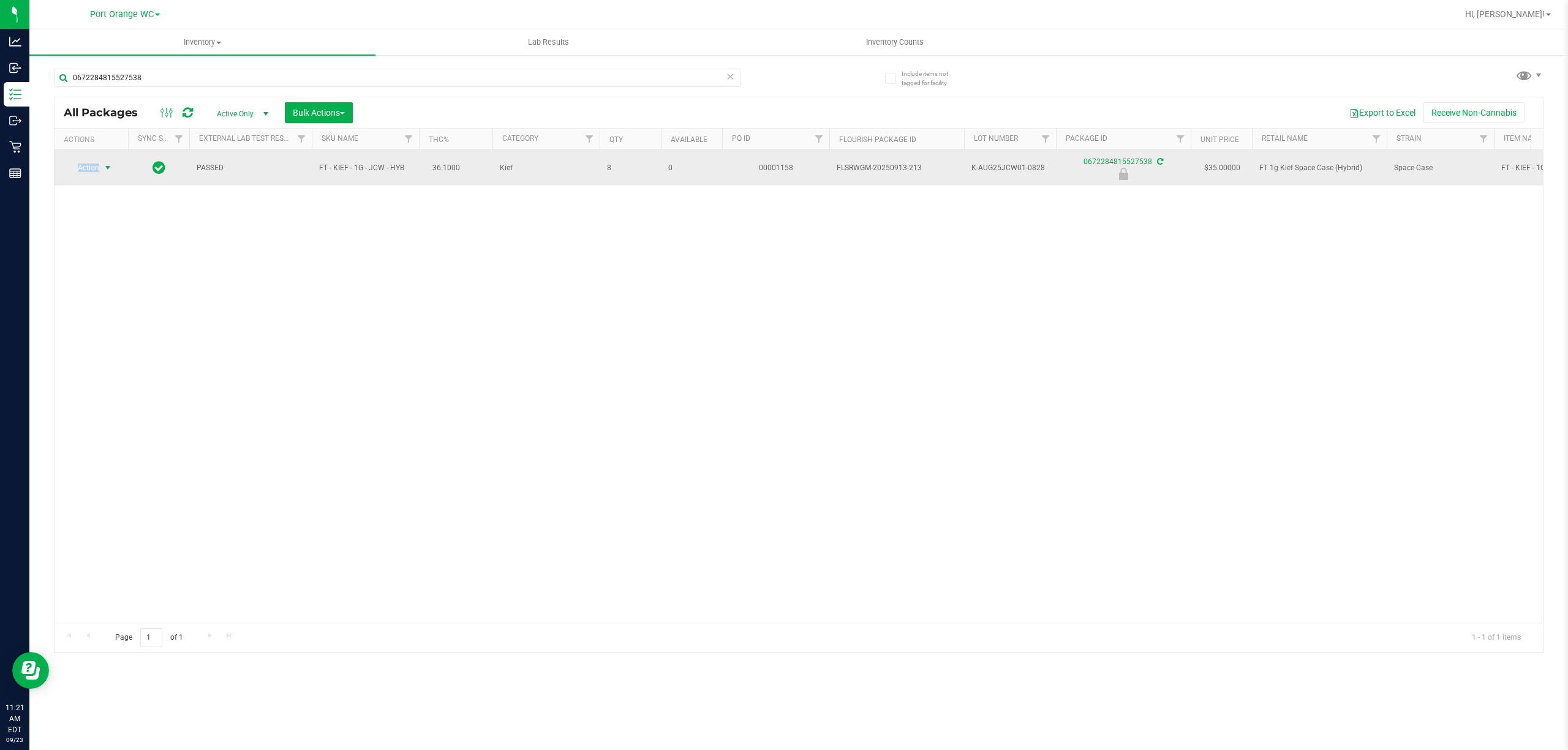
click at [104, 165] on span "select" at bounding box center [108, 168] width 10 height 10
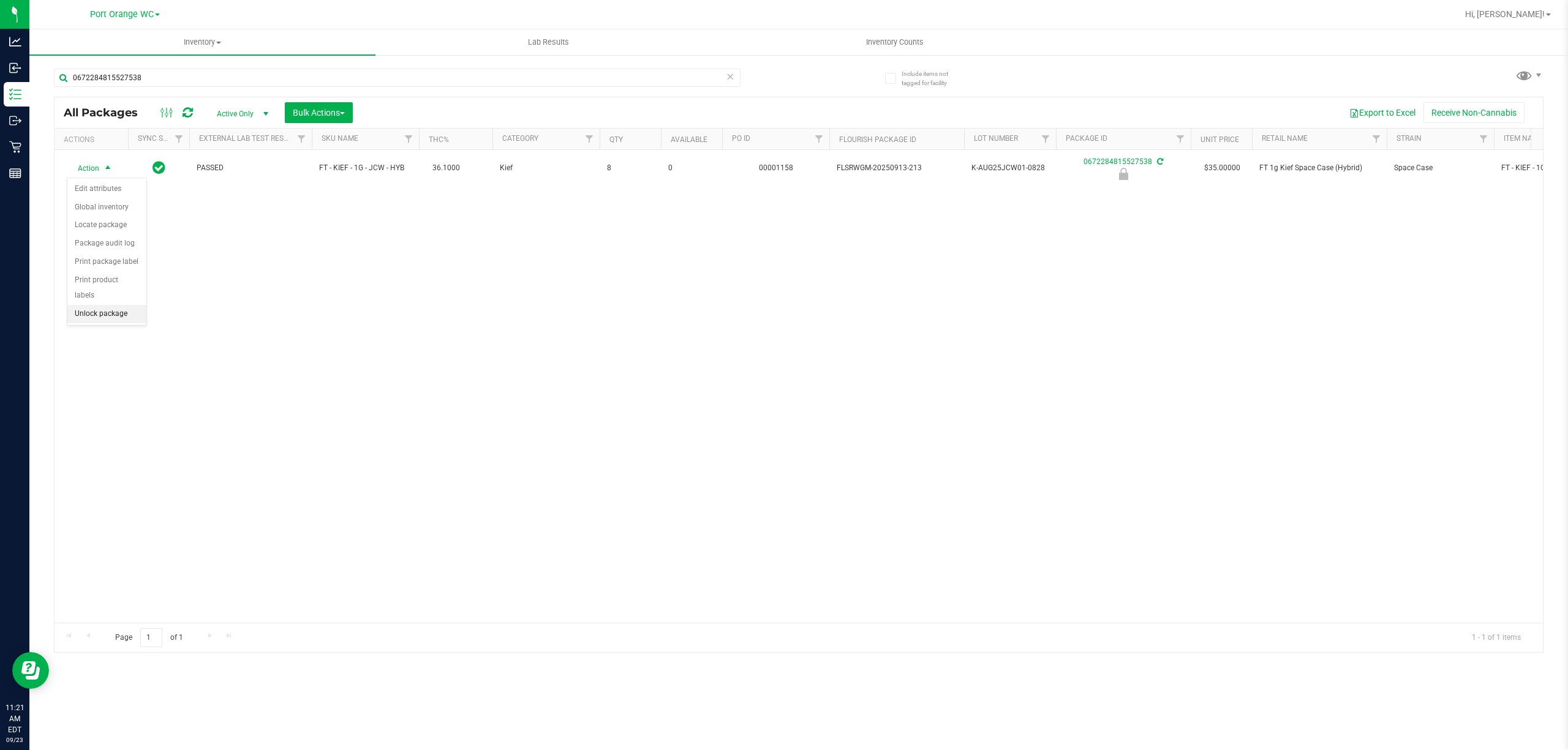
click at [98, 310] on li "Unlock package" at bounding box center [107, 314] width 79 height 19
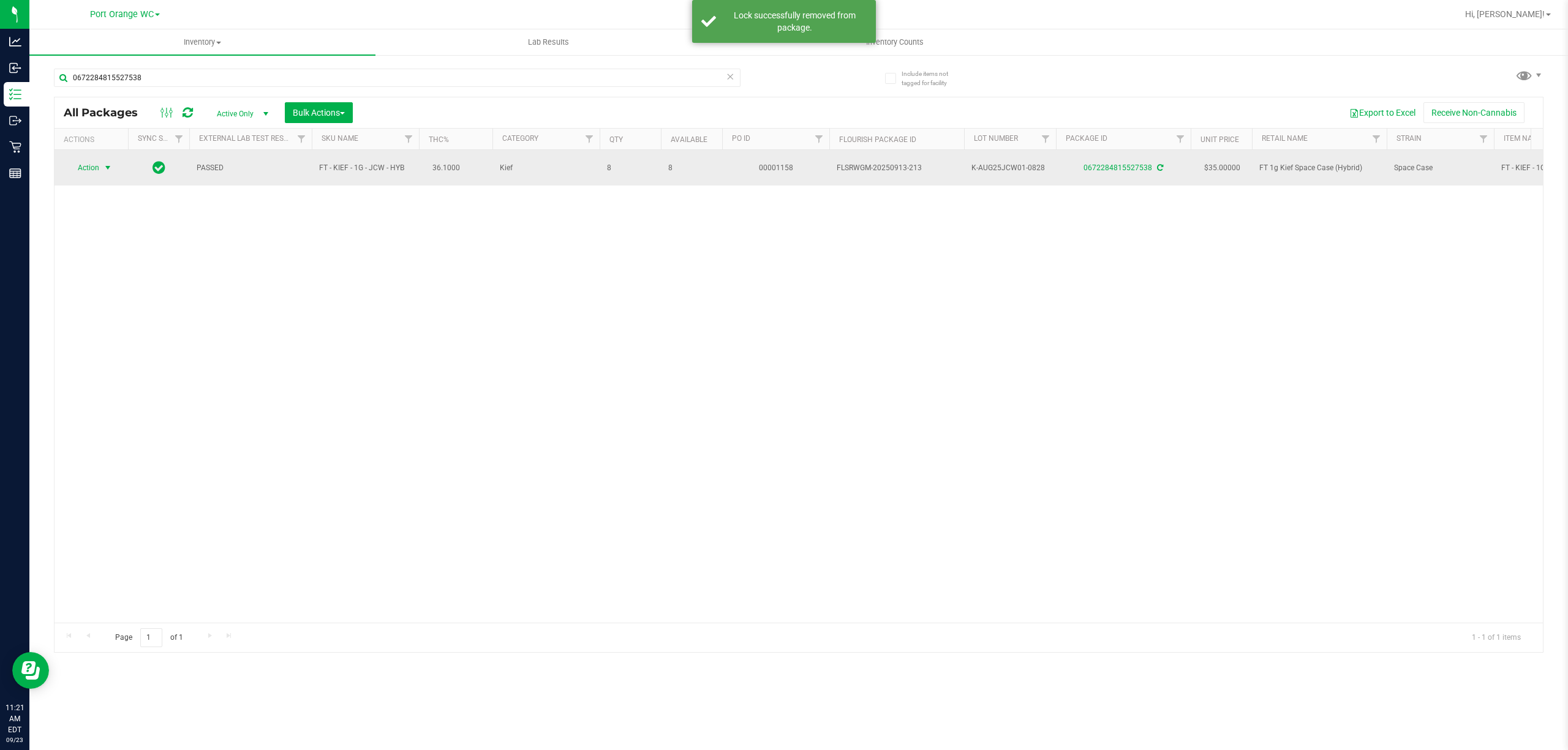
click at [106, 168] on span "select" at bounding box center [108, 168] width 10 height 10
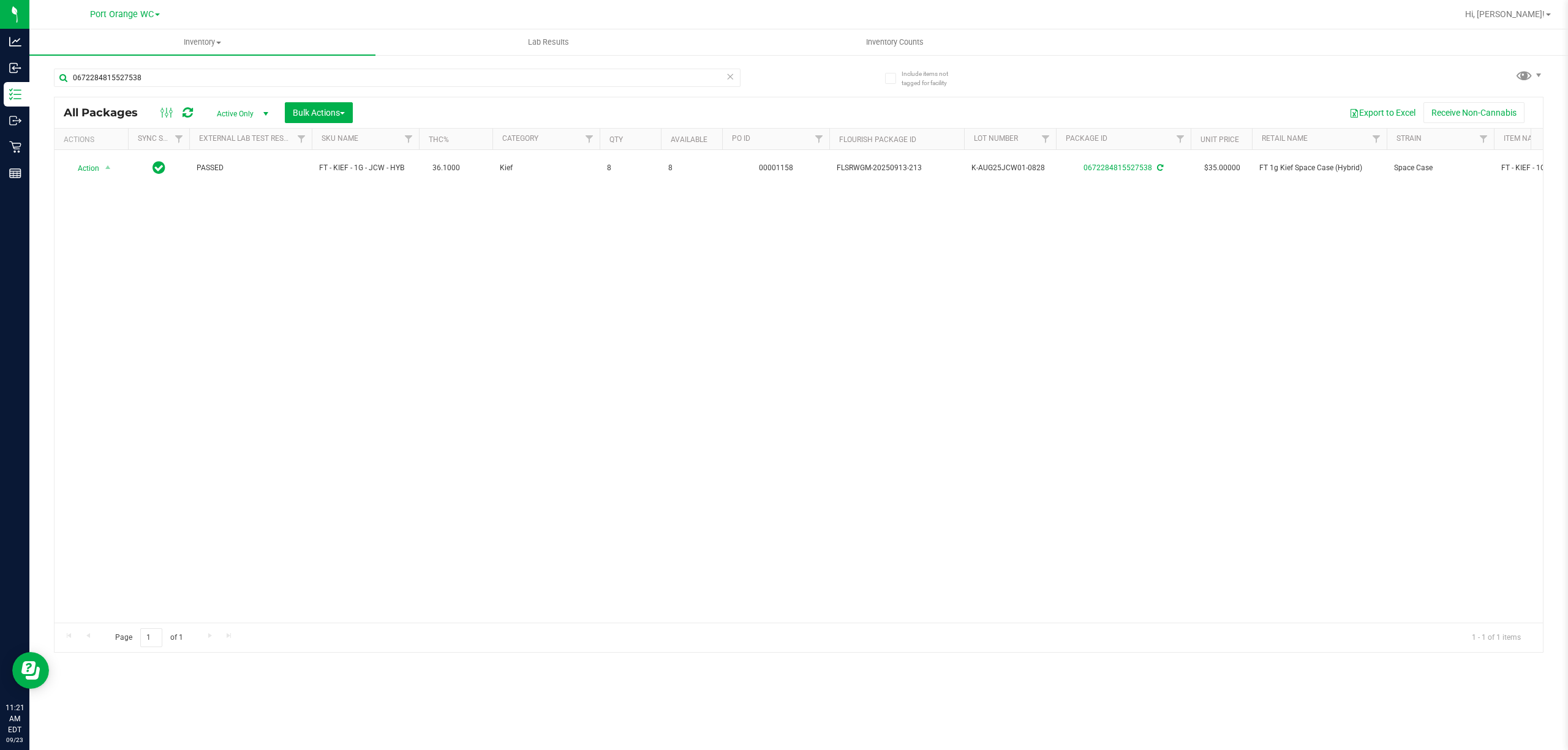
drag, startPoint x: 444, startPoint y: 364, endPoint x: 478, endPoint y: 328, distance: 49.5
click at [446, 361] on div "Action Action Adjust qty Create package Edit attributes Global inventory Locate…" at bounding box center [798, 387] width 1488 height 473
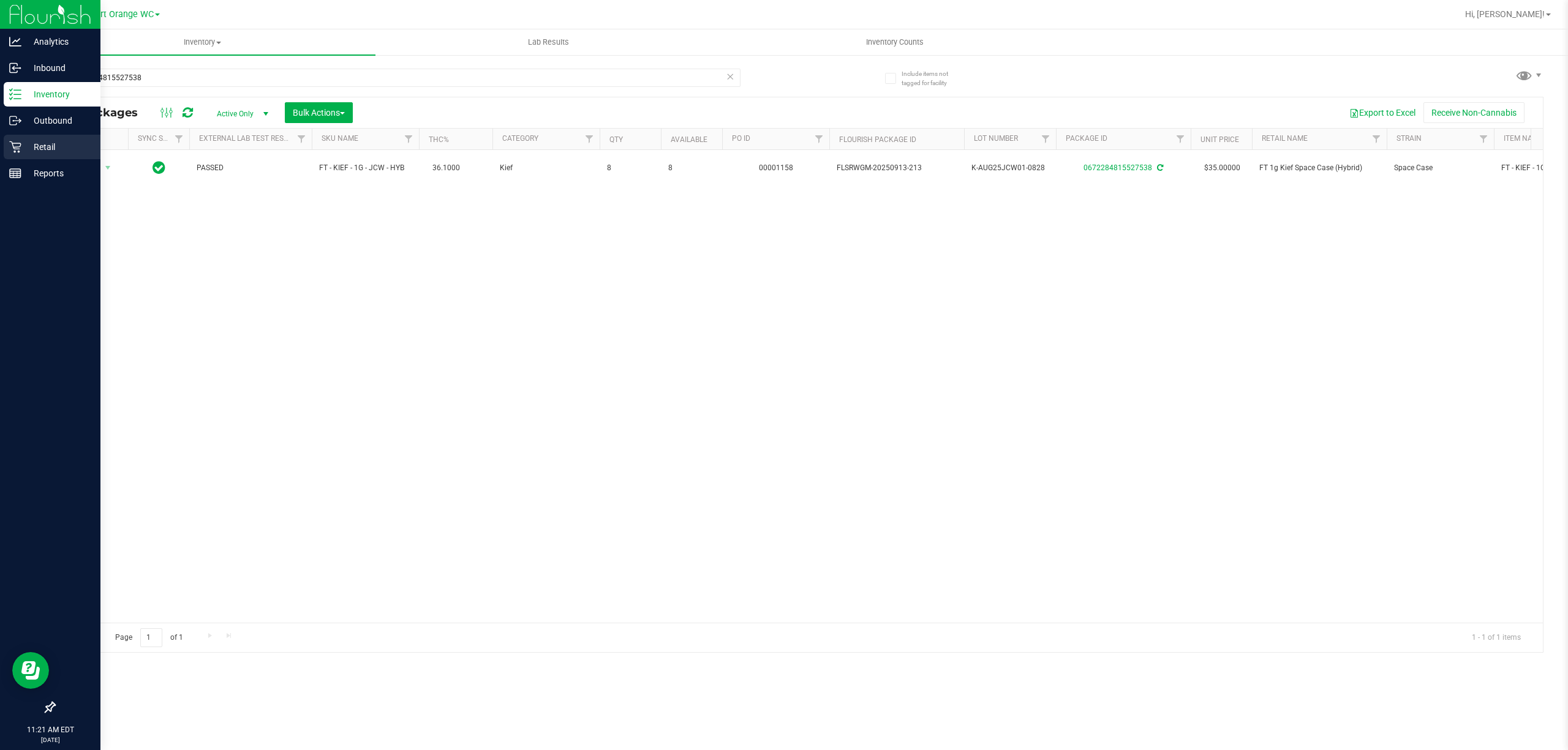
click at [38, 147] on p "Retail" at bounding box center [58, 146] width 73 height 15
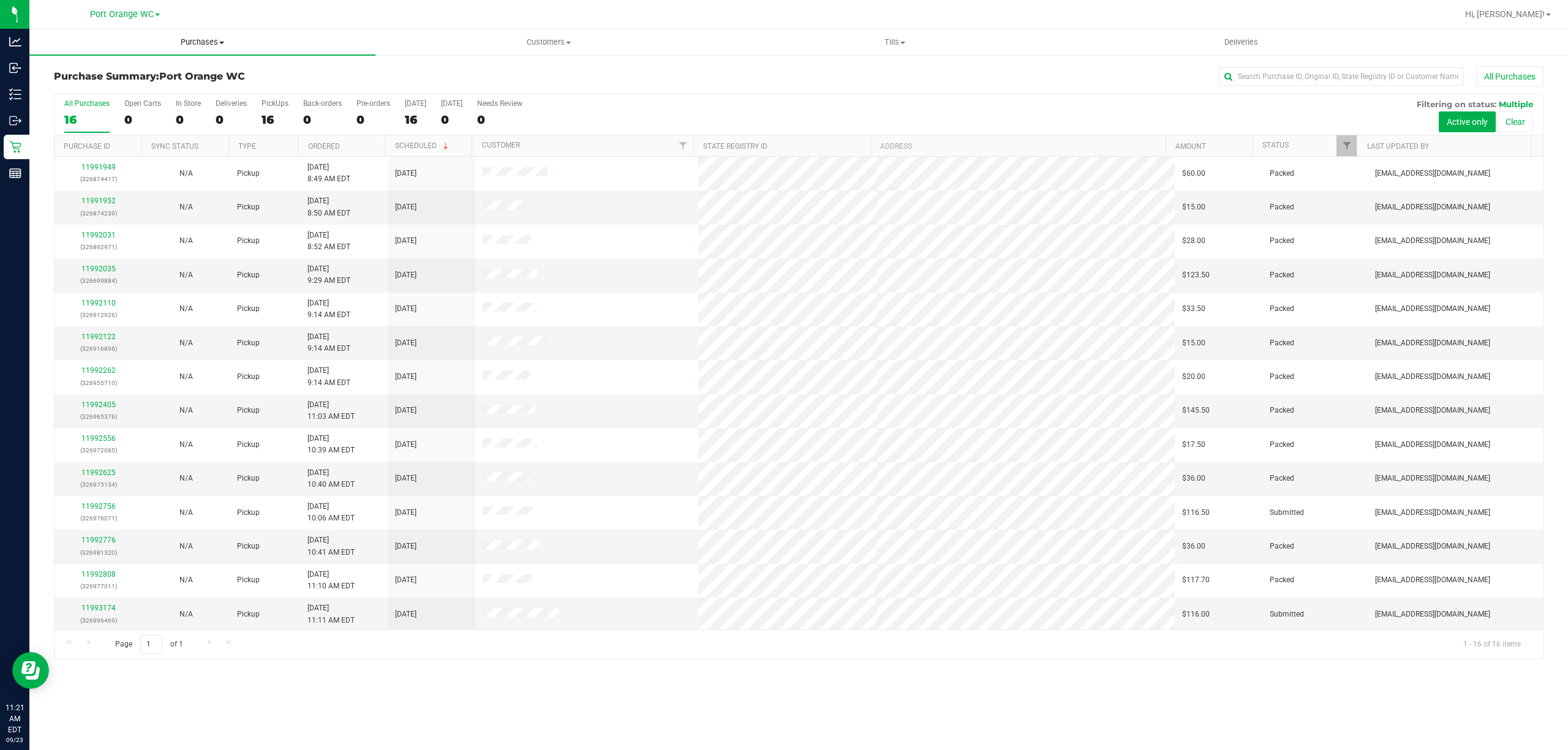
click at [199, 41] on span "Purchases" at bounding box center [203, 42] width 346 height 11
click at [73, 76] on span "Summary of purchases" at bounding box center [92, 73] width 126 height 11
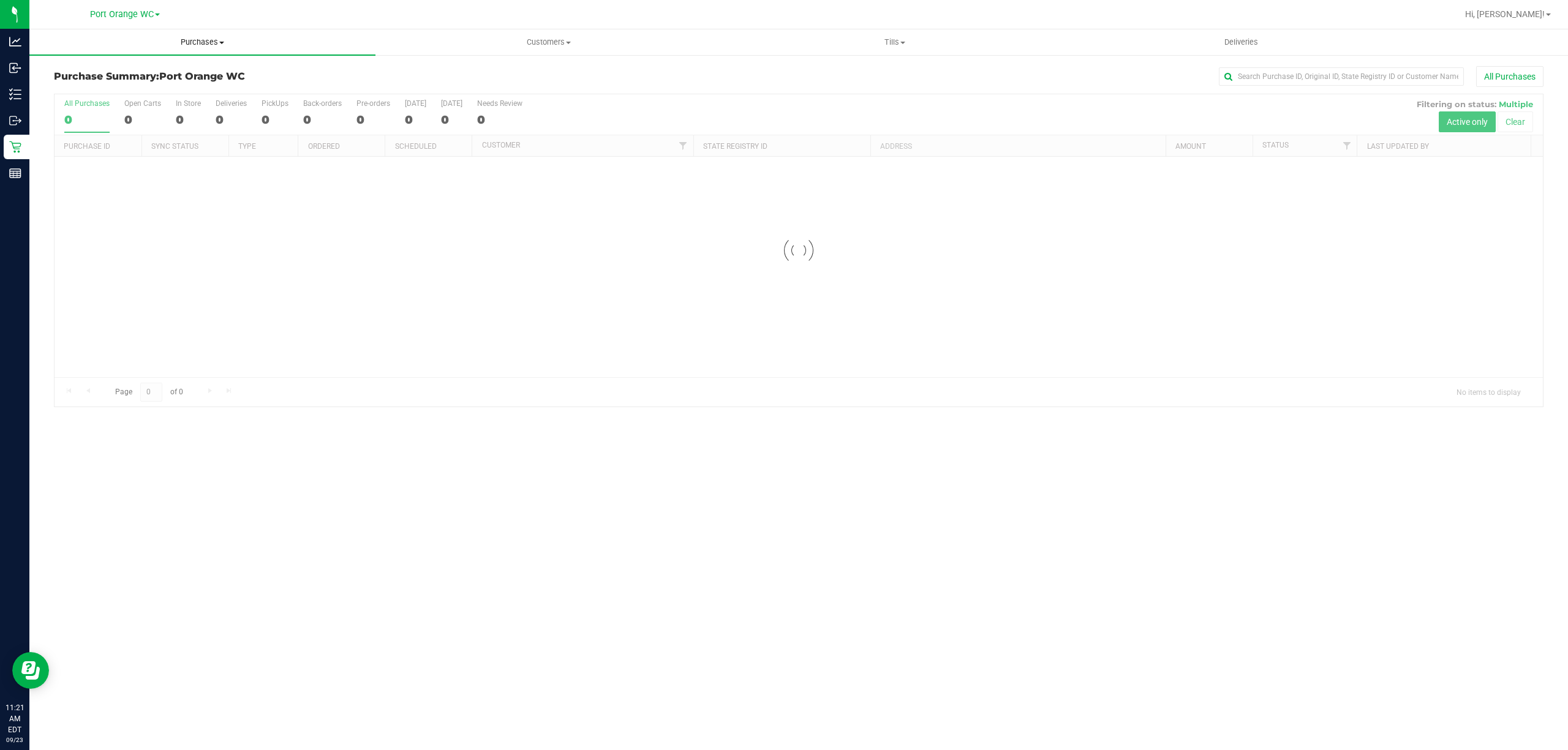
click at [194, 40] on span "Purchases" at bounding box center [203, 42] width 346 height 11
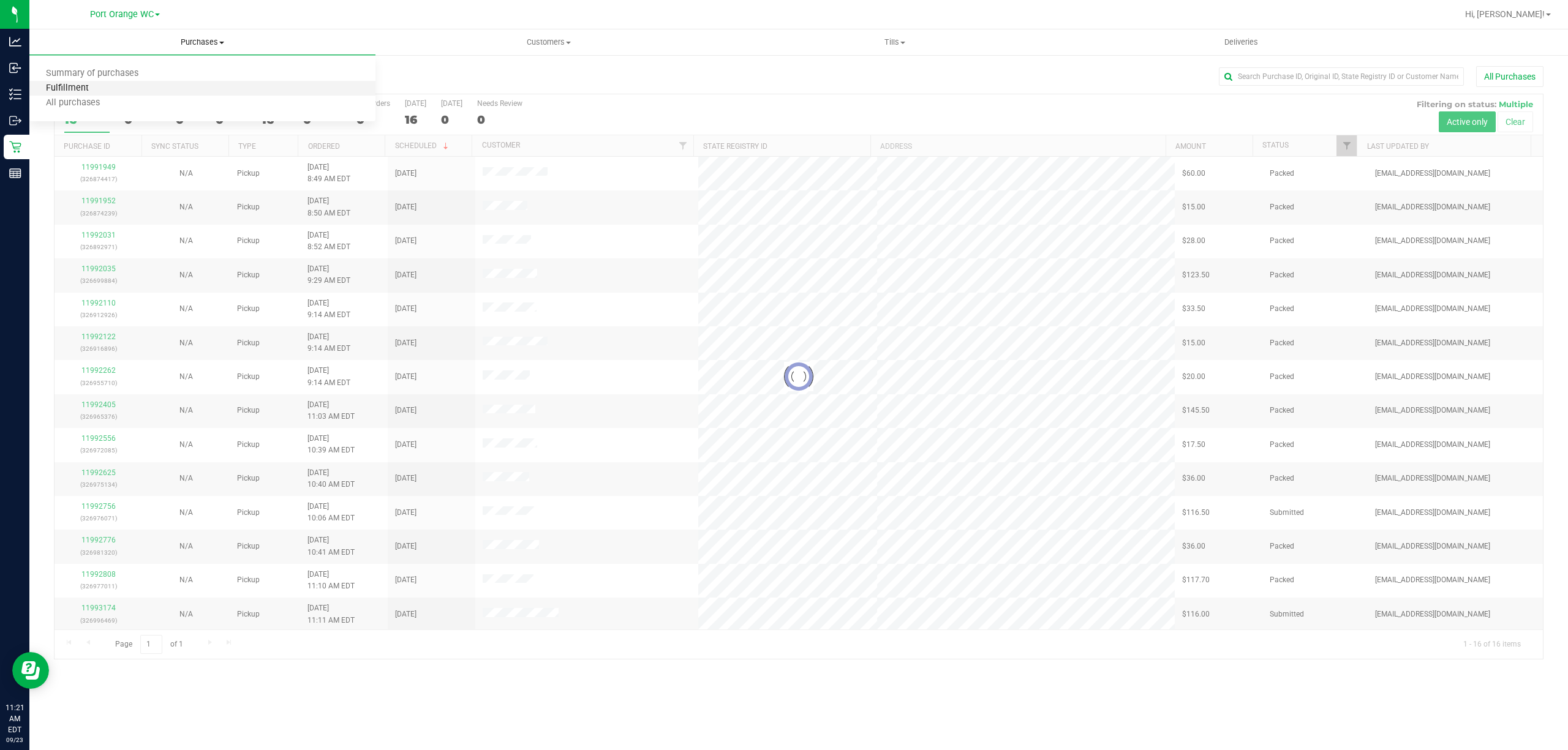
click at [58, 87] on span "Fulfillment" at bounding box center [67, 88] width 76 height 11
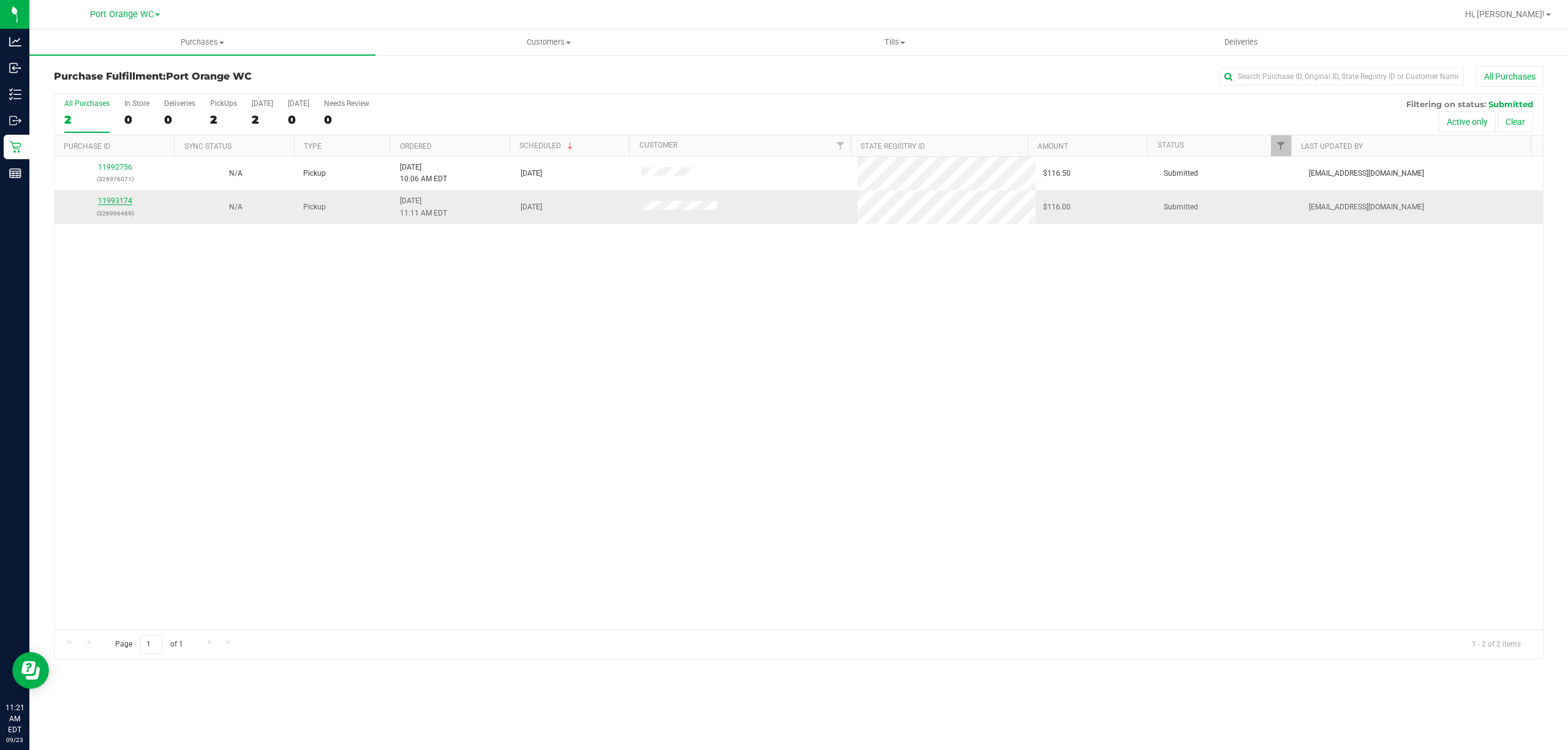
click at [113, 204] on link "11993174" at bounding box center [115, 201] width 35 height 9
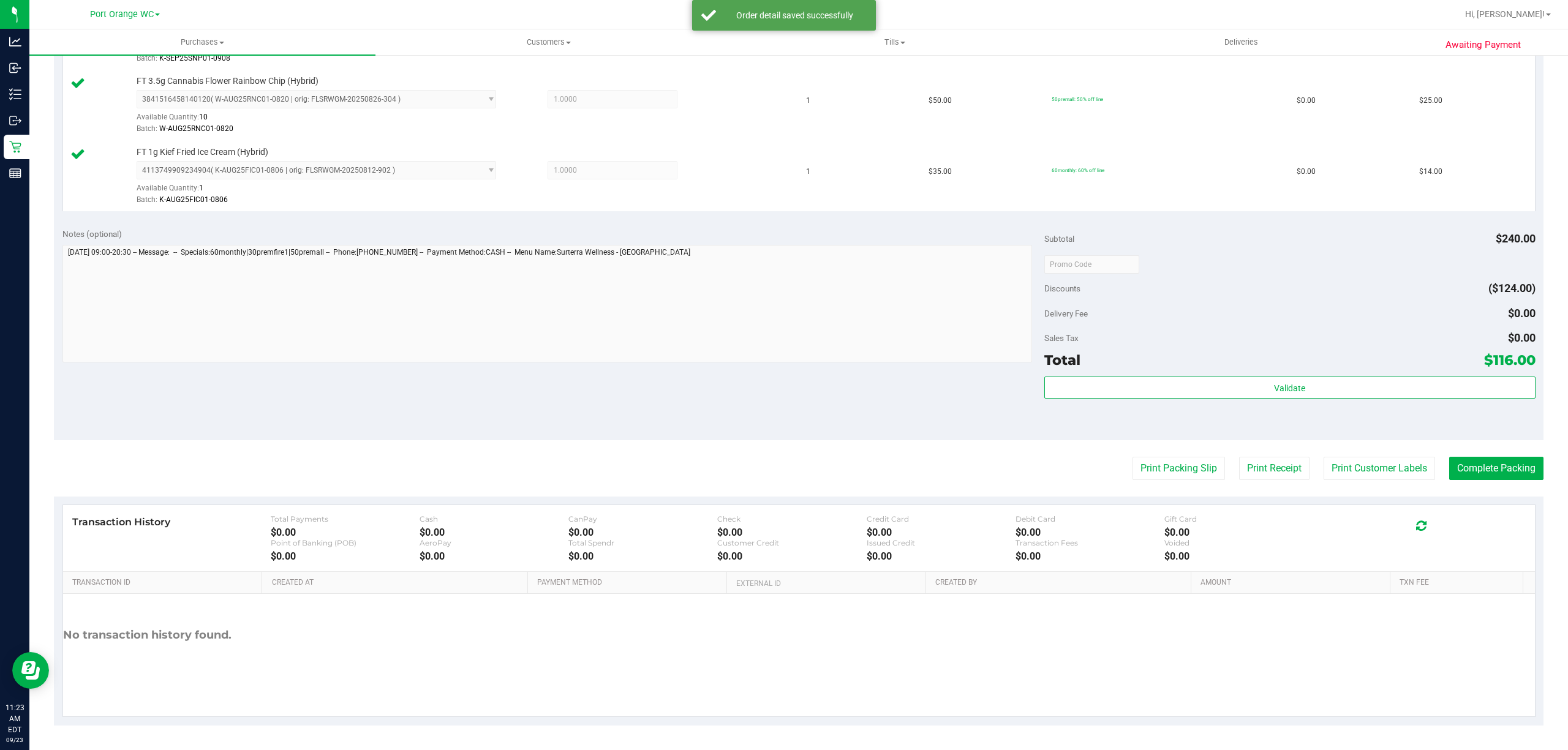
scroll to position [622, 0]
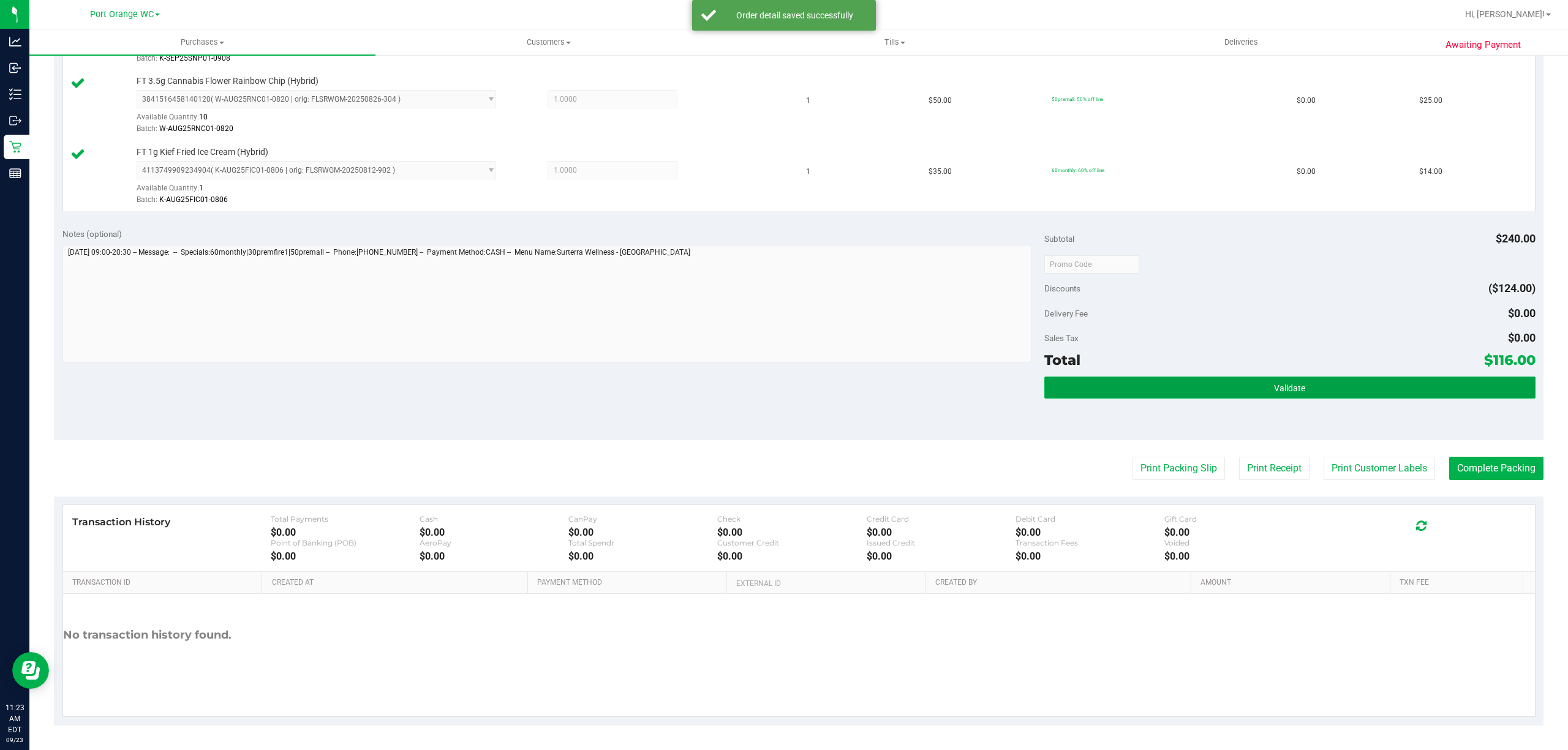
drag, startPoint x: 1318, startPoint y: 393, endPoint x: 1285, endPoint y: 398, distance: 33.4
click at [1306, 395] on button "Validate" at bounding box center [1289, 388] width 491 height 22
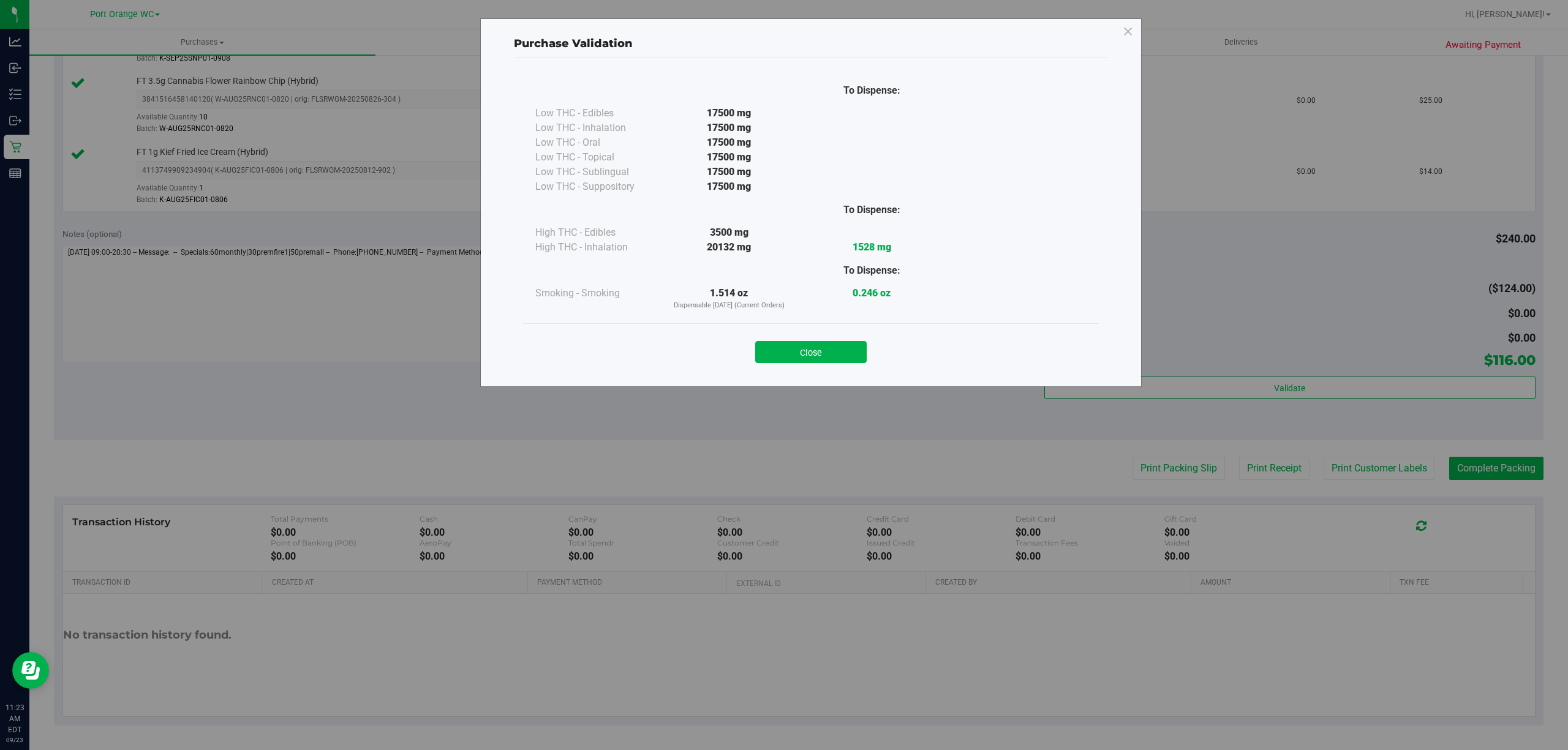
click at [814, 355] on button "Close" at bounding box center [810, 352] width 112 height 22
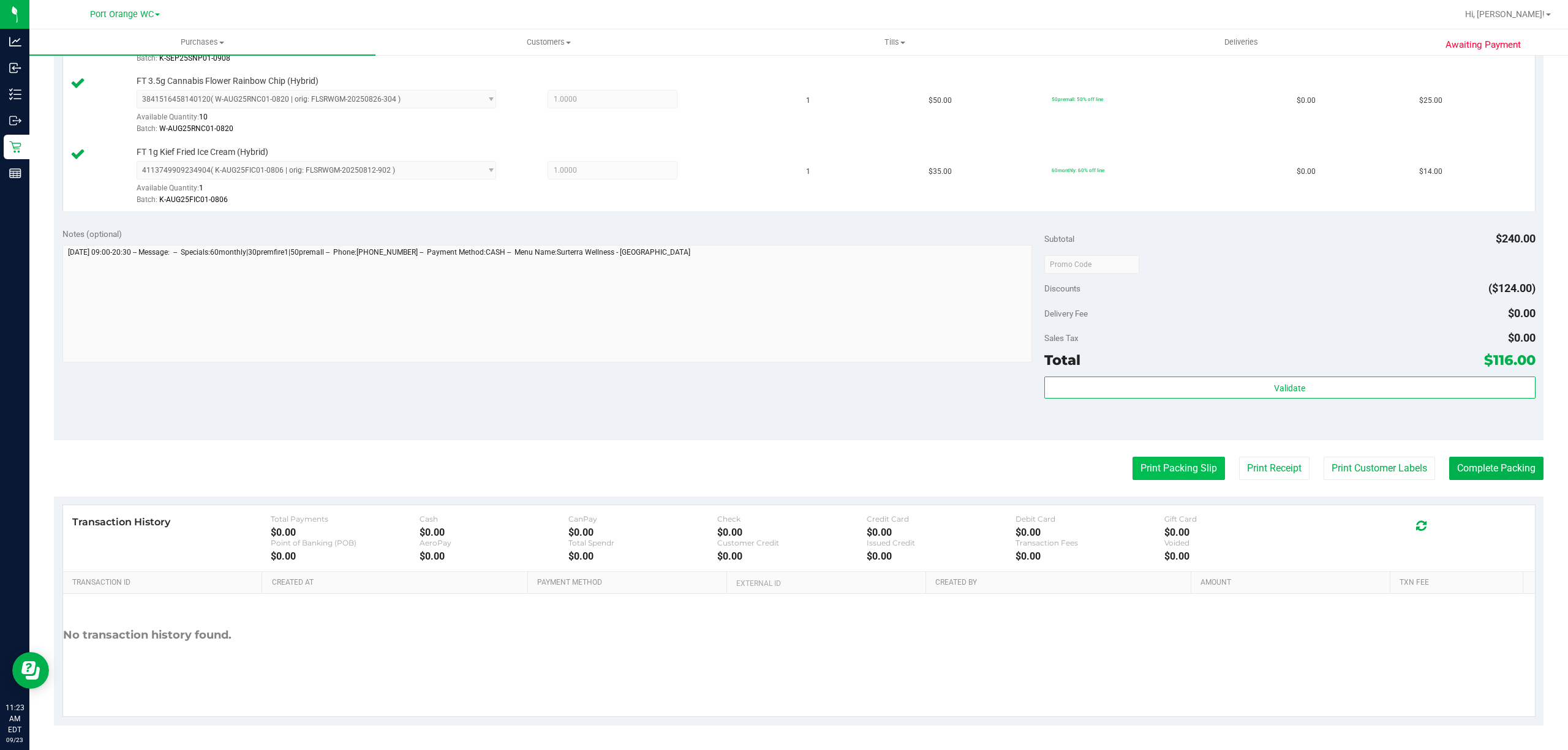
click at [1133, 462] on button "Print Packing Slip" at bounding box center [1178, 469] width 92 height 24
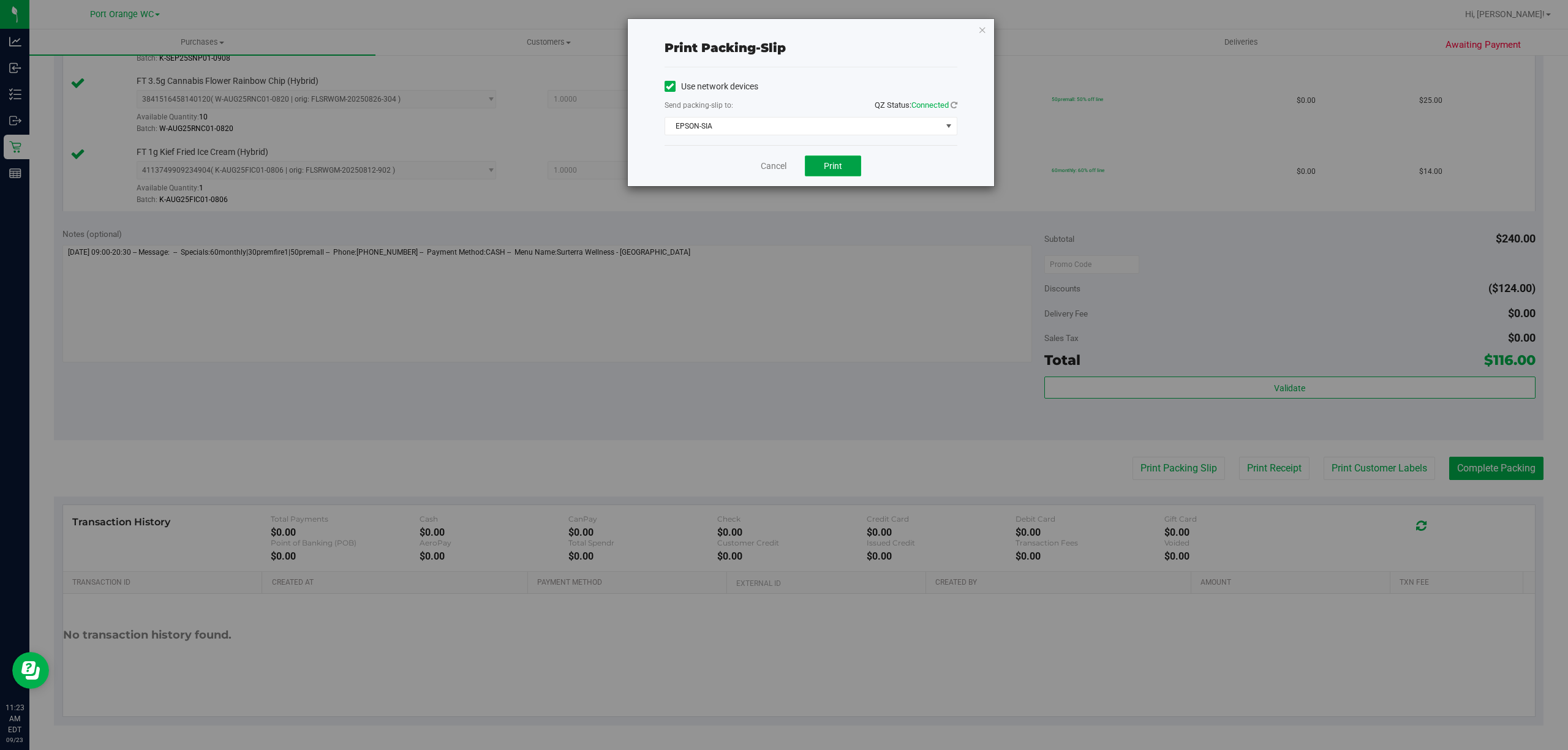
click at [824, 170] on span "Print" at bounding box center [833, 166] width 19 height 10
click at [771, 167] on link "Cancel" at bounding box center [774, 166] width 26 height 13
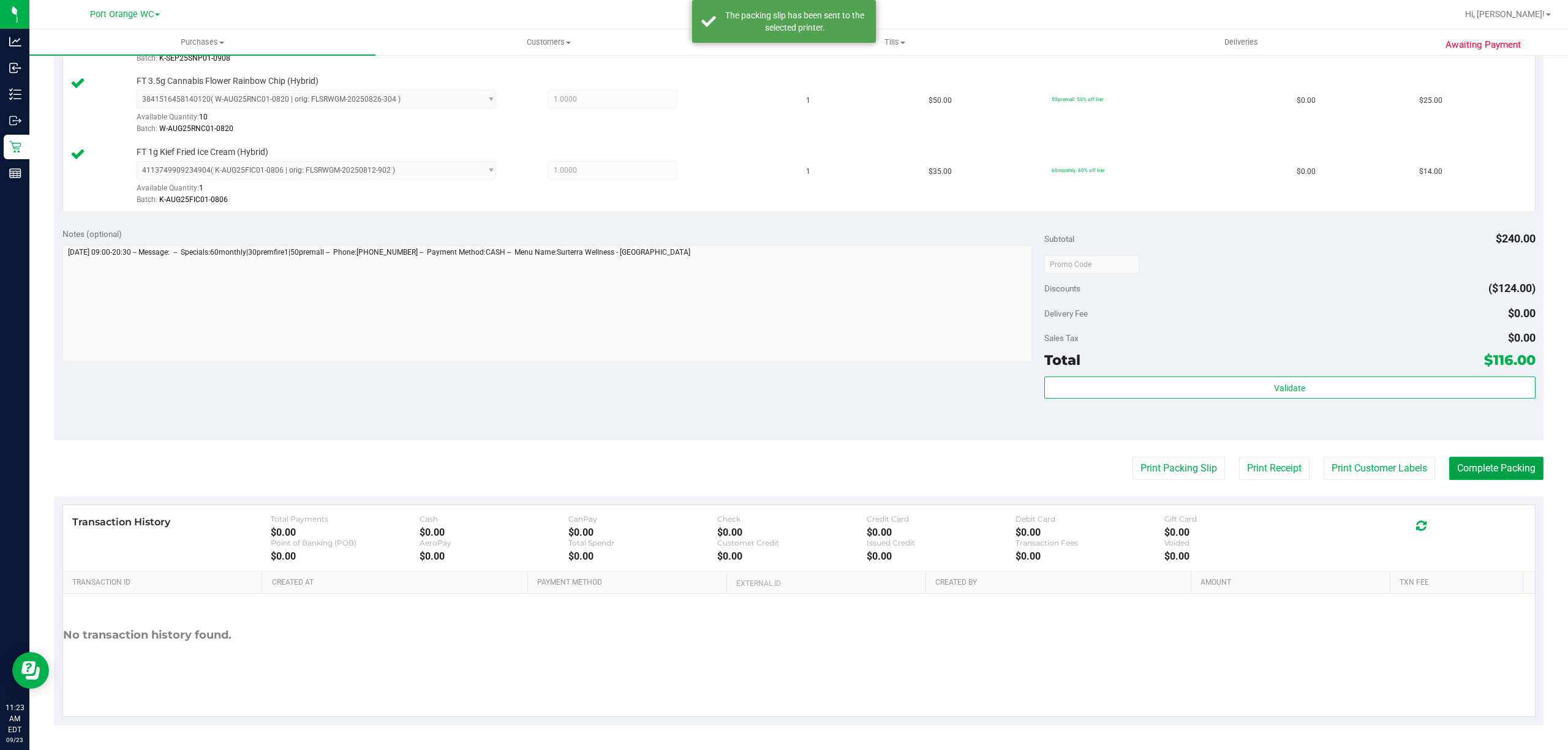
click at [1490, 474] on button "Complete Packing" at bounding box center [1496, 469] width 94 height 24
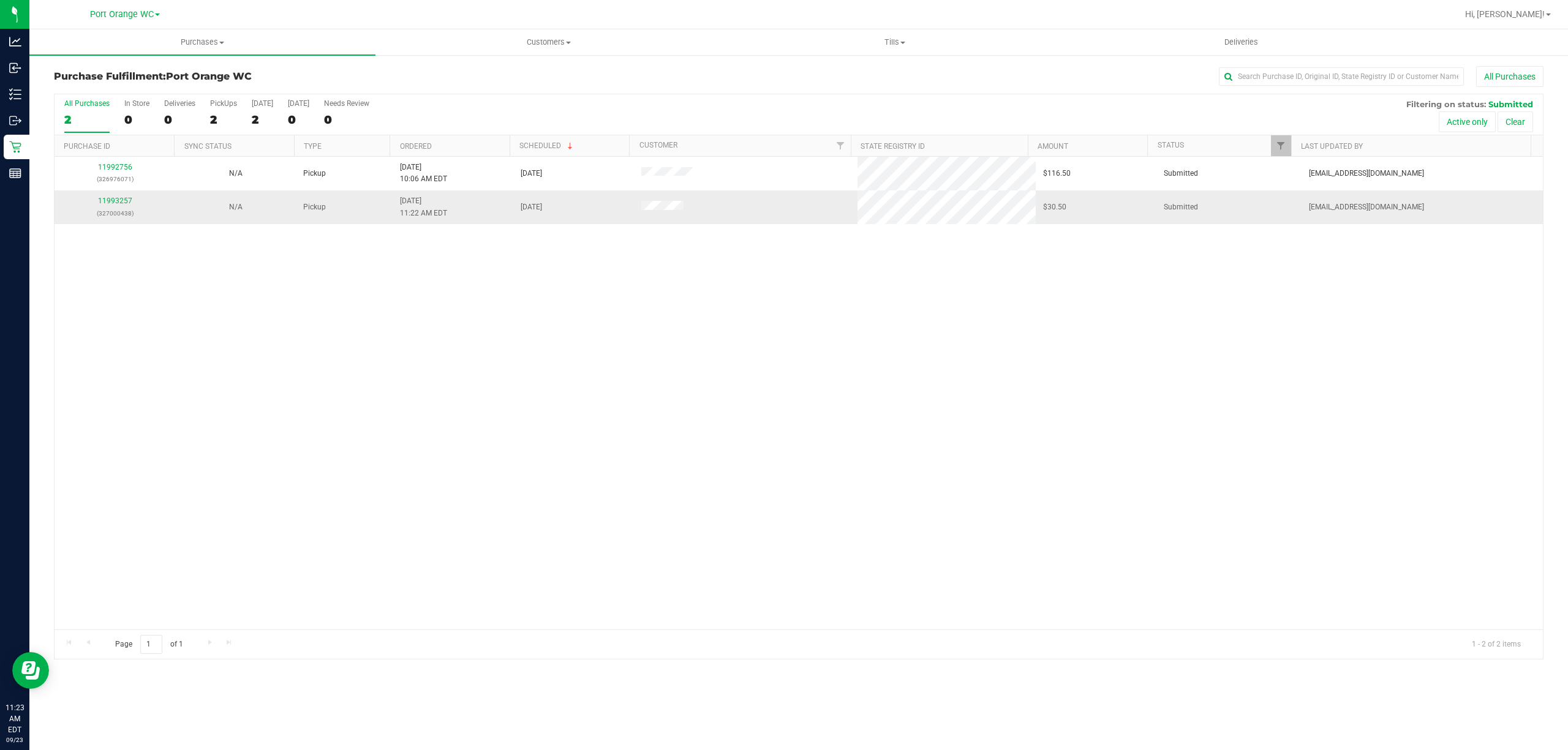
click at [118, 208] on p "(327000438)" at bounding box center [115, 214] width 106 height 12
click at [114, 202] on link "11993257" at bounding box center [115, 201] width 35 height 9
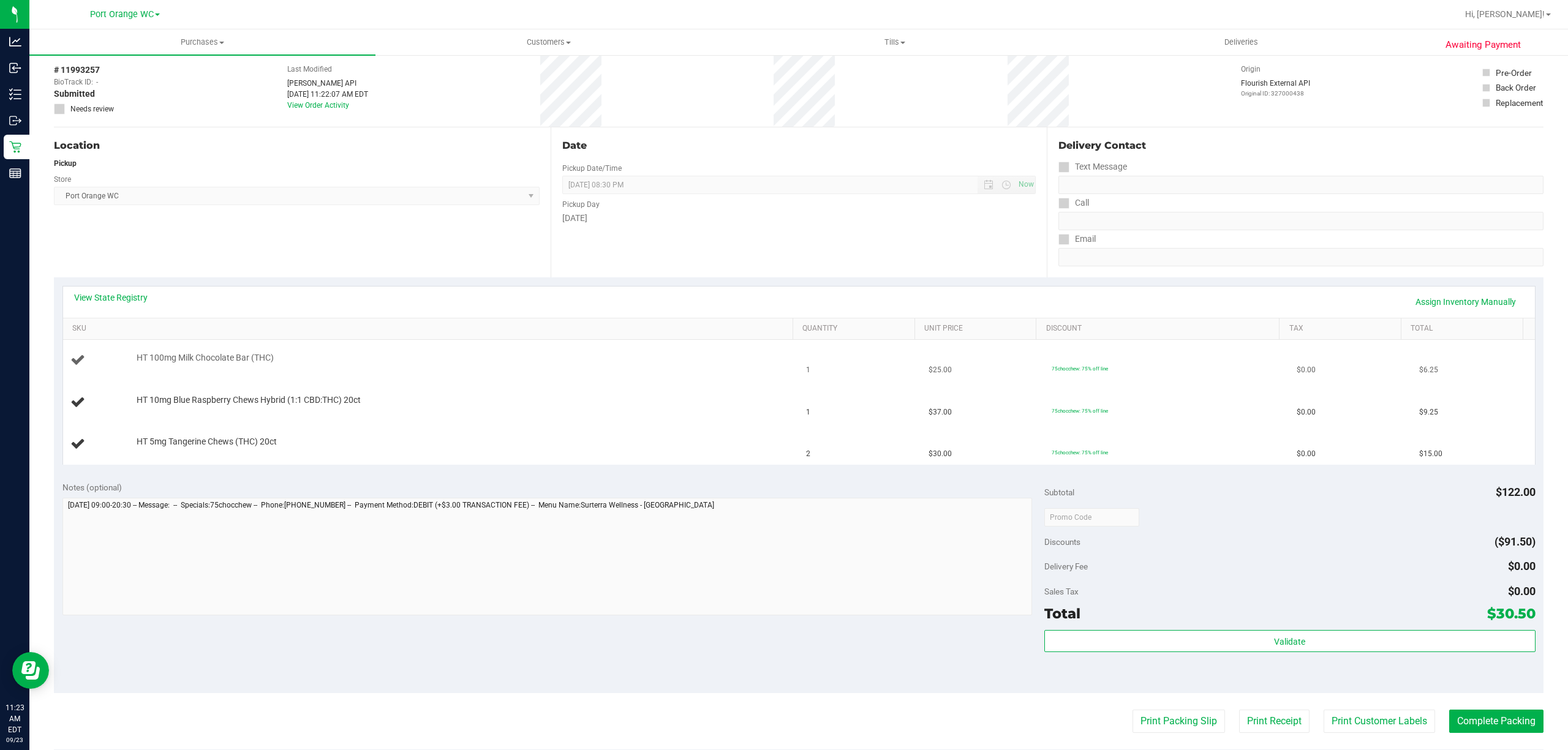
scroll to position [81, 0]
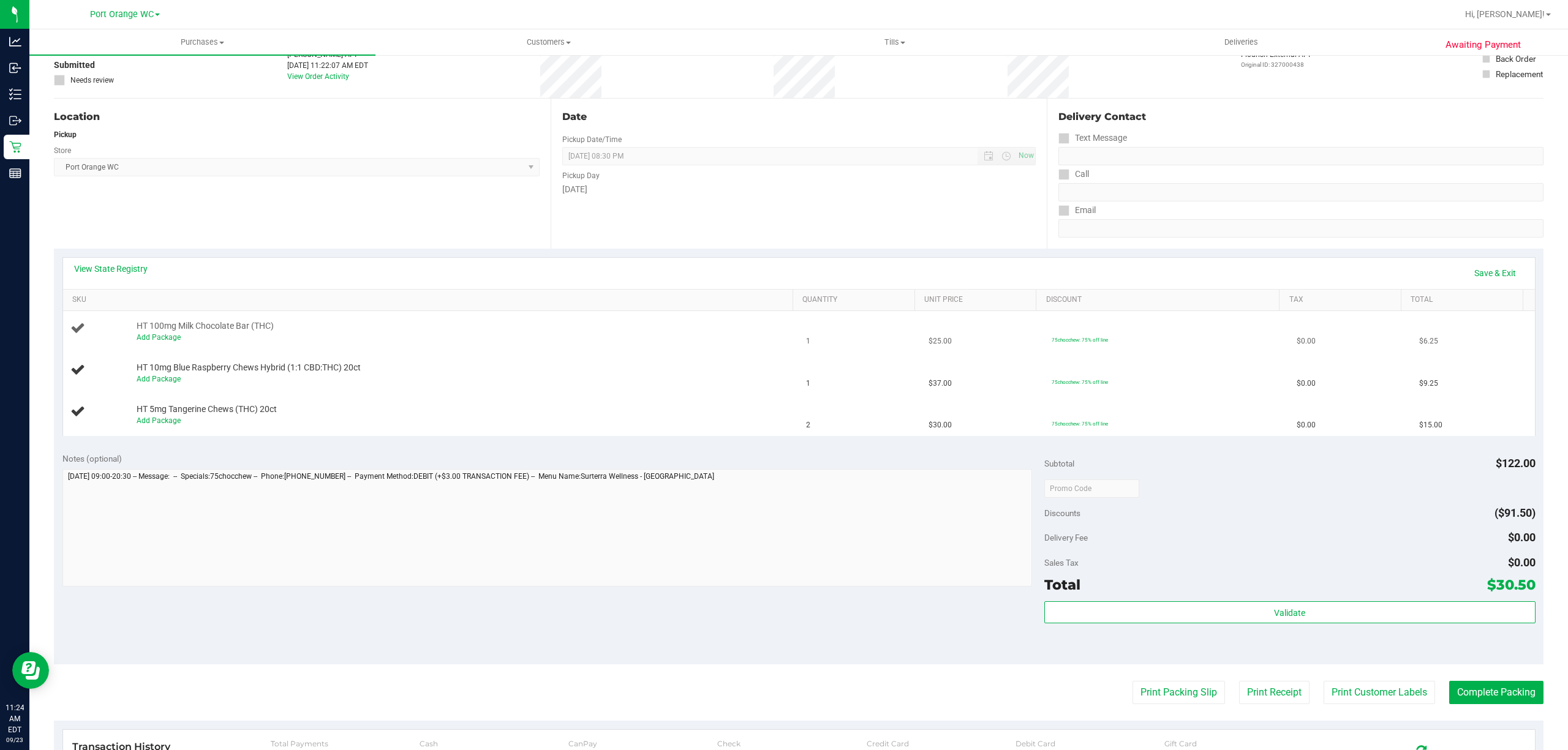
click at [164, 328] on span "HT 100mg Milk Chocolate Bar (THC)" at bounding box center [205, 327] width 138 height 12
click at [155, 338] on link "Add Package" at bounding box center [158, 337] width 45 height 9
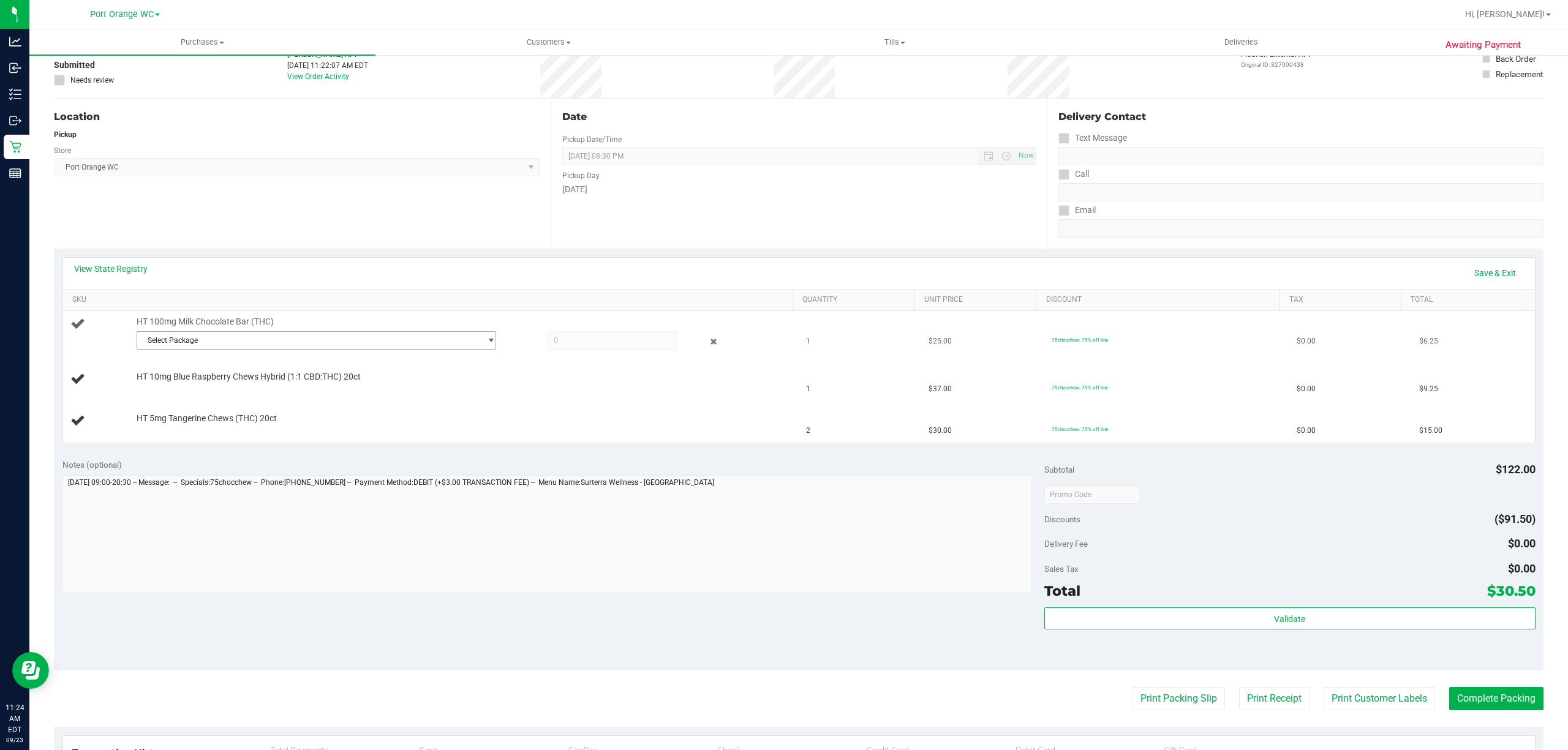
click at [260, 336] on span "Select Package" at bounding box center [309, 340] width 343 height 17
click at [204, 397] on span "5614918759364636" at bounding box center [176, 392] width 68 height 9
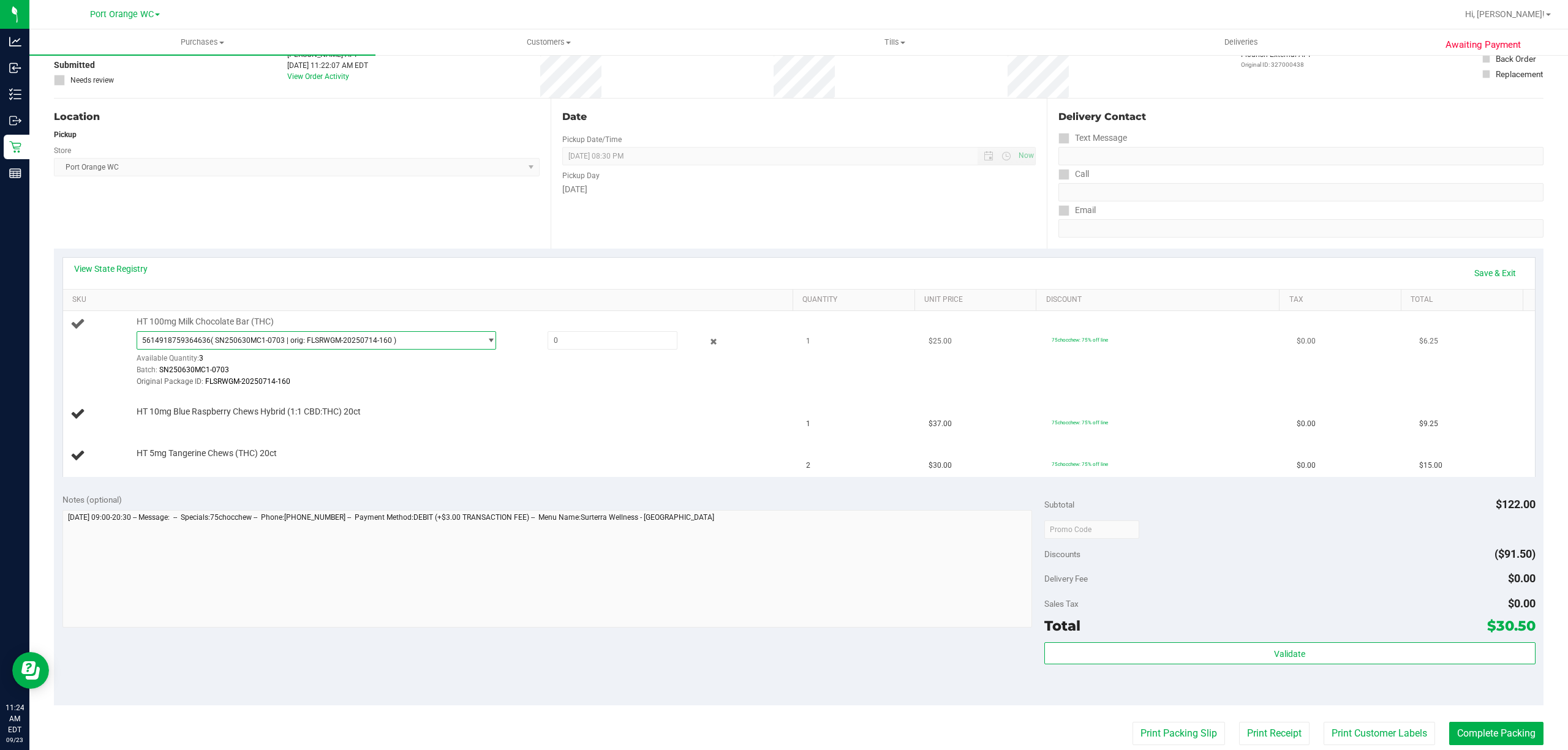
click at [238, 345] on span "( SN250630MC1-0703 | orig: FLSRWGM-20250714-160 )" at bounding box center [304, 340] width 186 height 9
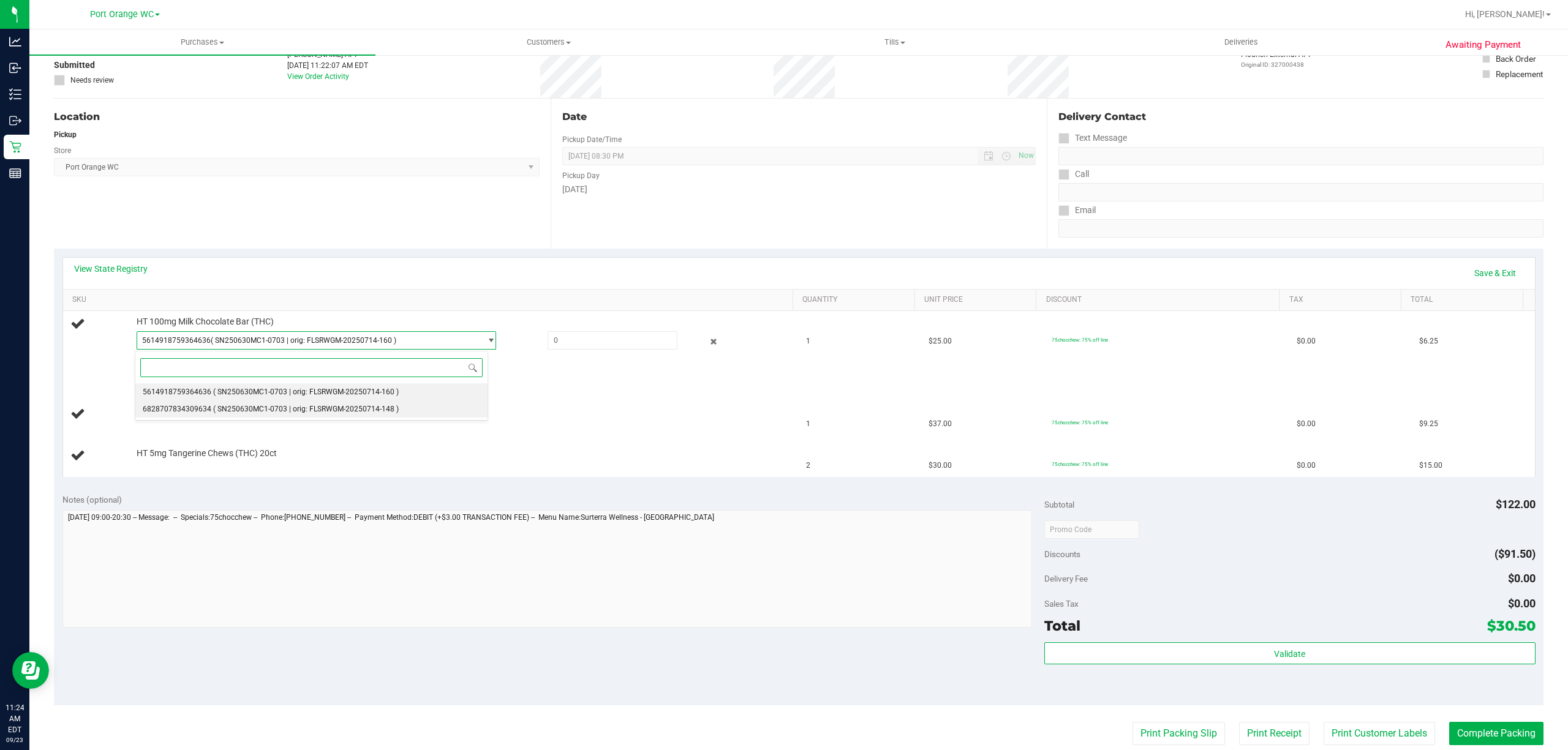
click at [184, 408] on span "6828707834309634" at bounding box center [176, 409] width 68 height 9
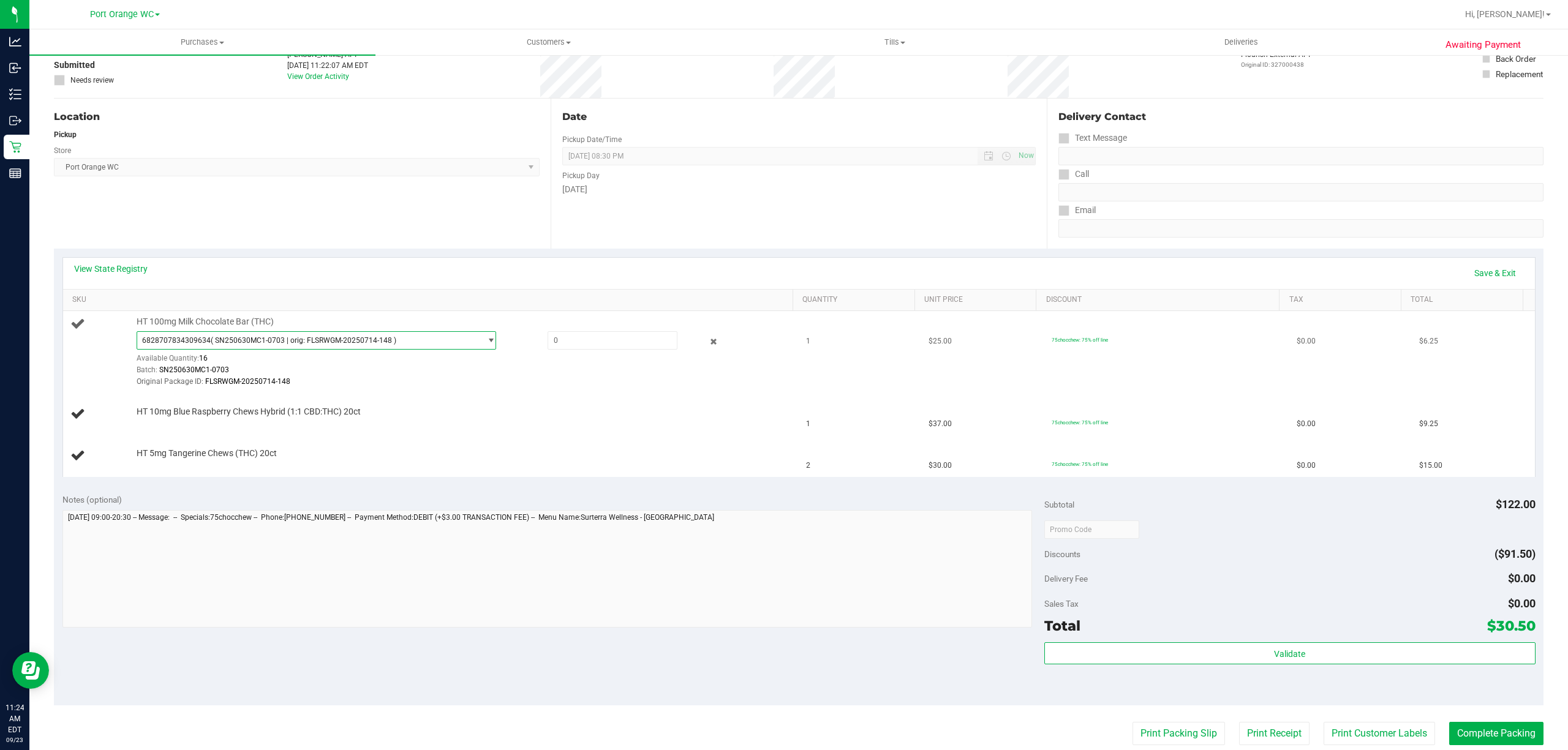
click at [276, 336] on span "( SN250630MC1-0703 | orig: FLSRWGM-20250714-148 )" at bounding box center [304, 340] width 186 height 9
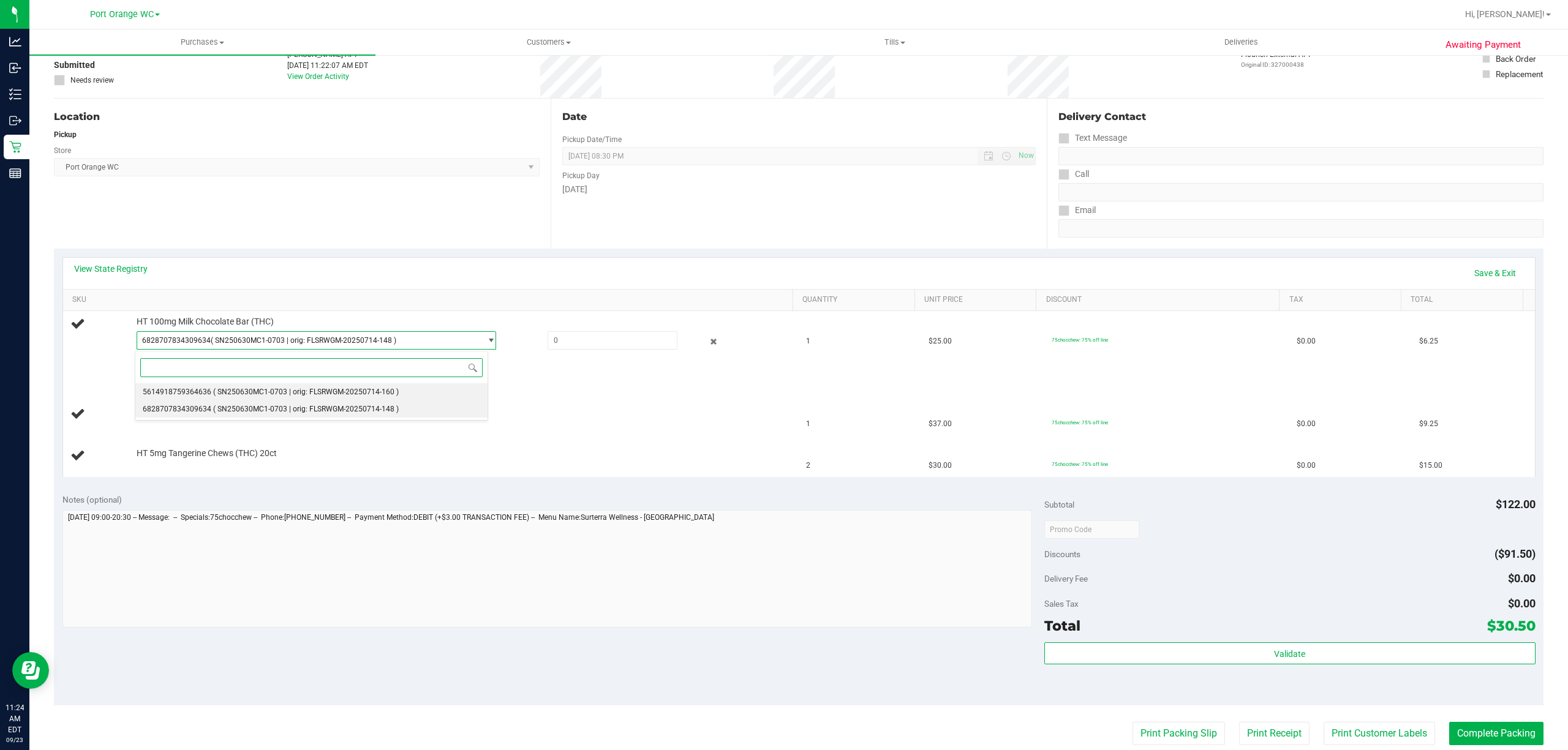
click at [218, 391] on span "( SN250630MC1-0703 | orig: FLSRWGM-20250714-160 )" at bounding box center [306, 392] width 186 height 9
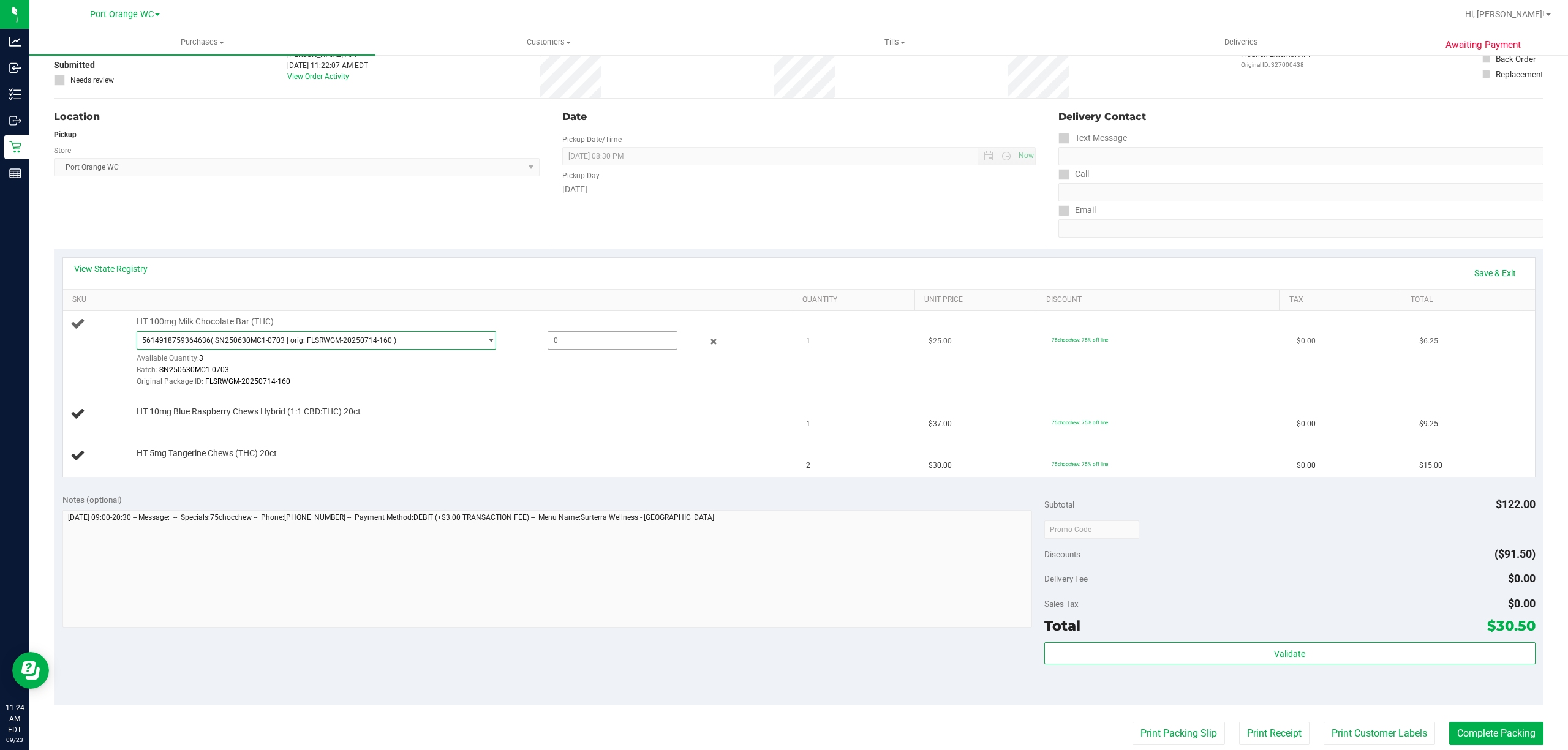
click at [579, 344] on span at bounding box center [611, 340] width 130 height 19
type input "1"
click at [601, 485] on div "View State Registry Save & Exit SKU Quantity Unit Price Discount Tax Total HT 1…" at bounding box center [798, 366] width 1490 height 236
click at [416, 338] on span "5614918759364636 ( SN250630MC1-0703 | orig: FLSRWGM-20250714-160 )" at bounding box center [309, 340] width 343 height 17
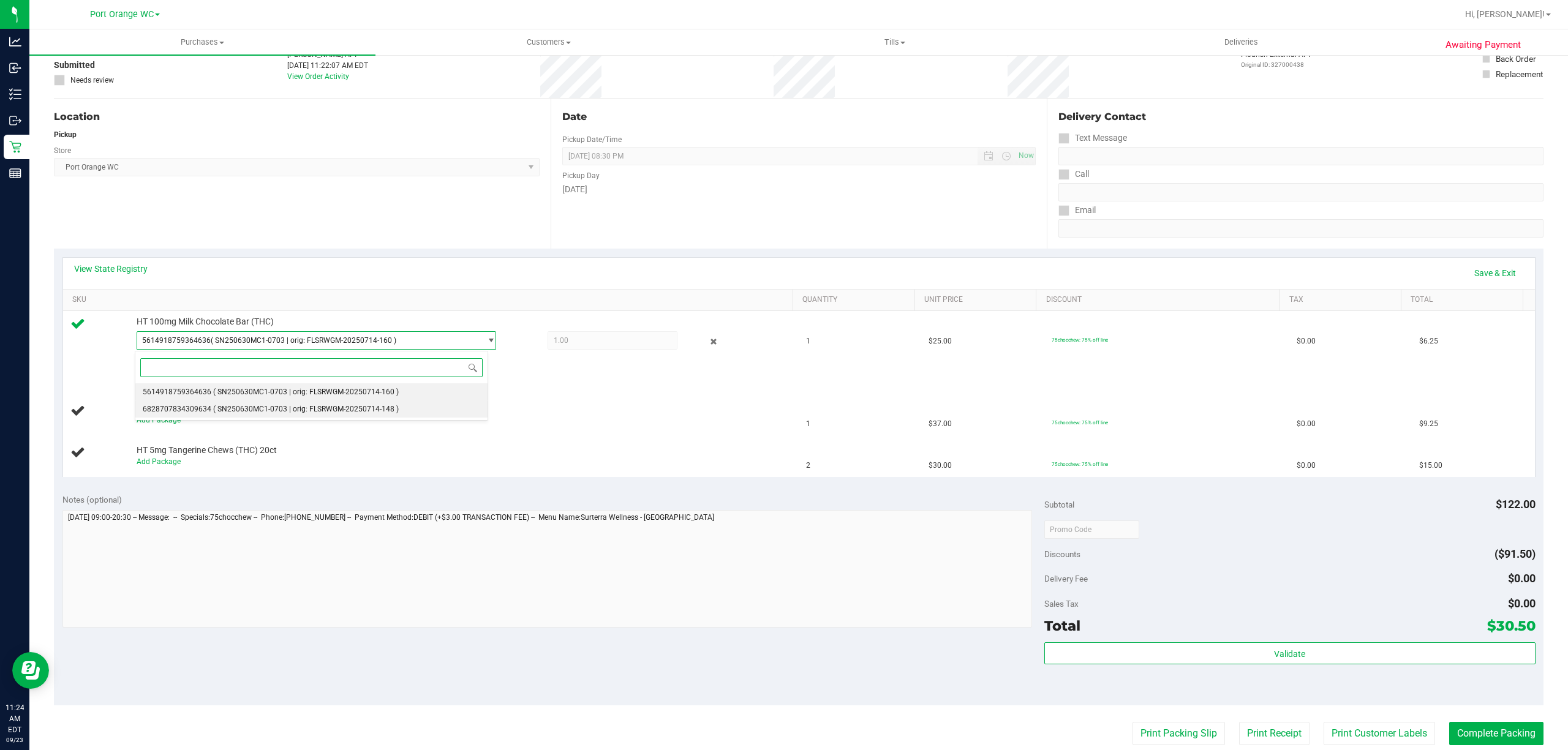
click at [197, 414] on span "6828707834309634" at bounding box center [176, 409] width 68 height 9
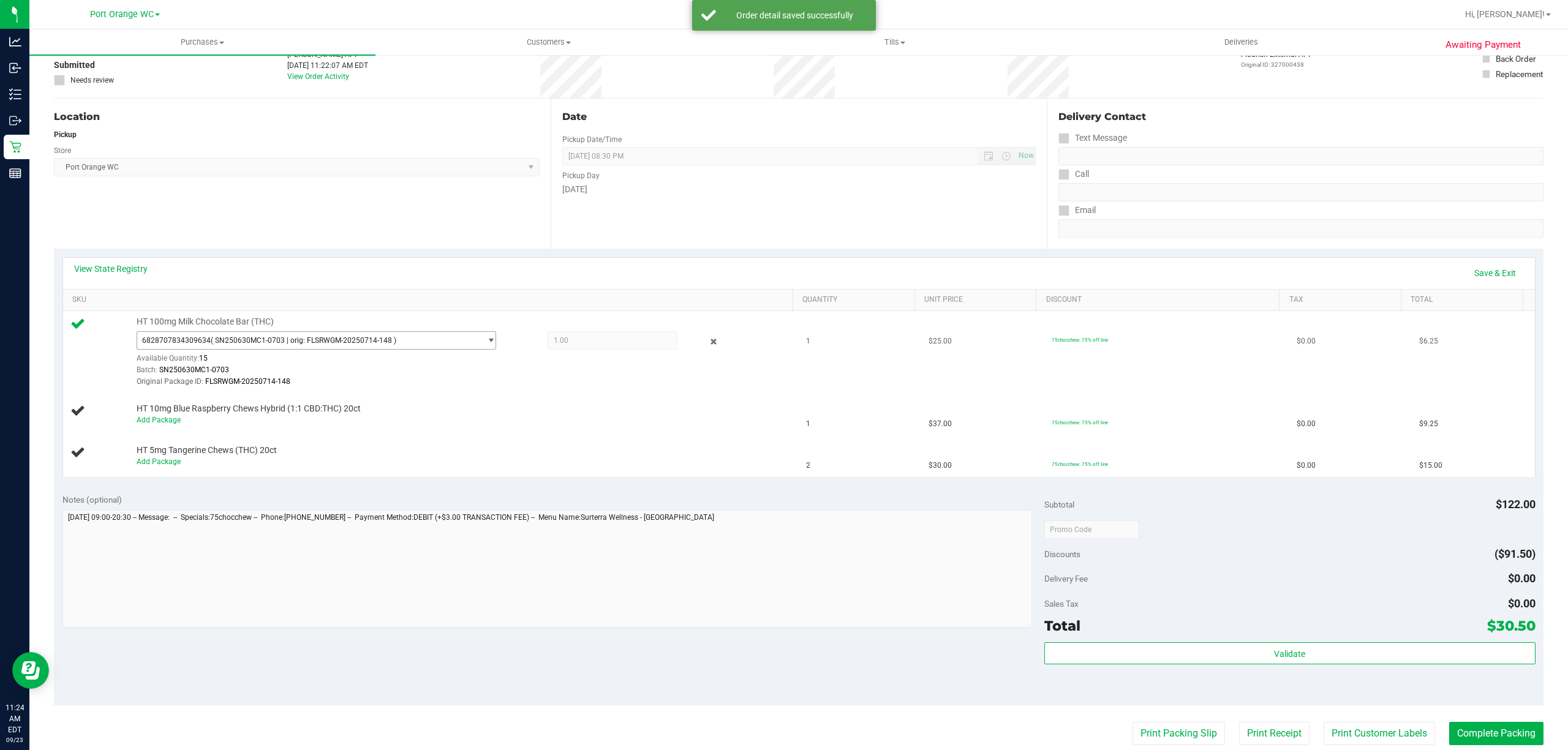
click at [353, 340] on span "( SN250630MC1-0703 | orig: FLSRWGM-20250714-148 )" at bounding box center [304, 340] width 186 height 9
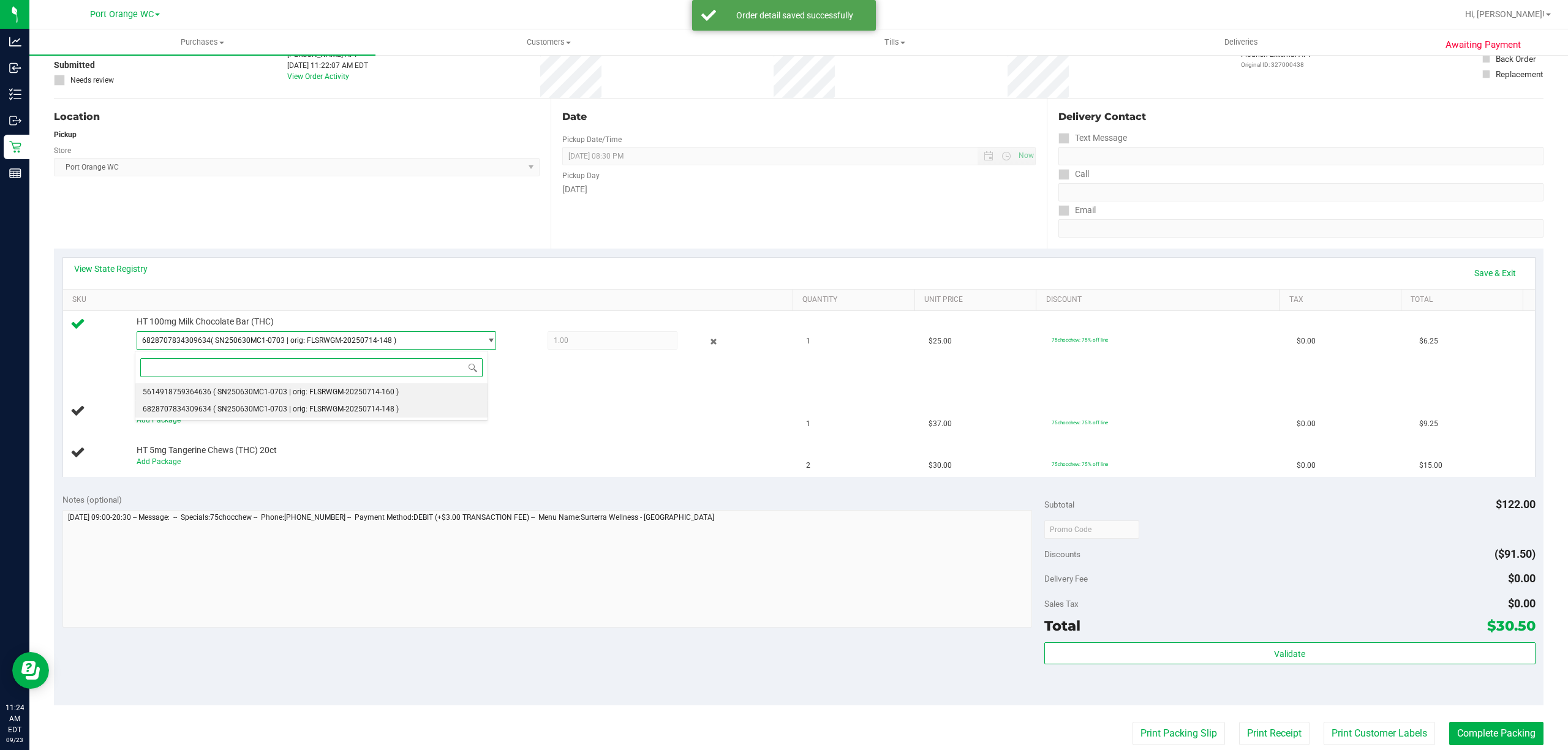
click at [185, 397] on span "5614918759364636" at bounding box center [176, 392] width 68 height 9
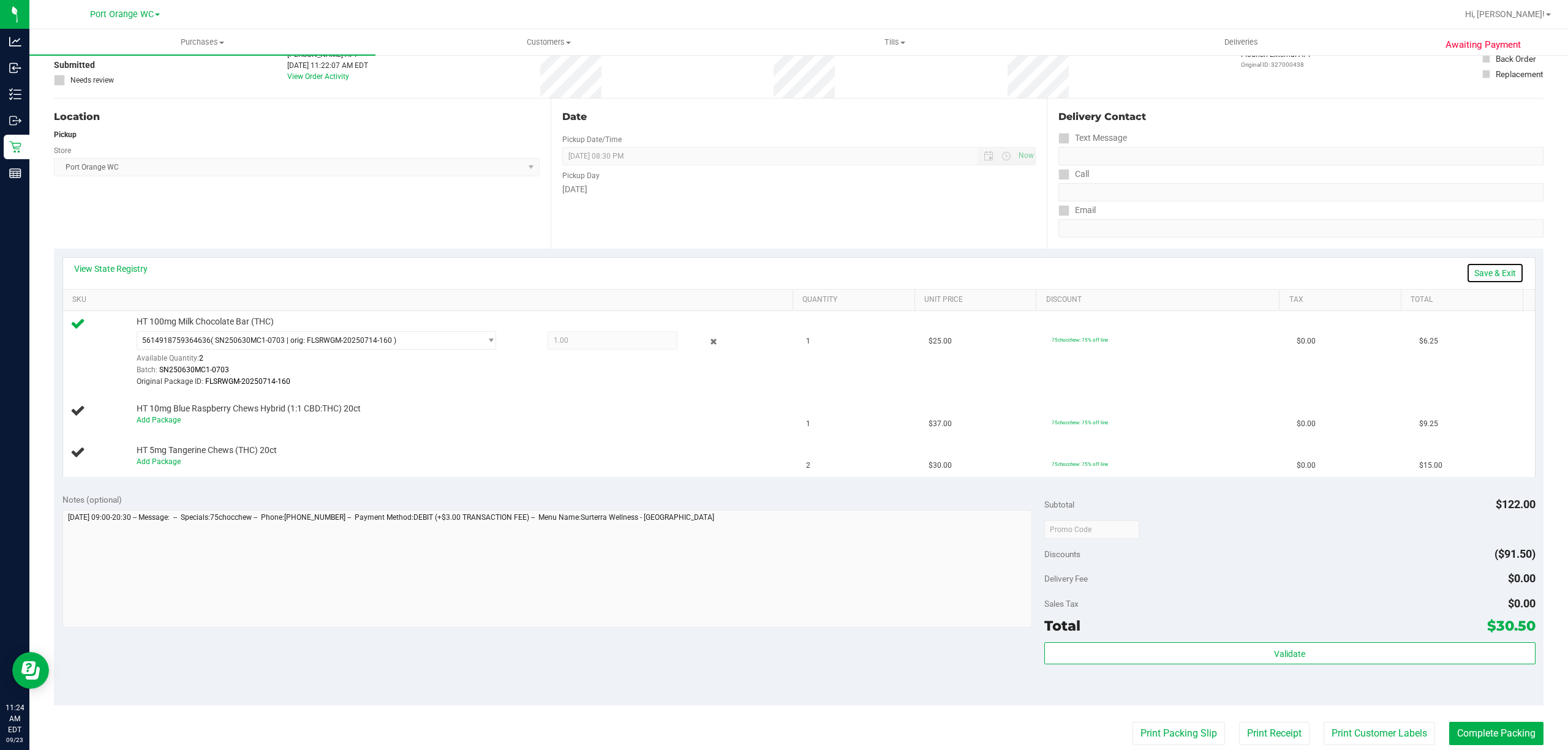
click at [1472, 266] on link "Save & Exit" at bounding box center [1495, 273] width 57 height 21
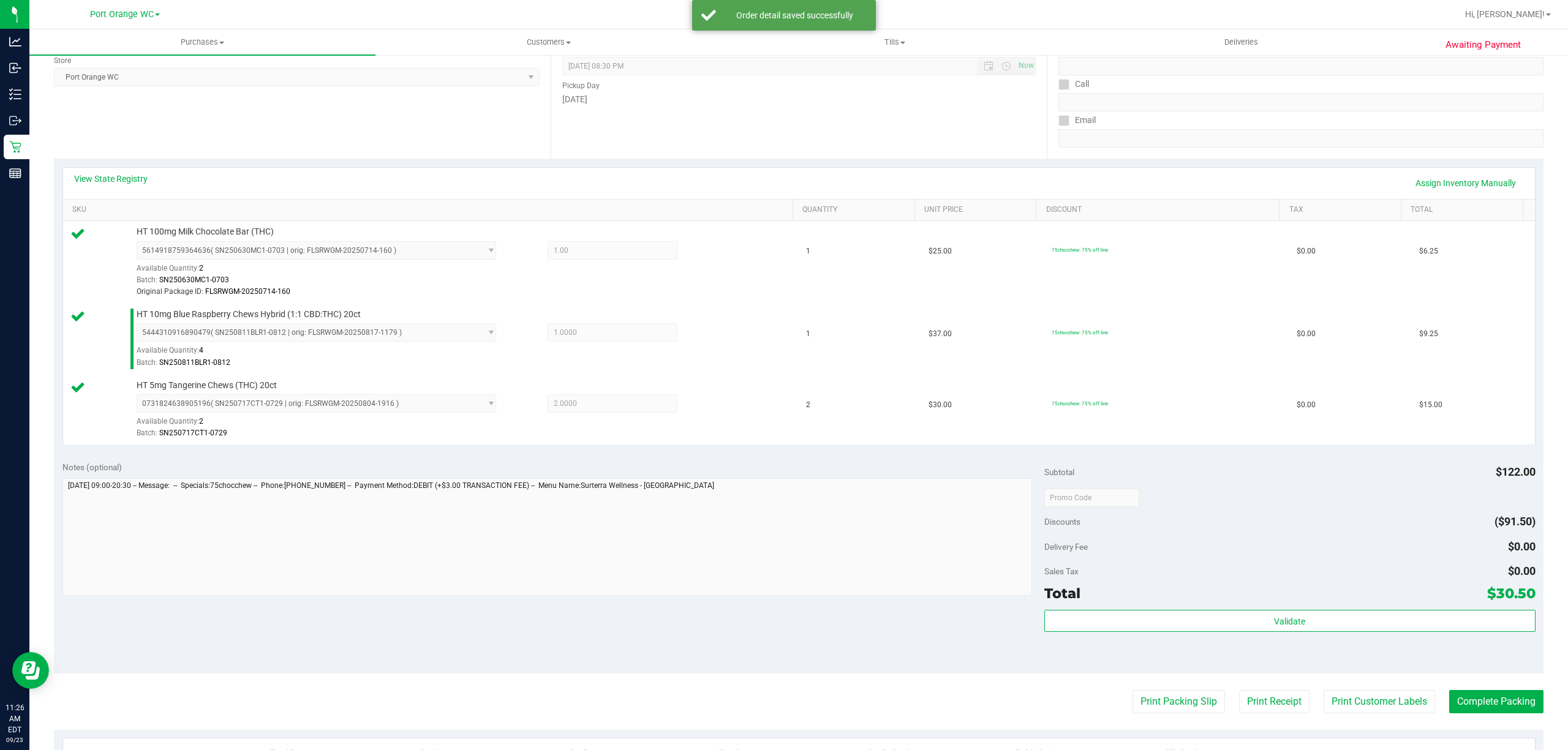
scroll to position [327, 0]
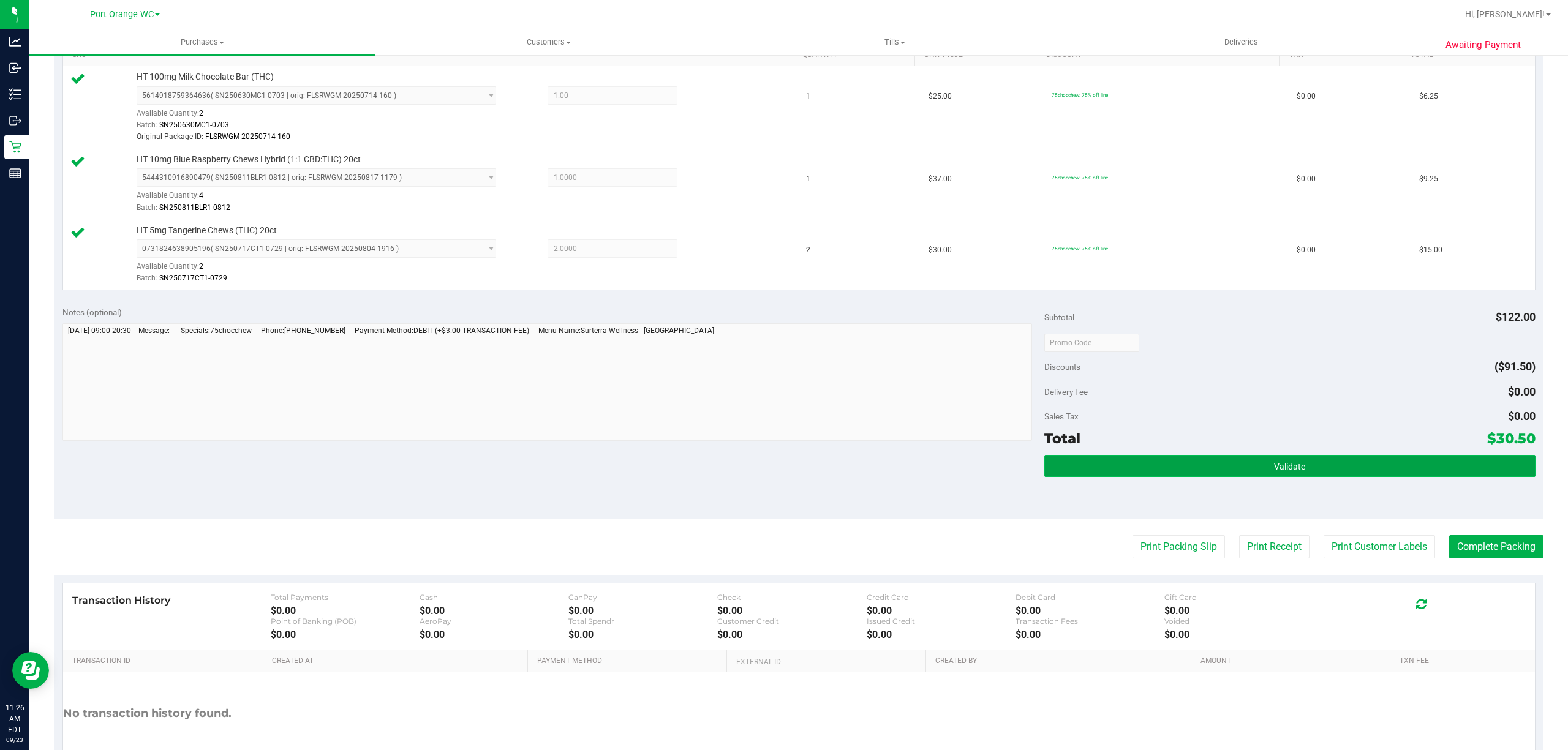
click at [1287, 469] on span "Validate" at bounding box center [1290, 467] width 32 height 10
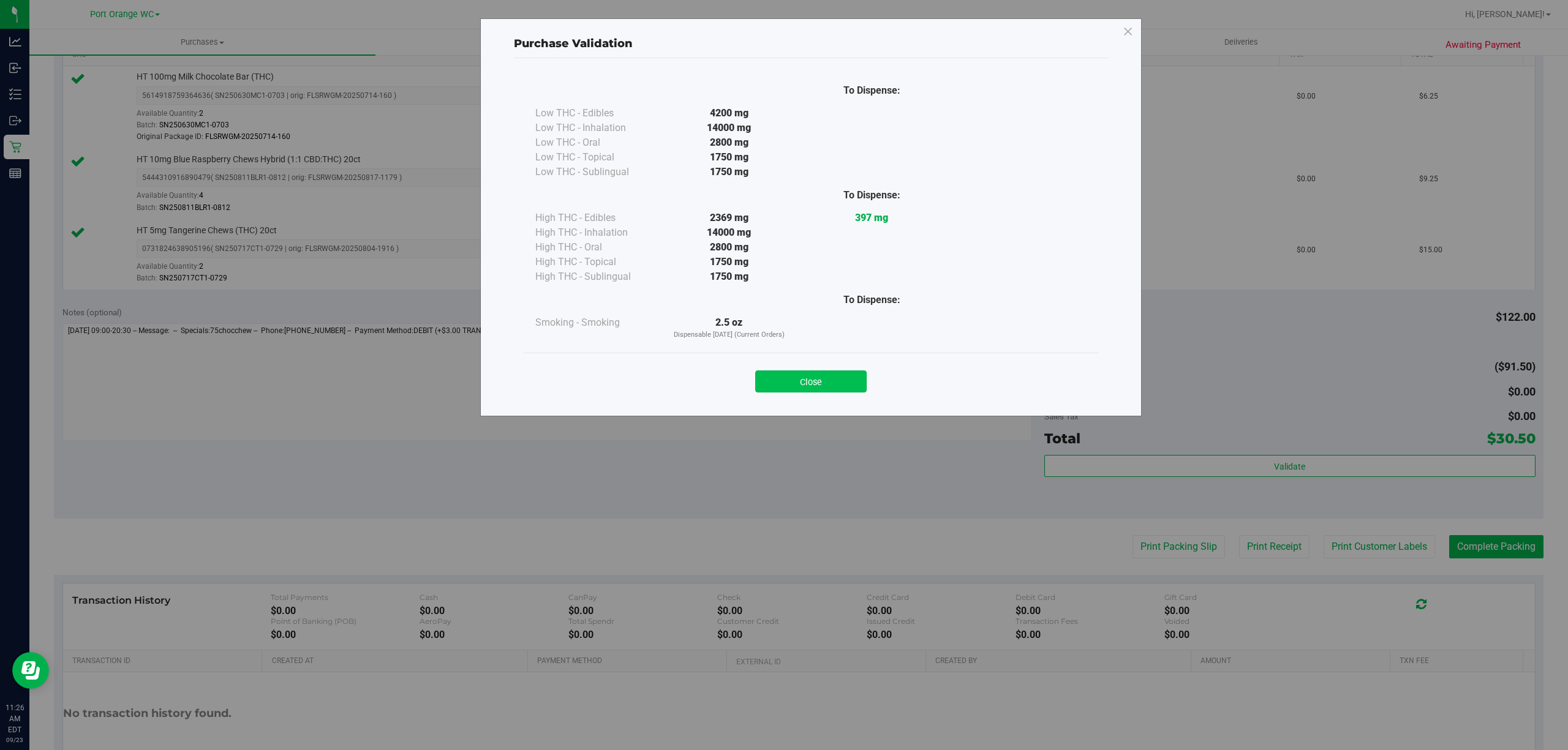
click at [842, 384] on button "Close" at bounding box center [810, 382] width 112 height 22
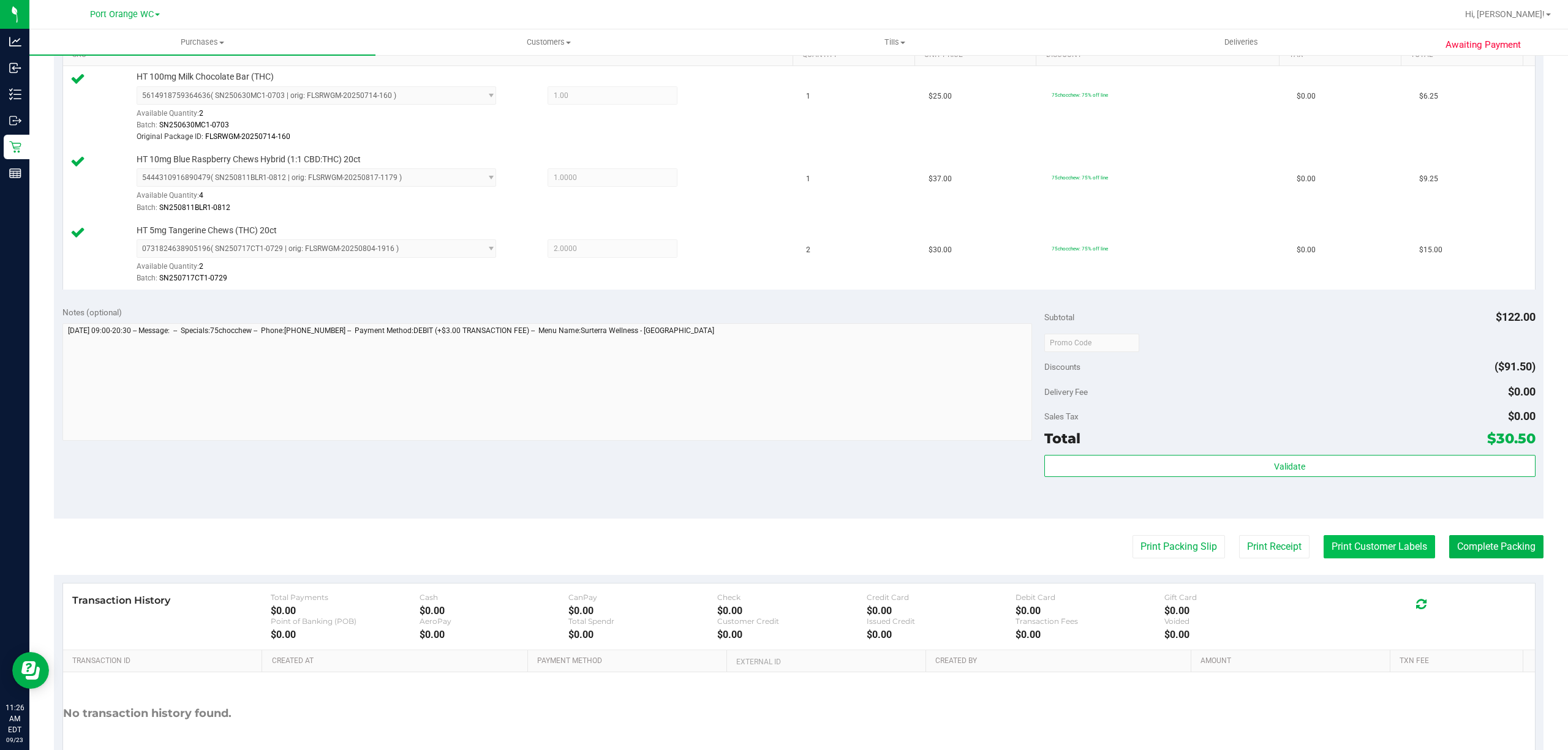
drag, startPoint x: 1391, startPoint y: 547, endPoint x: 1385, endPoint y: 547, distance: 6.0
click at [1385, 547] on button "Print Customer Labels" at bounding box center [1379, 547] width 112 height 24
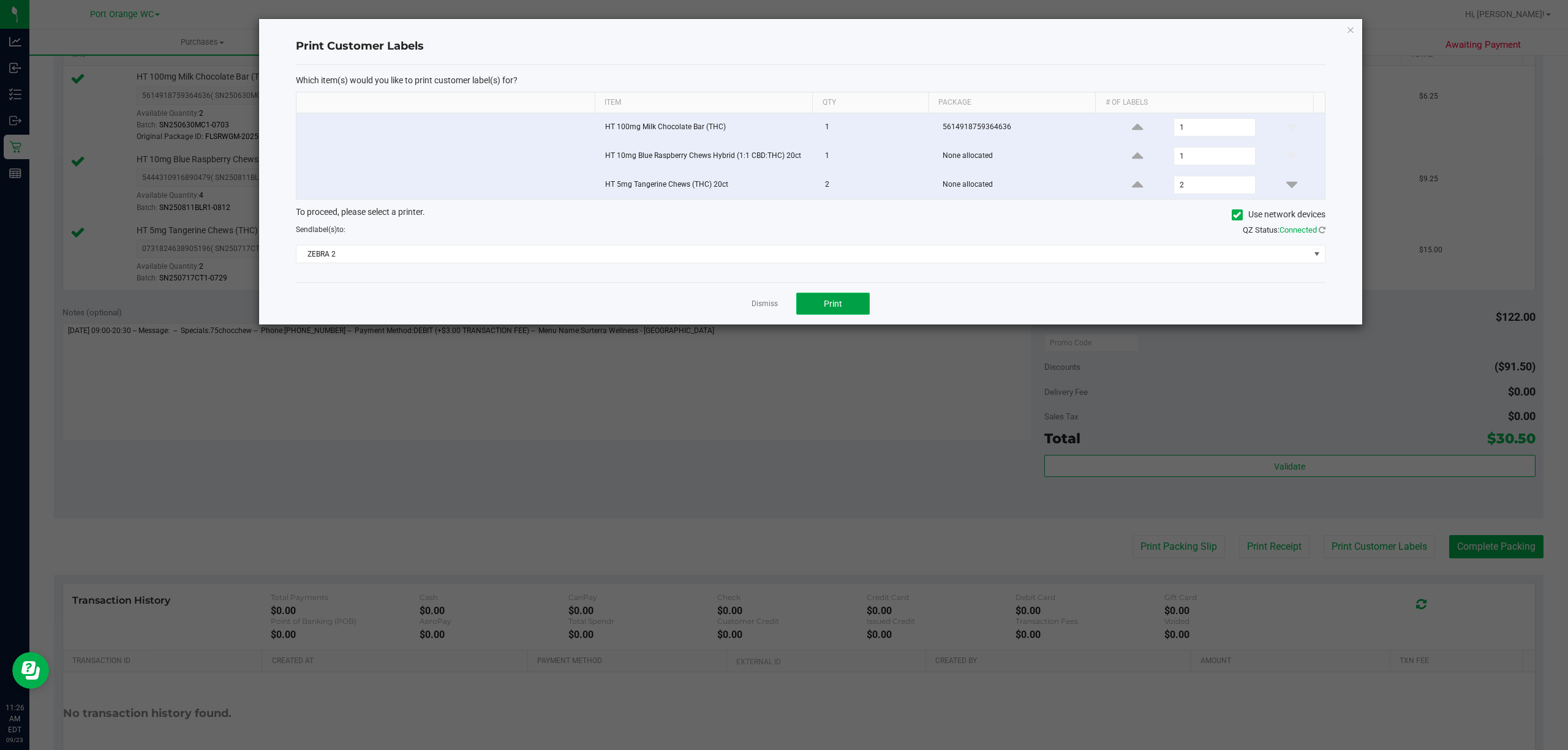
click at [844, 302] on button "Print" at bounding box center [833, 304] width 73 height 22
click at [768, 305] on link "Dismiss" at bounding box center [765, 304] width 27 height 11
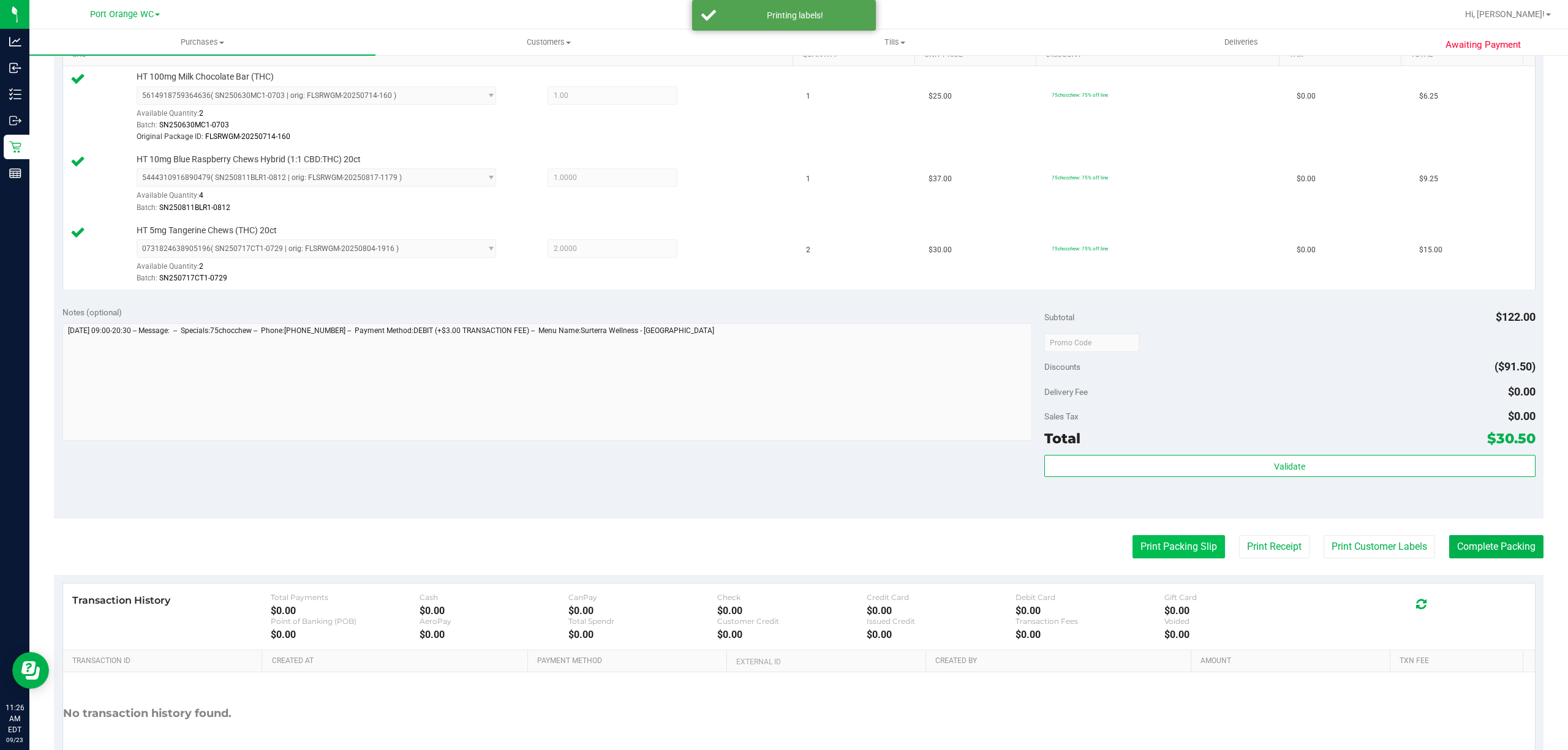
click at [1179, 545] on button "Print Packing Slip" at bounding box center [1178, 547] width 92 height 24
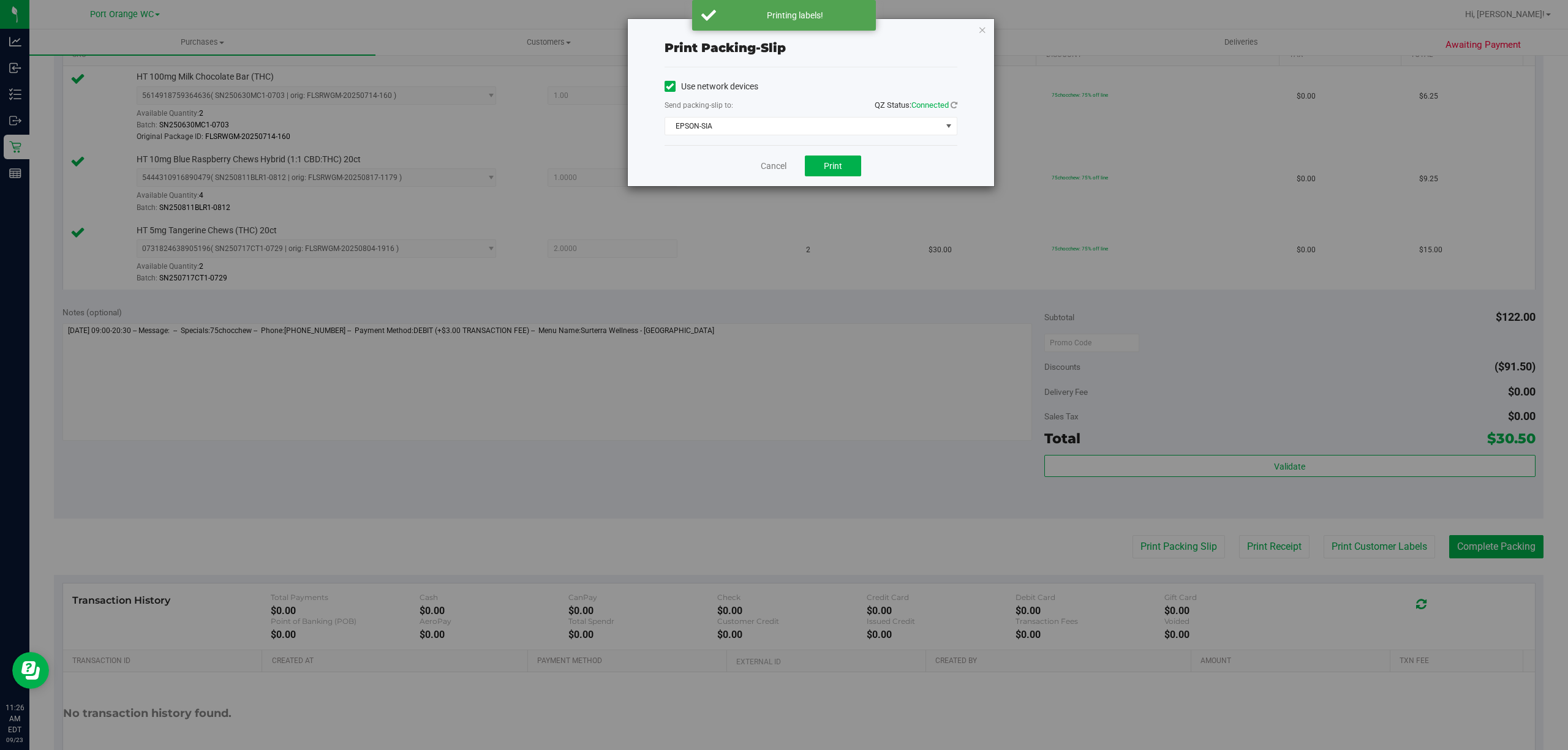
click at [860, 141] on div "Use network devices Send packing-slip to: QZ Status: Connected EPSON-SIA Choose…" at bounding box center [811, 106] width 293 height 78
click at [851, 154] on div "Cancel Print" at bounding box center [811, 165] width 293 height 41
click at [828, 159] on button "Print" at bounding box center [832, 165] width 56 height 21
click at [768, 165] on link "Cancel" at bounding box center [774, 166] width 26 height 13
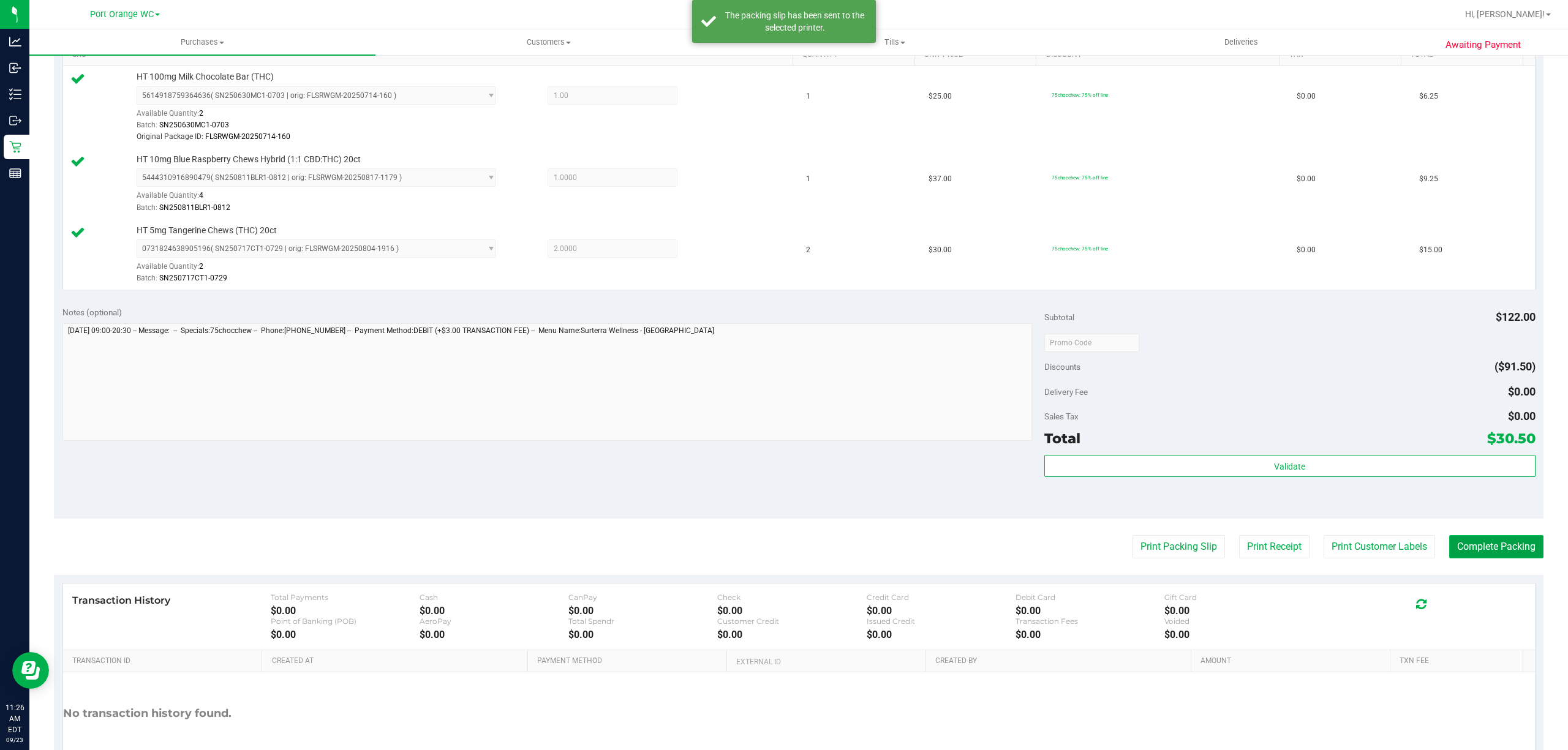
click at [1465, 552] on button "Complete Packing" at bounding box center [1496, 547] width 94 height 24
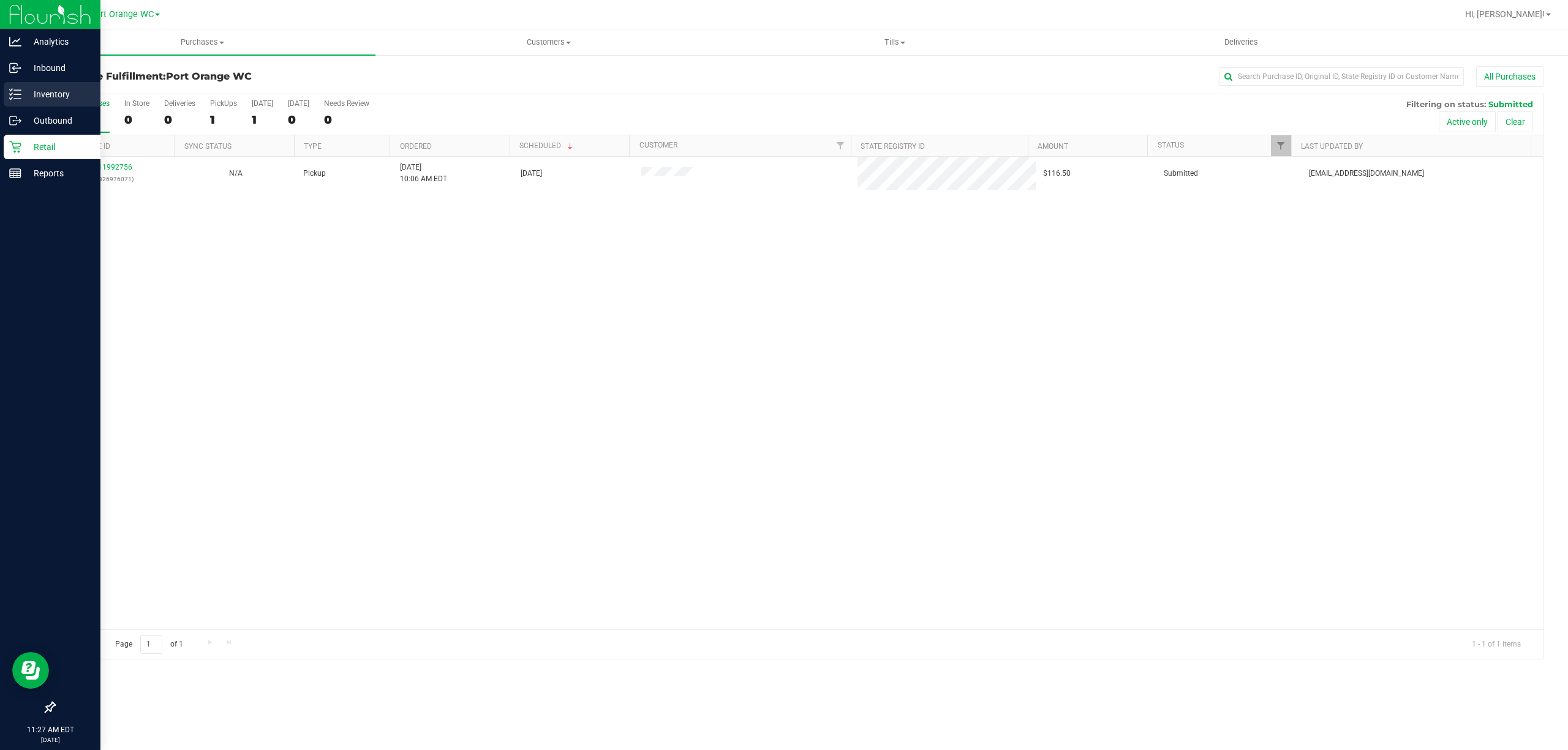
click at [57, 96] on p "Inventory" at bounding box center [58, 94] width 73 height 15
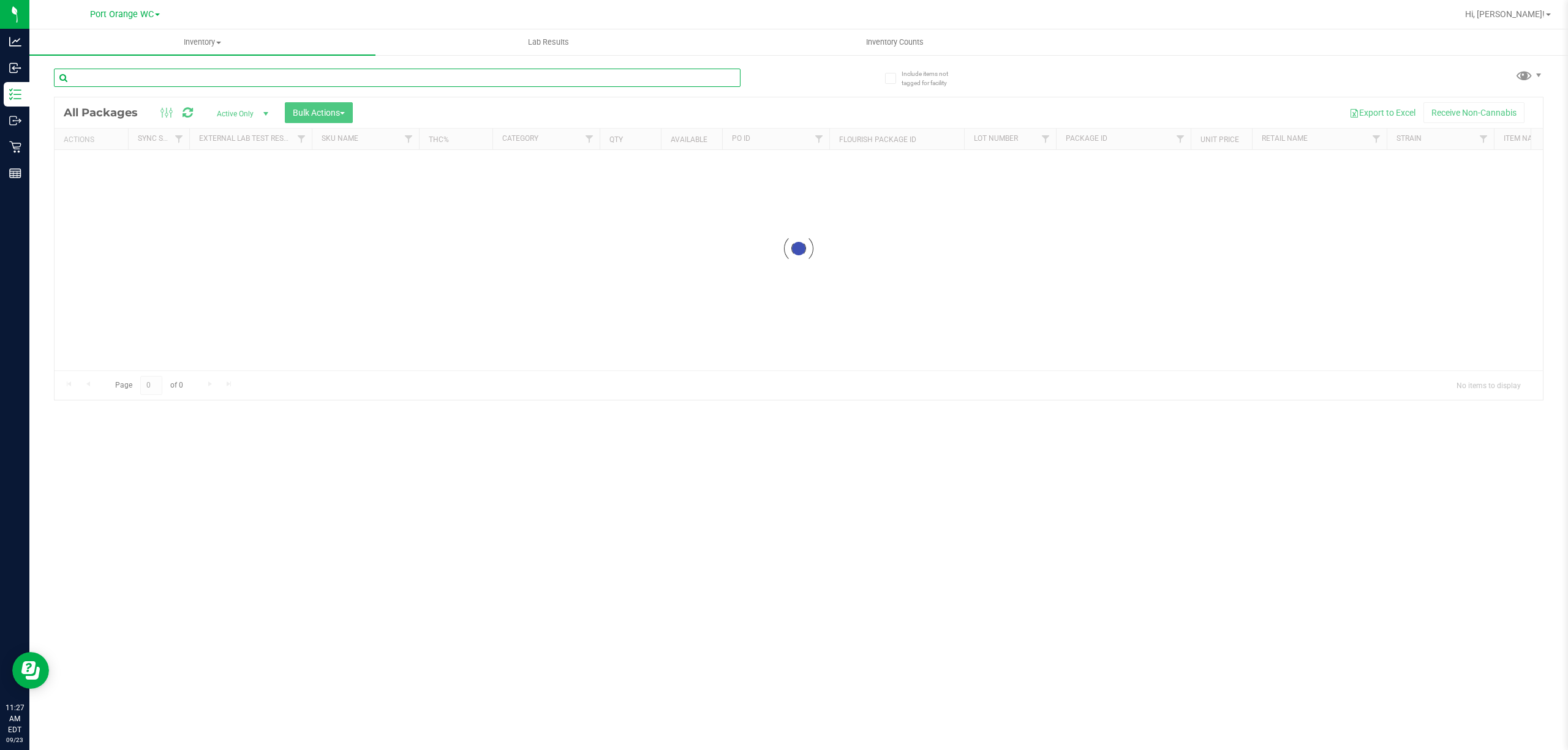
click at [197, 82] on input "text" at bounding box center [397, 77] width 687 height 19
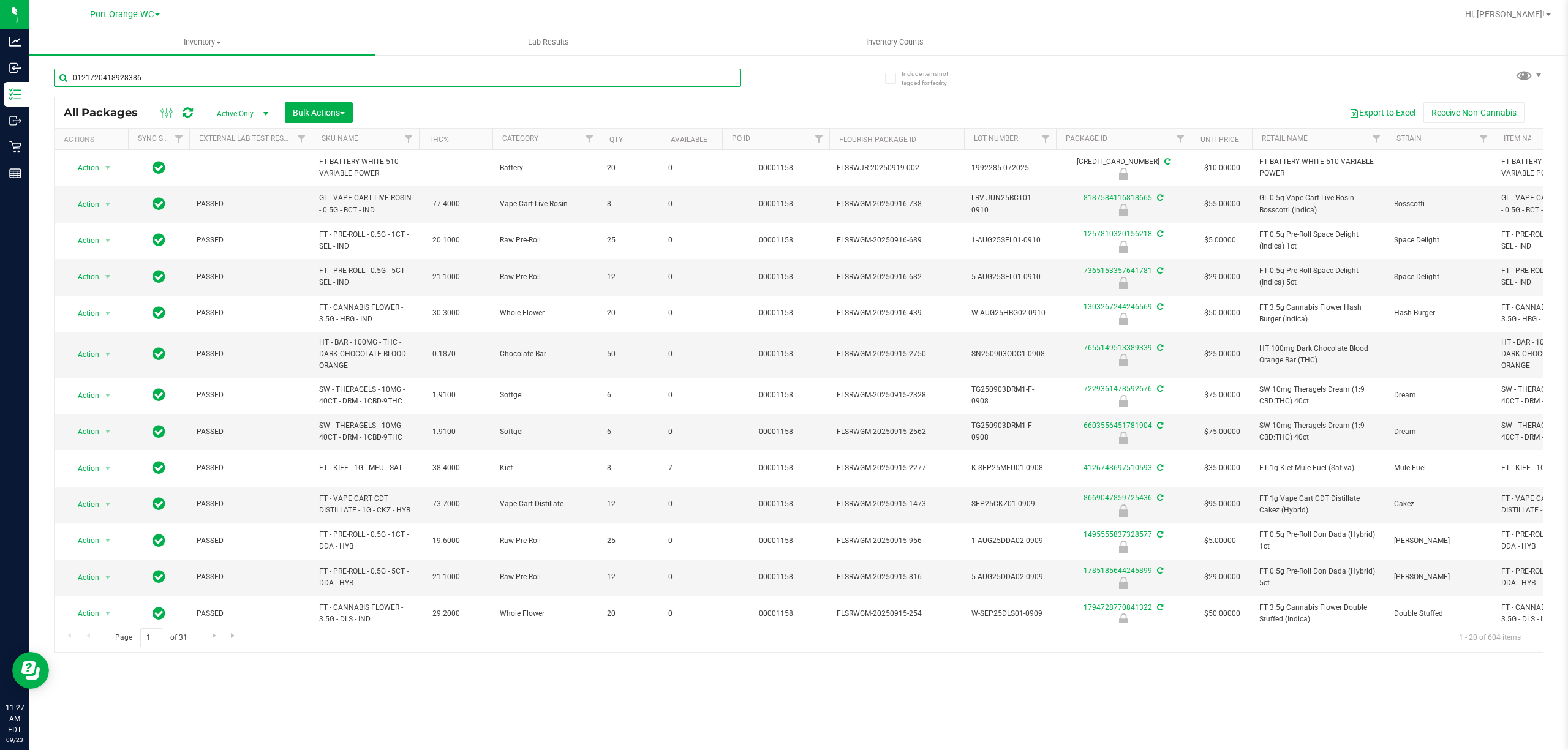
type input "0121720418928386"
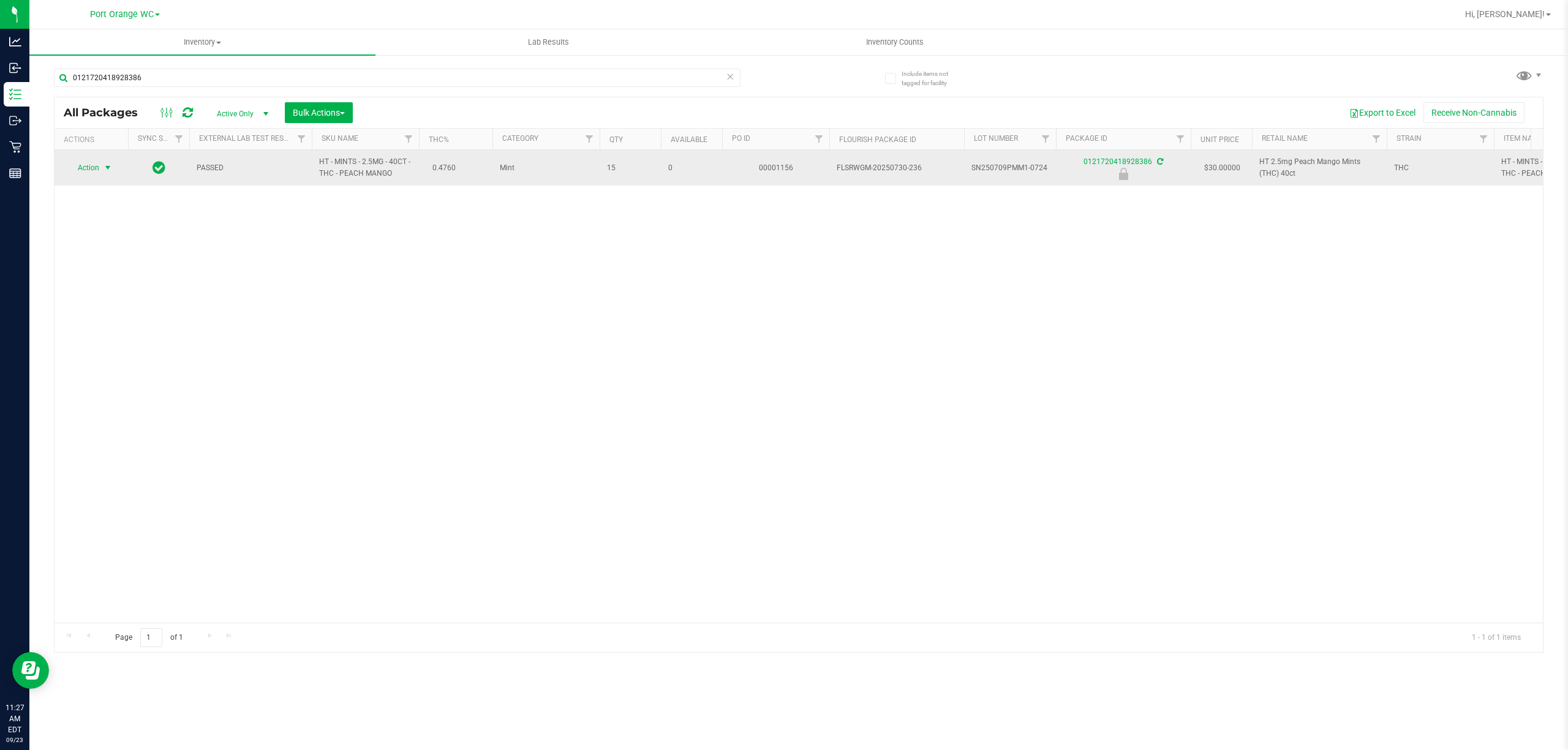
click at [89, 173] on span "Action" at bounding box center [82, 167] width 33 height 17
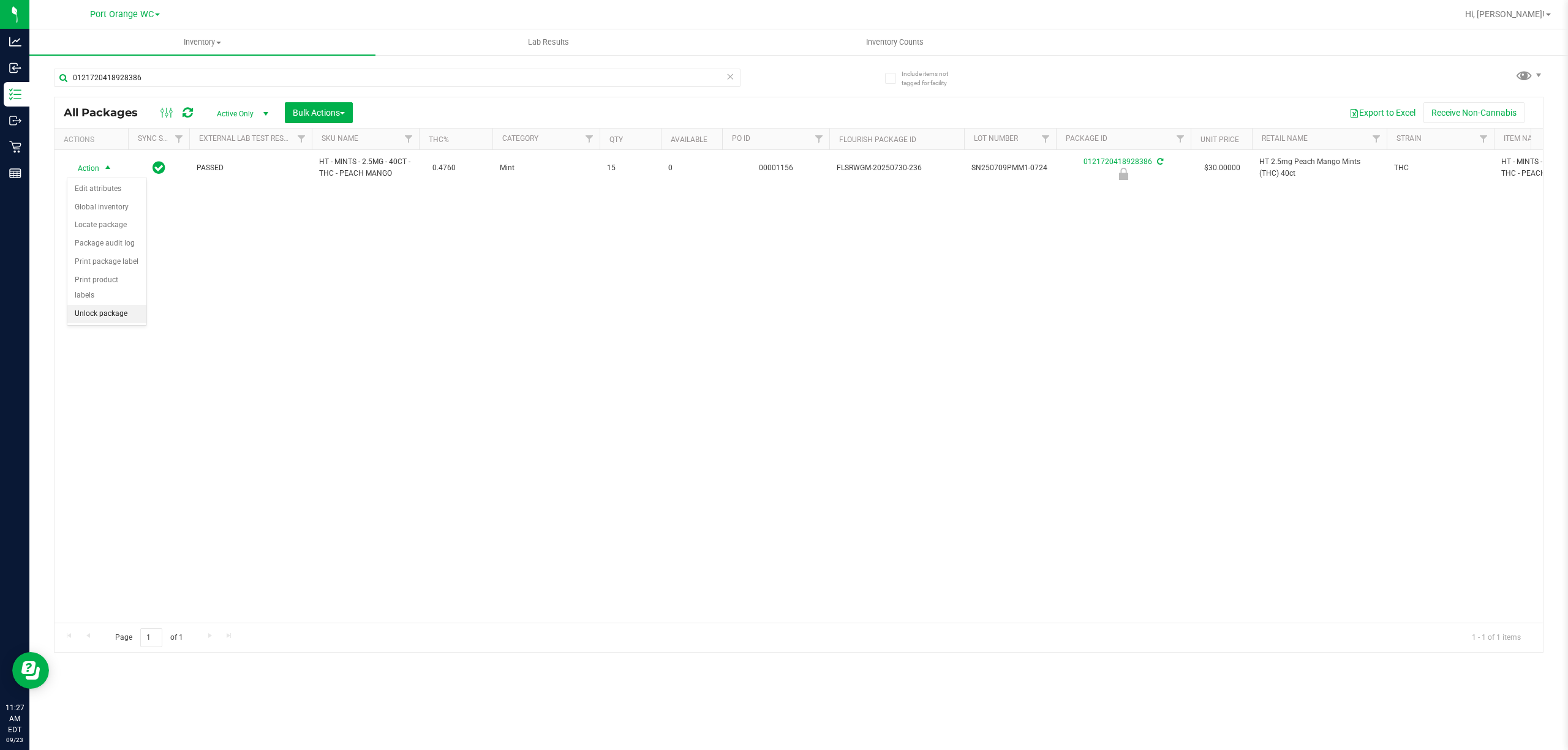
click at [96, 320] on li "Unlock package" at bounding box center [107, 314] width 79 height 19
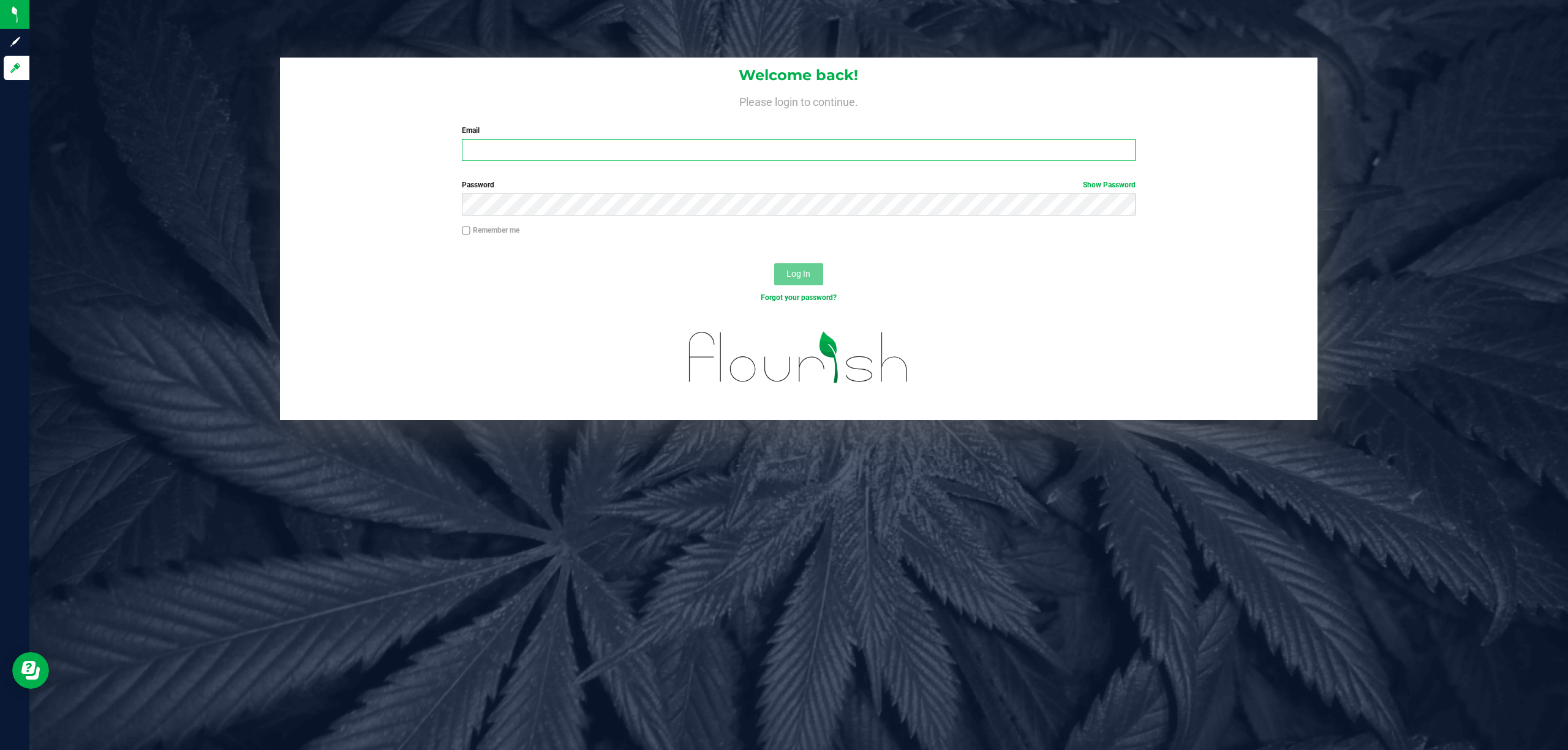
click at [744, 154] on input "Email" at bounding box center [798, 150] width 674 height 22
type input "[EMAIL_ADDRESS][DOMAIN_NAME]"
click at [774, 263] on button "Log In" at bounding box center [798, 274] width 49 height 22
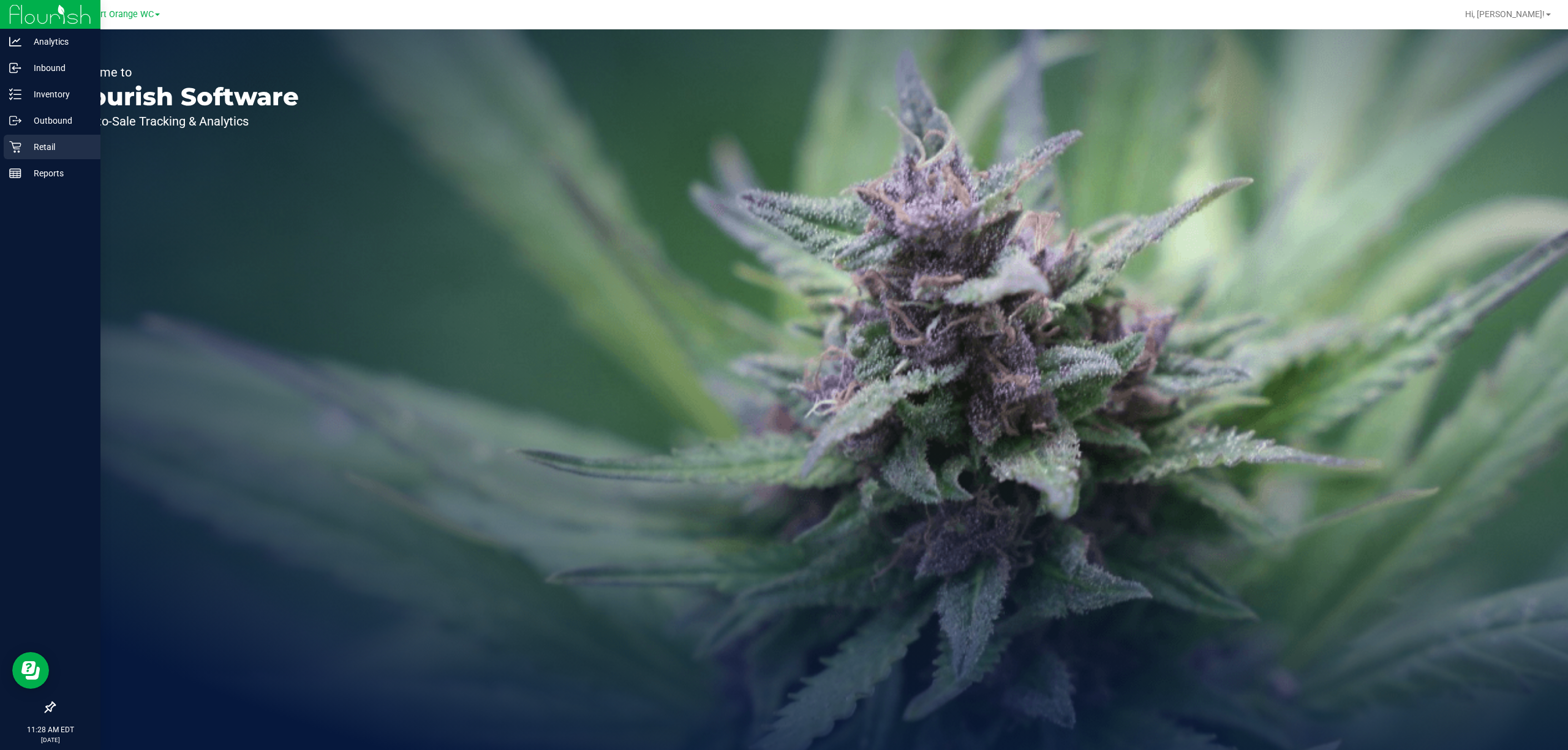
click at [51, 143] on p "Retail" at bounding box center [58, 146] width 73 height 15
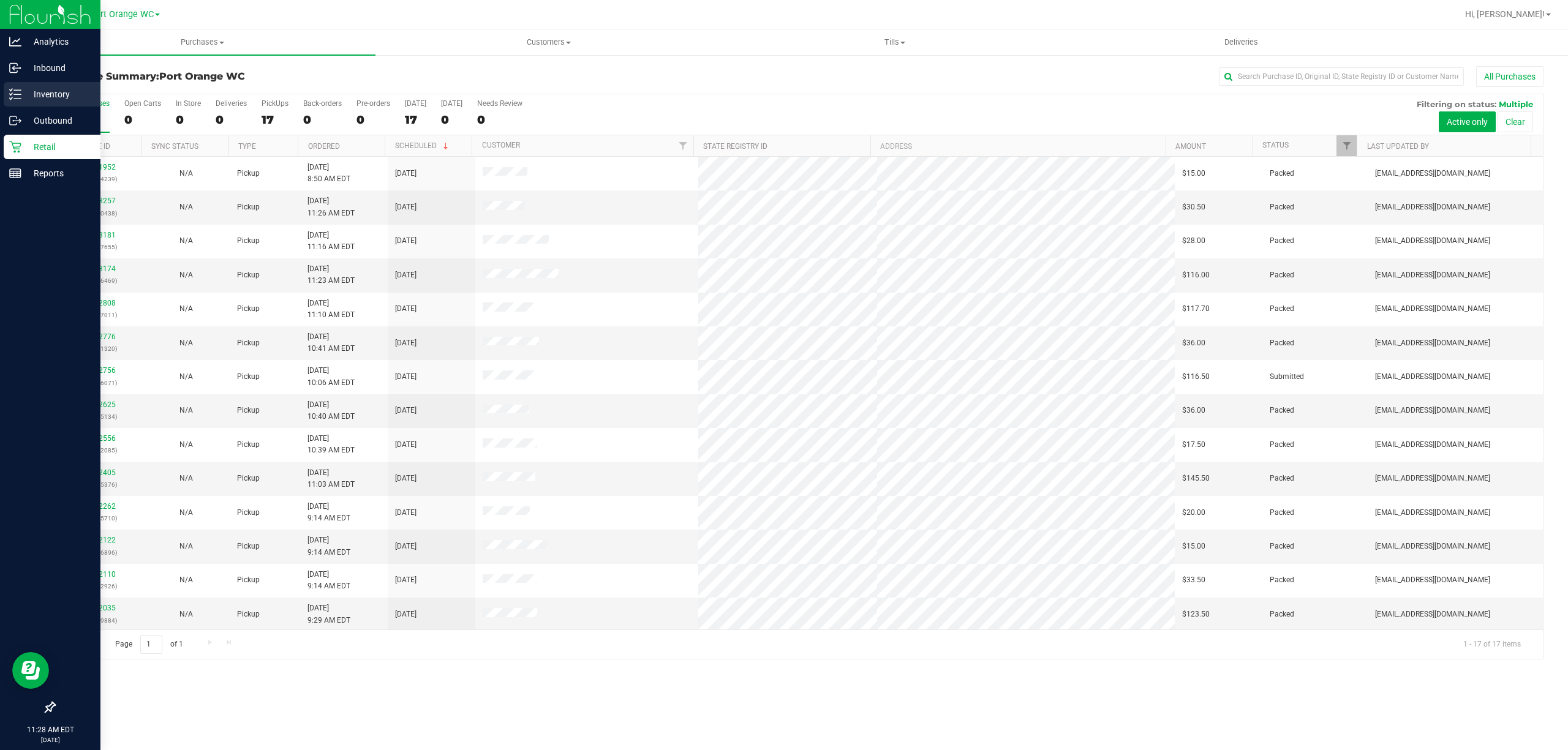
click at [49, 96] on p "Inventory" at bounding box center [58, 94] width 73 height 15
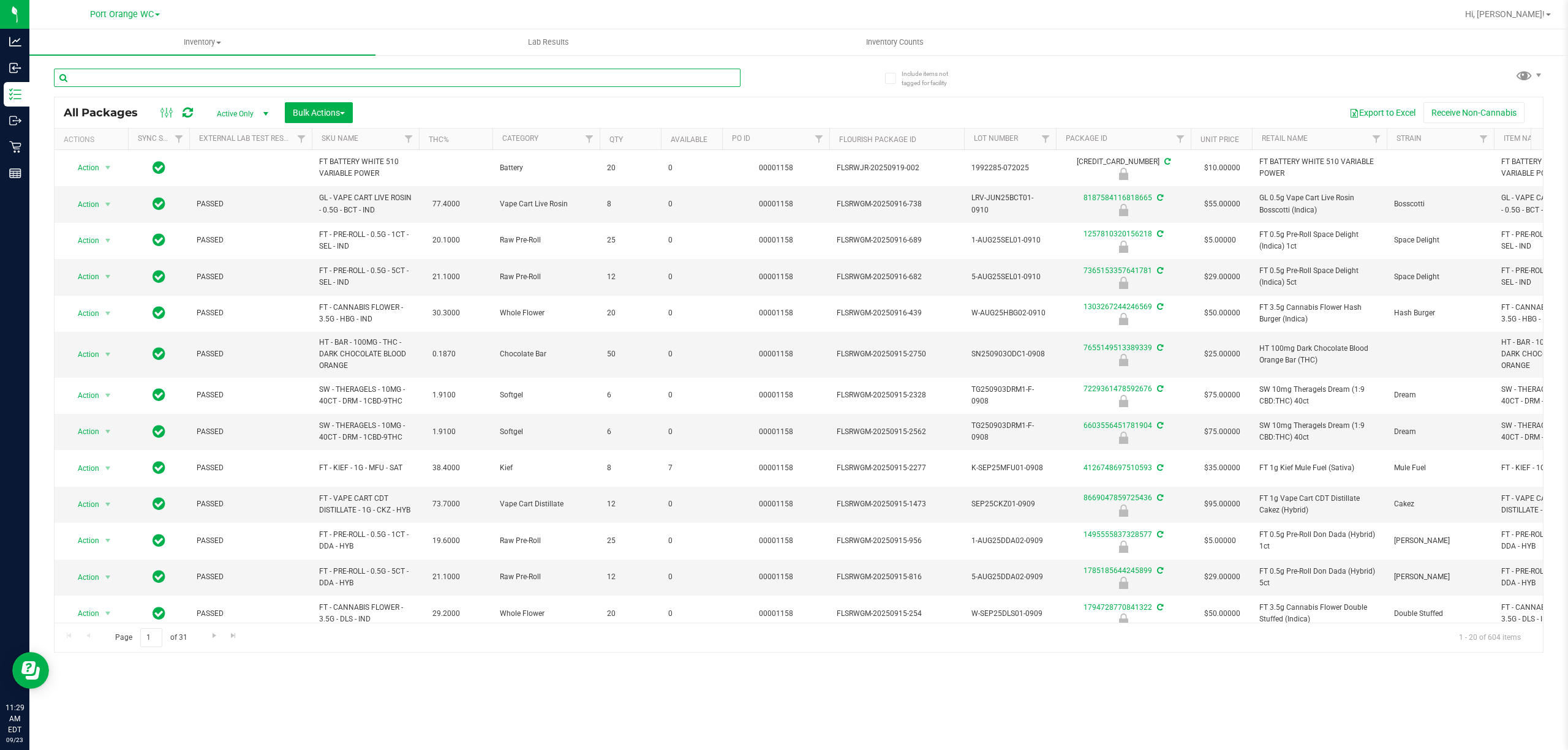
click at [259, 77] on input "text" at bounding box center [397, 77] width 687 height 19
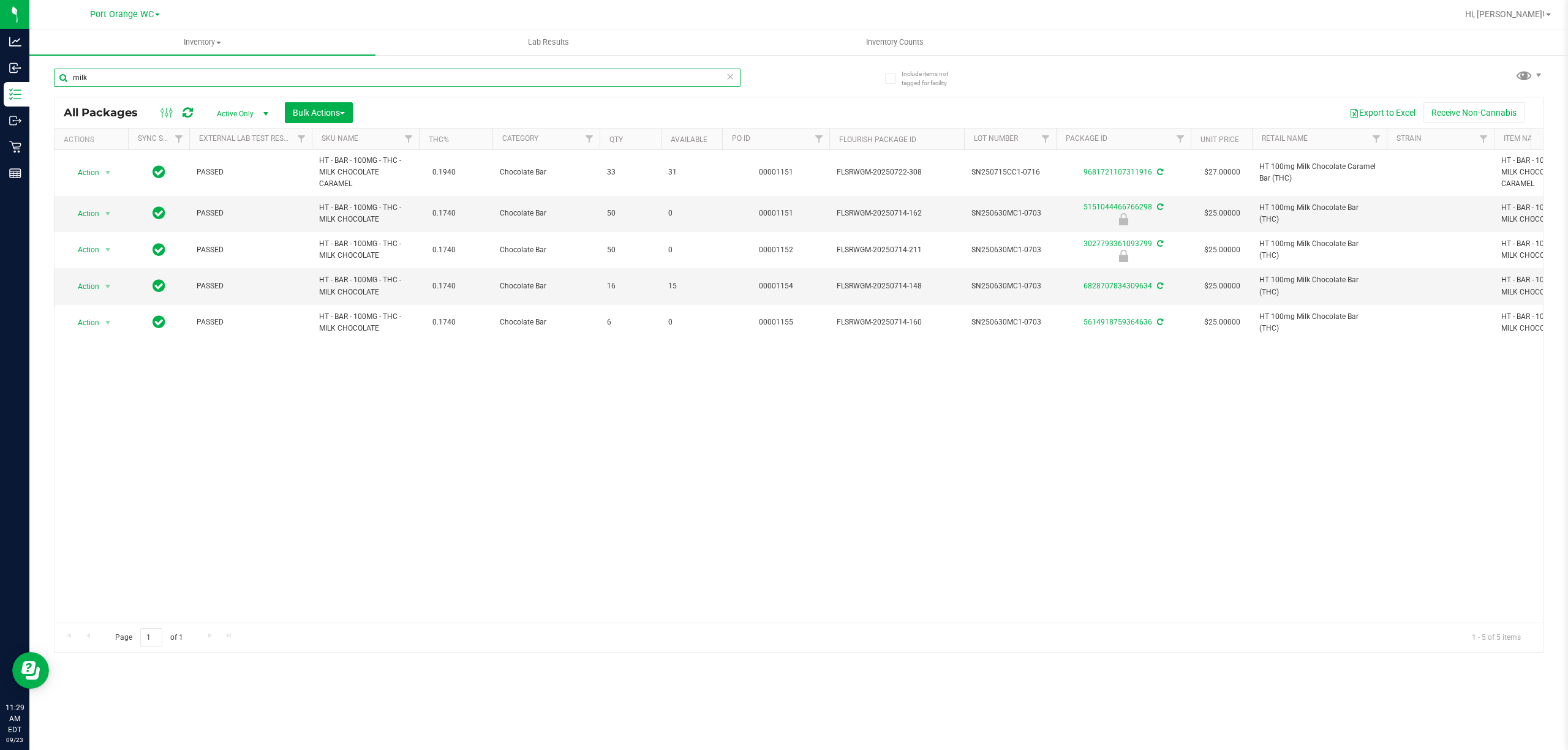
type input "milk"
click at [623, 388] on div "Action Action Adjust qty Create package Edit attributes Global inventory Locate…" at bounding box center [798, 387] width 1488 height 473
click at [207, 40] on span "Inventory" at bounding box center [203, 42] width 346 height 11
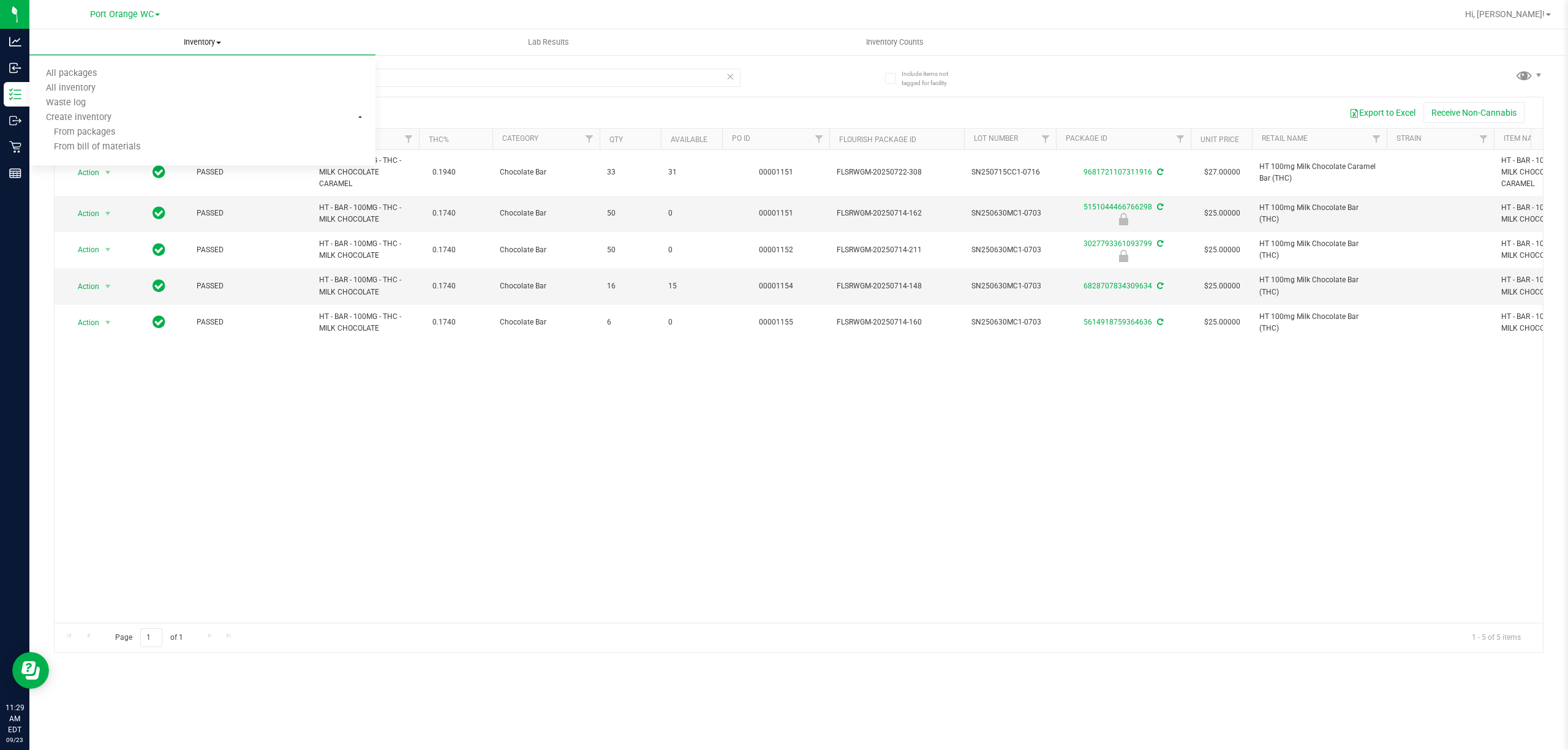
click at [216, 38] on span "Inventory" at bounding box center [203, 42] width 346 height 11
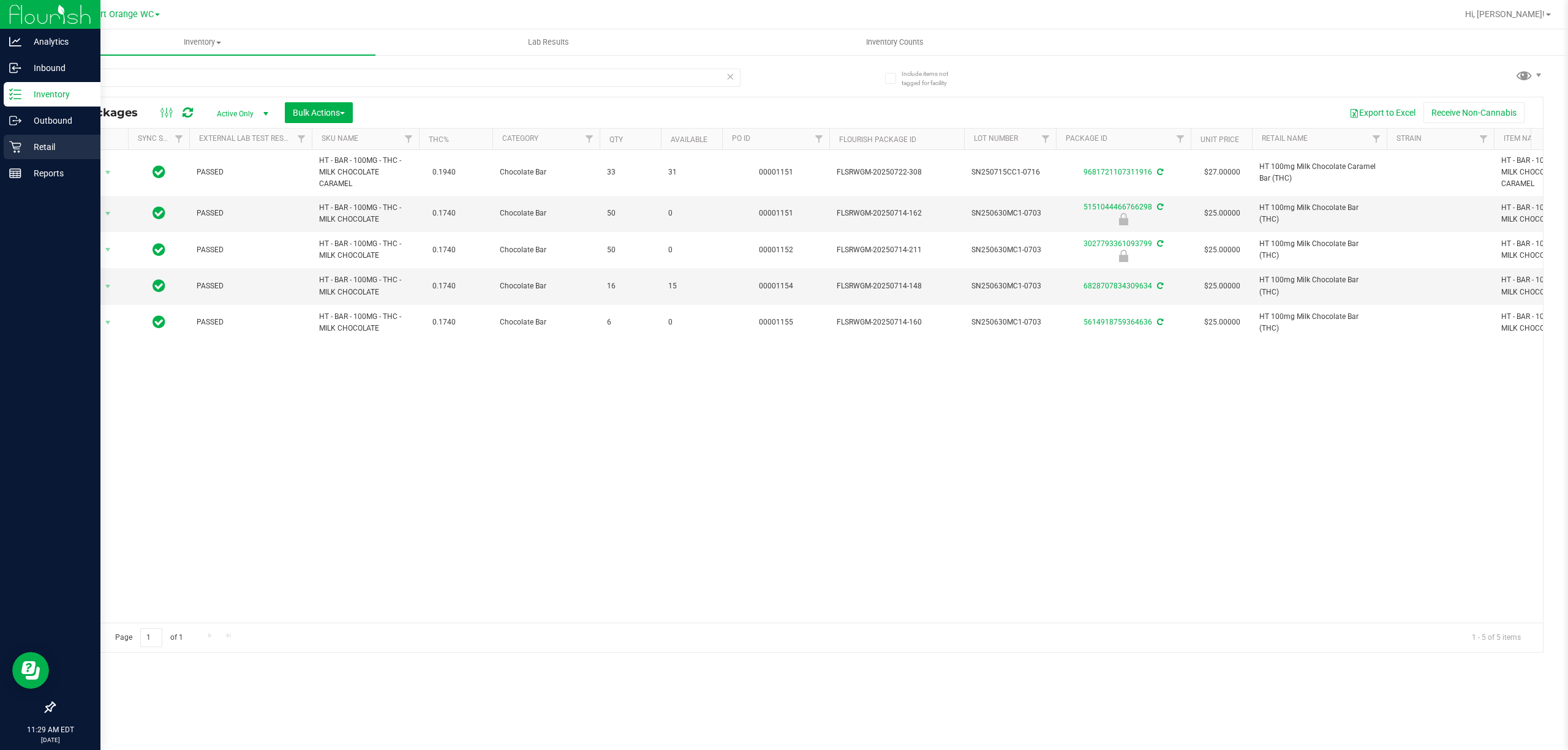
click at [57, 141] on p "Retail" at bounding box center [58, 146] width 73 height 15
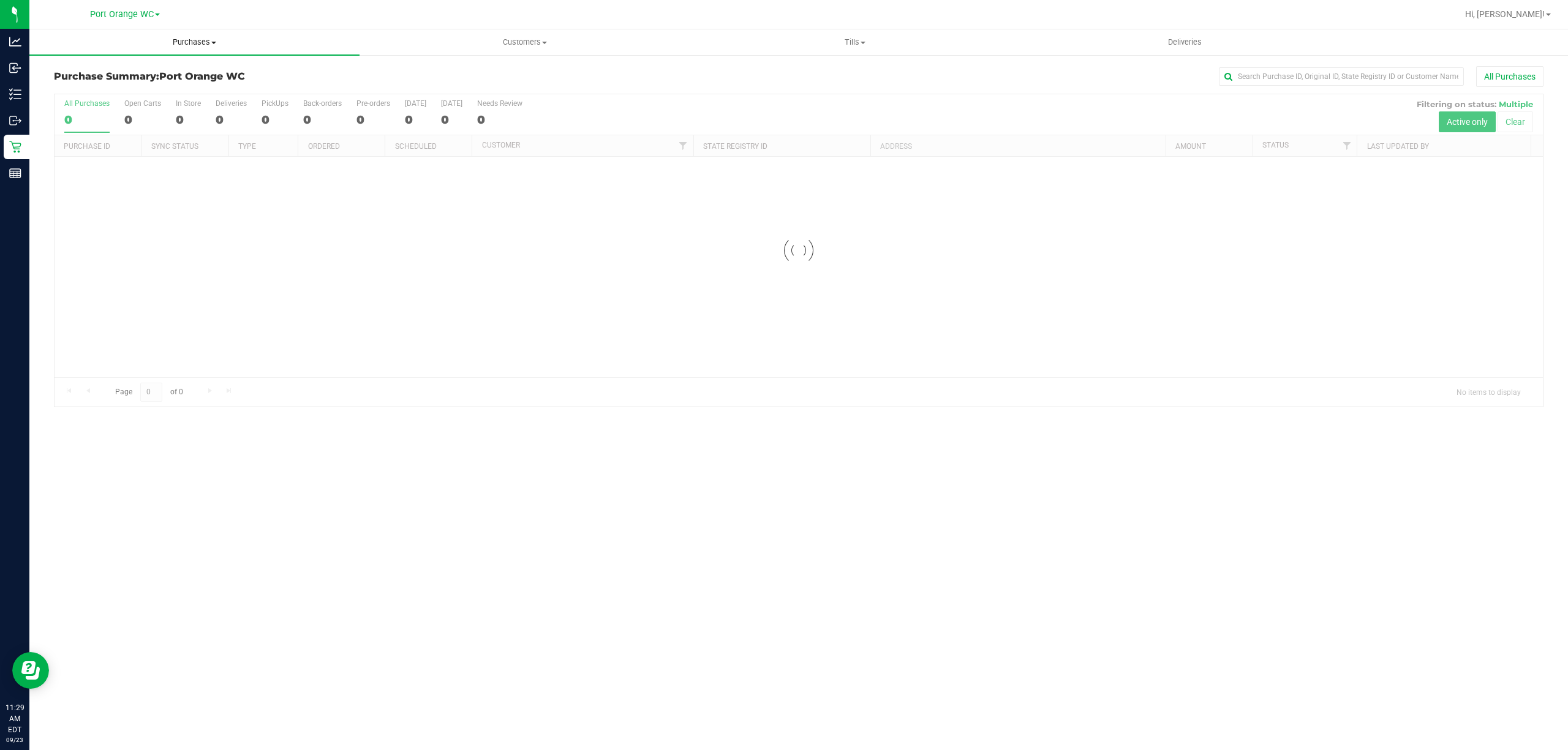
click at [211, 38] on span "Purchases" at bounding box center [195, 42] width 330 height 11
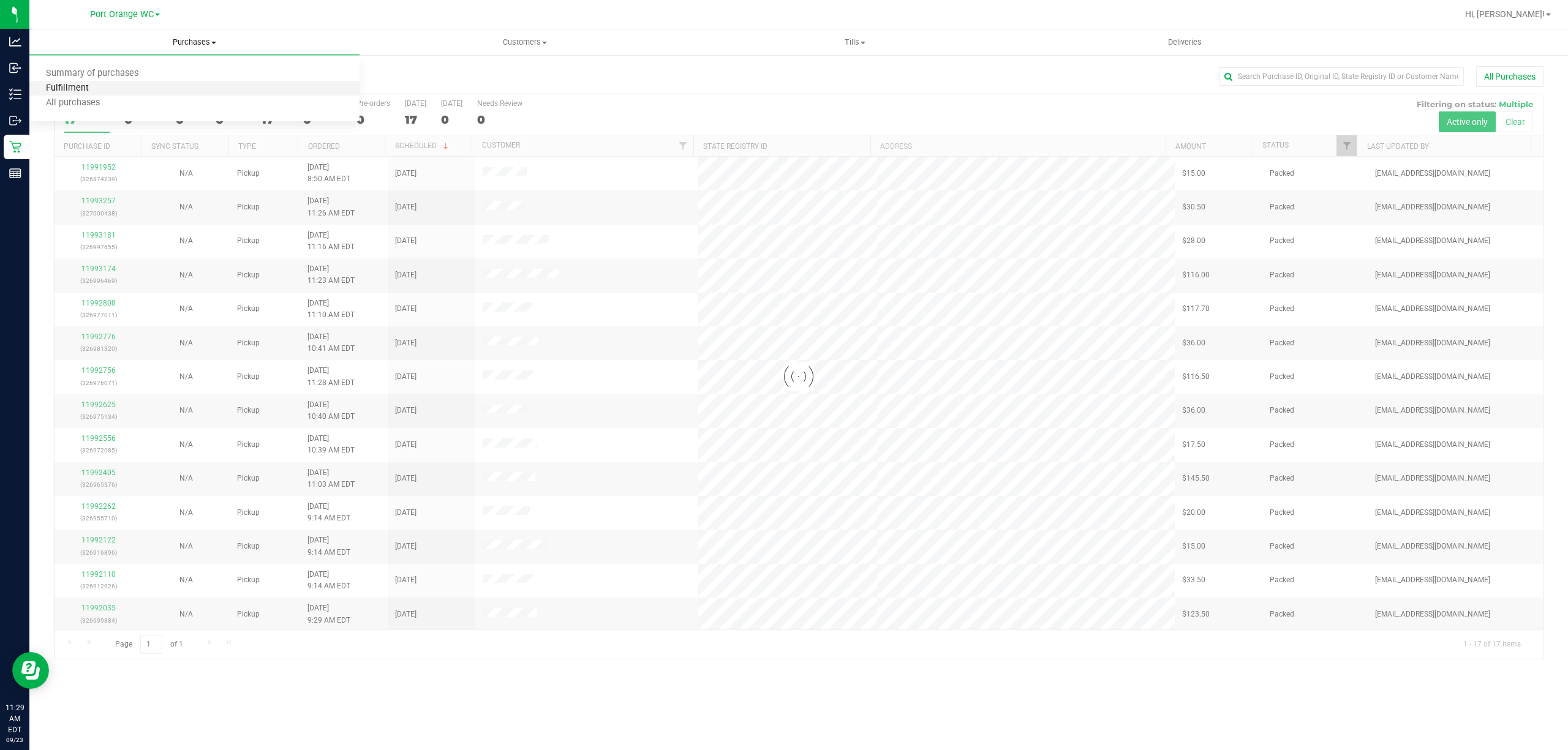
click at [77, 86] on span "Fulfillment" at bounding box center [67, 88] width 76 height 11
click at [70, 83] on span "Fulfillment" at bounding box center [67, 88] width 76 height 11
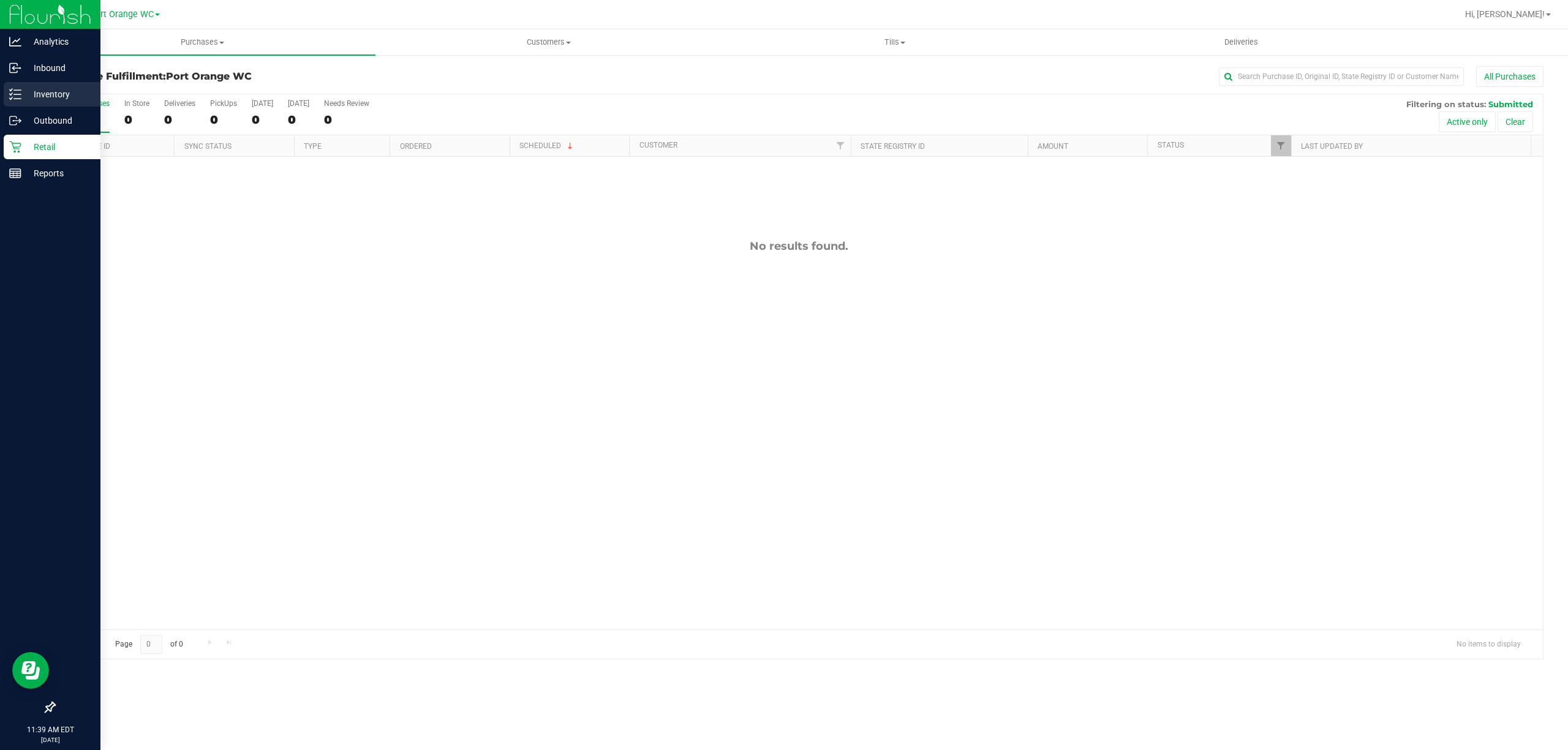
click at [22, 94] on p "Inventory" at bounding box center [58, 94] width 73 height 15
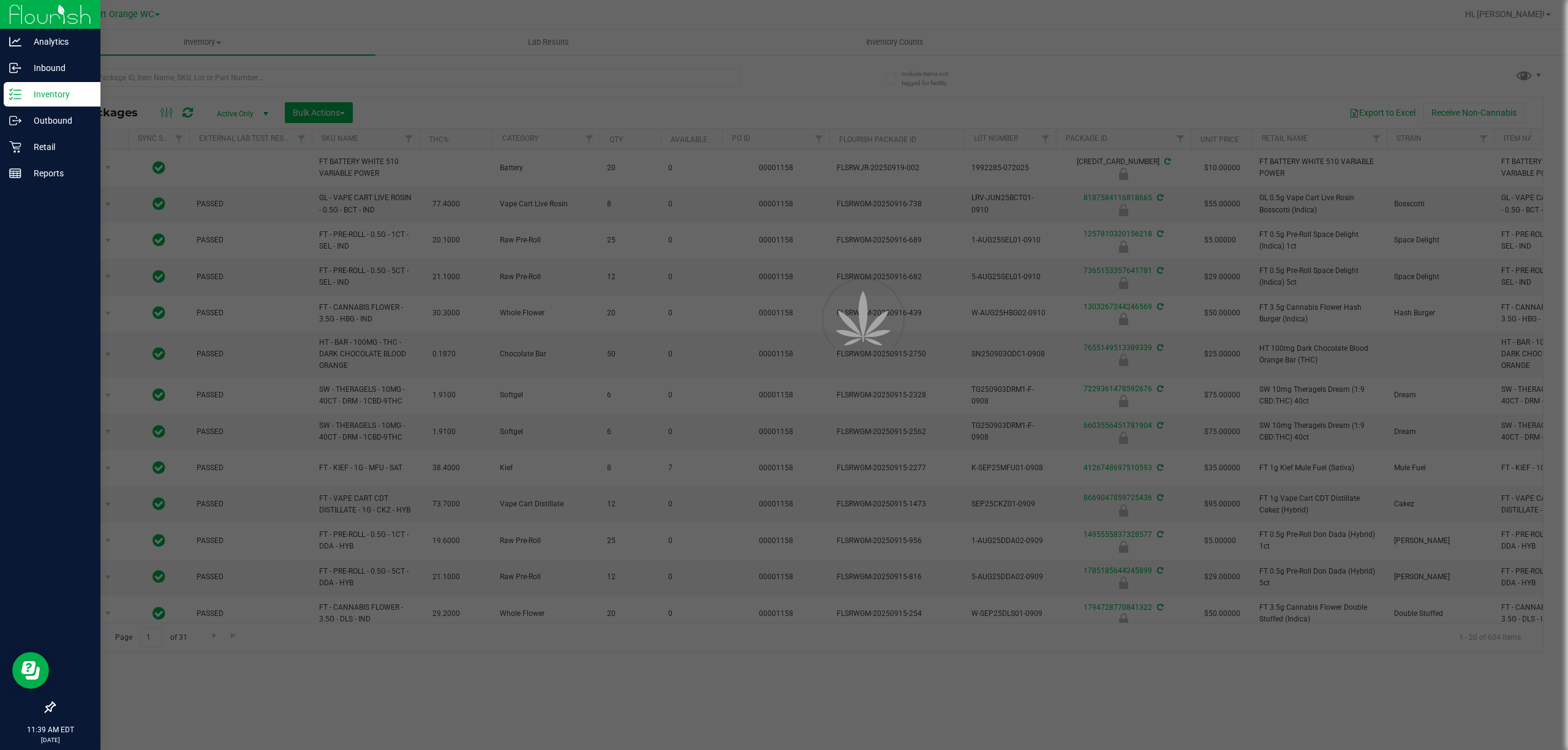
click at [260, 74] on div at bounding box center [784, 375] width 1568 height 750
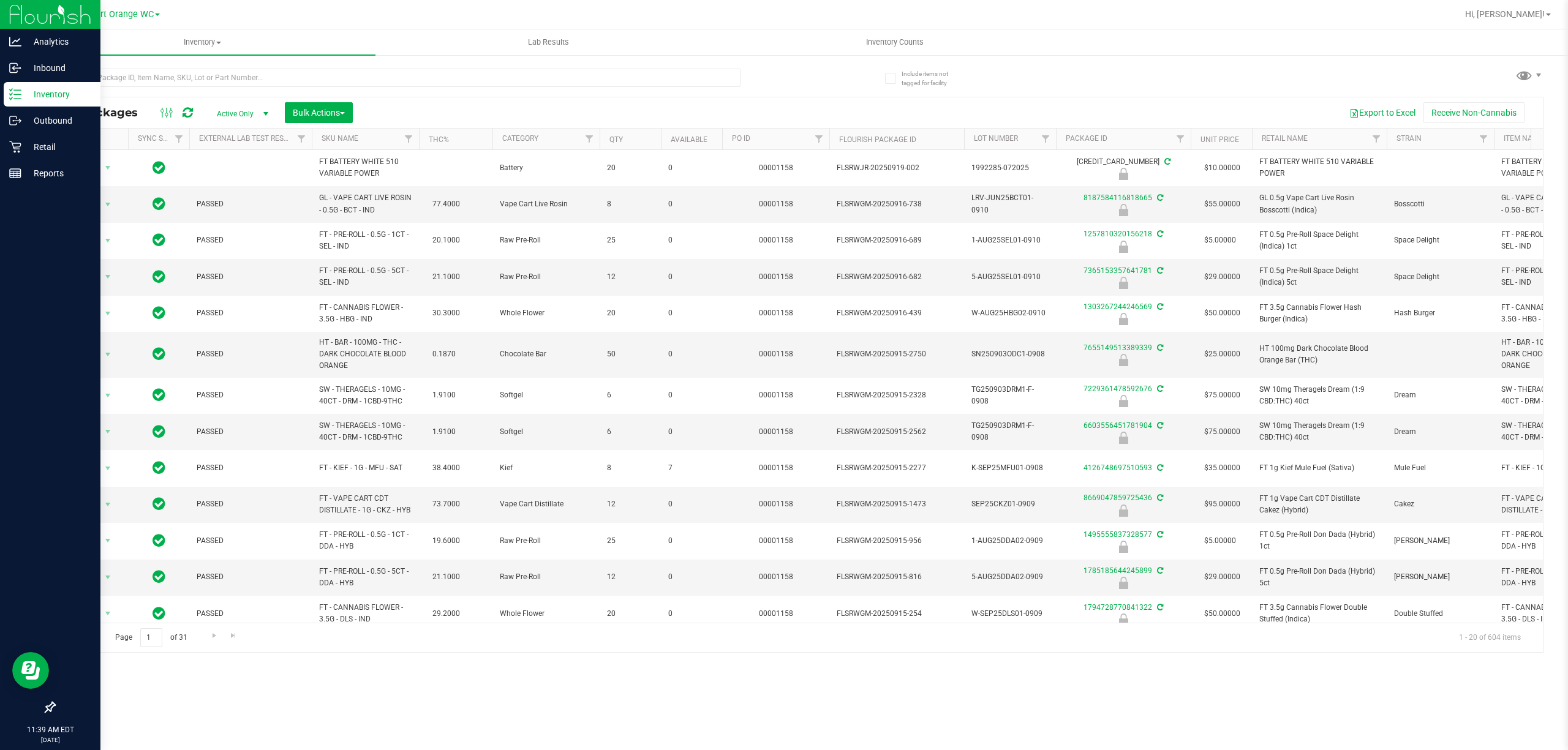
click at [243, 88] on div at bounding box center [397, 82] width 687 height 28
click at [257, 73] on input "text" at bounding box center [397, 77] width 687 height 19
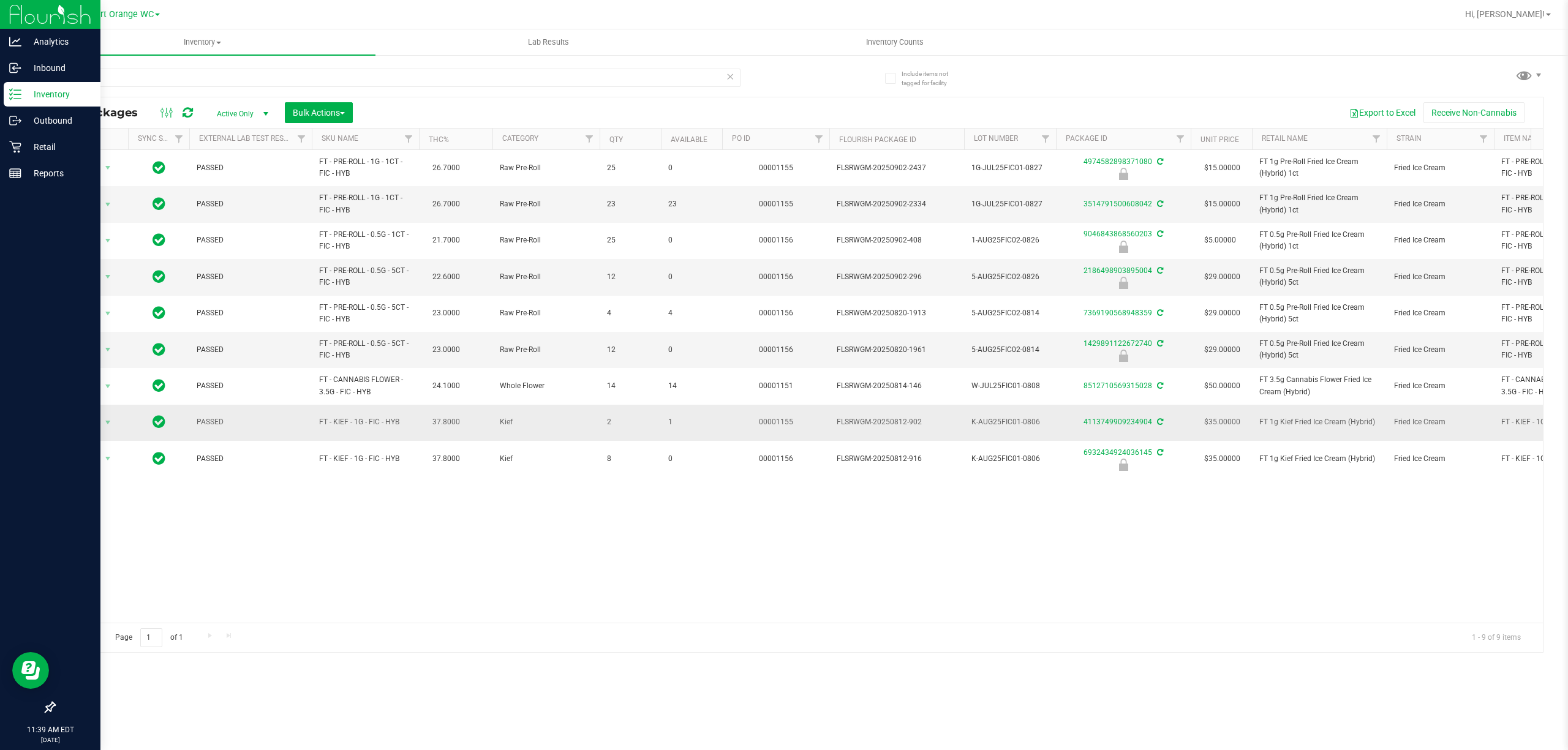
click at [346, 426] on span "FT - KIEF - 1G - FIC - HYB" at bounding box center [365, 422] width 92 height 12
copy td "FT - KIEF - 1G - FIC - HYB"
click at [297, 68] on input "fic" at bounding box center [397, 77] width 687 height 19
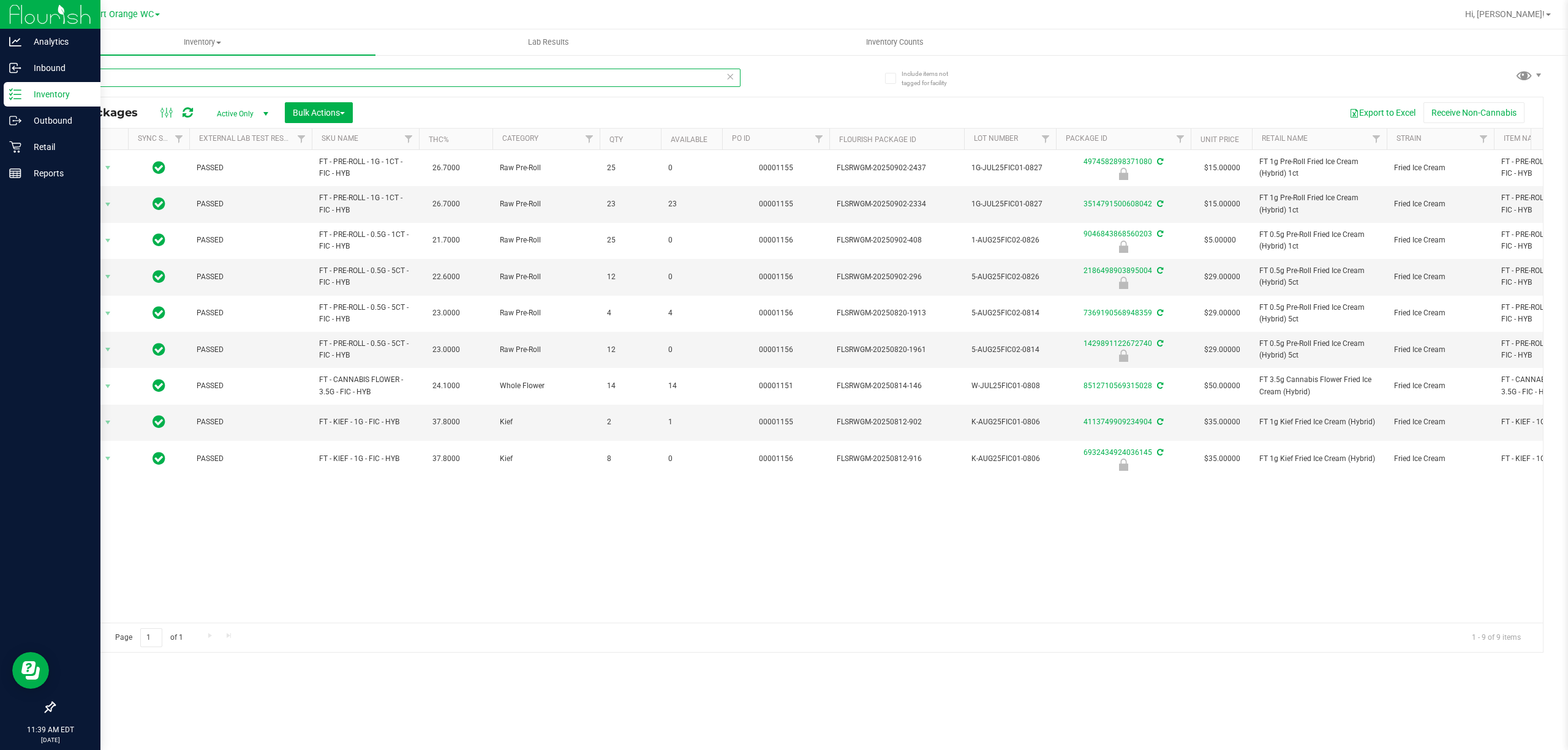
click at [297, 66] on div "fic" at bounding box center [425, 77] width 745 height 40
paste input "FT - KIEF - 1G - FIC - HYB"
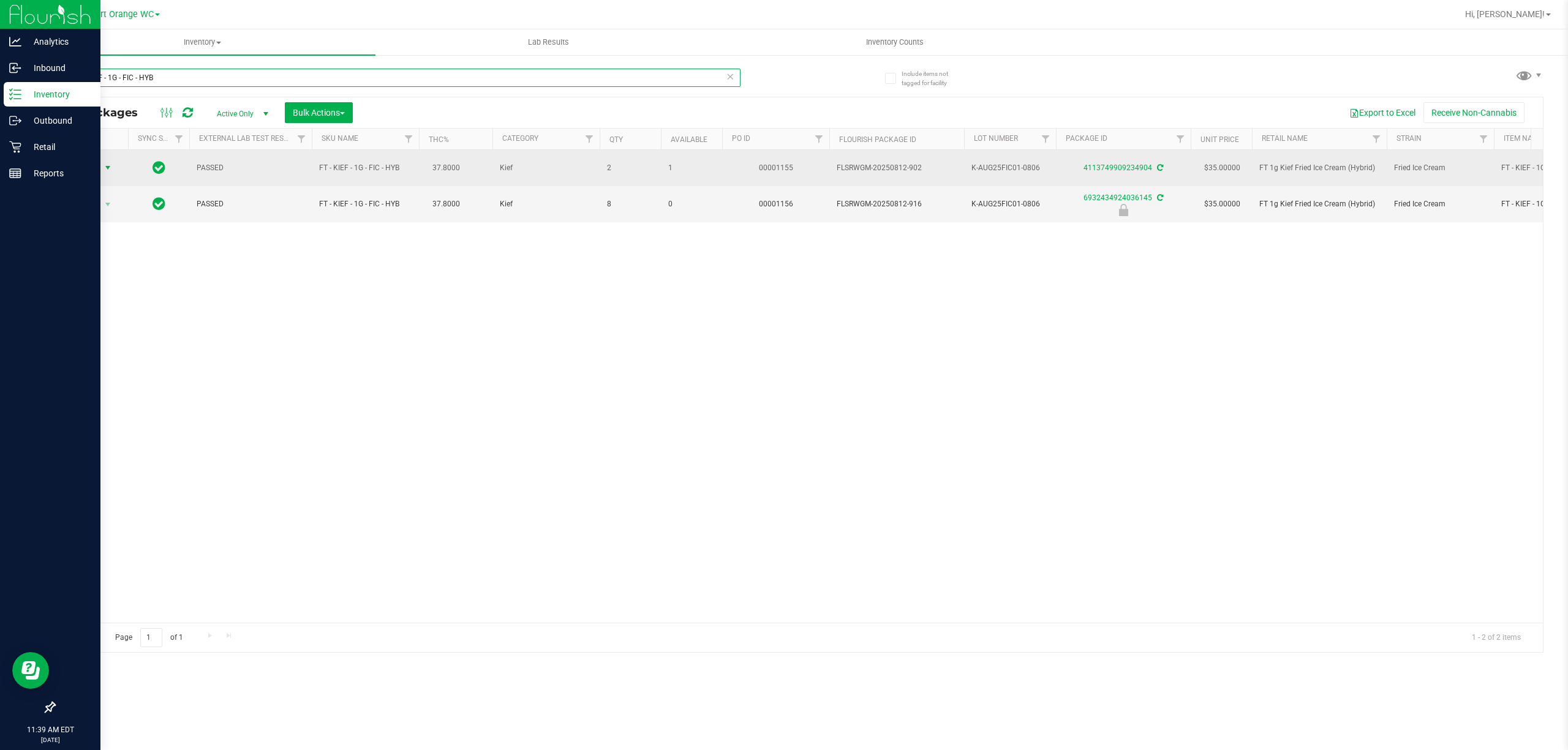
type input "FT - KIEF - 1G - FIC - HYB"
click at [106, 169] on span "select" at bounding box center [108, 168] width 10 height 10
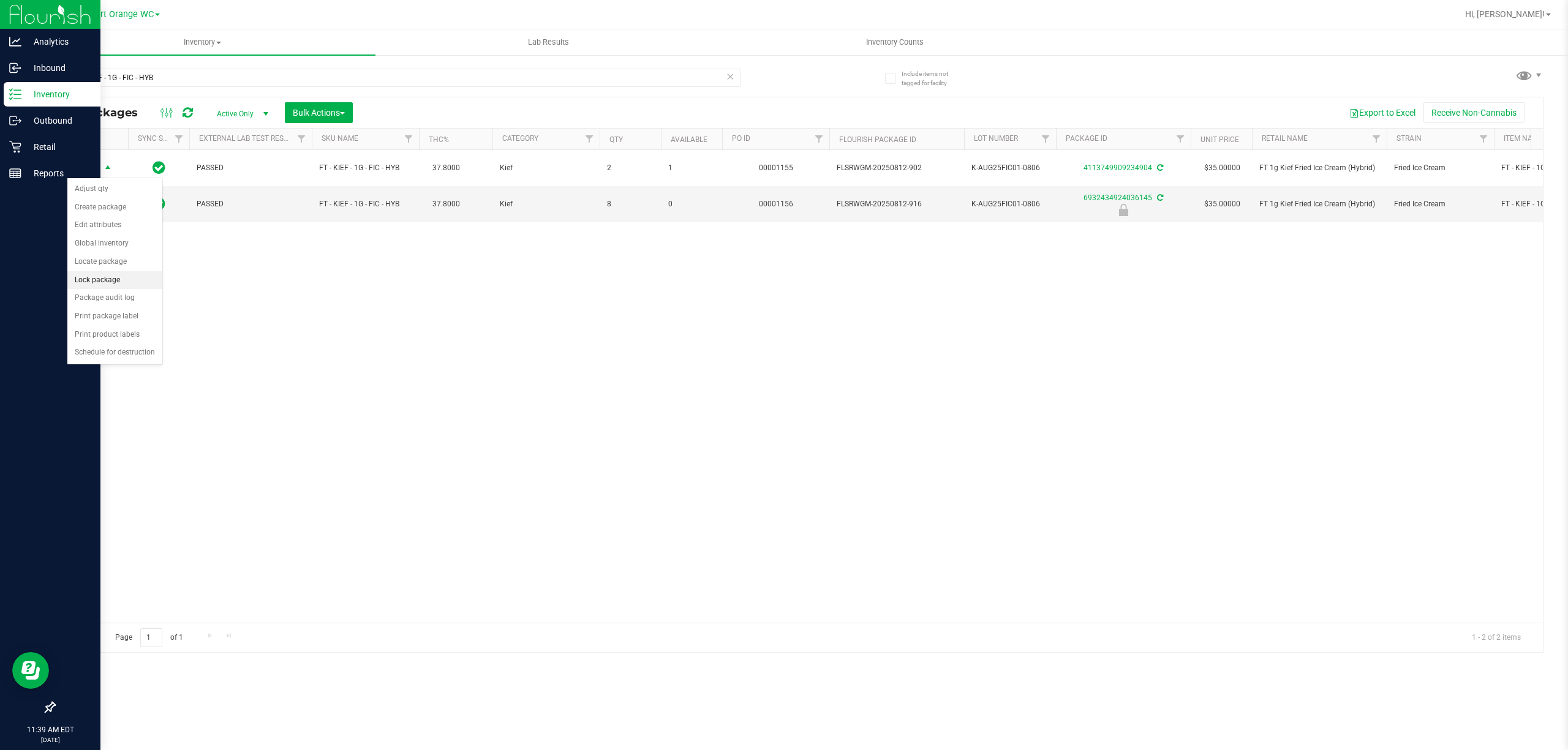
click at [131, 287] on li "Lock package" at bounding box center [115, 280] width 95 height 19
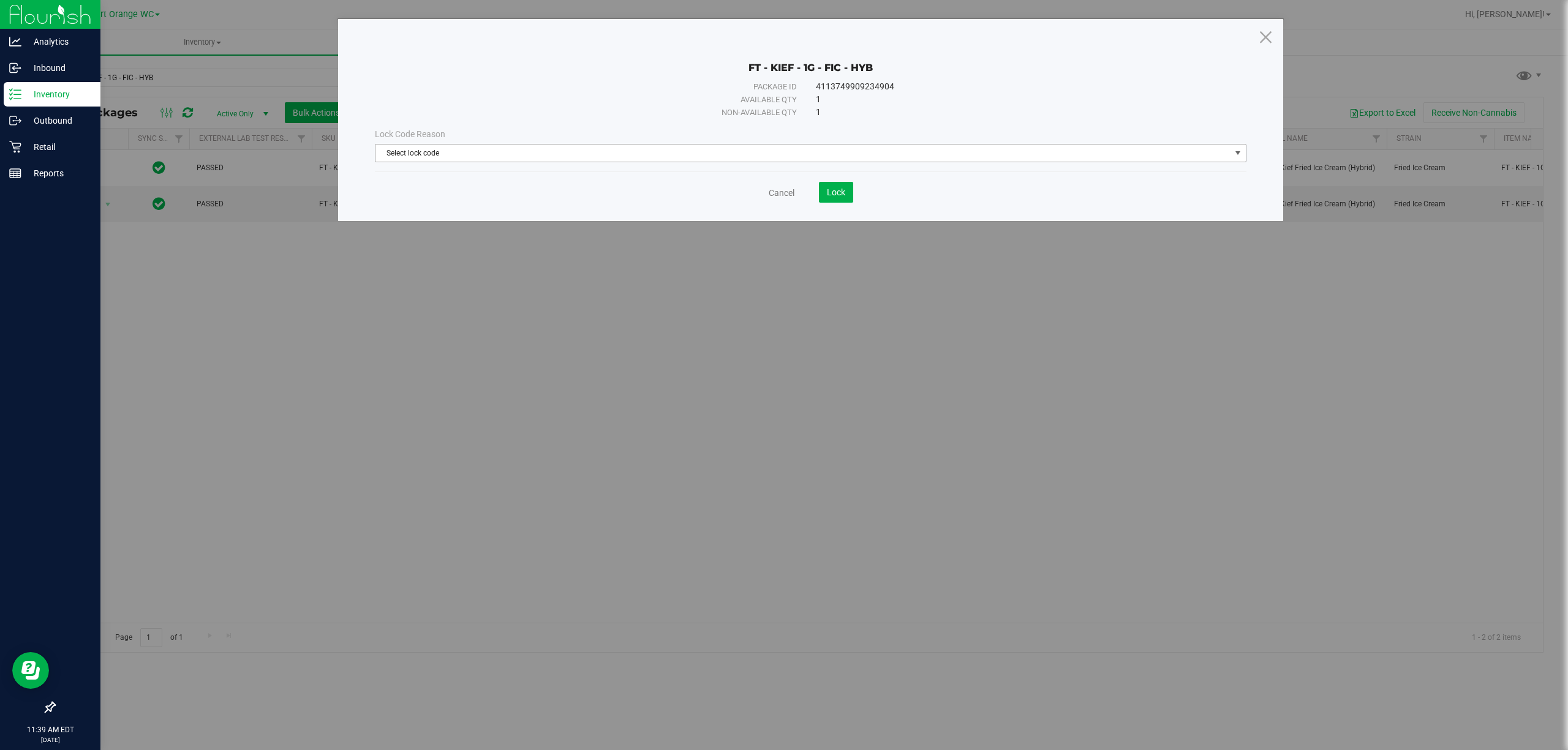
click at [628, 155] on span "Select lock code" at bounding box center [802, 152] width 855 height 17
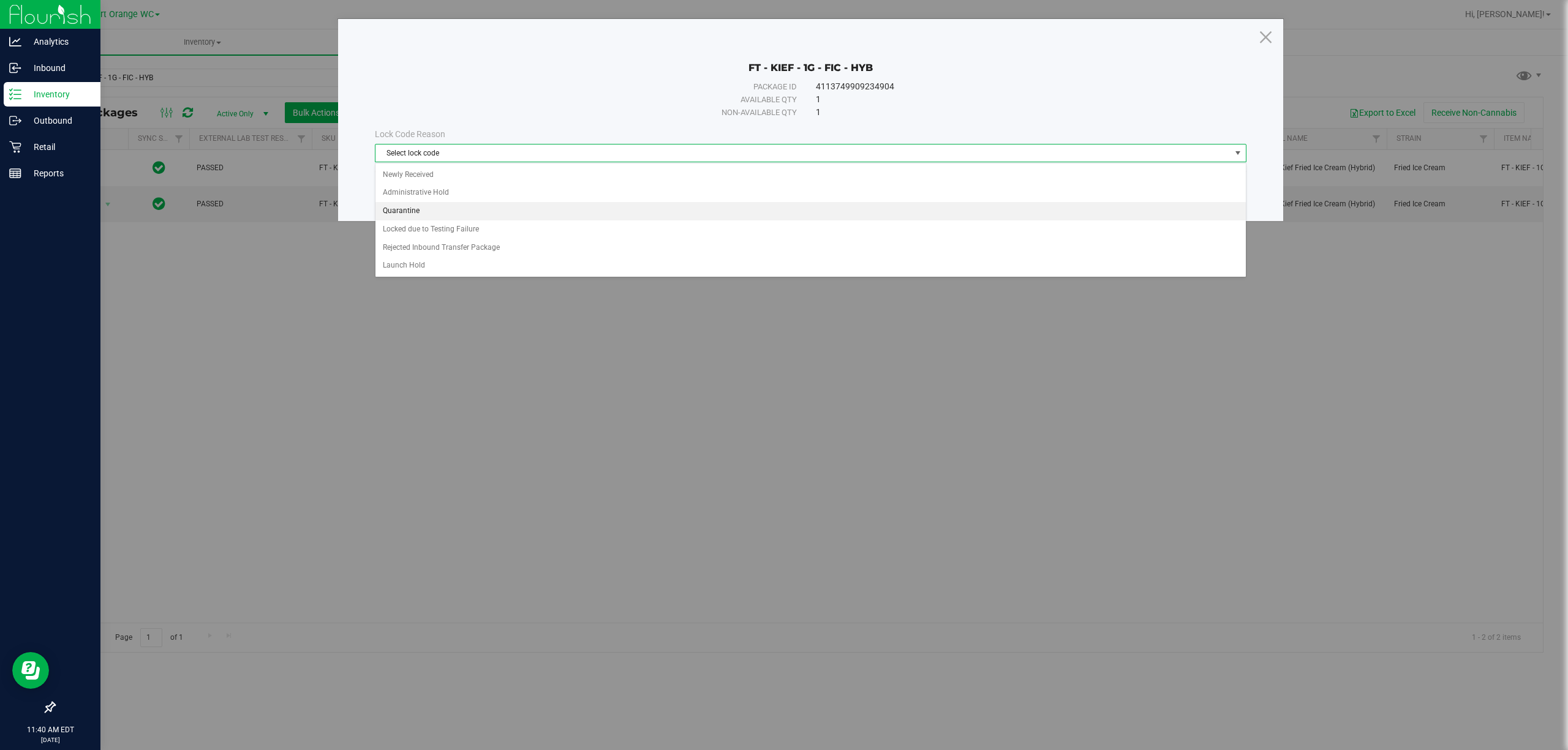
click at [599, 209] on li "Quarantine" at bounding box center [809, 211] width 870 height 19
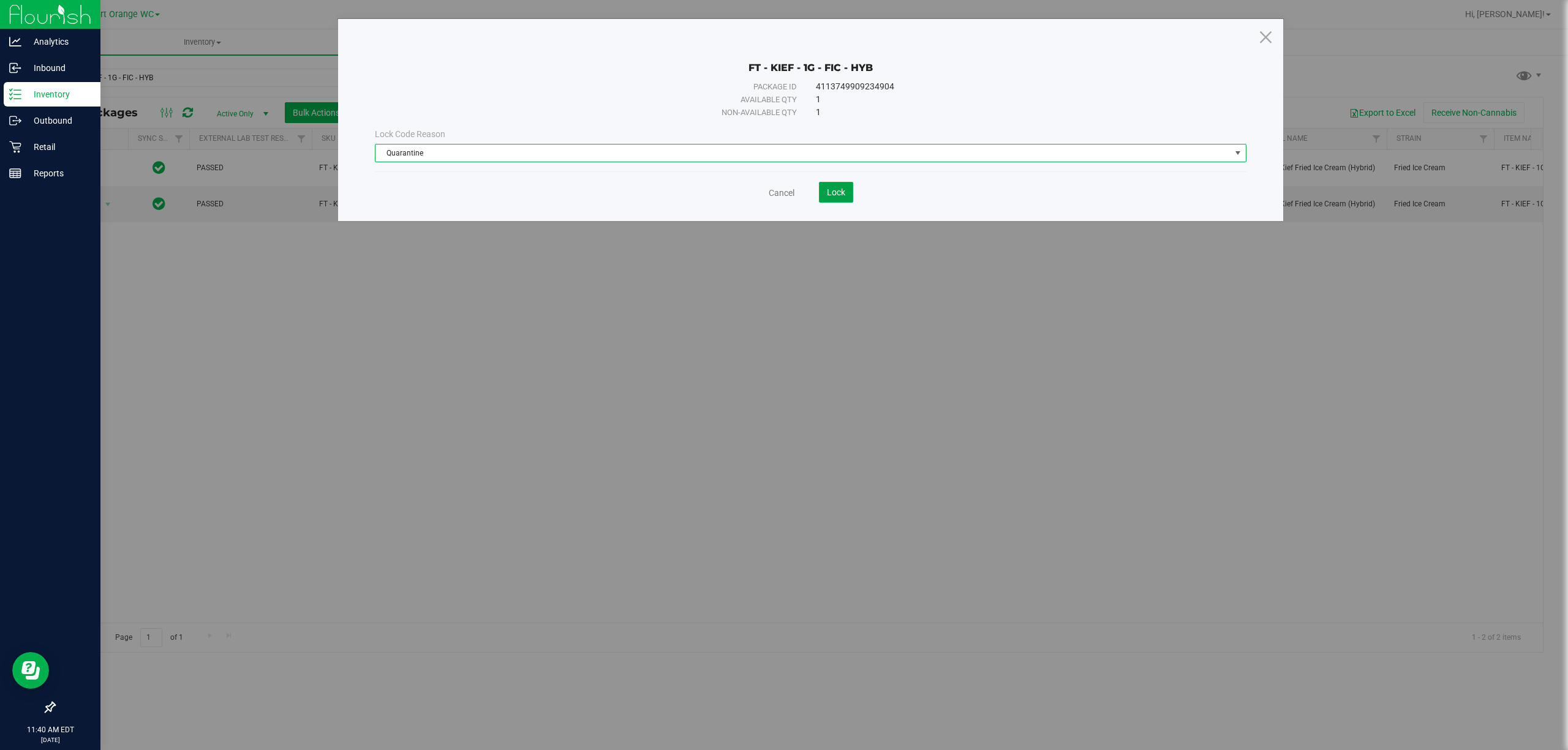
click at [826, 185] on button "Lock" at bounding box center [836, 192] width 35 height 21
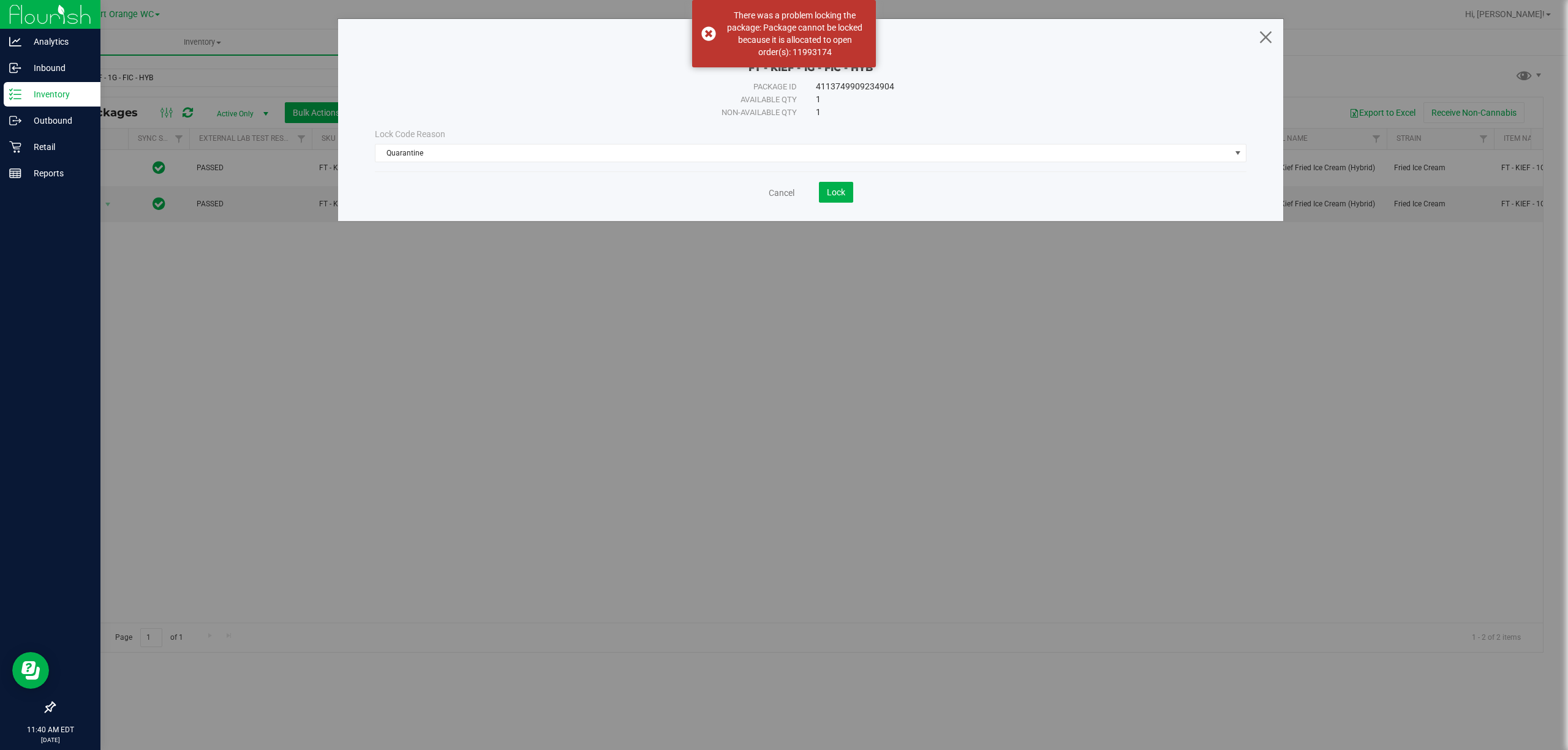
click at [1267, 40] on icon at bounding box center [1265, 37] width 17 height 30
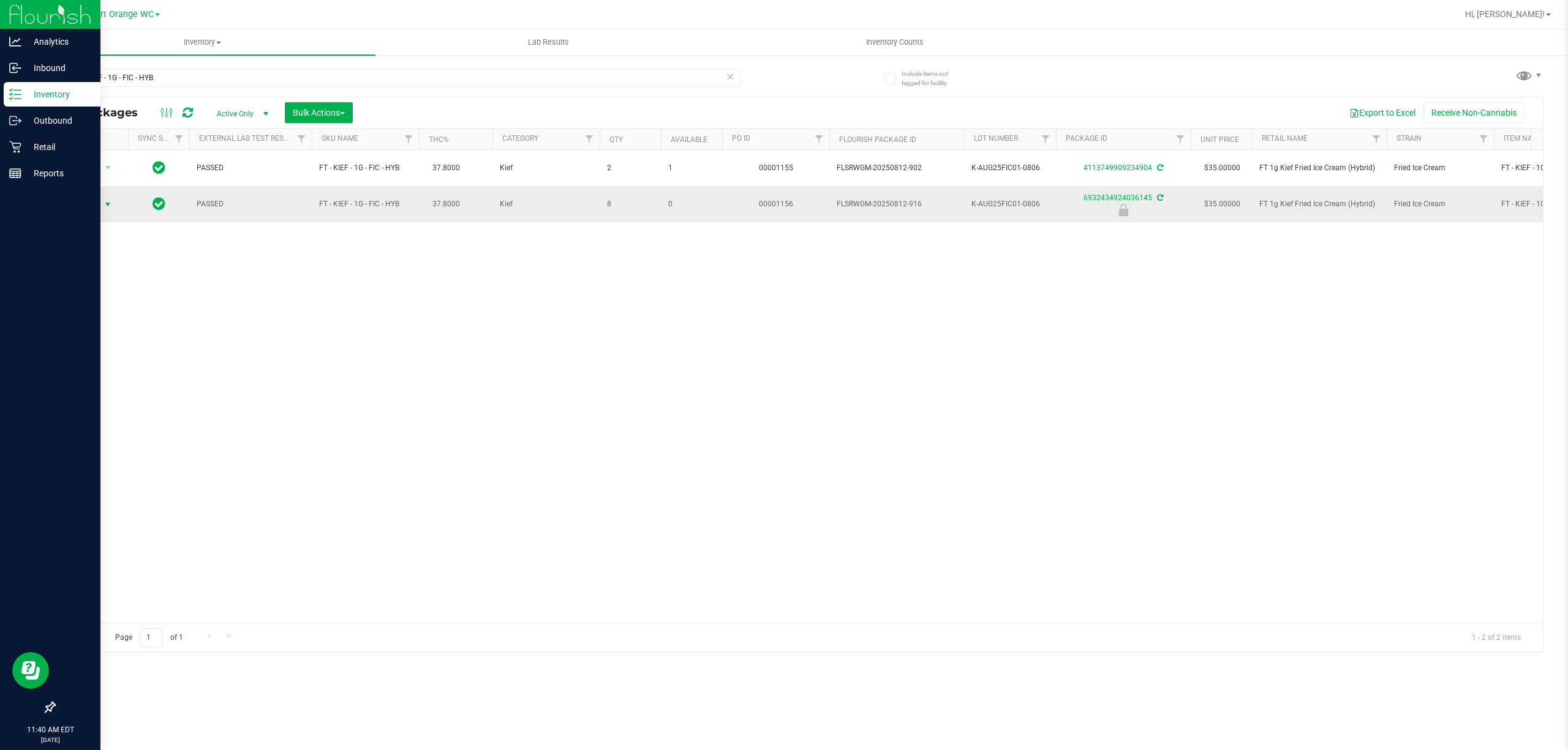
click at [109, 205] on span "select" at bounding box center [108, 205] width 10 height 10
click at [129, 359] on li "Unlock package" at bounding box center [107, 350] width 79 height 19
